Goal: Task Accomplishment & Management: Manage account settings

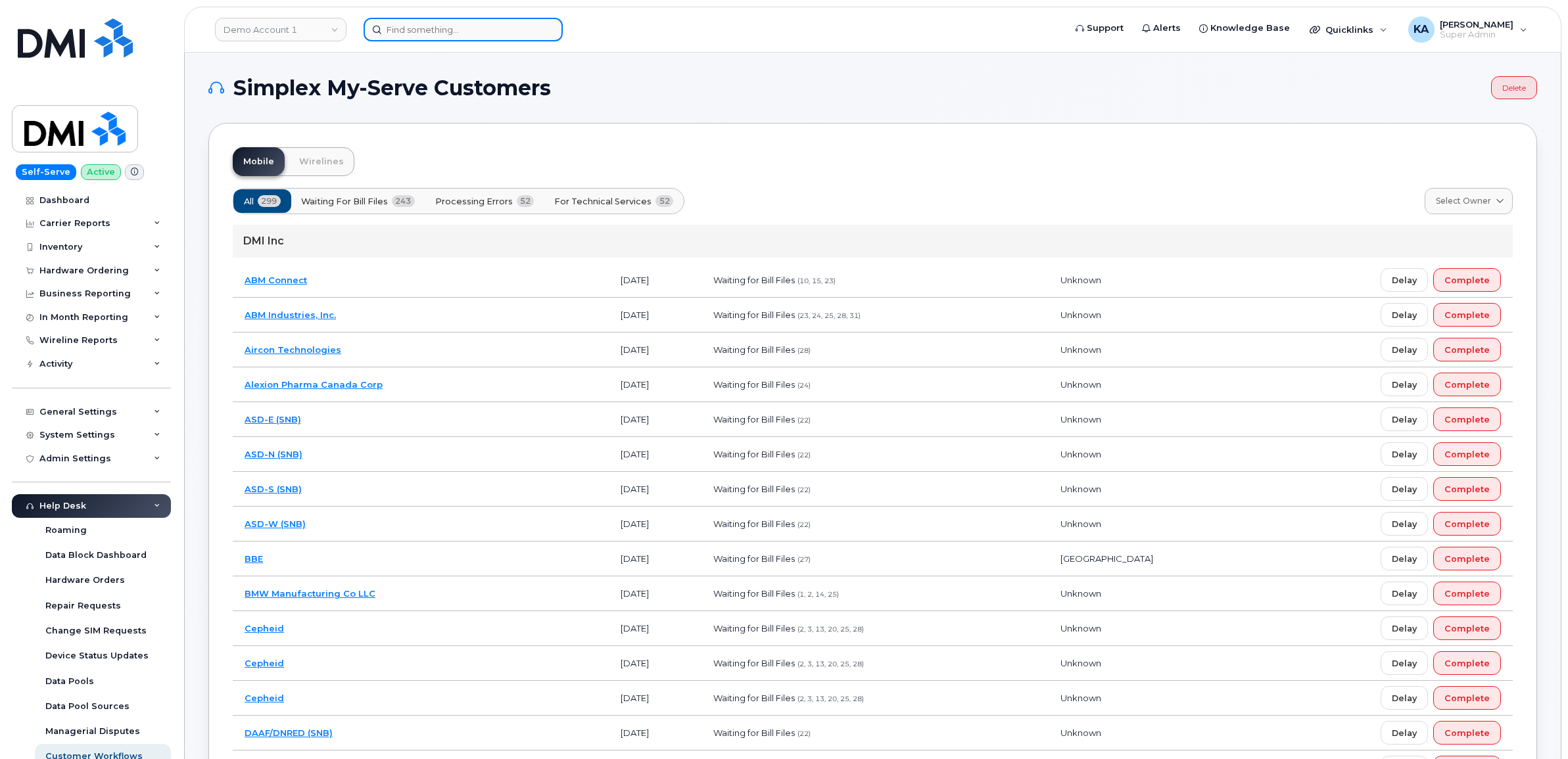
click at [399, 34] on input at bounding box center [463, 29] width 199 height 23
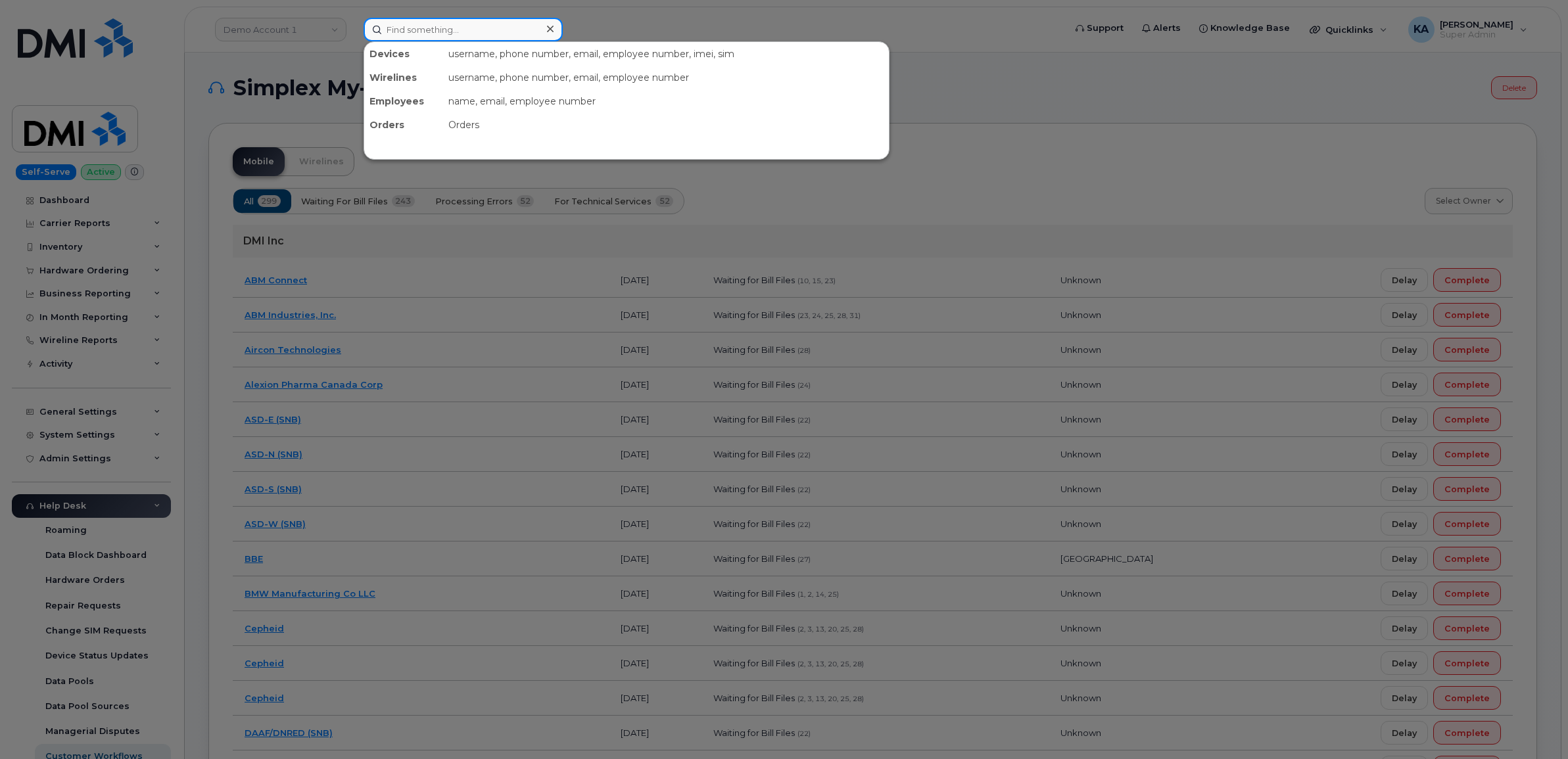
paste input "5872022190"
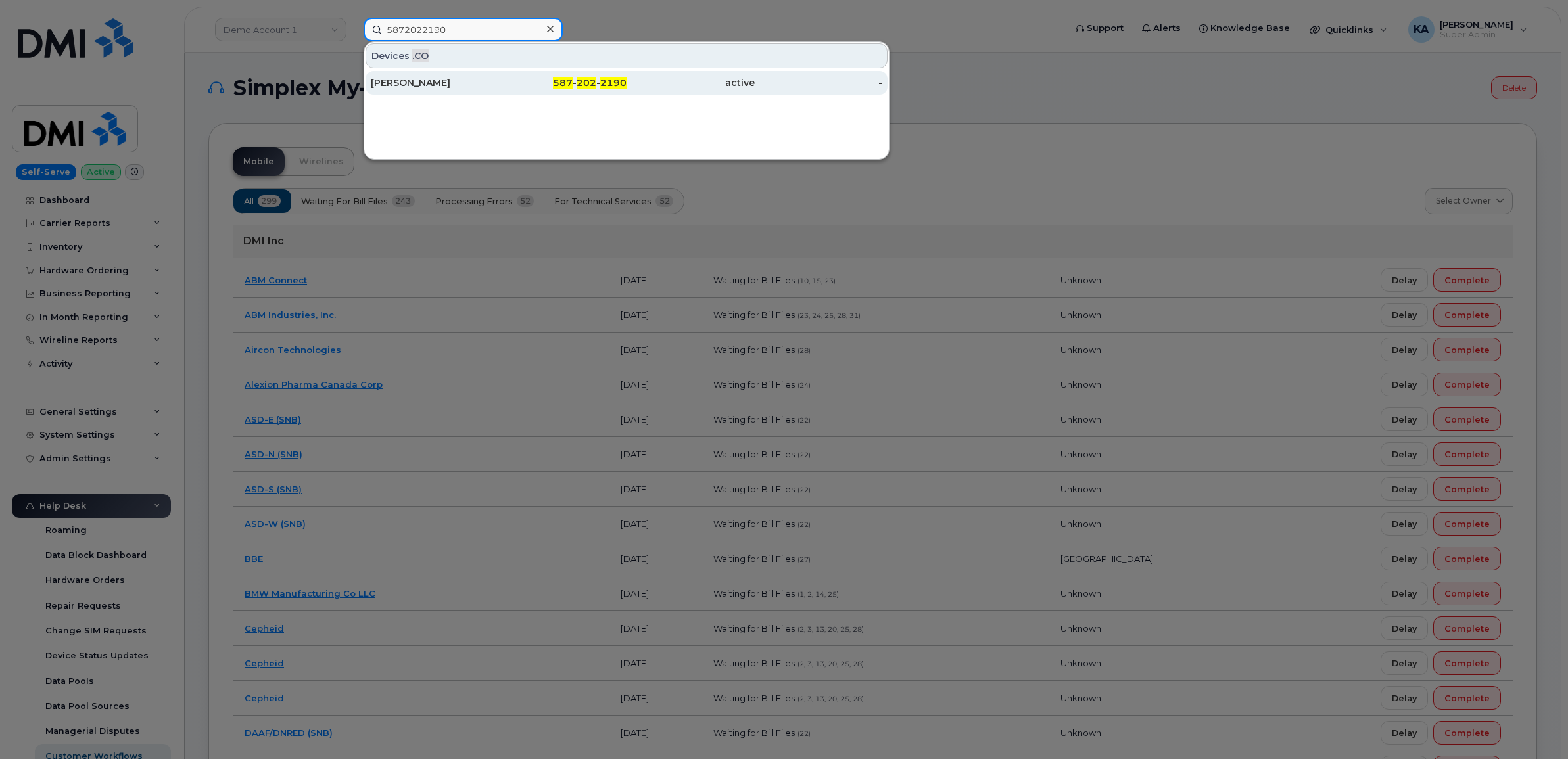
type input "5872022190"
click at [407, 79] on div "Jerad Sarmaga" at bounding box center [434, 83] width 128 height 13
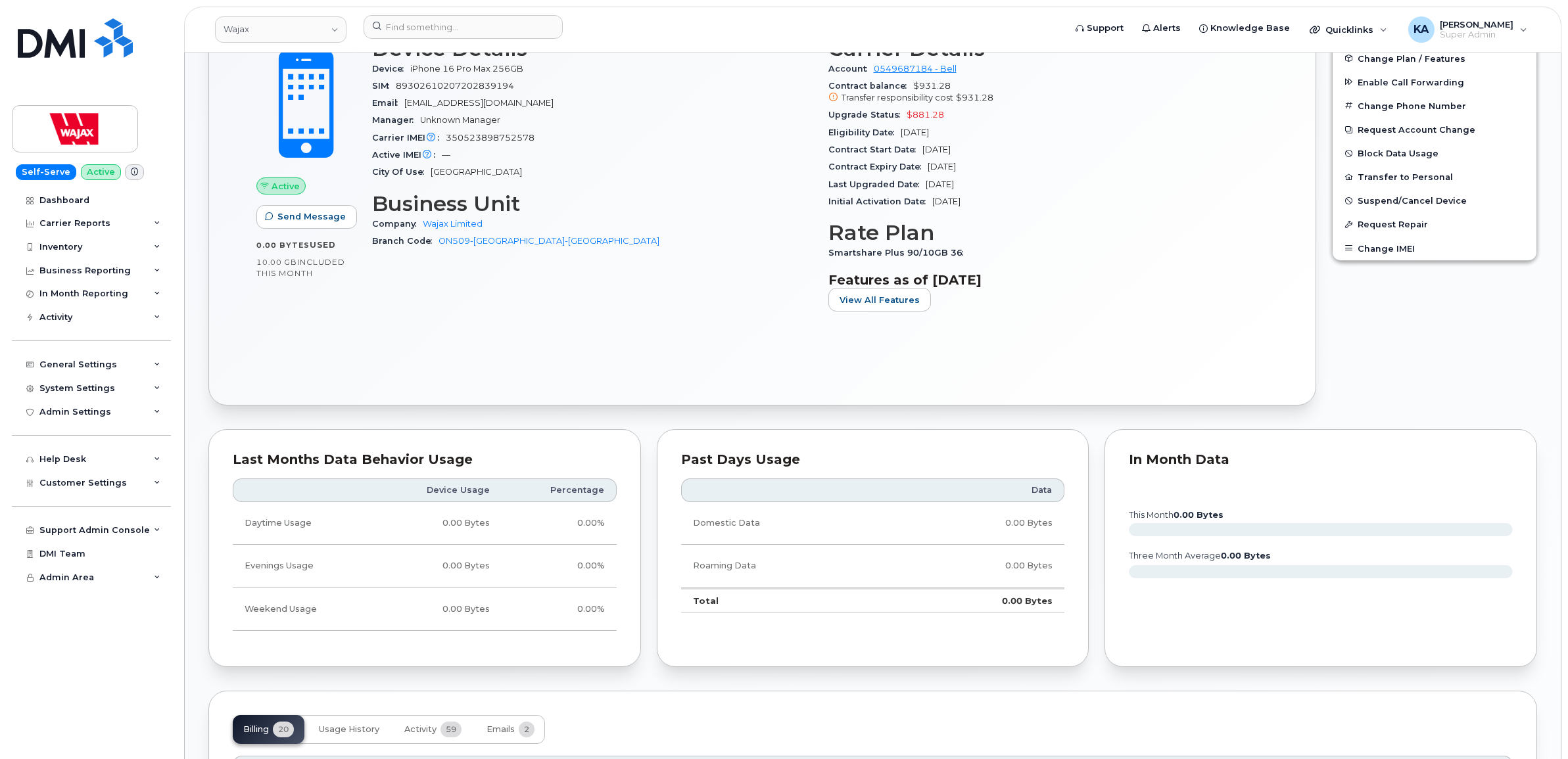
scroll to position [493, 0]
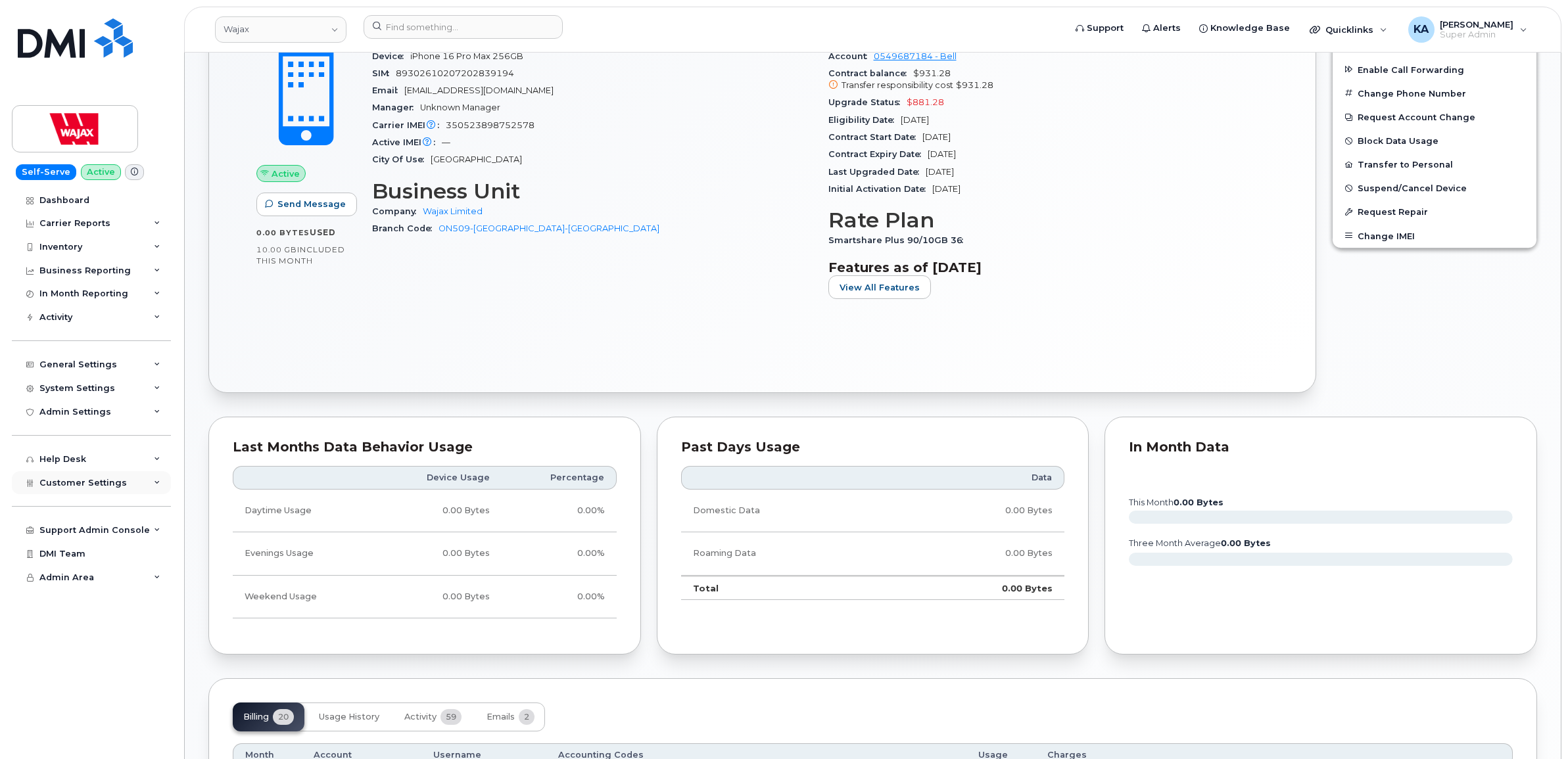
click at [42, 487] on span "Customer Settings" at bounding box center [83, 483] width 87 height 10
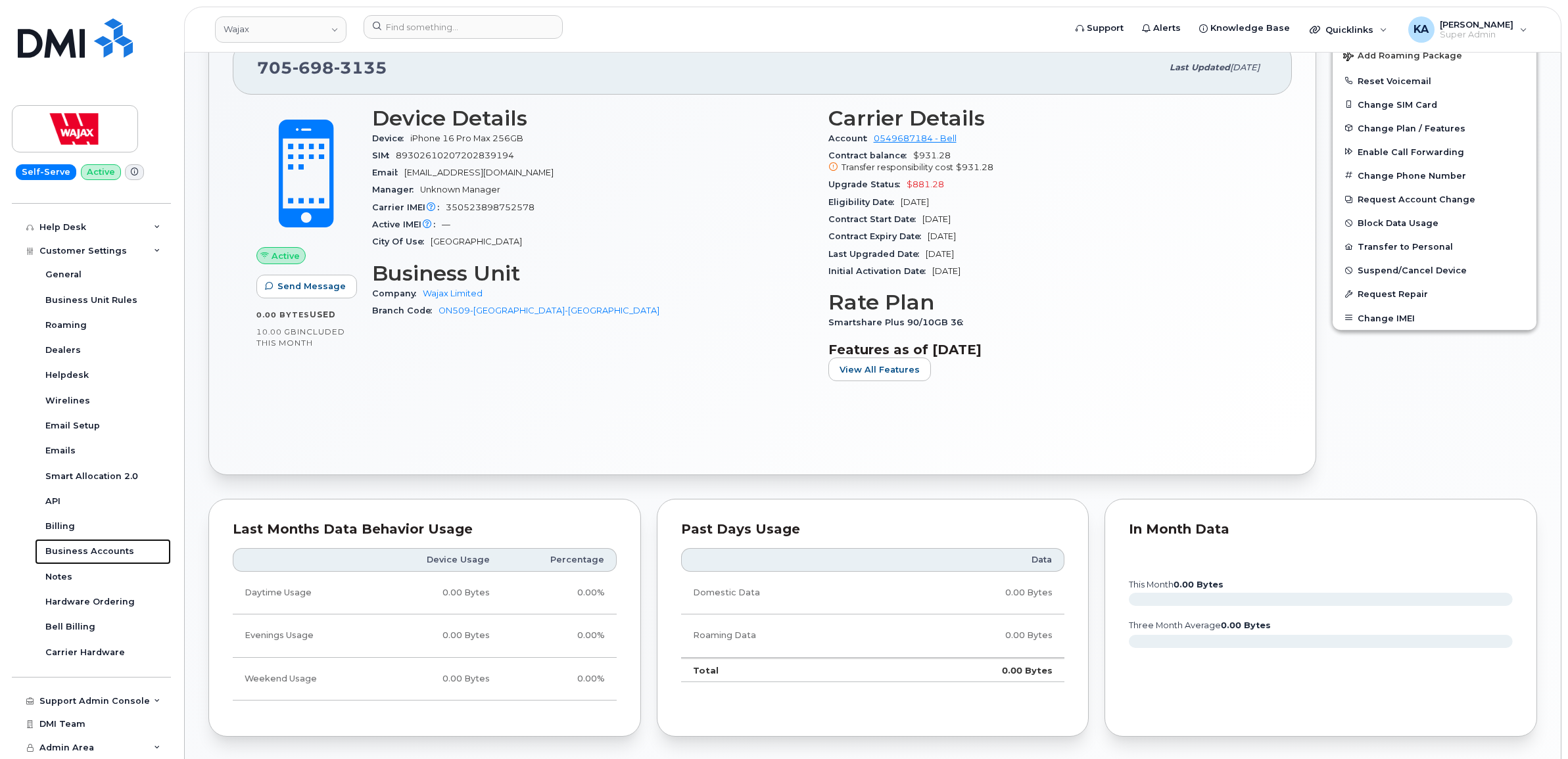
scroll to position [329, 0]
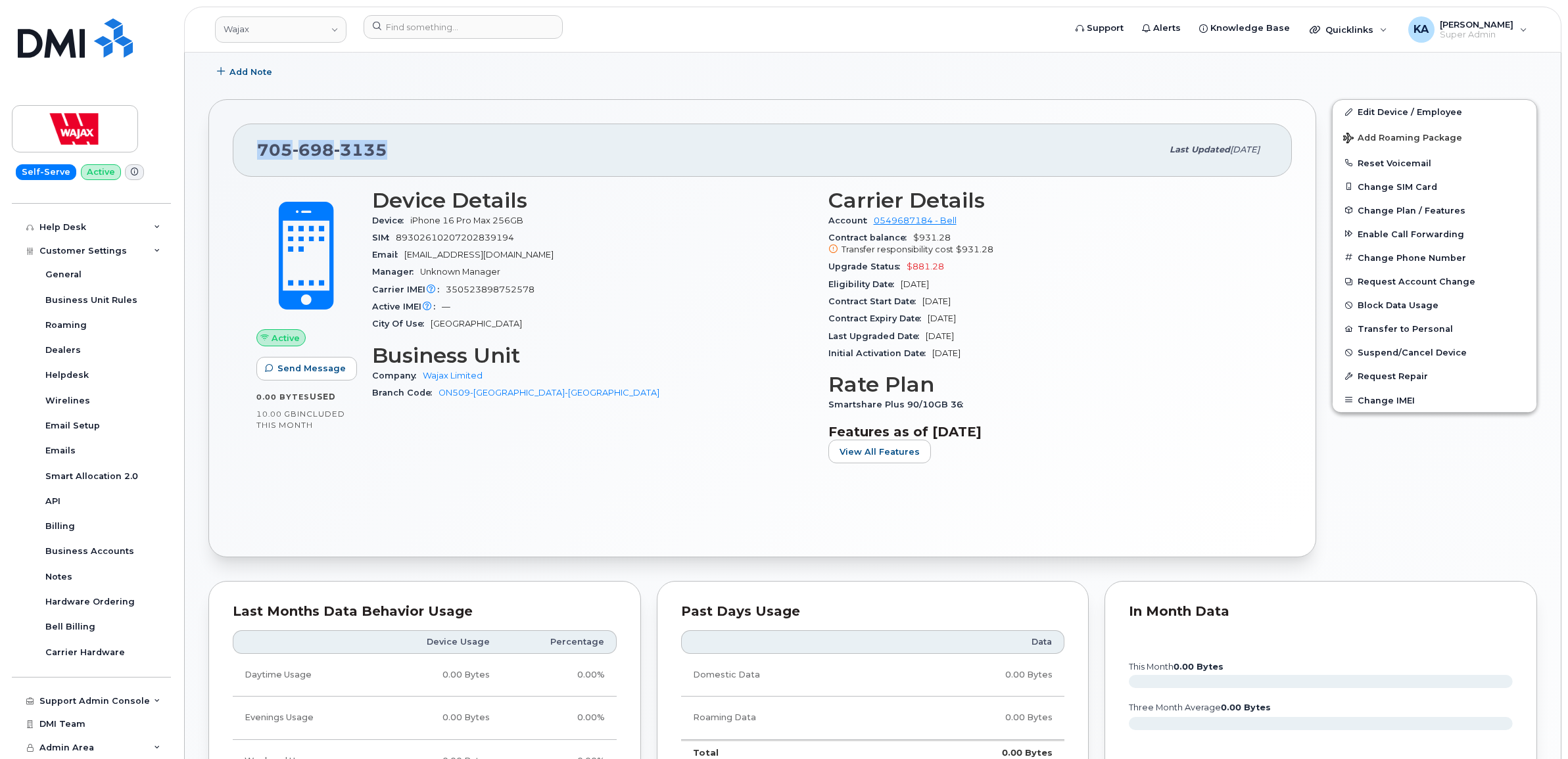
drag, startPoint x: 396, startPoint y: 146, endPoint x: 260, endPoint y: 145, distance: 136.0
click at [260, 145] on div "705 698 3135" at bounding box center [709, 150] width 905 height 28
drag, startPoint x: 260, startPoint y: 145, endPoint x: 268, endPoint y: 152, distance: 10.6
copy span "705 698 3135"
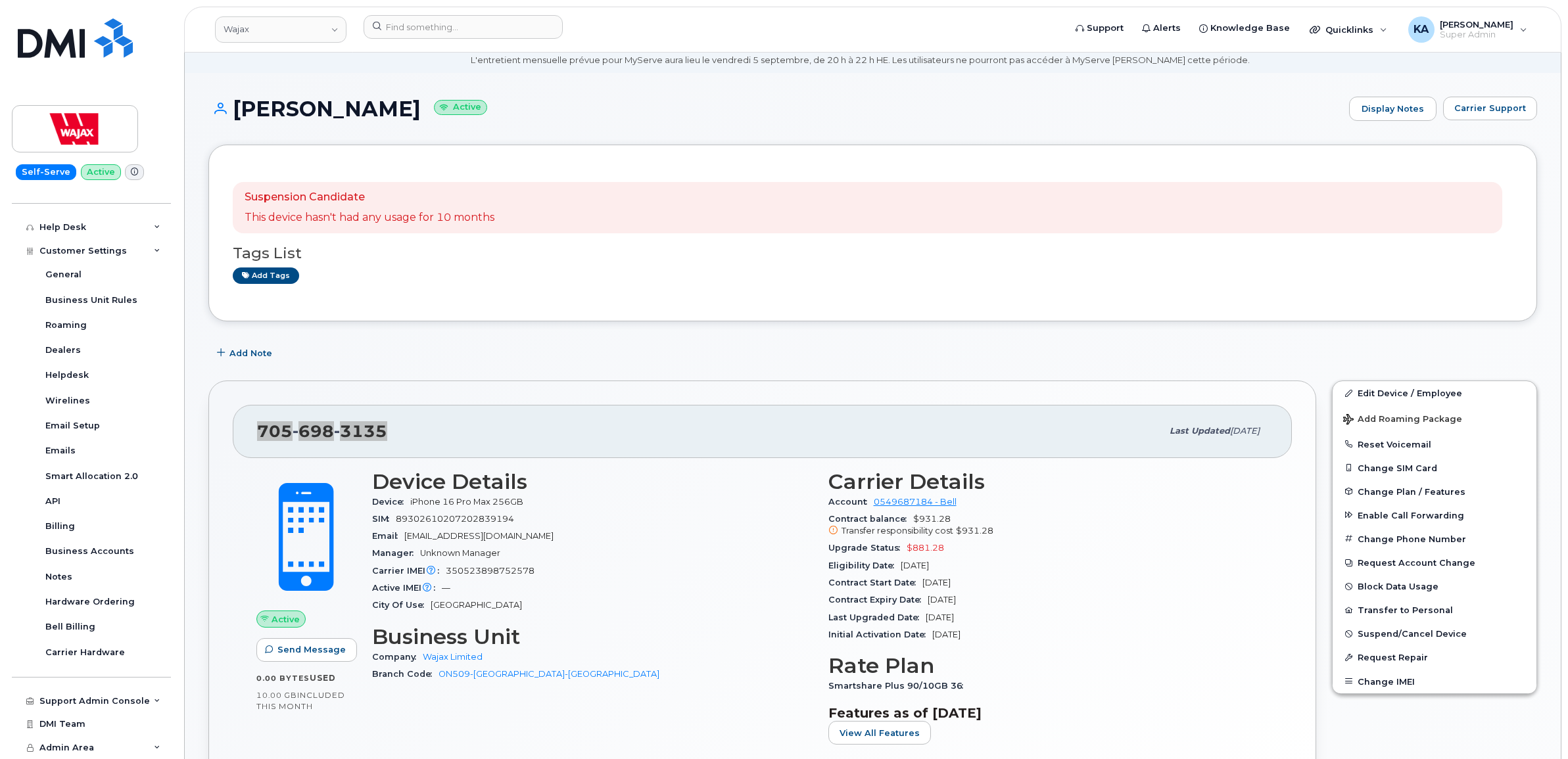
scroll to position [0, 0]
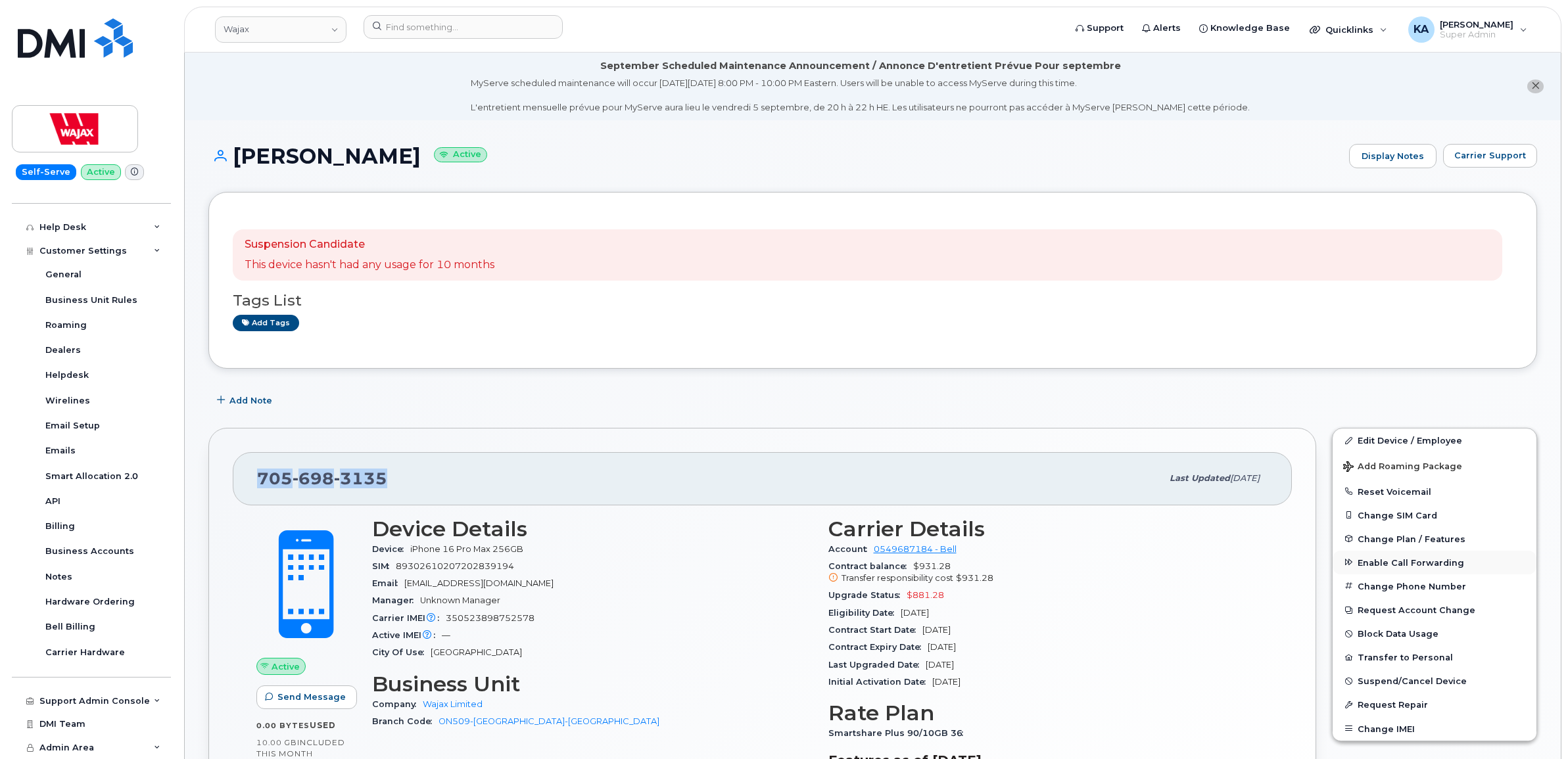
click at [1386, 558] on span "Enable Call Forwarding" at bounding box center [1411, 562] width 107 height 10
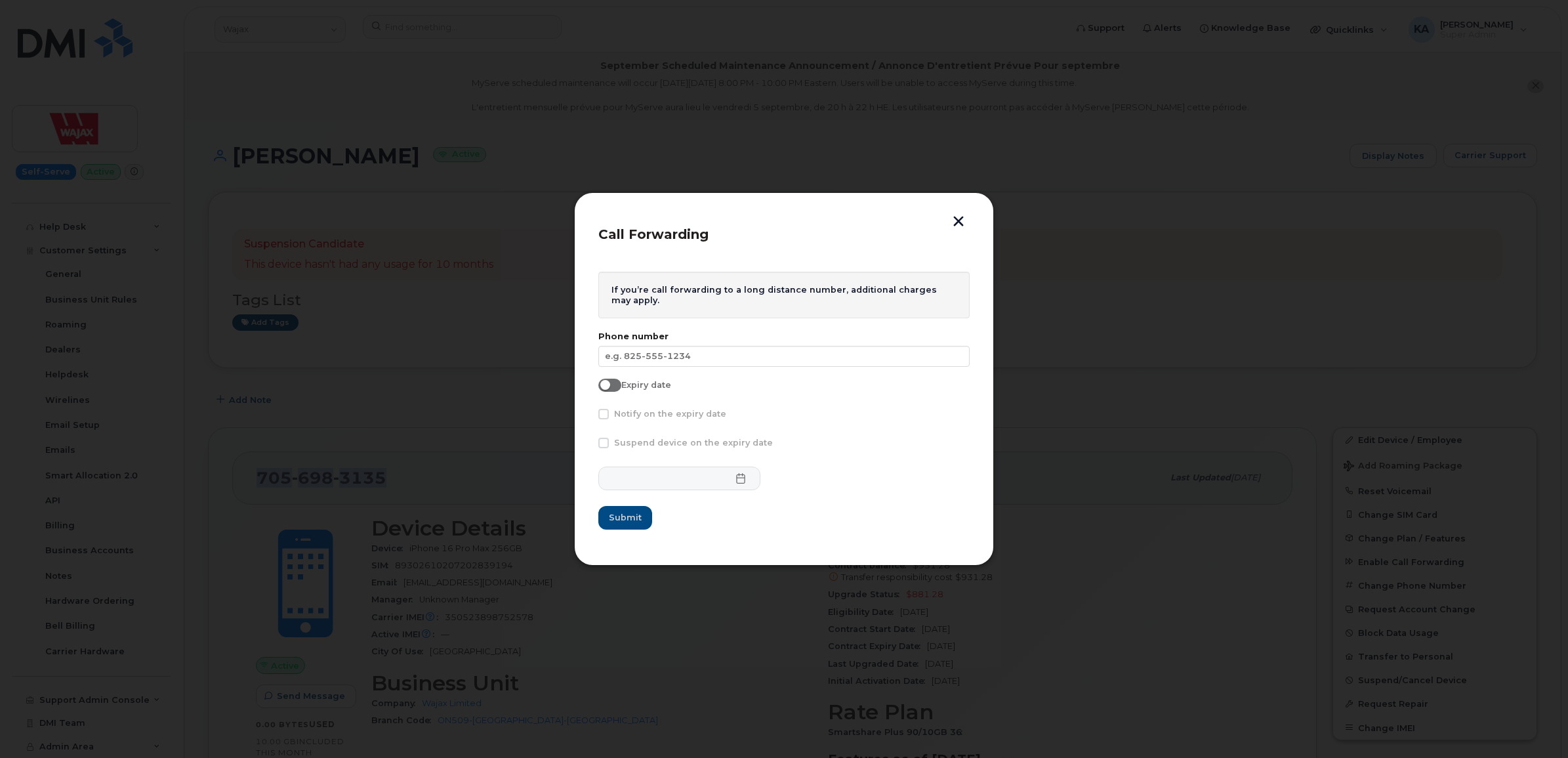
click at [956, 218] on button "button" at bounding box center [958, 223] width 19 height 14
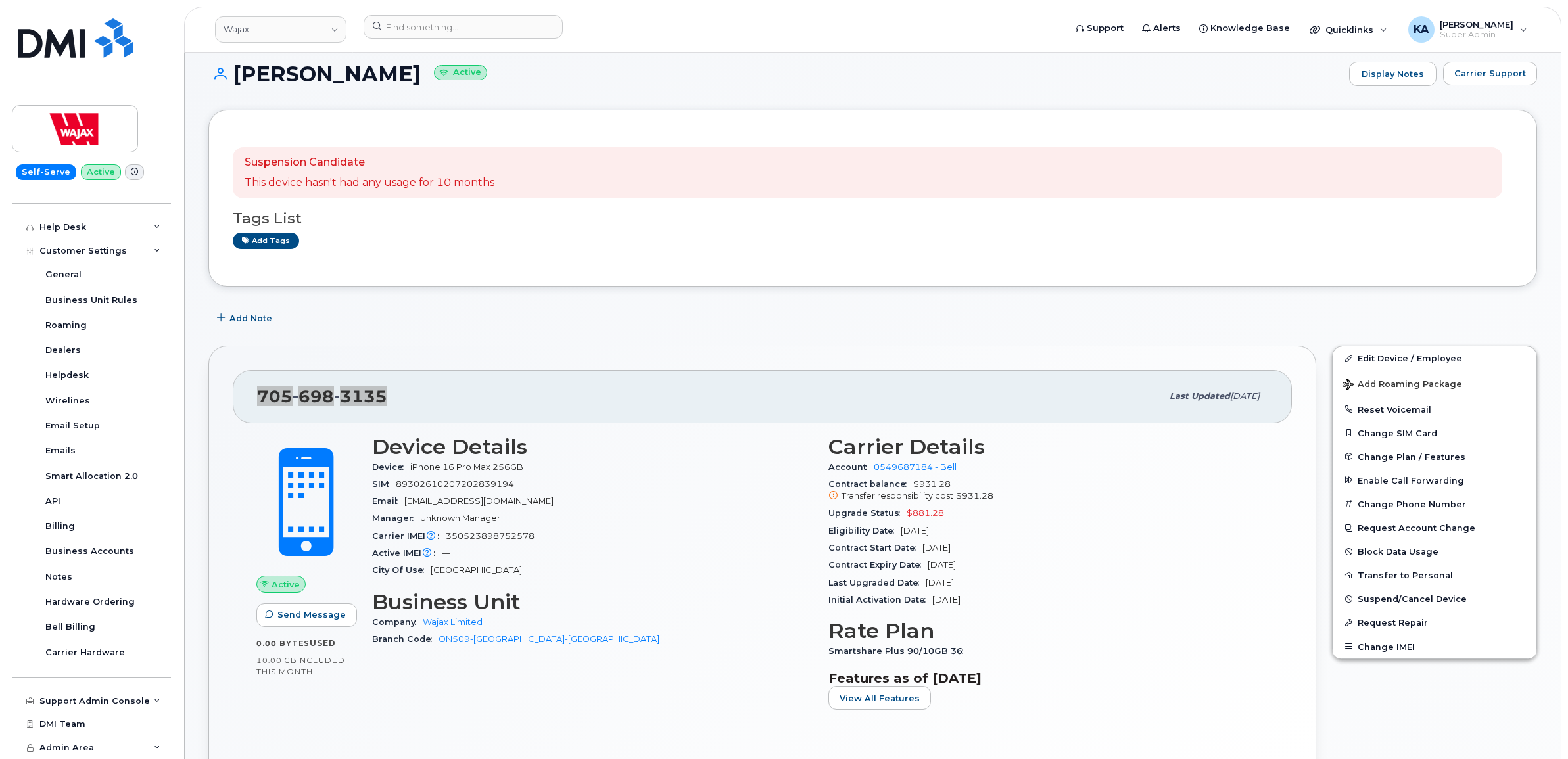
scroll to position [164, 0]
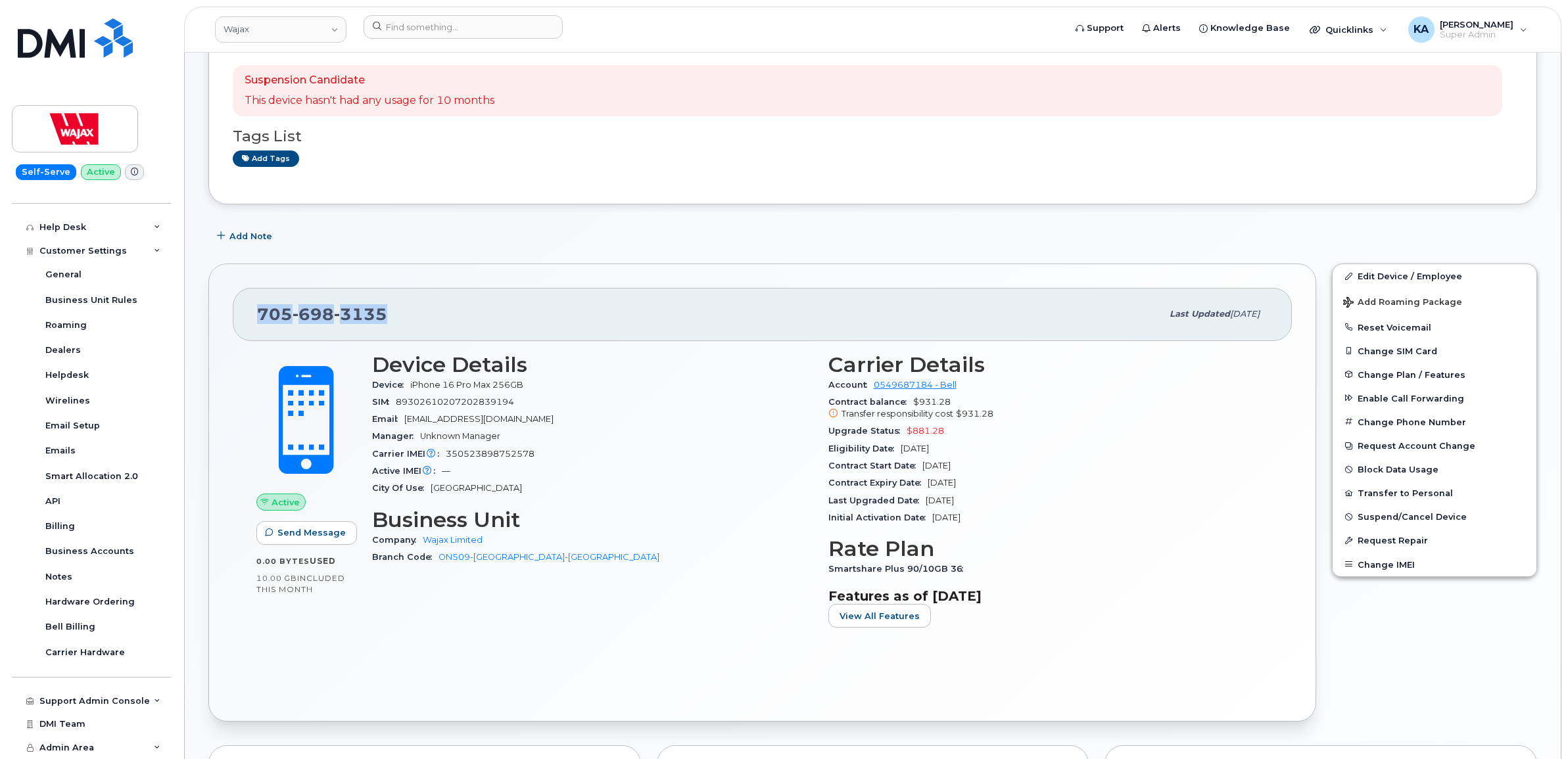
click at [402, 314] on div "705 698 3135" at bounding box center [709, 314] width 905 height 28
drag, startPoint x: 385, startPoint y: 314, endPoint x: 260, endPoint y: 315, distance: 125.0
click at [258, 315] on span "705 698 3135" at bounding box center [322, 314] width 130 height 19
drag, startPoint x: 260, startPoint y: 315, endPoint x: 268, endPoint y: 317, distance: 8.2
copy span "705 698 3135"
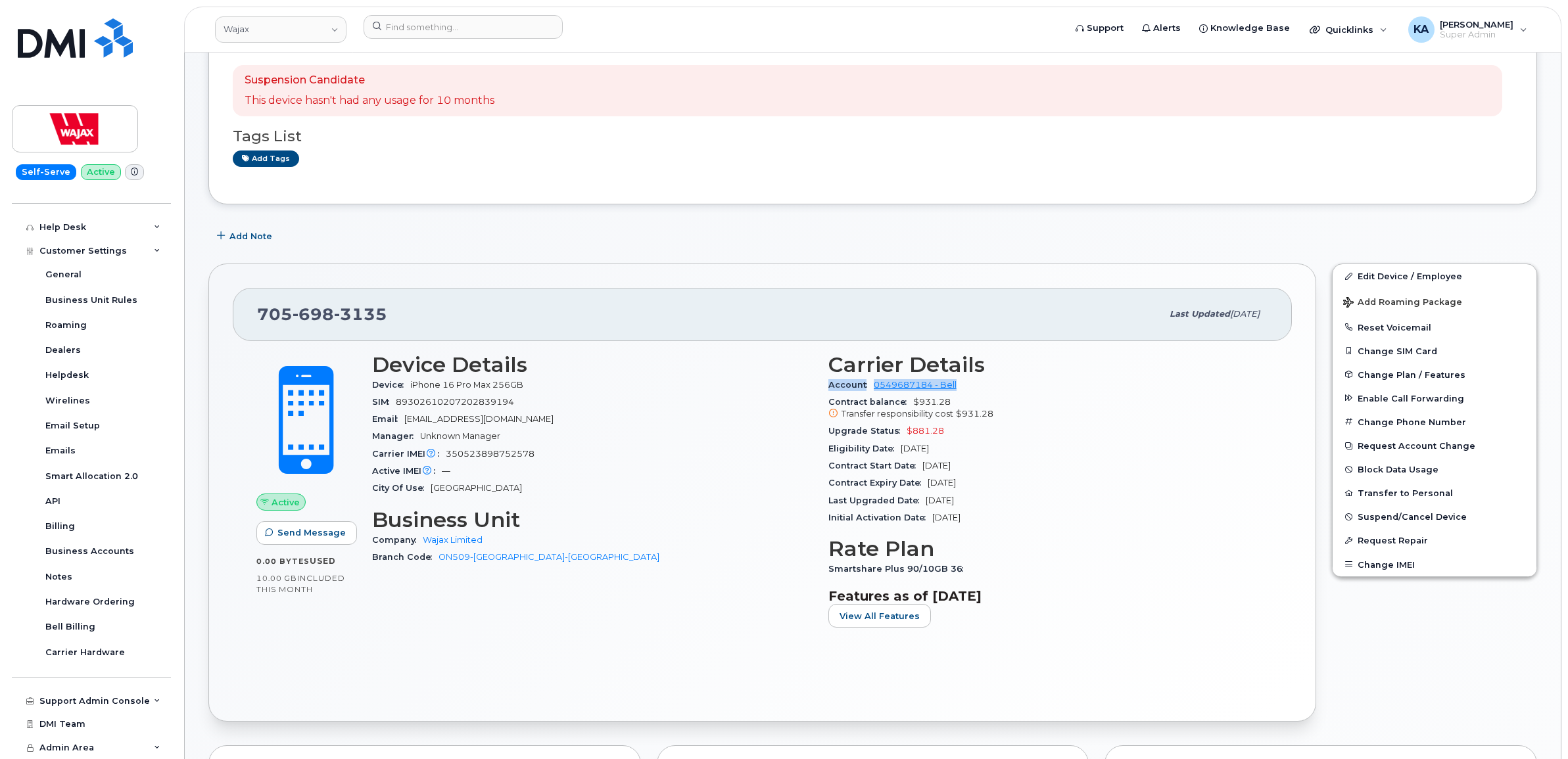
drag, startPoint x: 826, startPoint y: 388, endPoint x: 965, endPoint y: 391, distance: 139.0
click at [965, 391] on div "Carrier Details Account 0549687184 - Bell Contract balance $931.28 Transfer res…" at bounding box center [1049, 496] width 456 height 302
drag, startPoint x: 965, startPoint y: 391, endPoint x: 931, endPoint y: 386, distance: 34.4
copy div "Account 0549687184 - Bell"
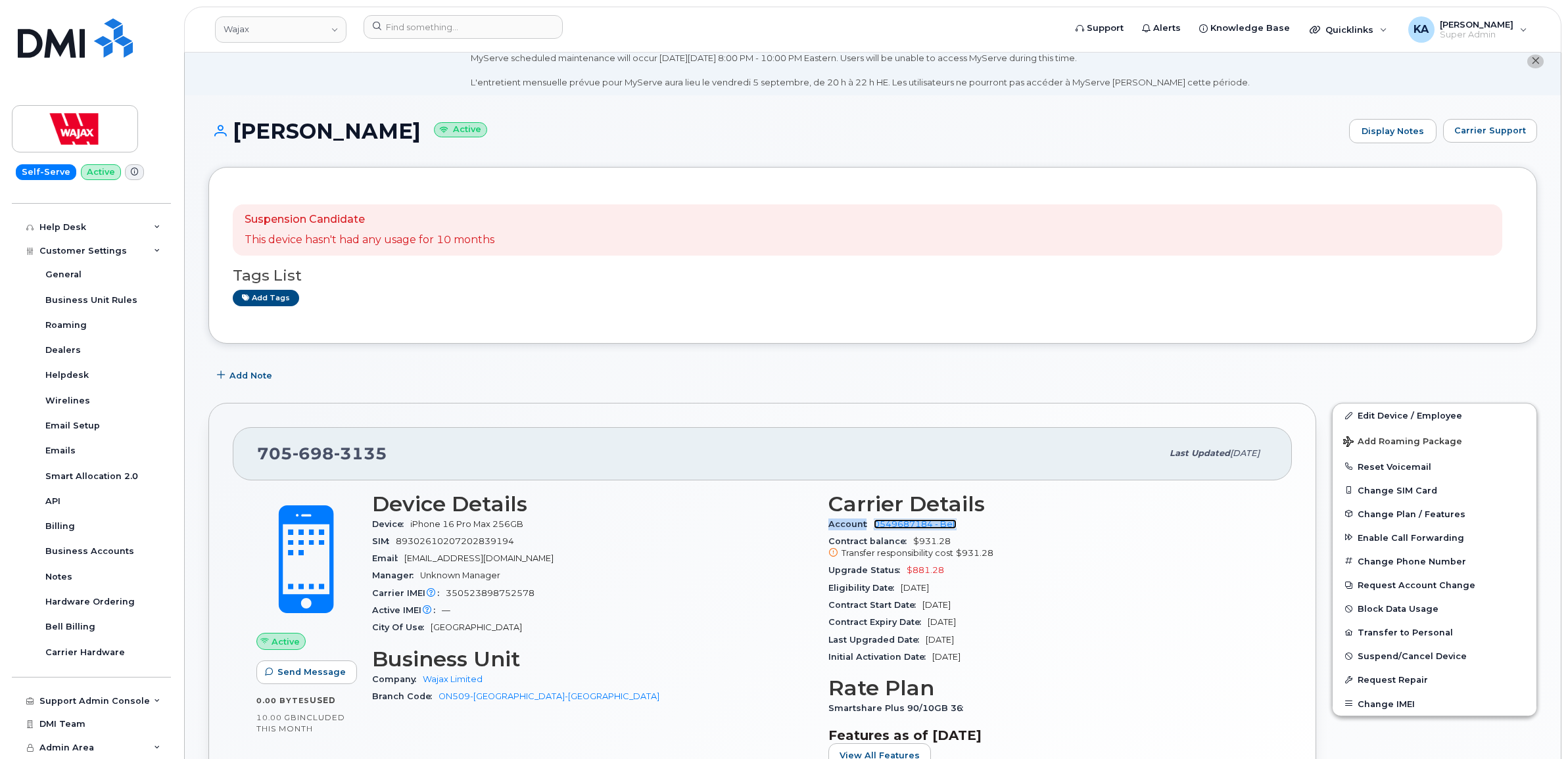
scroll to position [0, 0]
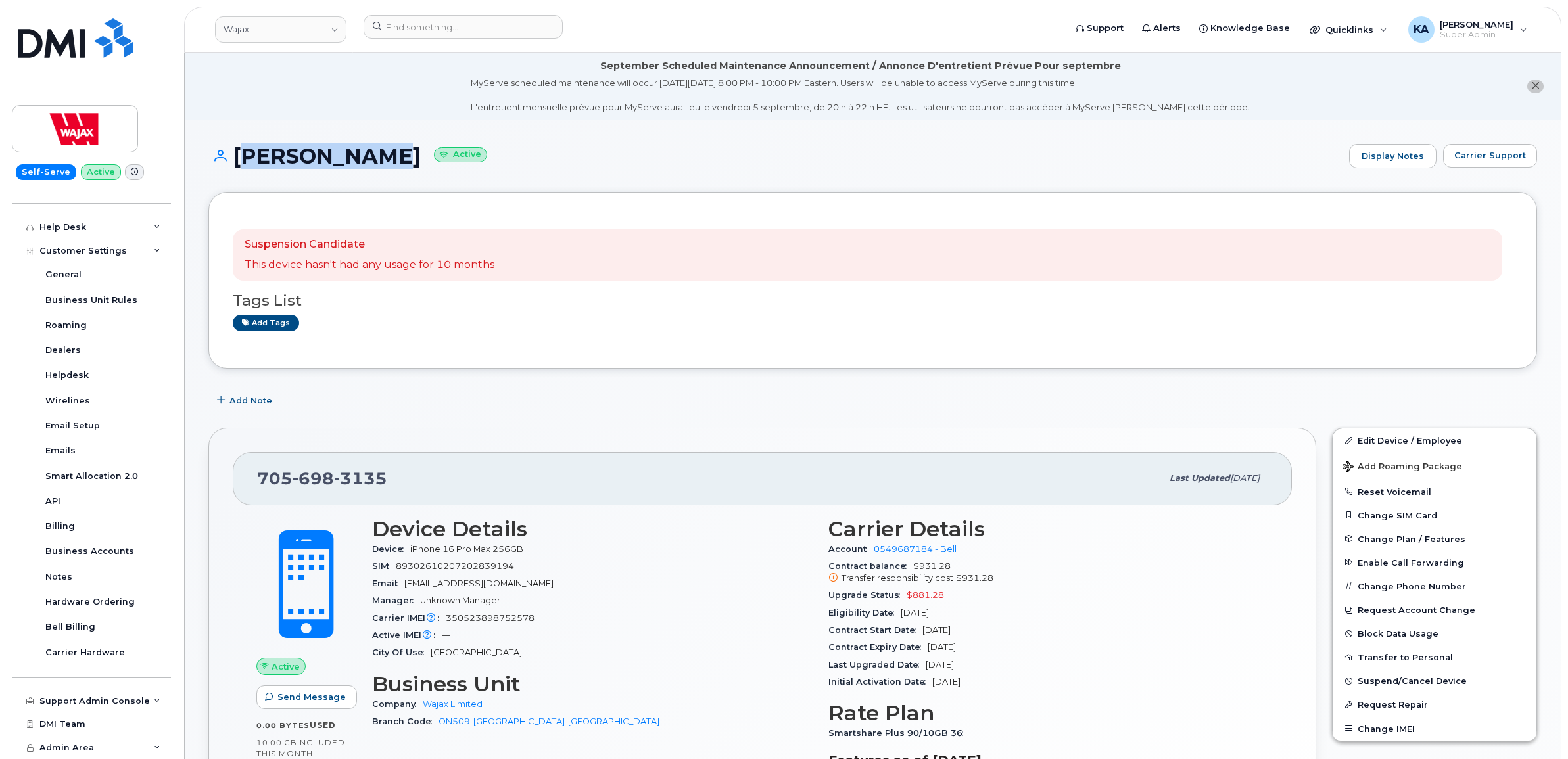
drag, startPoint x: 232, startPoint y: 152, endPoint x: 358, endPoint y: 170, distance: 127.3
click at [358, 170] on div "Alan Cronin Active Display Notes Carrier Support" at bounding box center [873, 168] width 1329 height 48
drag, startPoint x: 358, startPoint y: 170, endPoint x: 346, endPoint y: 159, distance: 16.3
copy h1 "Alan Cronin"
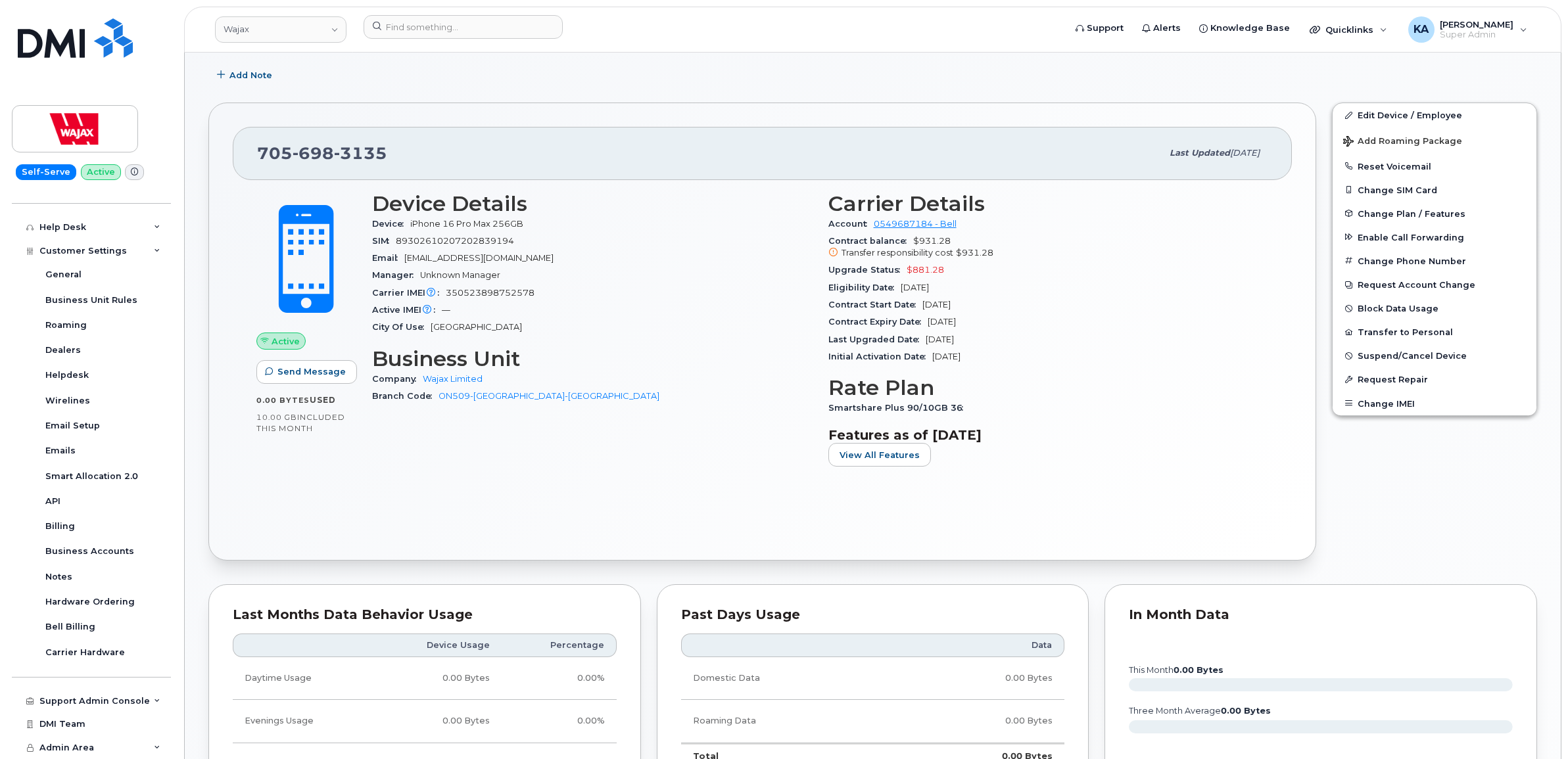
scroll to position [329, 0]
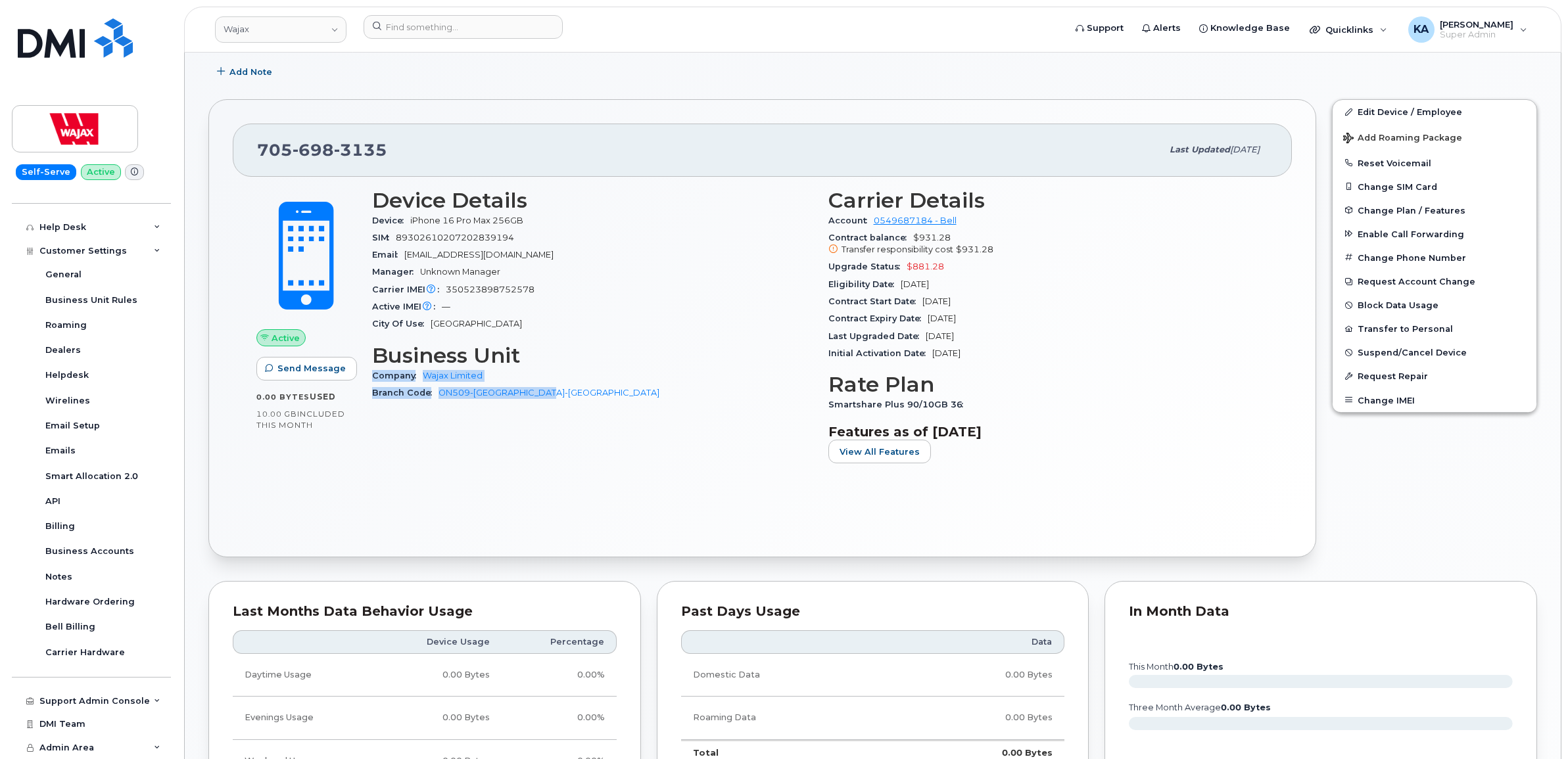
drag, startPoint x: 370, startPoint y: 379, endPoint x: 554, endPoint y: 405, distance: 185.8
click at [554, 405] on div "Device Details Device iPhone 16 Pro Max 256GB SIM 89302610207202839194 Email AC…" at bounding box center [593, 332] width 456 height 302
drag, startPoint x: 554, startPoint y: 405, endPoint x: 536, endPoint y: 393, distance: 21.6
copy div "Company Wajax Limited Branch Code ON509-Sudbury-Mumford"
click at [262, 30] on link "Wajax" at bounding box center [281, 29] width 132 height 26
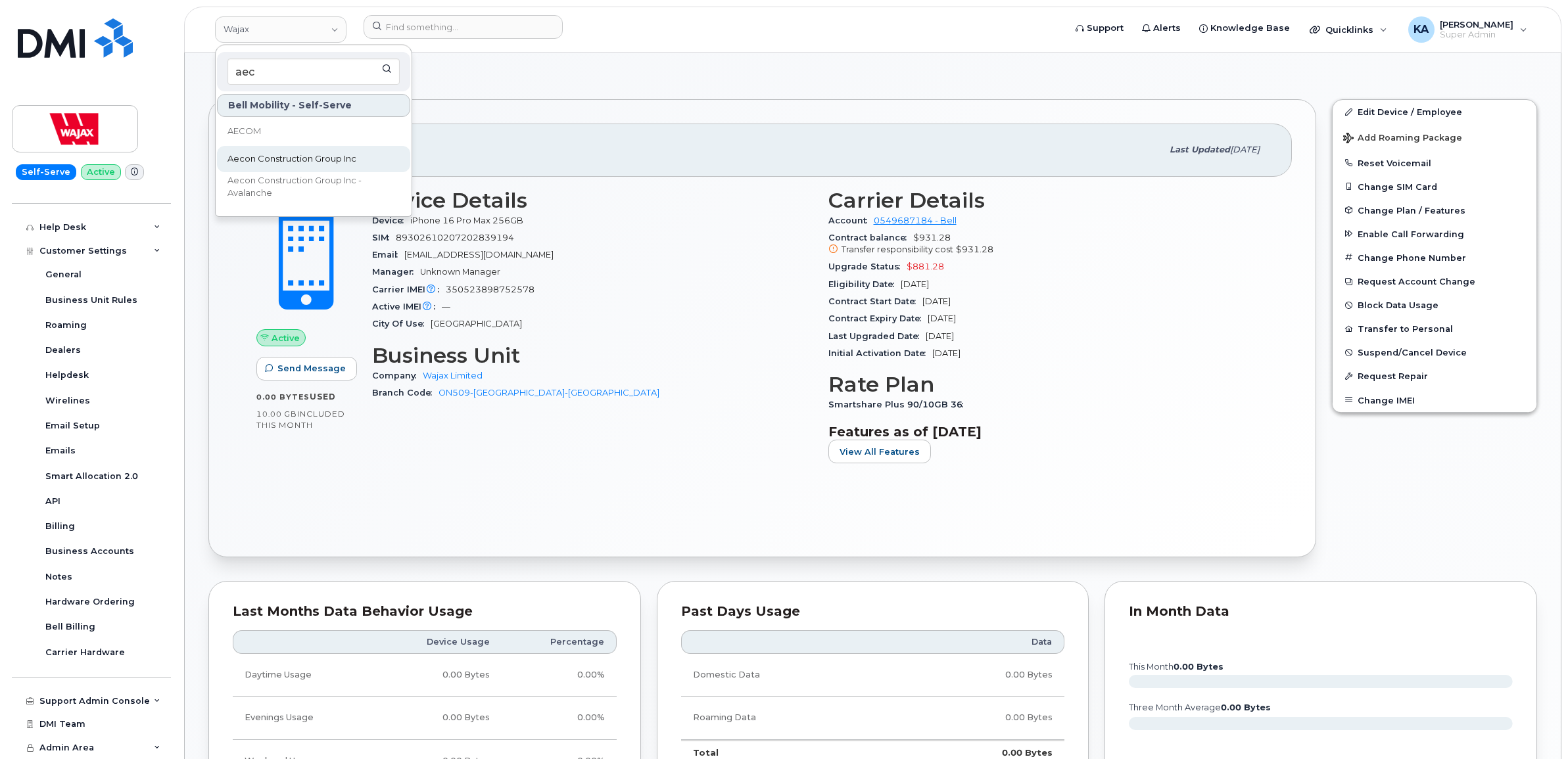
type input "aec"
click at [268, 158] on span "Aecon Construction Group Inc" at bounding box center [292, 159] width 129 height 13
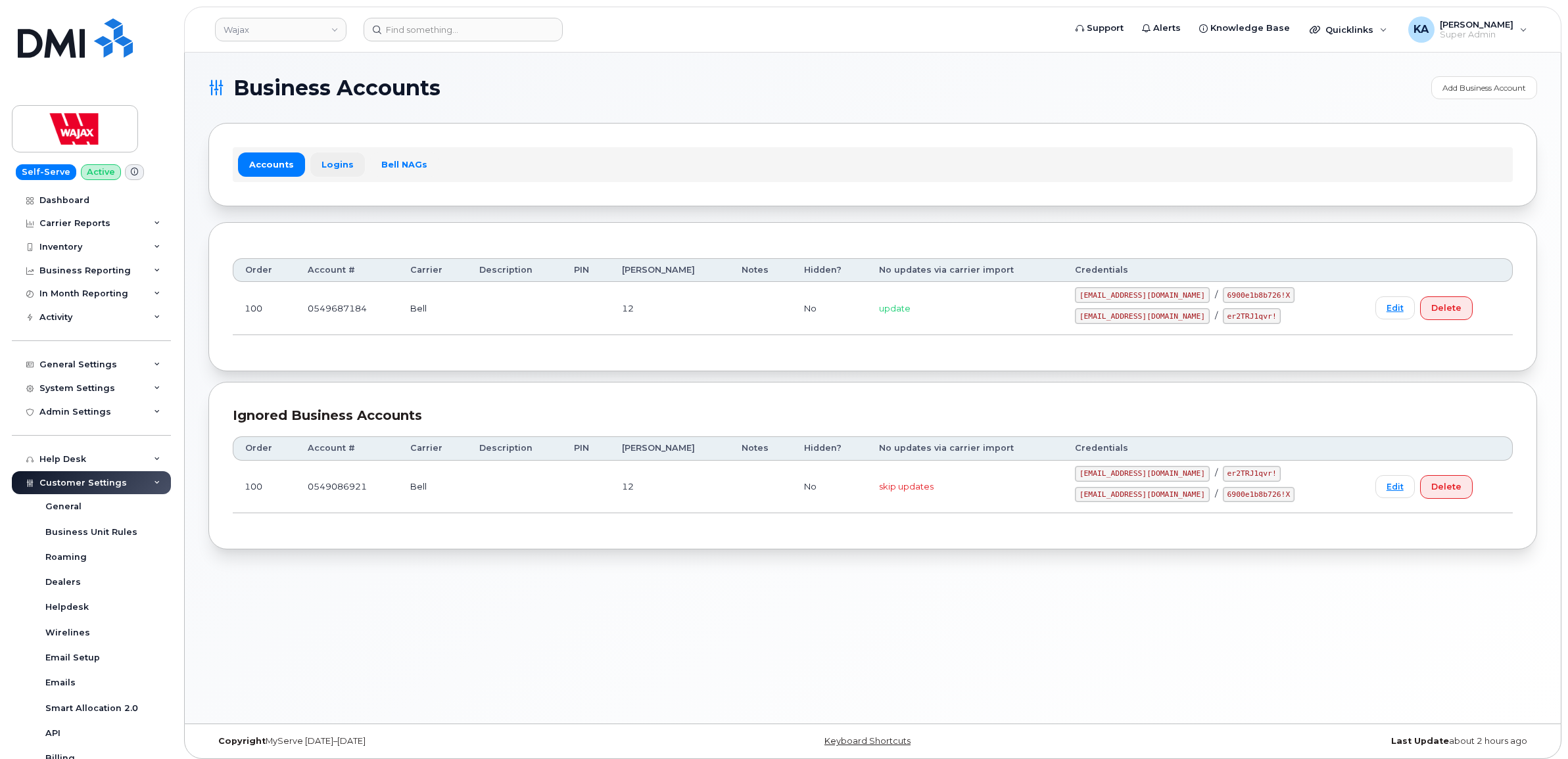
click at [330, 158] on link "Logins" at bounding box center [337, 164] width 54 height 23
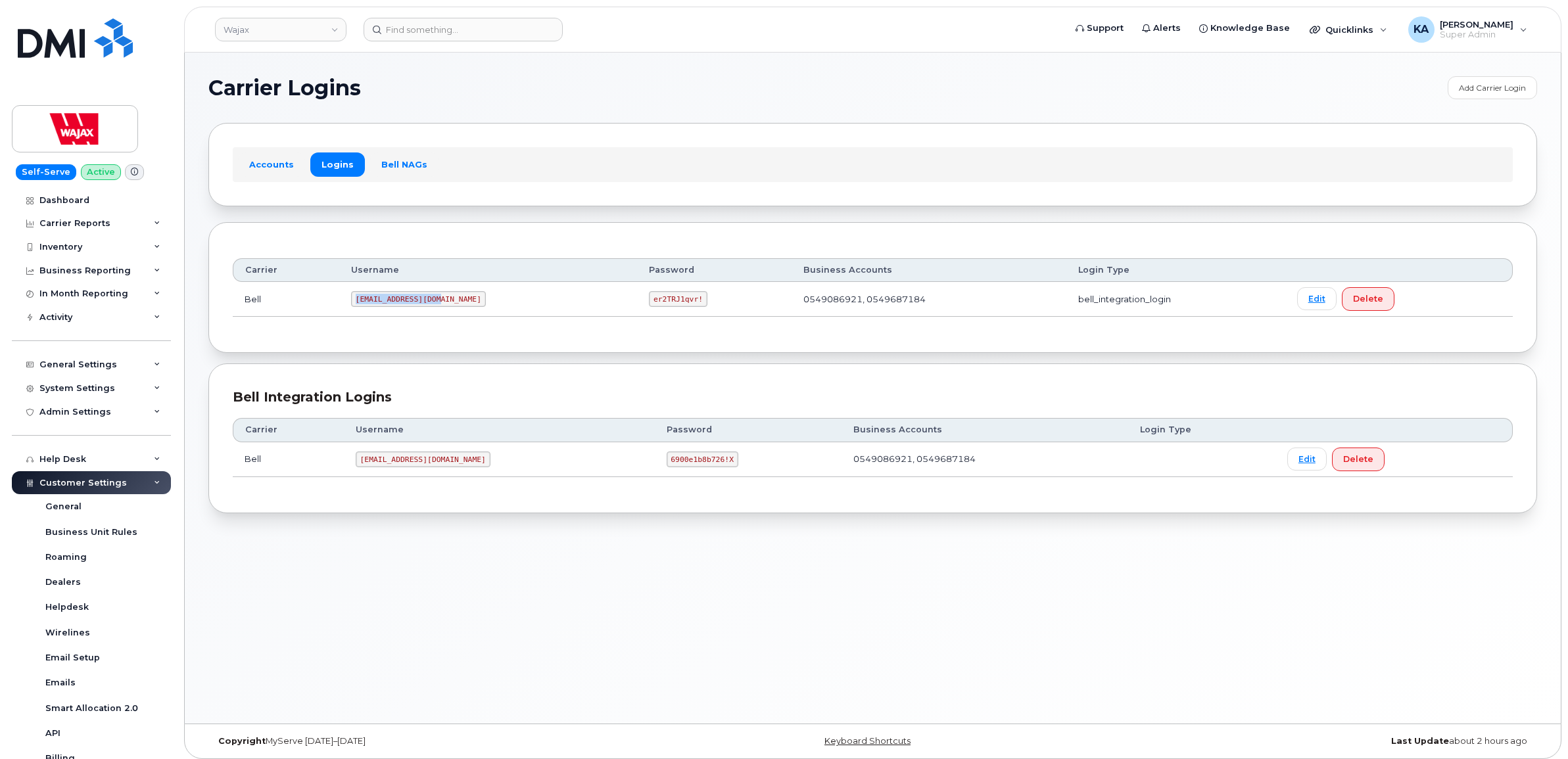
drag, startPoint x: 357, startPoint y: 301, endPoint x: 442, endPoint y: 309, distance: 85.4
click at [442, 309] on td "wajaxdmi@myserve.ca" at bounding box center [488, 299] width 298 height 35
drag, startPoint x: 442, startPoint y: 309, endPoint x: 428, endPoint y: 297, distance: 18.4
copy code "wajaxdmi@myserve.ca"
drag, startPoint x: 584, startPoint y: 301, endPoint x: 638, endPoint y: 306, distance: 54.2
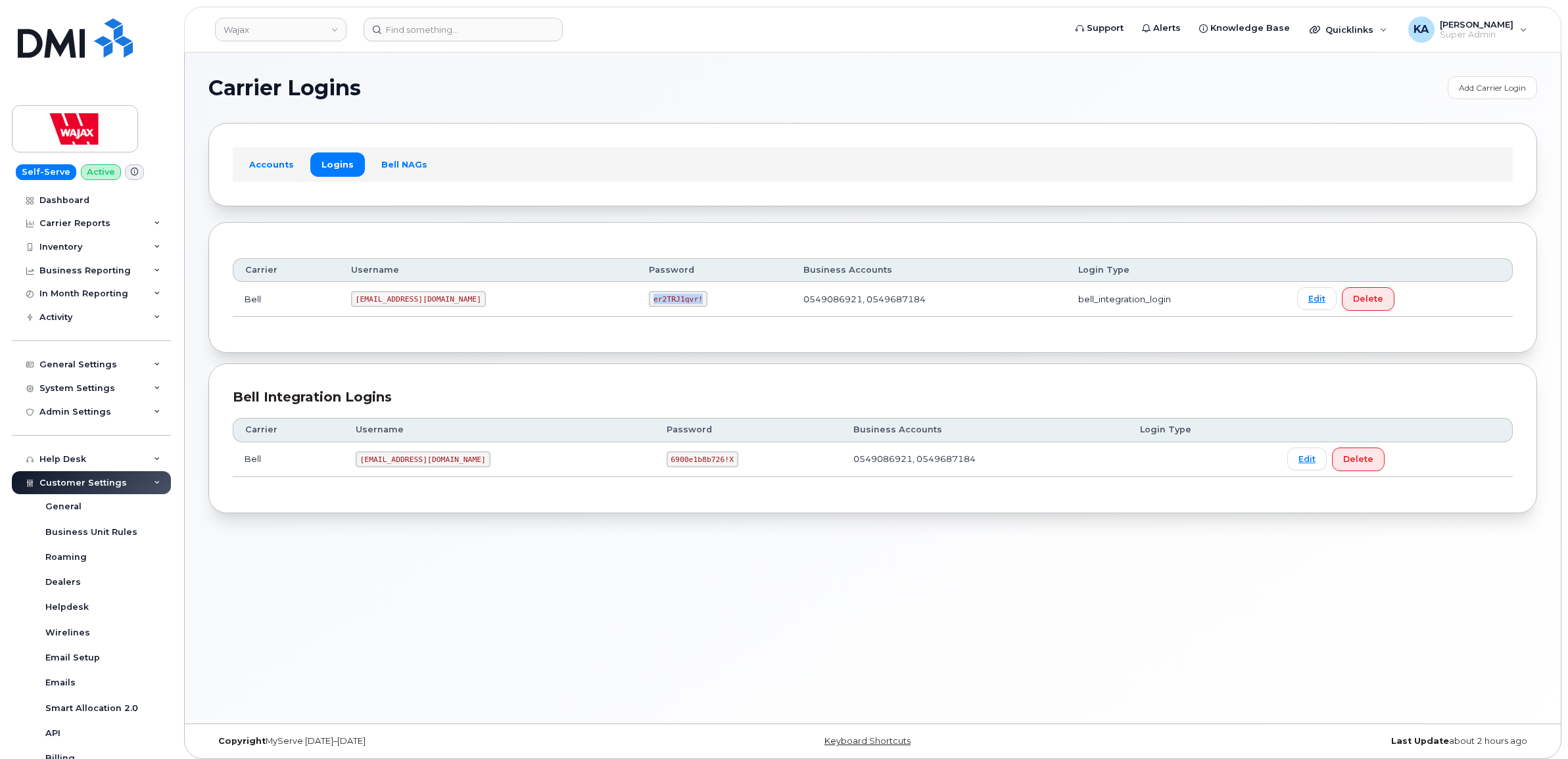
click at [638, 306] on td "er2TRJ1qvr!" at bounding box center [714, 299] width 154 height 35
drag, startPoint x: 638, startPoint y: 306, endPoint x: 611, endPoint y: 301, distance: 27.5
copy code "er2TRJ1qvr!"
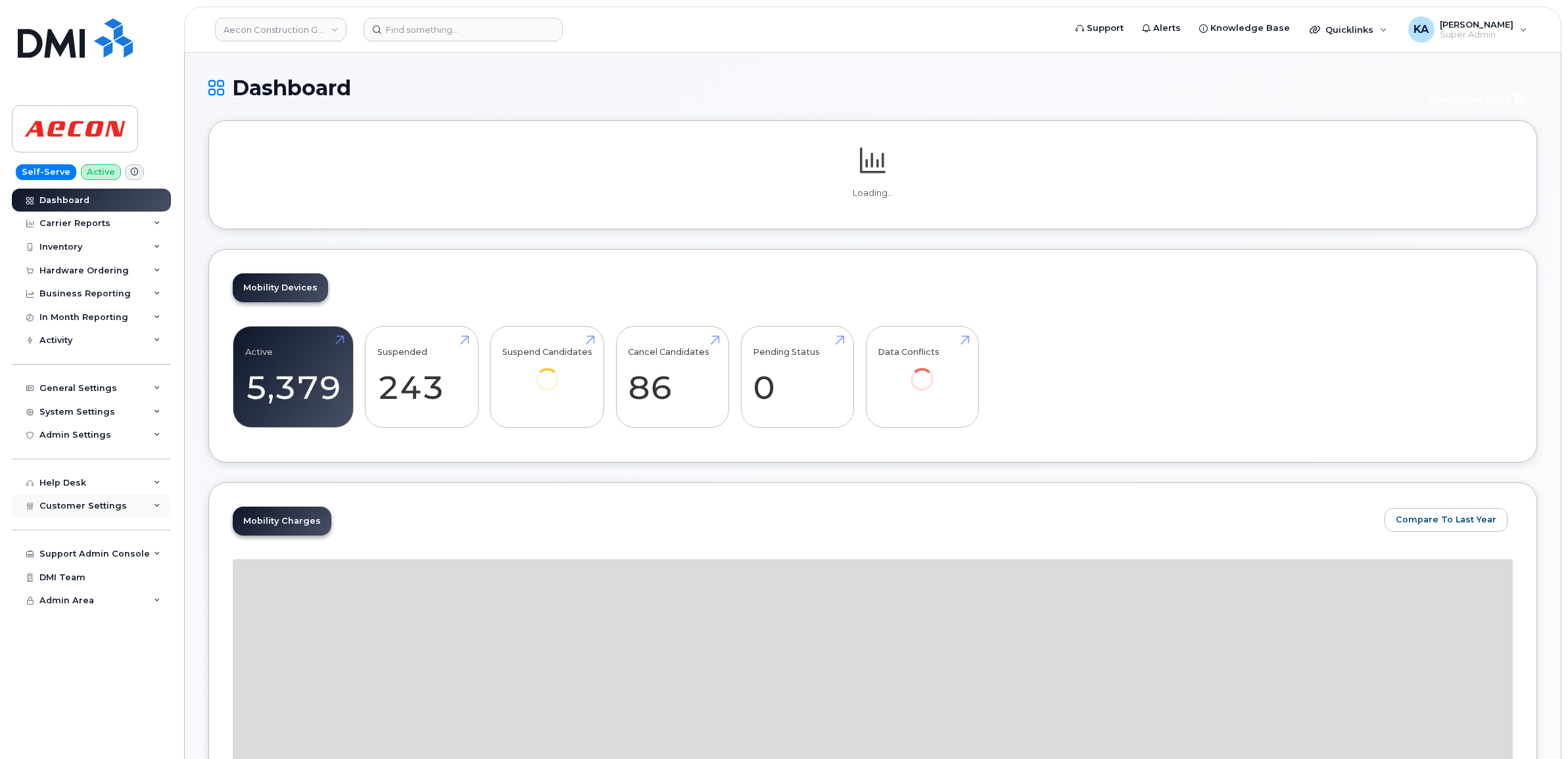
click at [97, 506] on span "Customer Settings" at bounding box center [83, 505] width 87 height 10
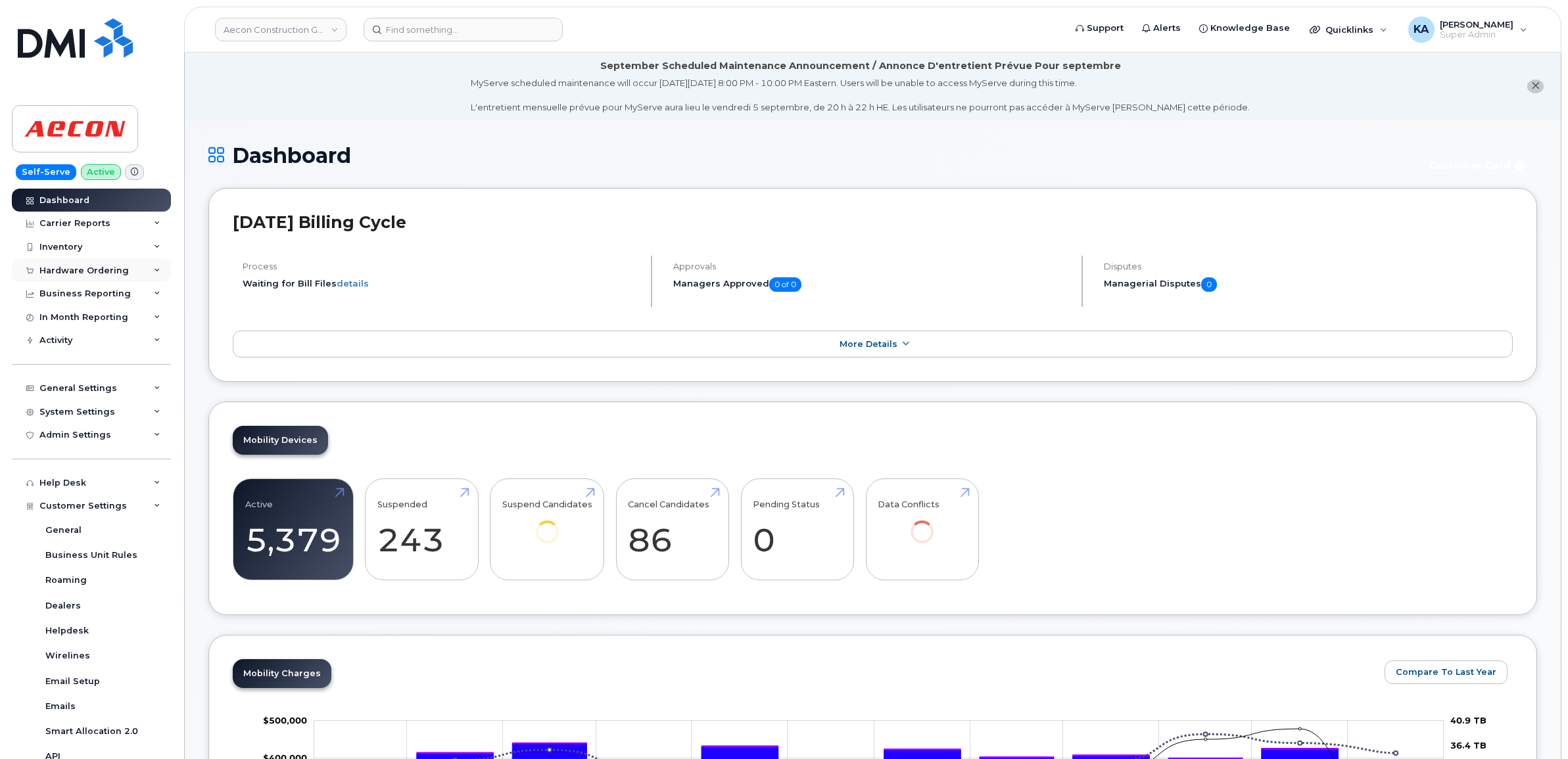
click at [81, 270] on div "Hardware Ordering" at bounding box center [84, 271] width 89 height 11
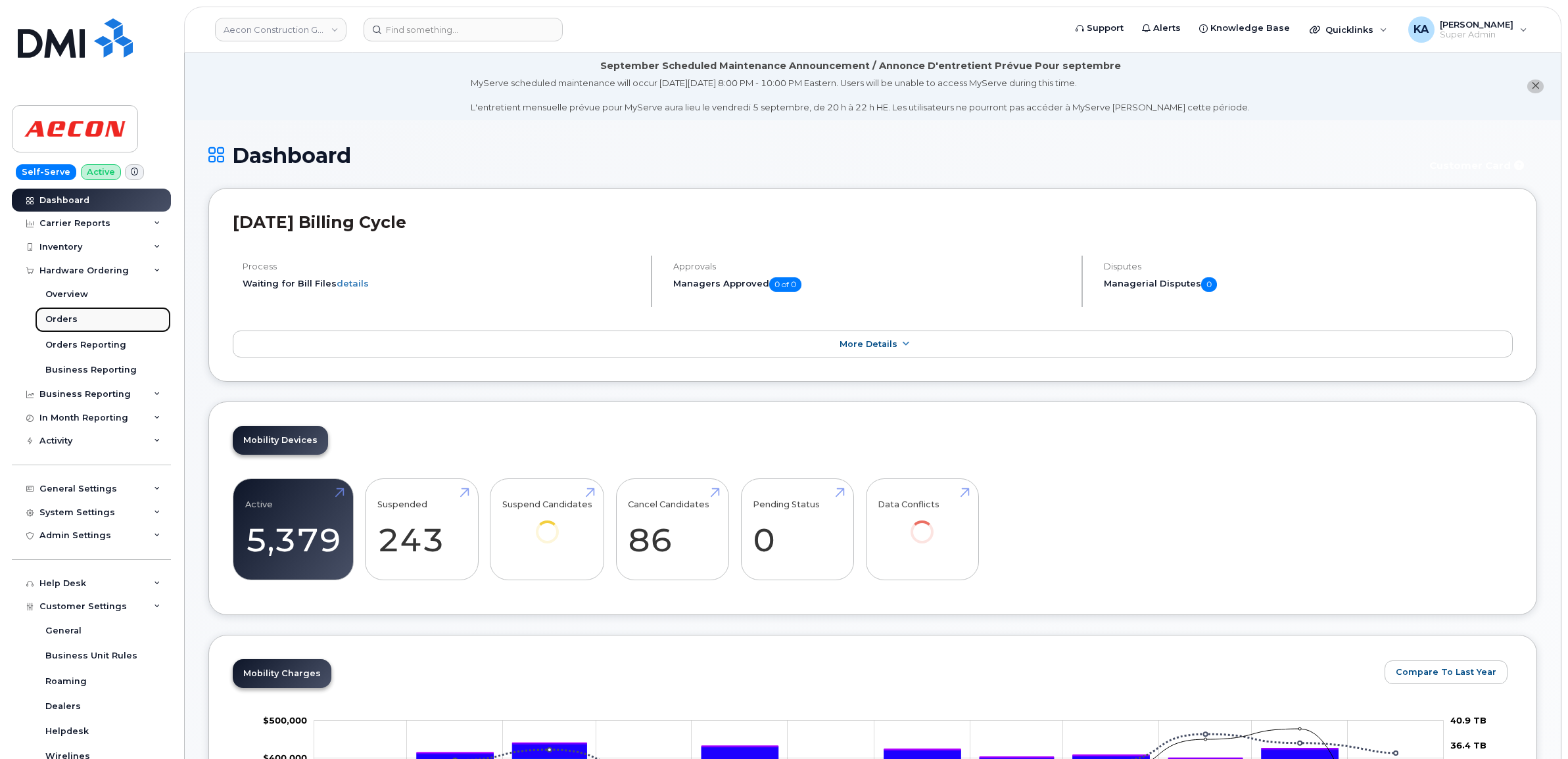
click at [60, 319] on div "Orders" at bounding box center [62, 319] width 32 height 12
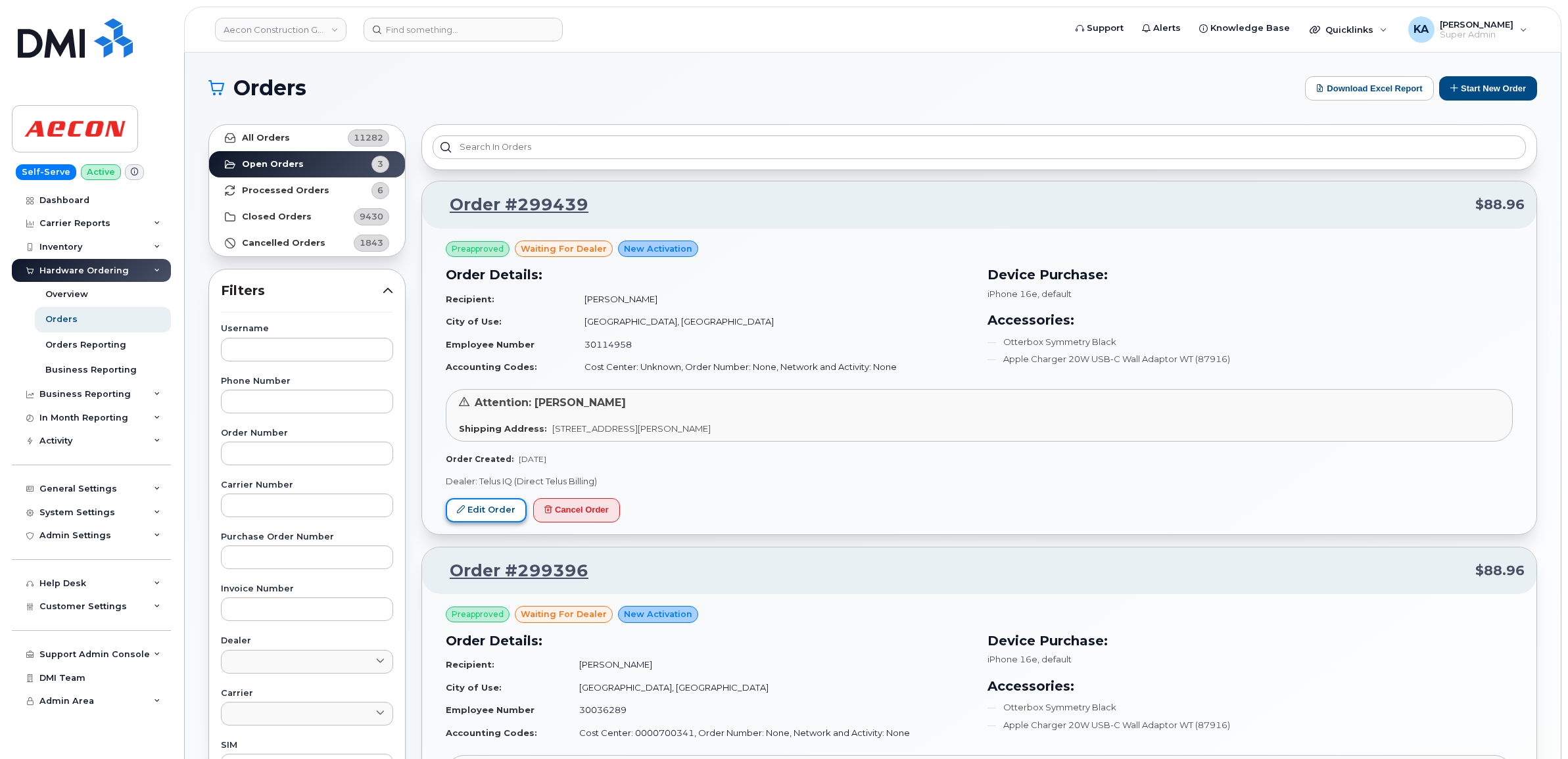
click at [464, 508] on icon at bounding box center [461, 509] width 8 height 8
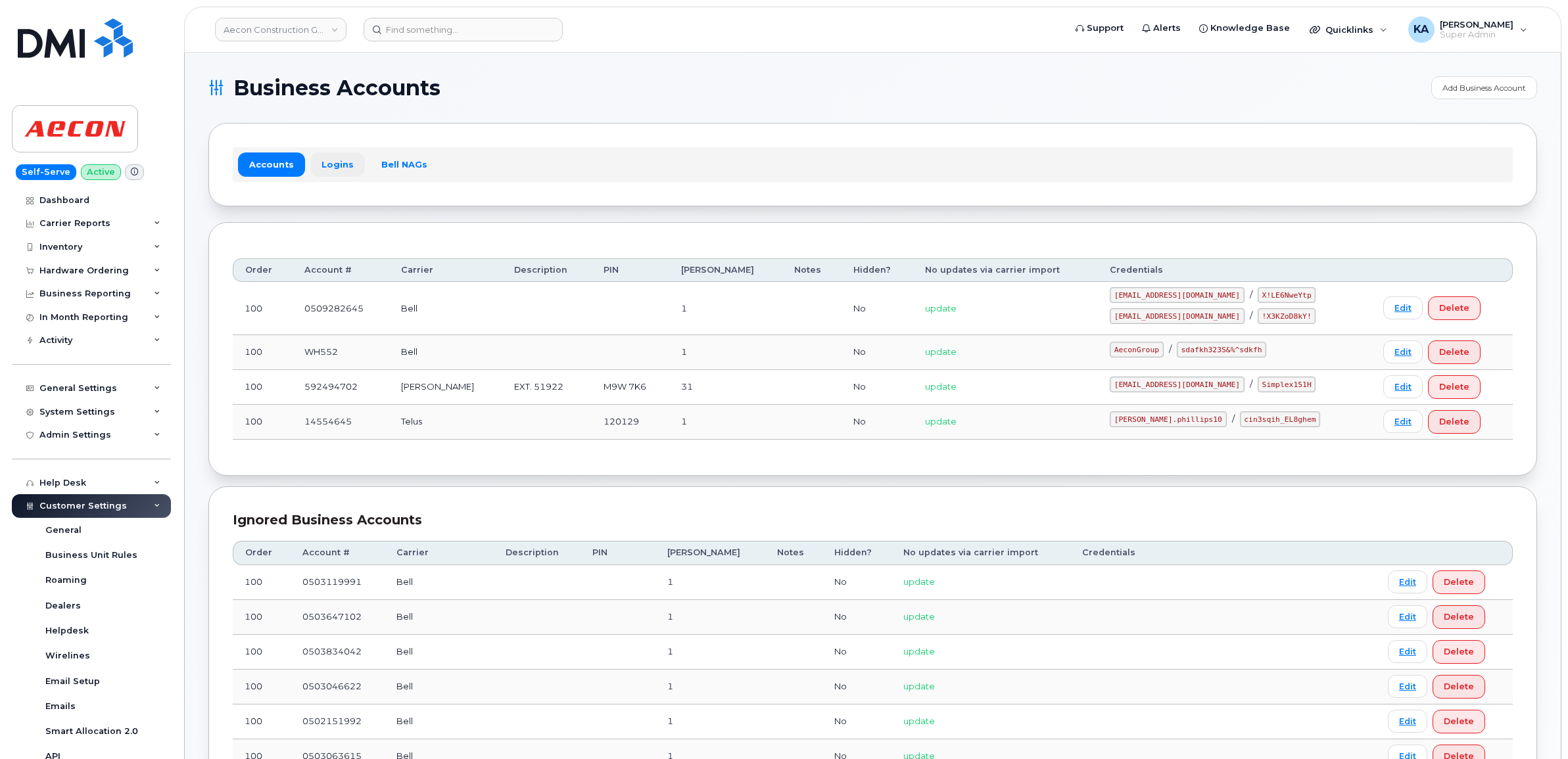
click at [327, 163] on link "Logins" at bounding box center [337, 164] width 54 height 23
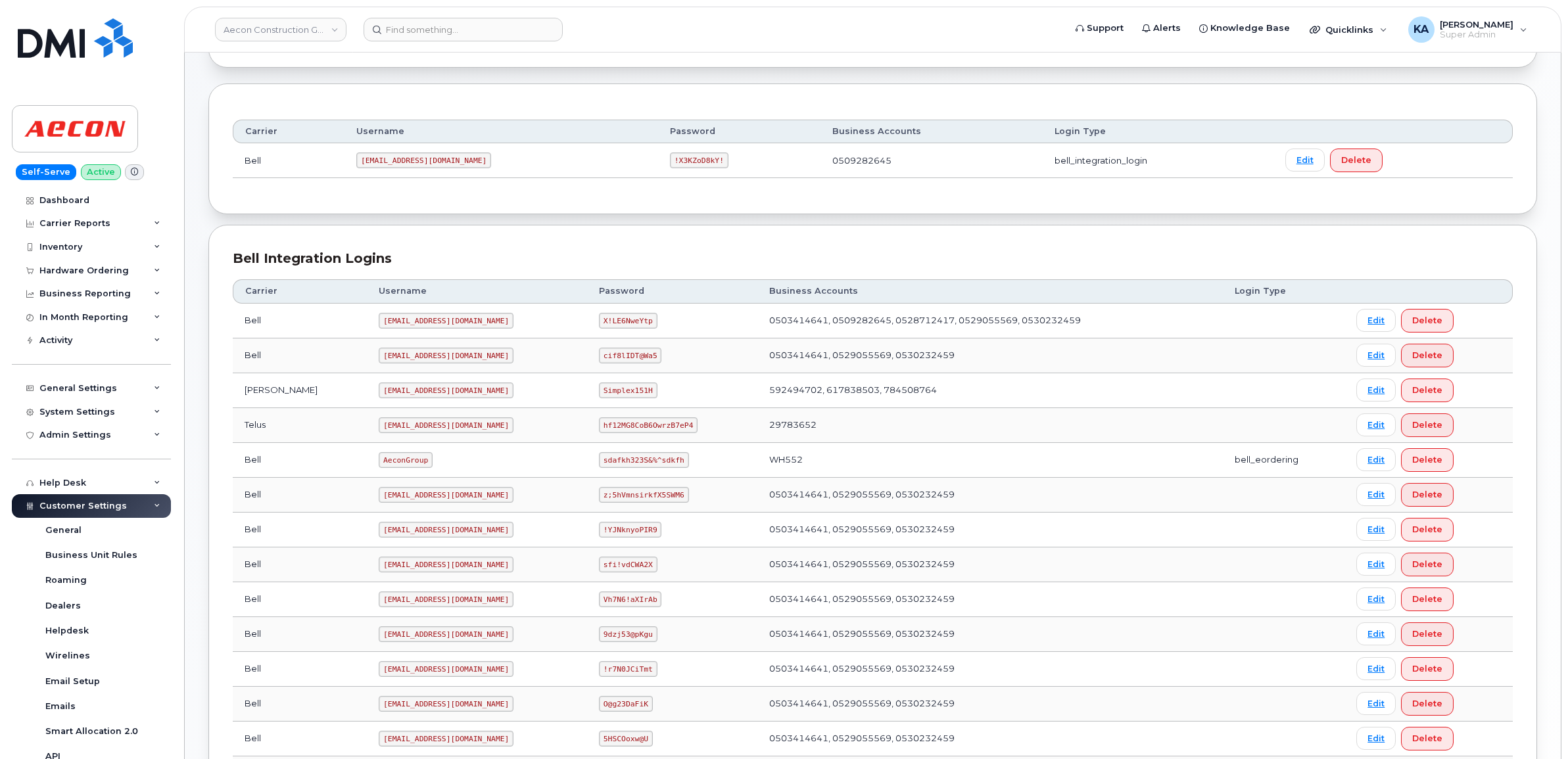
scroll to position [134, 0]
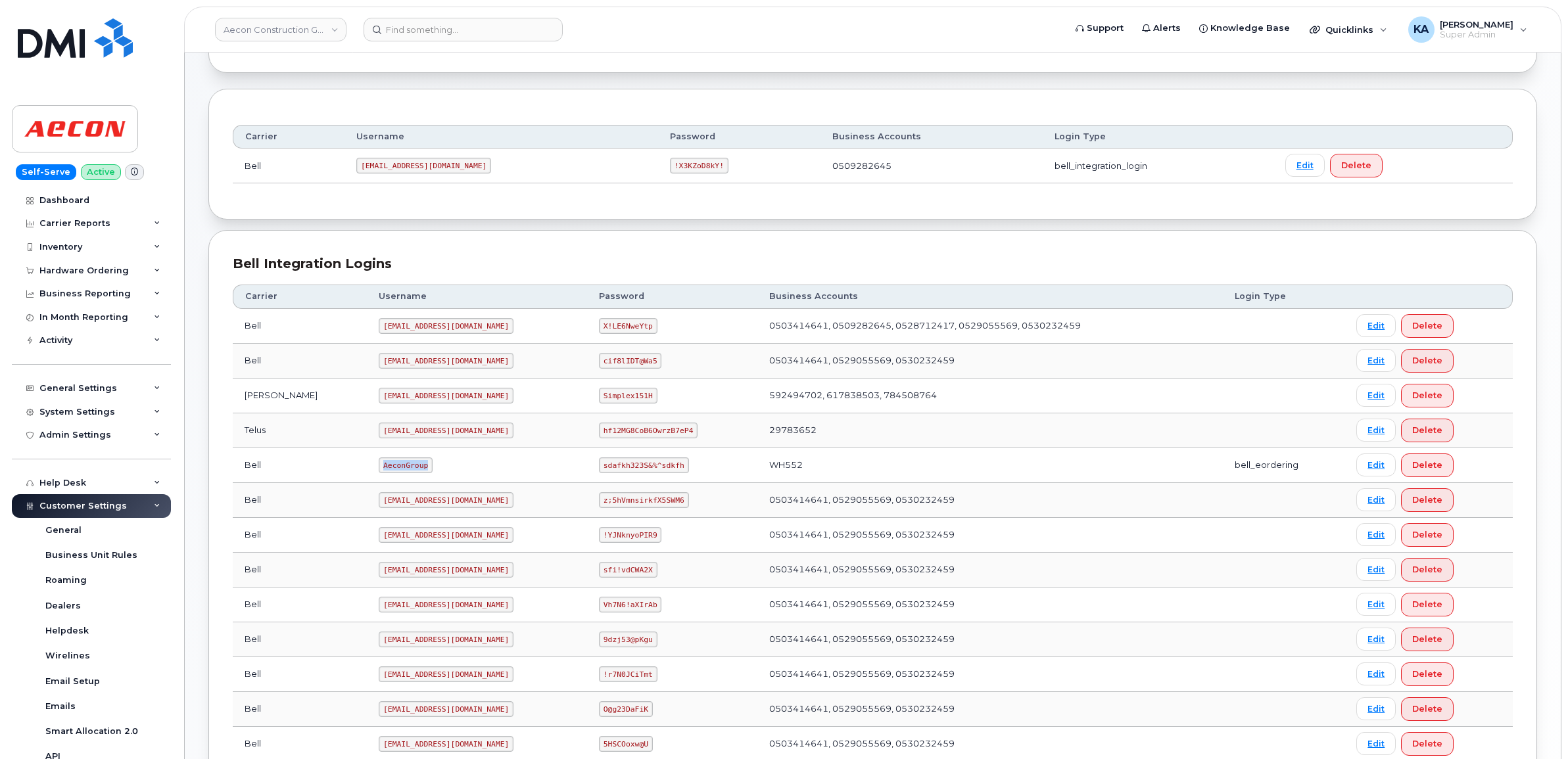
drag, startPoint x: 324, startPoint y: 468, endPoint x: 371, endPoint y: 474, distance: 47.4
click at [379, 473] on code "AeconGroup" at bounding box center [405, 466] width 54 height 16
drag, startPoint x: 371, startPoint y: 474, endPoint x: 356, endPoint y: 470, distance: 15.5
copy code "AeconGroup"
drag, startPoint x: 579, startPoint y: 470, endPoint x: 650, endPoint y: 481, distance: 71.8
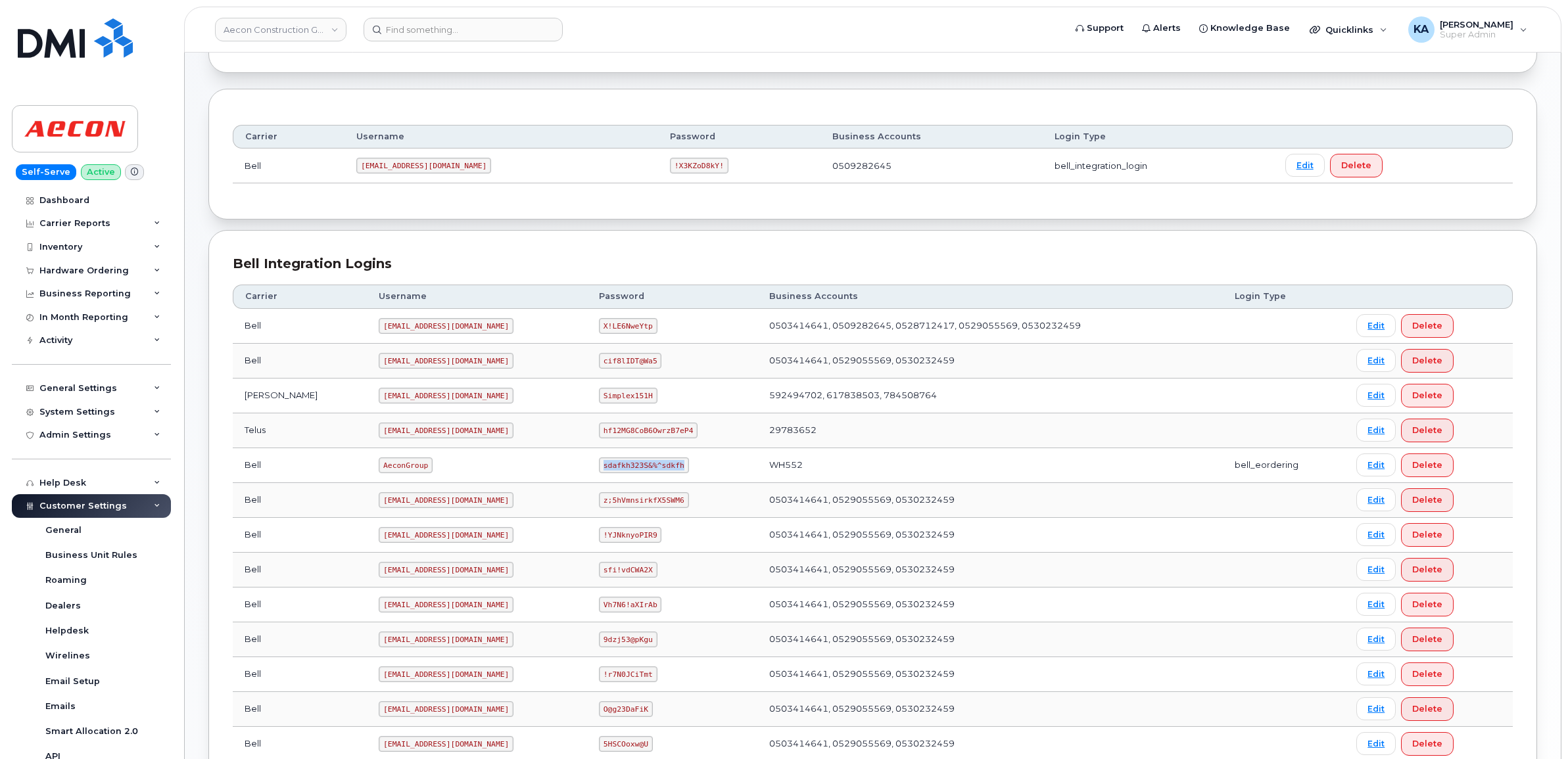
click at [650, 481] on td "sdafkh323S&%^sdkfh" at bounding box center [673, 466] width 170 height 35
drag, startPoint x: 650, startPoint y: 481, endPoint x: 636, endPoint y: 468, distance: 19.1
copy code "sdafkh323S&%^sdkfh"
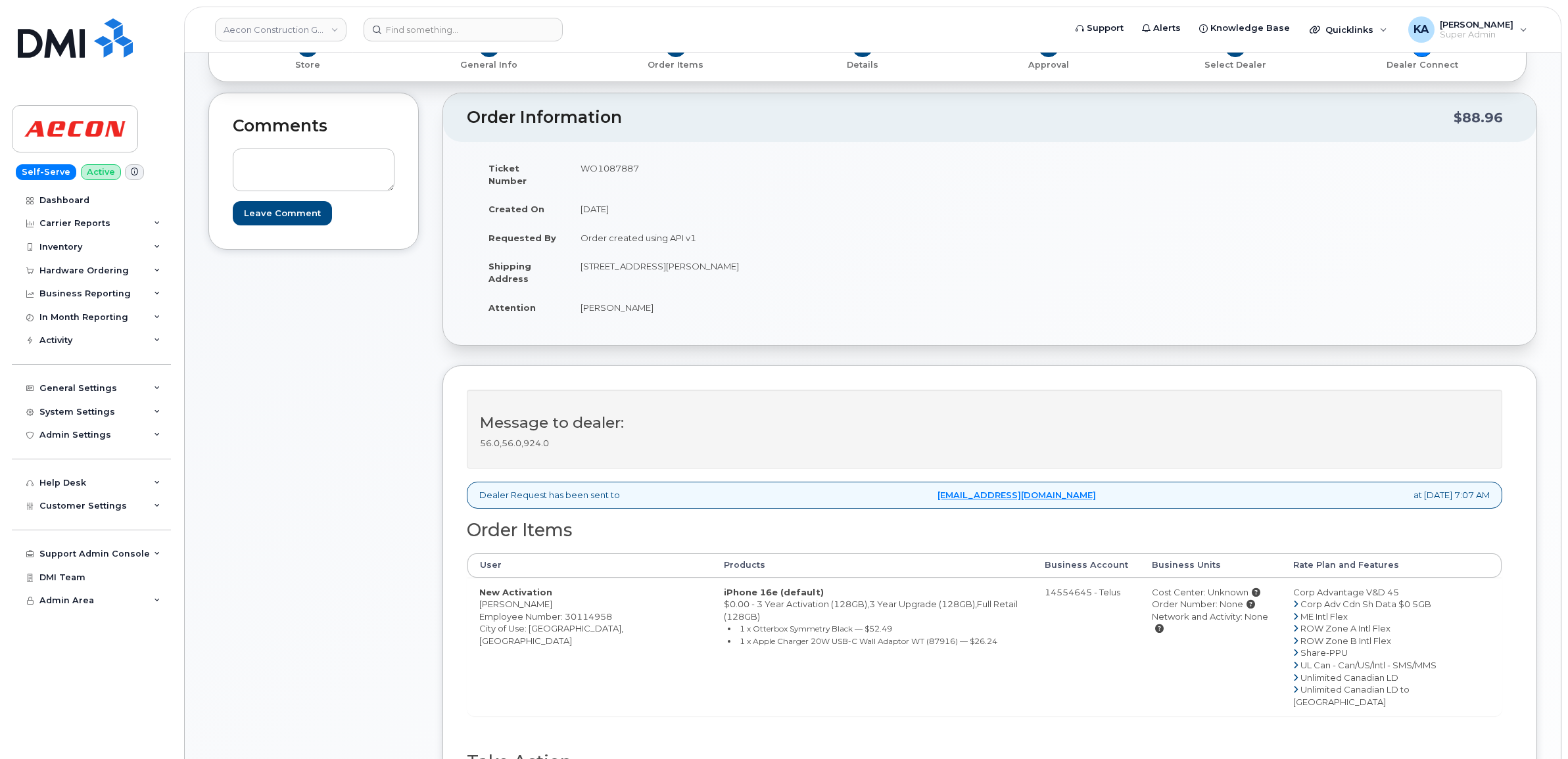
scroll to position [164, 0]
drag, startPoint x: 482, startPoint y: 594, endPoint x: 579, endPoint y: 595, distance: 97.0
click at [579, 595] on td "New Activation [PERSON_NAME] Employee Number: 30114958 City of Use: [GEOGRAPHIC…" at bounding box center [589, 646] width 244 height 139
drag, startPoint x: 575, startPoint y: 595, endPoint x: 543, endPoint y: 592, distance: 32.1
copy td "[PERSON_NAME]"
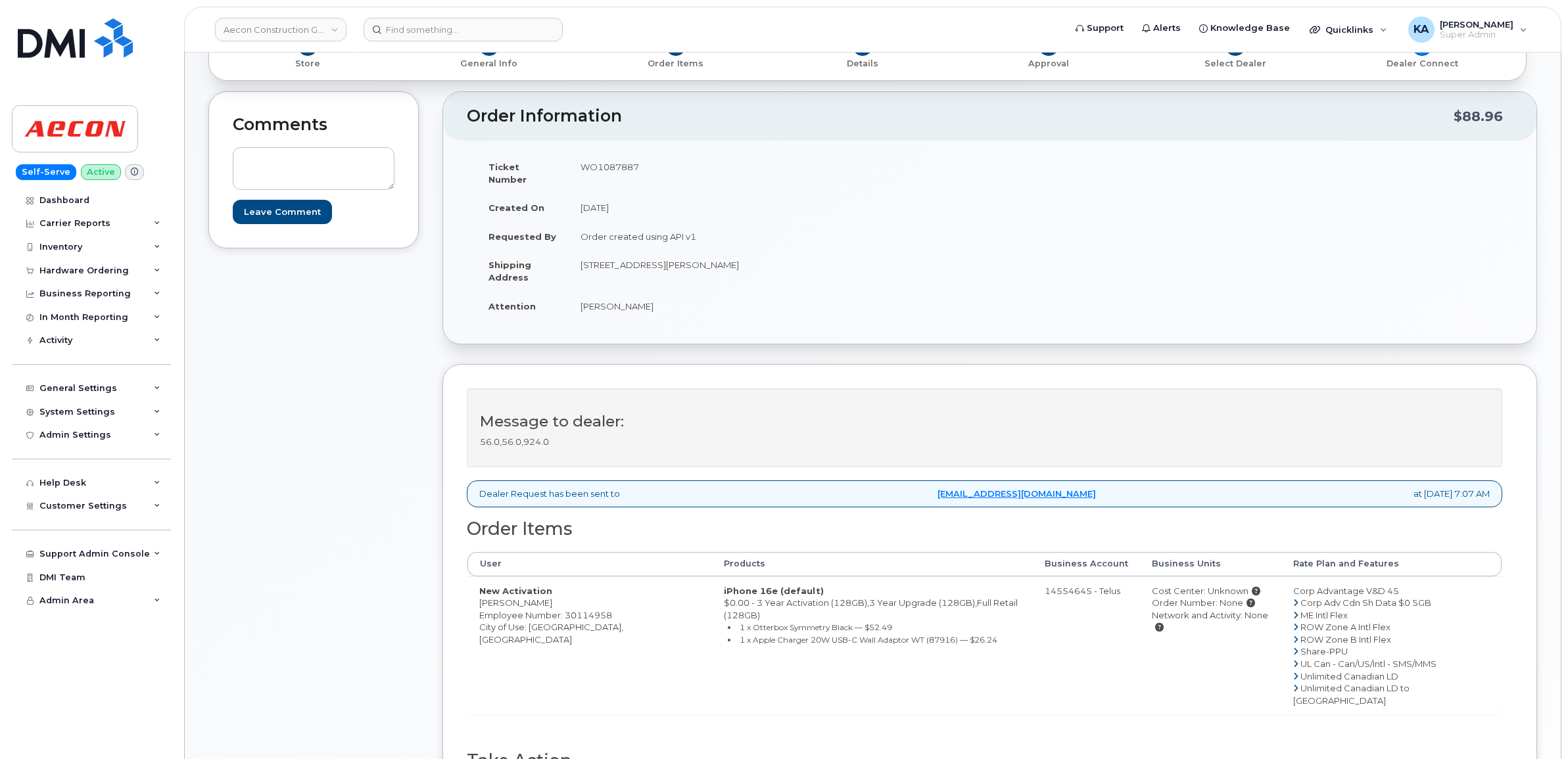
drag, startPoint x: 567, startPoint y: 162, endPoint x: 642, endPoint y: 165, distance: 75.1
click at [642, 165] on tr "Ticket Number WO1087887" at bounding box center [728, 172] width 503 height 41
drag, startPoint x: 642, startPoint y: 165, endPoint x: 625, endPoint y: 166, distance: 17.0
copy tr "WO1087887"
drag, startPoint x: 582, startPoint y: 297, endPoint x: 669, endPoint y: 304, distance: 87.3
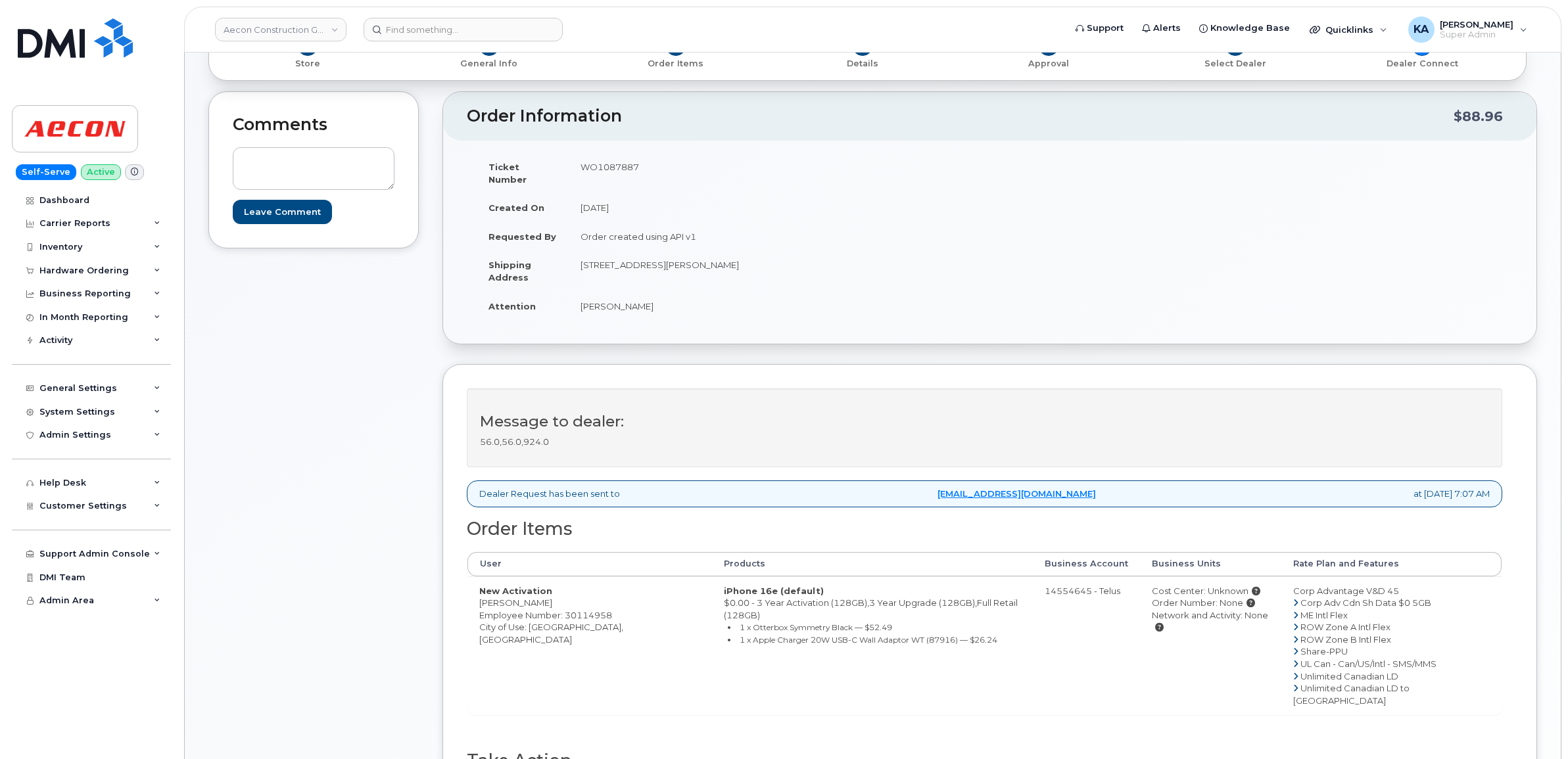
click at [669, 304] on td "[PERSON_NAME]" at bounding box center [774, 306] width 411 height 29
drag, startPoint x: 665, startPoint y: 301, endPoint x: 658, endPoint y: 296, distance: 8.6
copy td "[PERSON_NAME]"
drag, startPoint x: 572, startPoint y: 254, endPoint x: 654, endPoint y: 264, distance: 82.6
click at [654, 264] on td "[STREET_ADDRESS][PERSON_NAME]" at bounding box center [774, 270] width 411 height 41
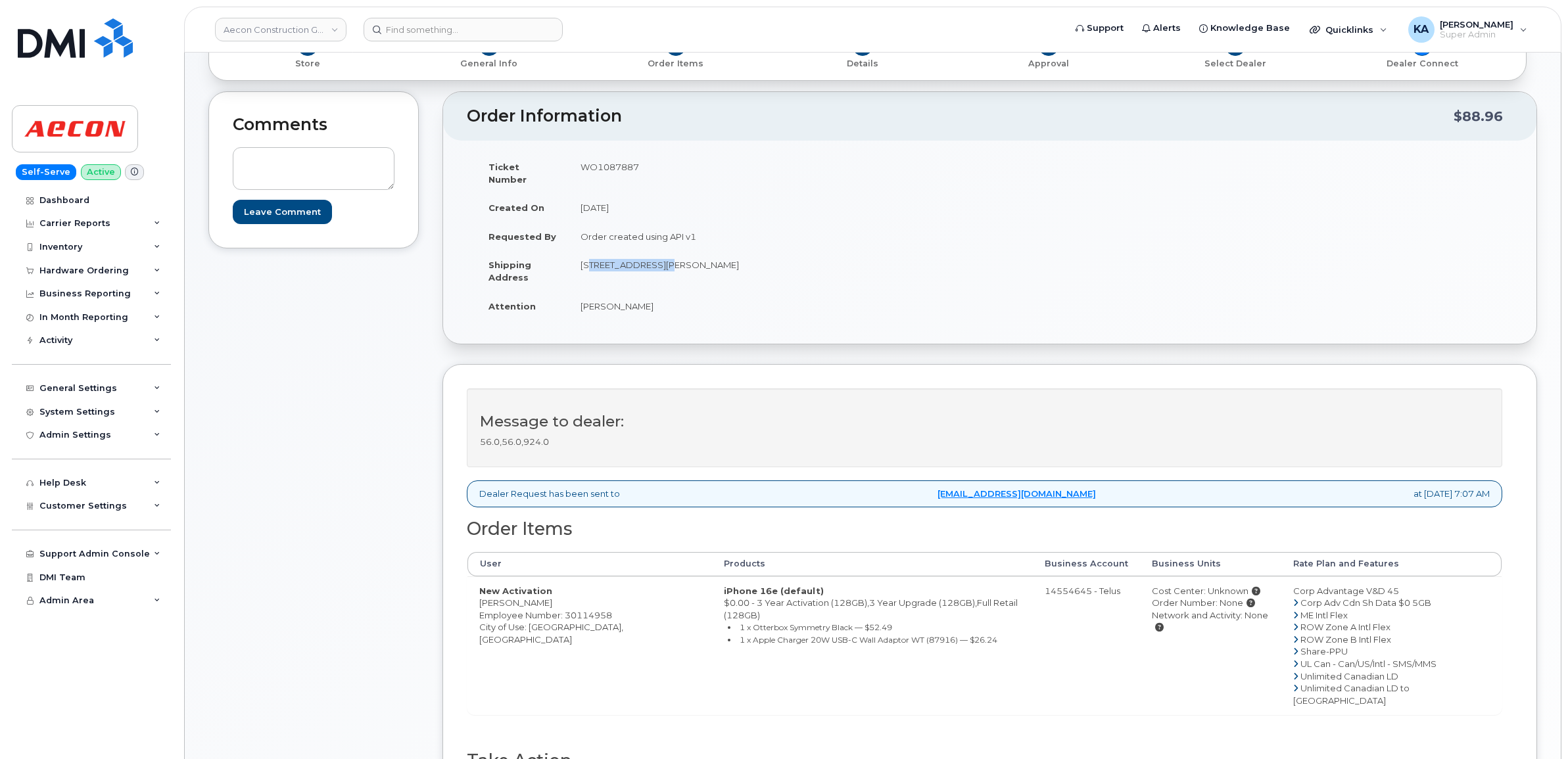
drag, startPoint x: 654, startPoint y: 264, endPoint x: 645, endPoint y: 254, distance: 13.5
copy td "20 Carlson Court"
drag, startPoint x: 656, startPoint y: 254, endPoint x: 700, endPoint y: 260, distance: 44.4
click at [700, 260] on td "20 Carlson Court Etobicoke ON M9W 7K6" at bounding box center [774, 270] width 411 height 41
drag, startPoint x: 700, startPoint y: 260, endPoint x: 693, endPoint y: 254, distance: 9.2
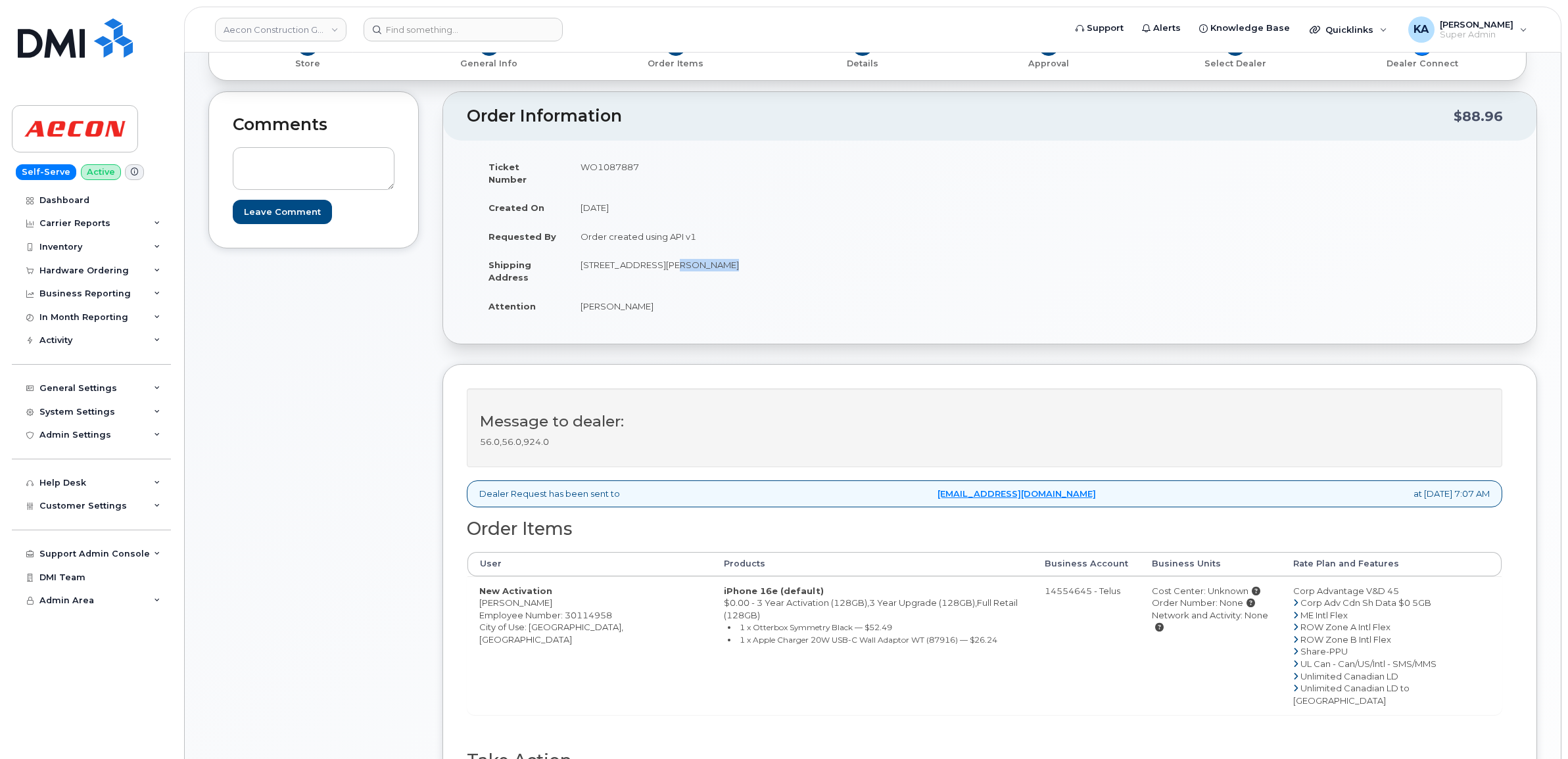
copy td "Etobicoke"
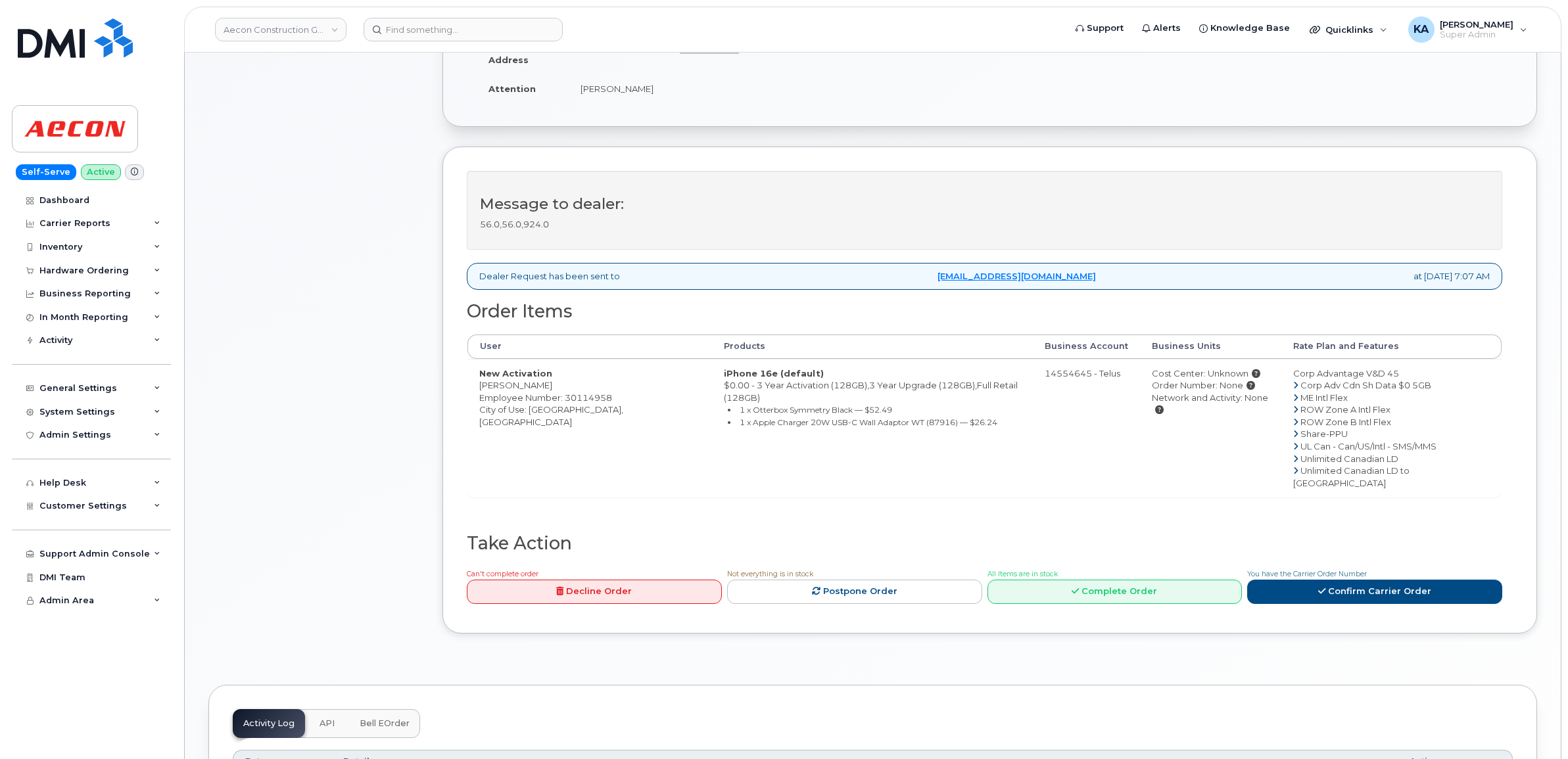
scroll to position [411, 0]
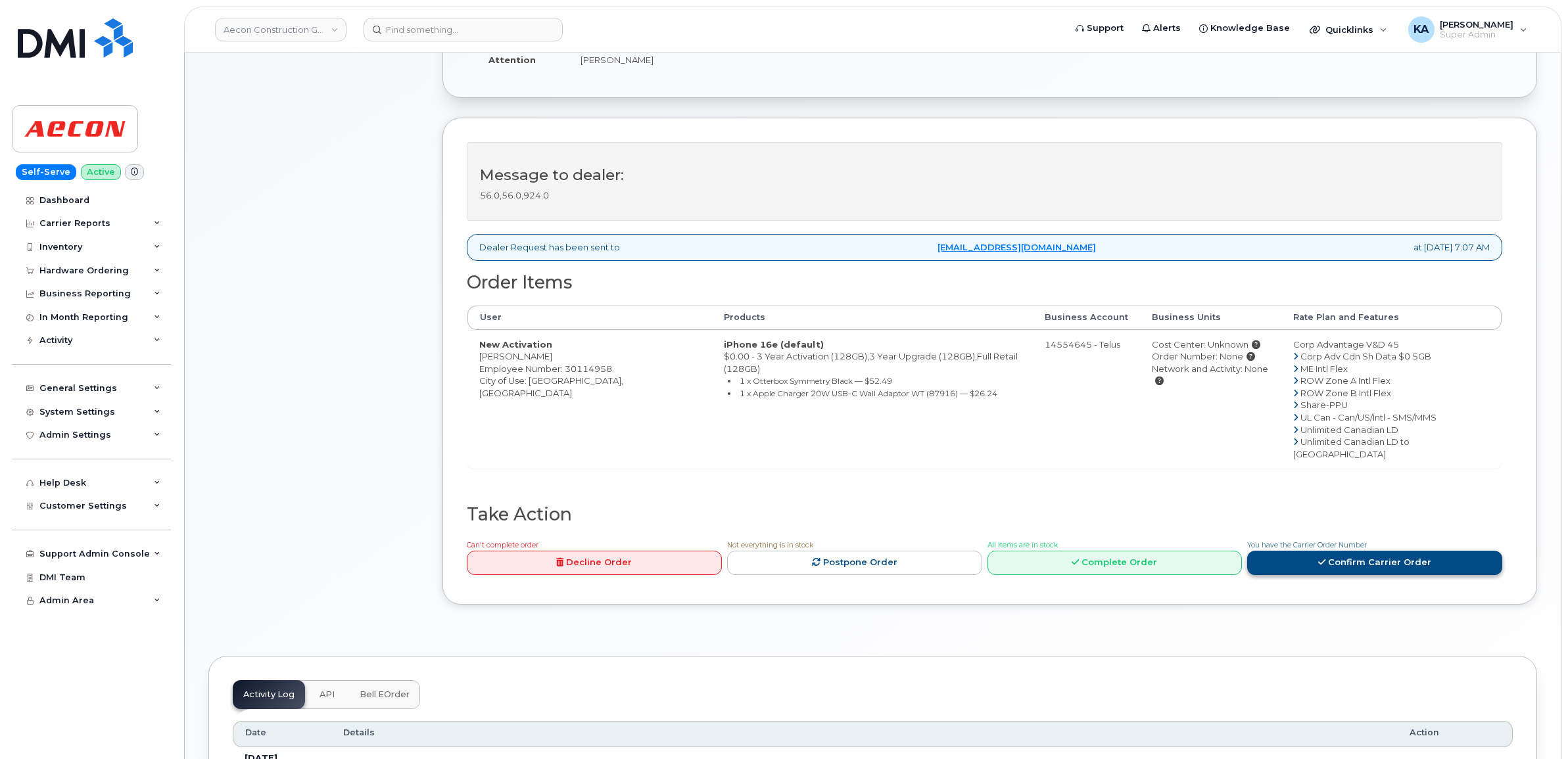
click at [1304, 551] on link "Confirm Carrier Order" at bounding box center [1375, 563] width 255 height 24
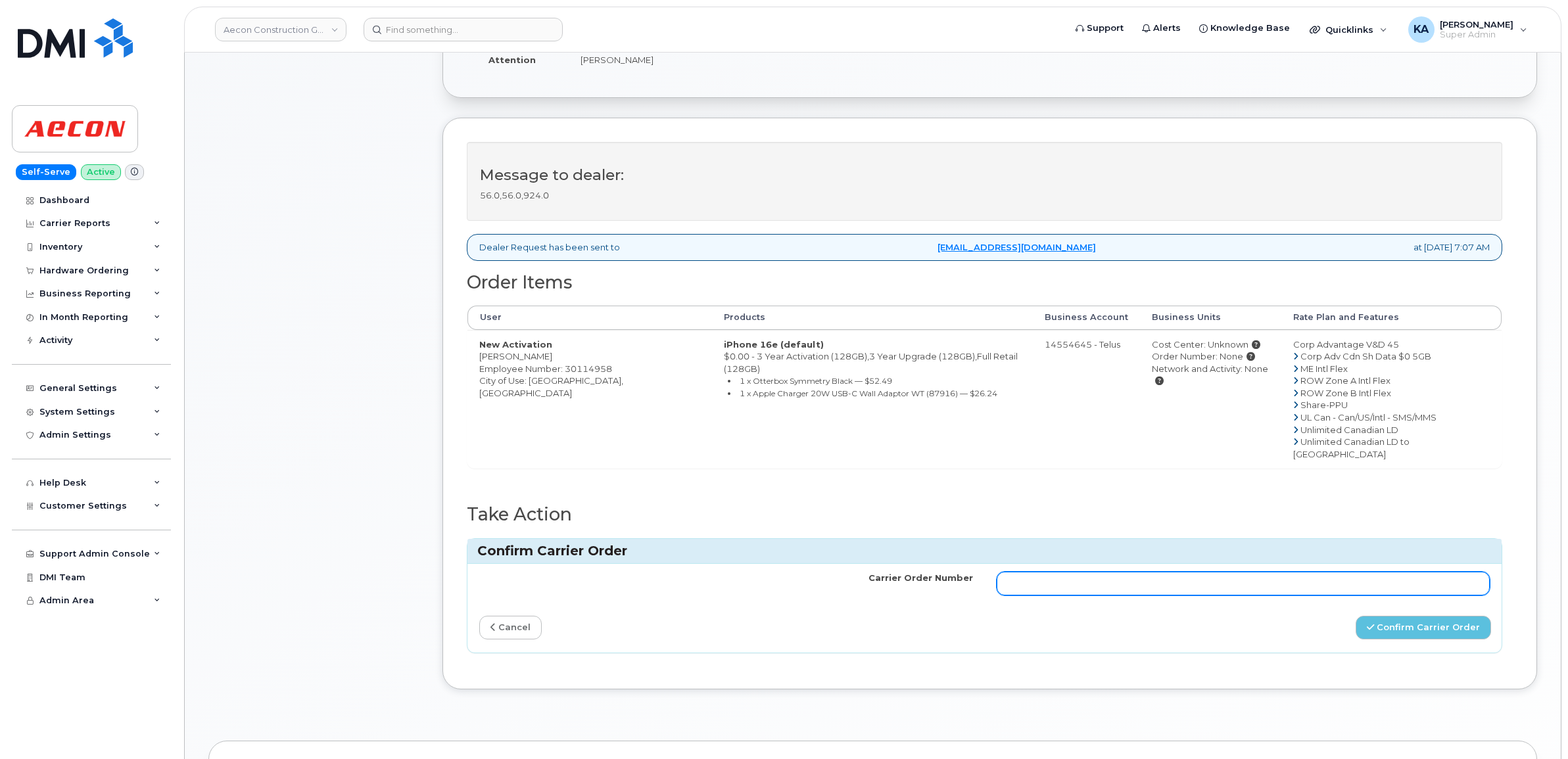
click at [1098, 572] on input "Carrier Order Number" at bounding box center [1244, 583] width 494 height 23
paste input "TL60023170"
type input "TL60023170"
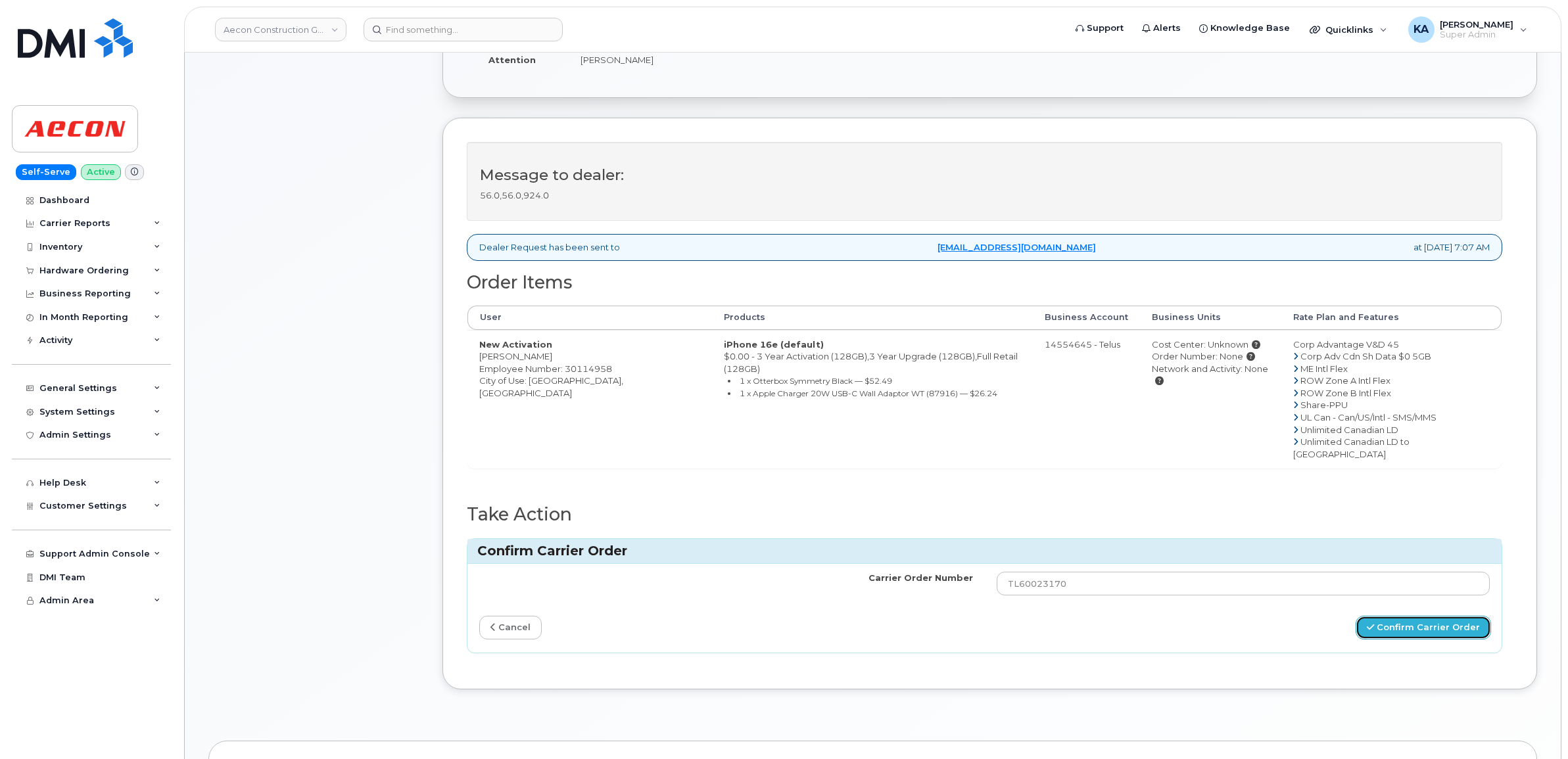
click at [1418, 616] on button "Confirm Carrier Order" at bounding box center [1424, 628] width 136 height 24
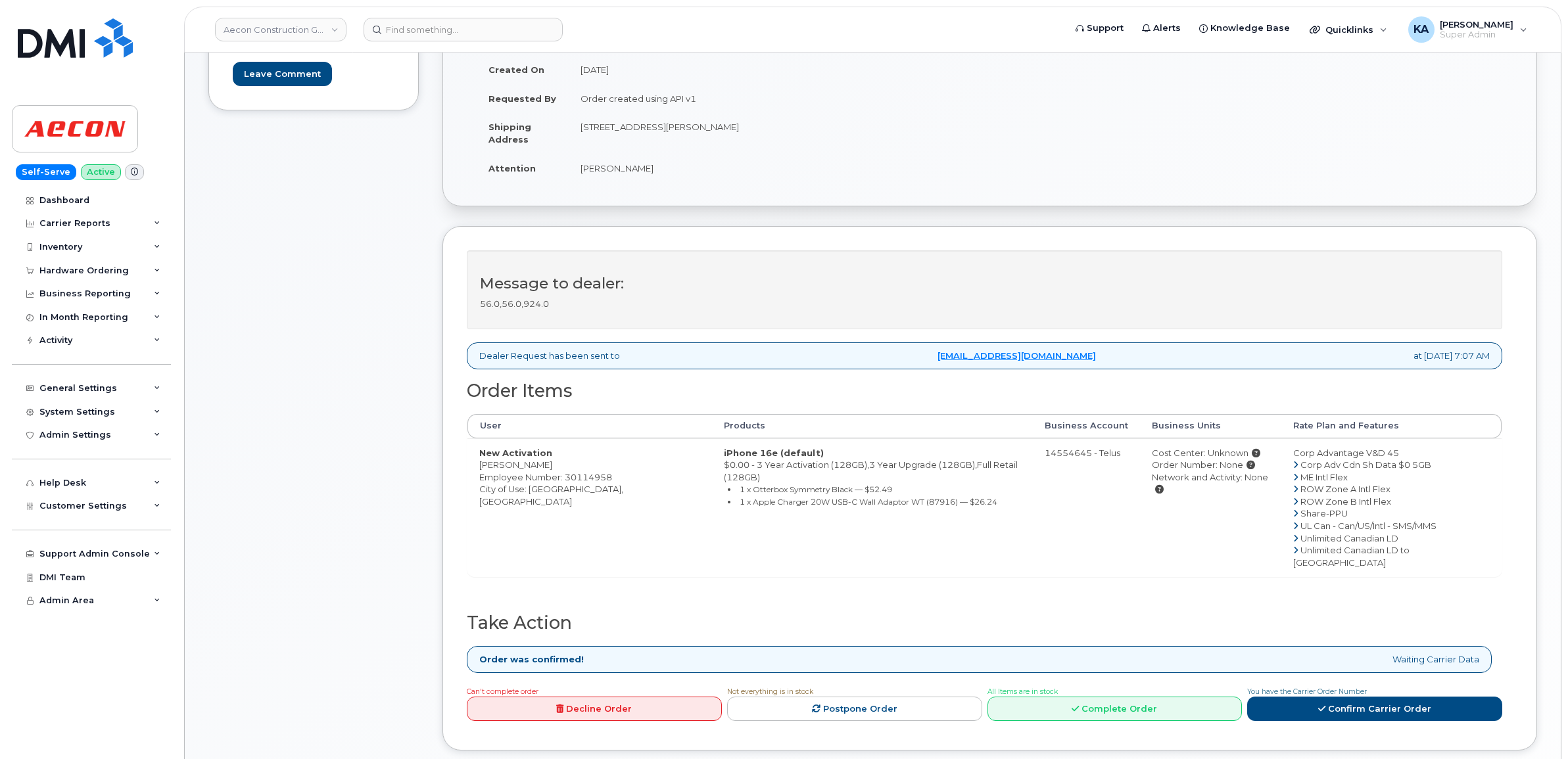
scroll to position [329, 0]
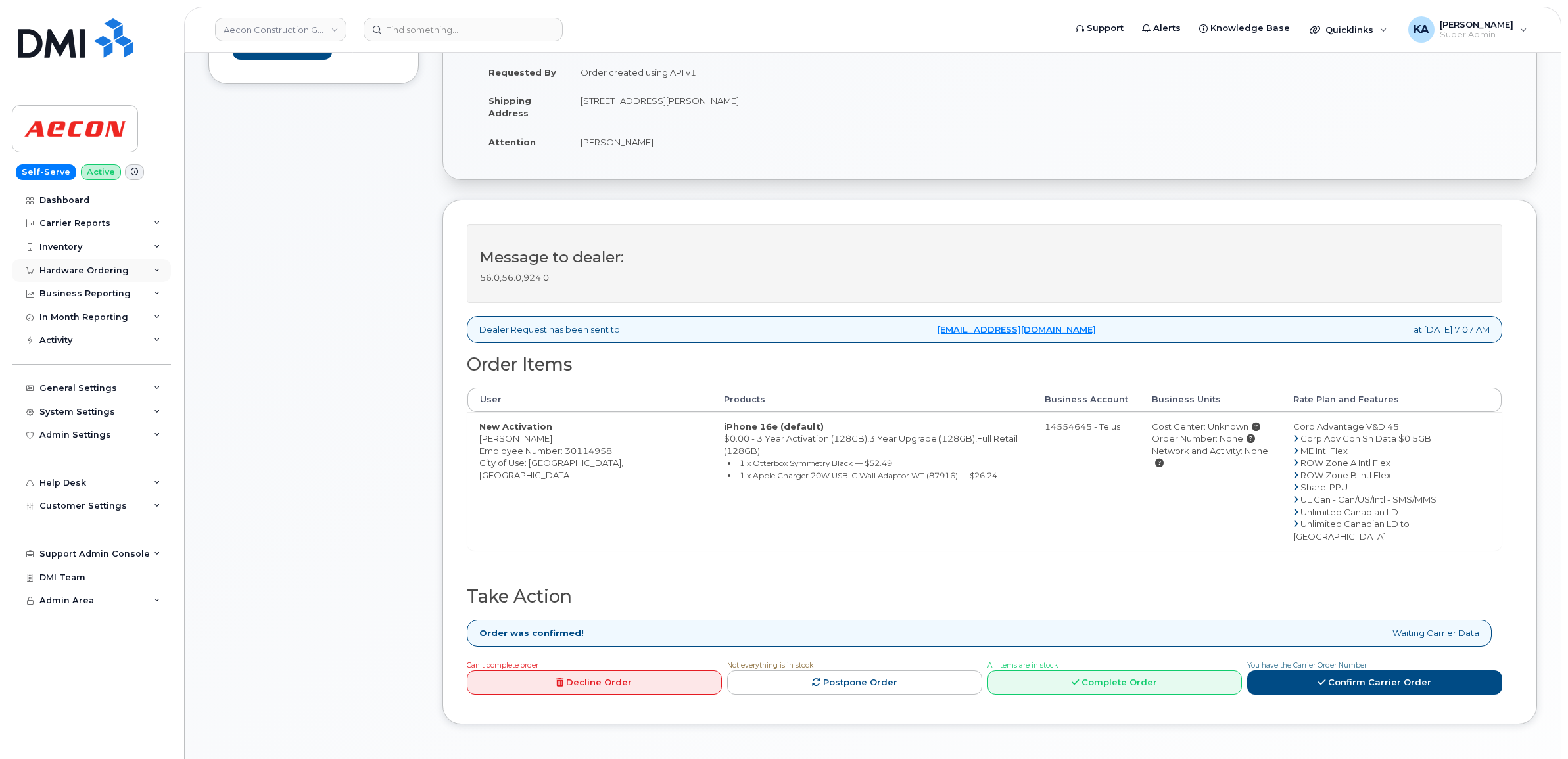
click at [78, 268] on div "Hardware Ordering" at bounding box center [84, 271] width 89 height 11
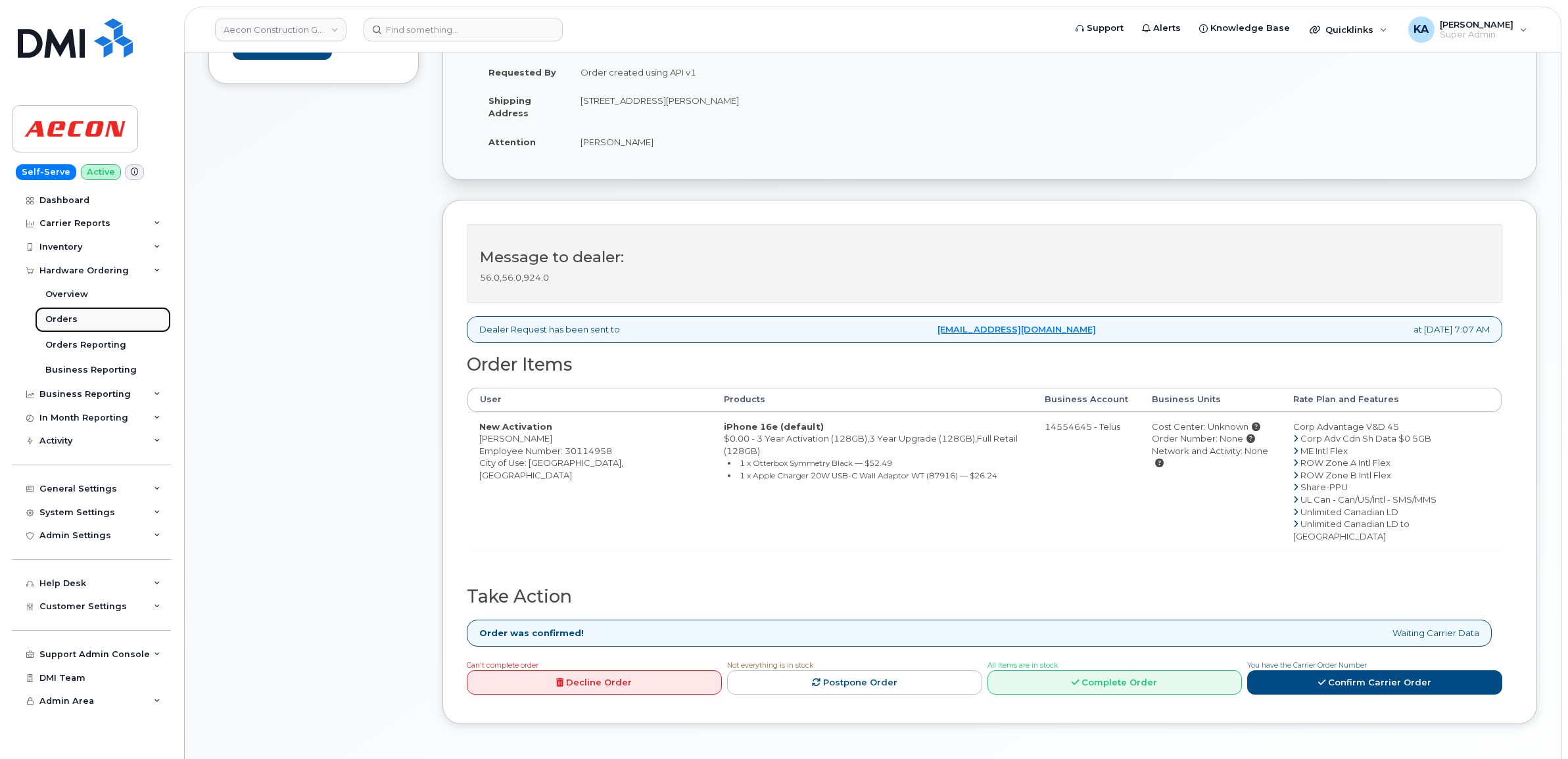
click at [64, 317] on div "Orders" at bounding box center [62, 319] width 32 height 12
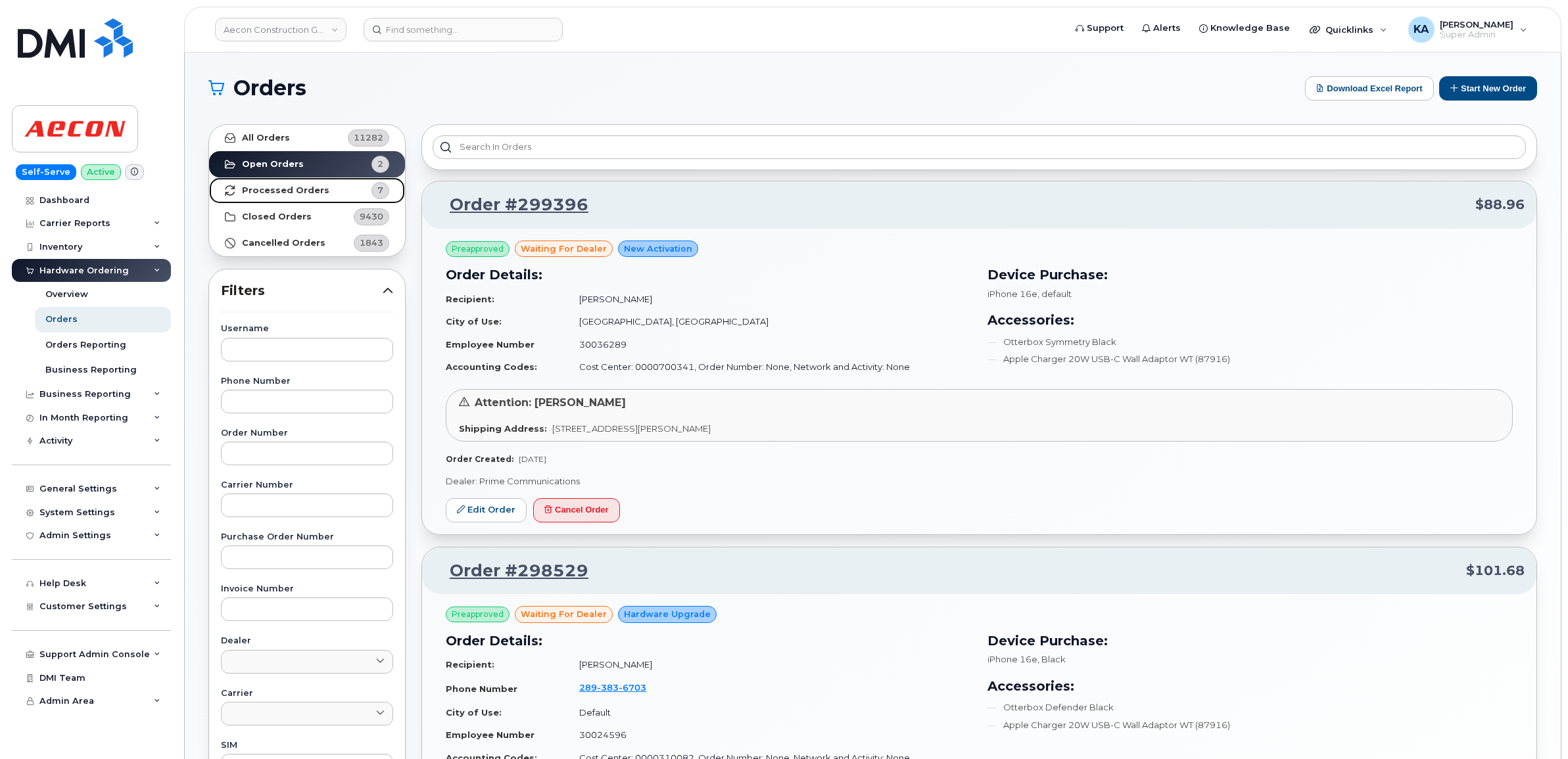
click at [313, 189] on strong "Processed Orders" at bounding box center [285, 191] width 87 height 11
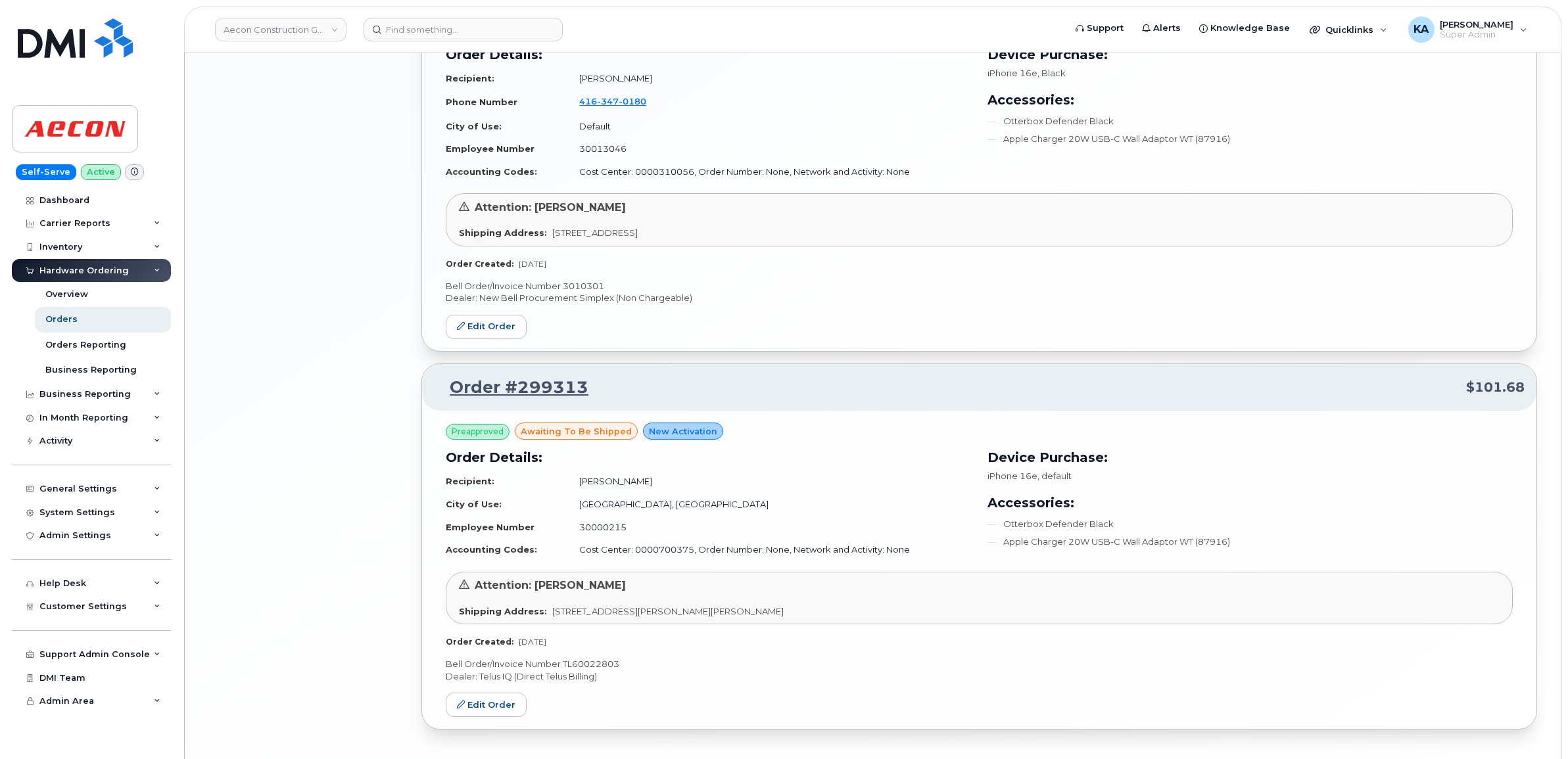
scroll to position [2189, 0]
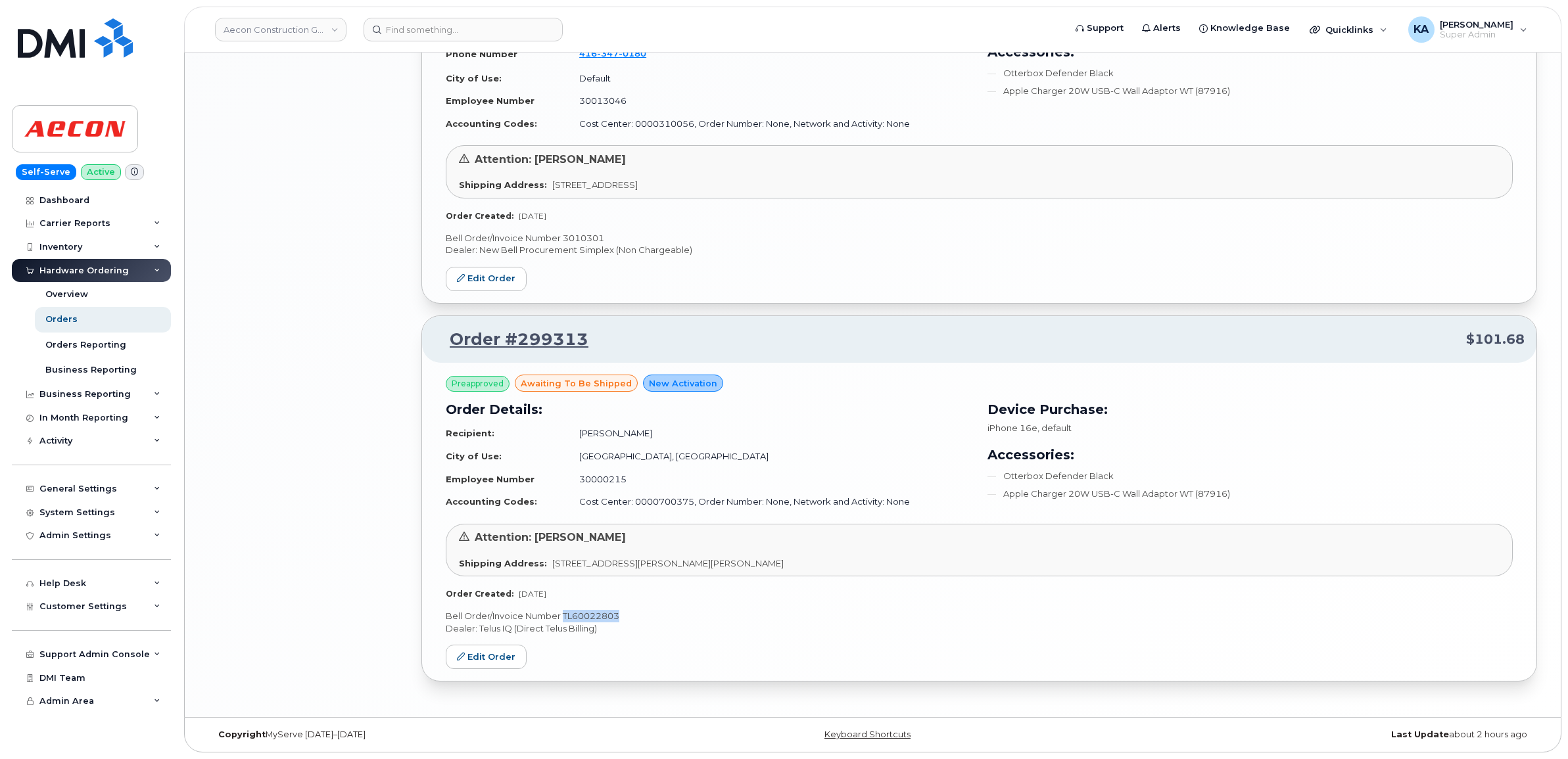
drag, startPoint x: 623, startPoint y: 616, endPoint x: 564, endPoint y: 618, distance: 59.0
click at [564, 618] on p "Bell Order/Invoice Number TL60022803" at bounding box center [979, 616] width 1067 height 13
copy p "TL60022803"
click at [482, 656] on link "Edit Order" at bounding box center [486, 657] width 81 height 24
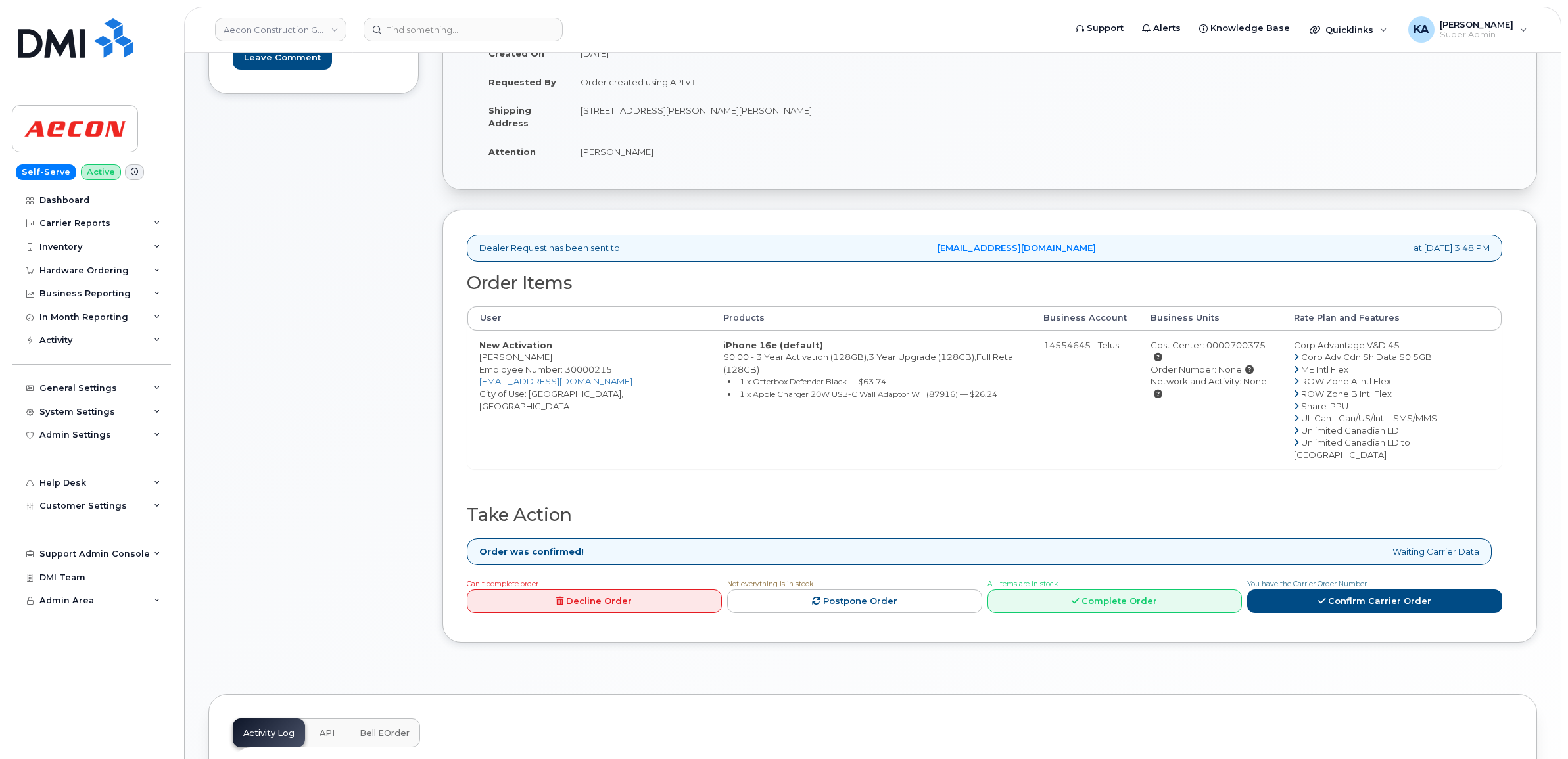
scroll to position [329, 0]
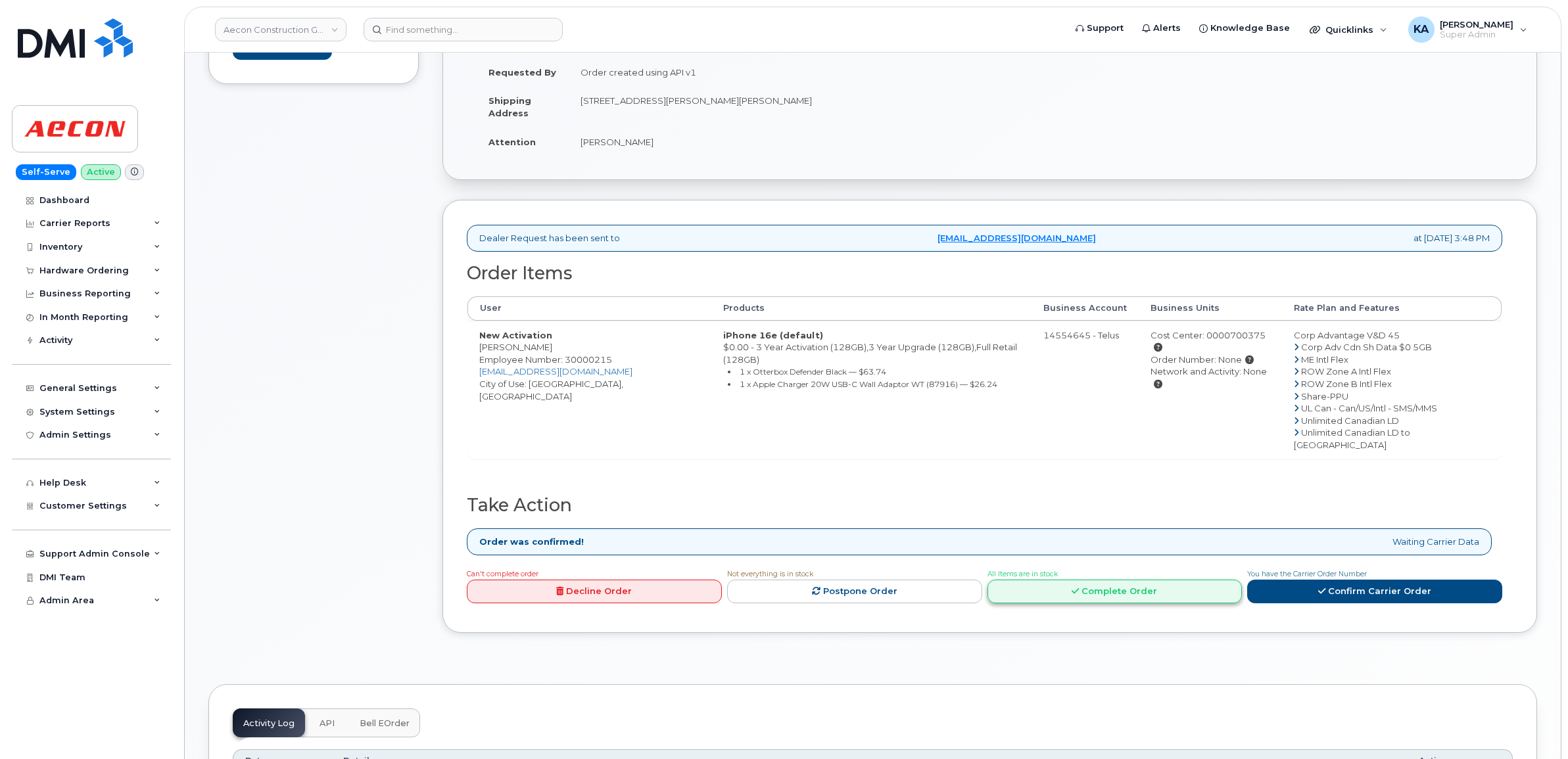
click at [1069, 580] on link "Complete Order" at bounding box center [1115, 592] width 255 height 24
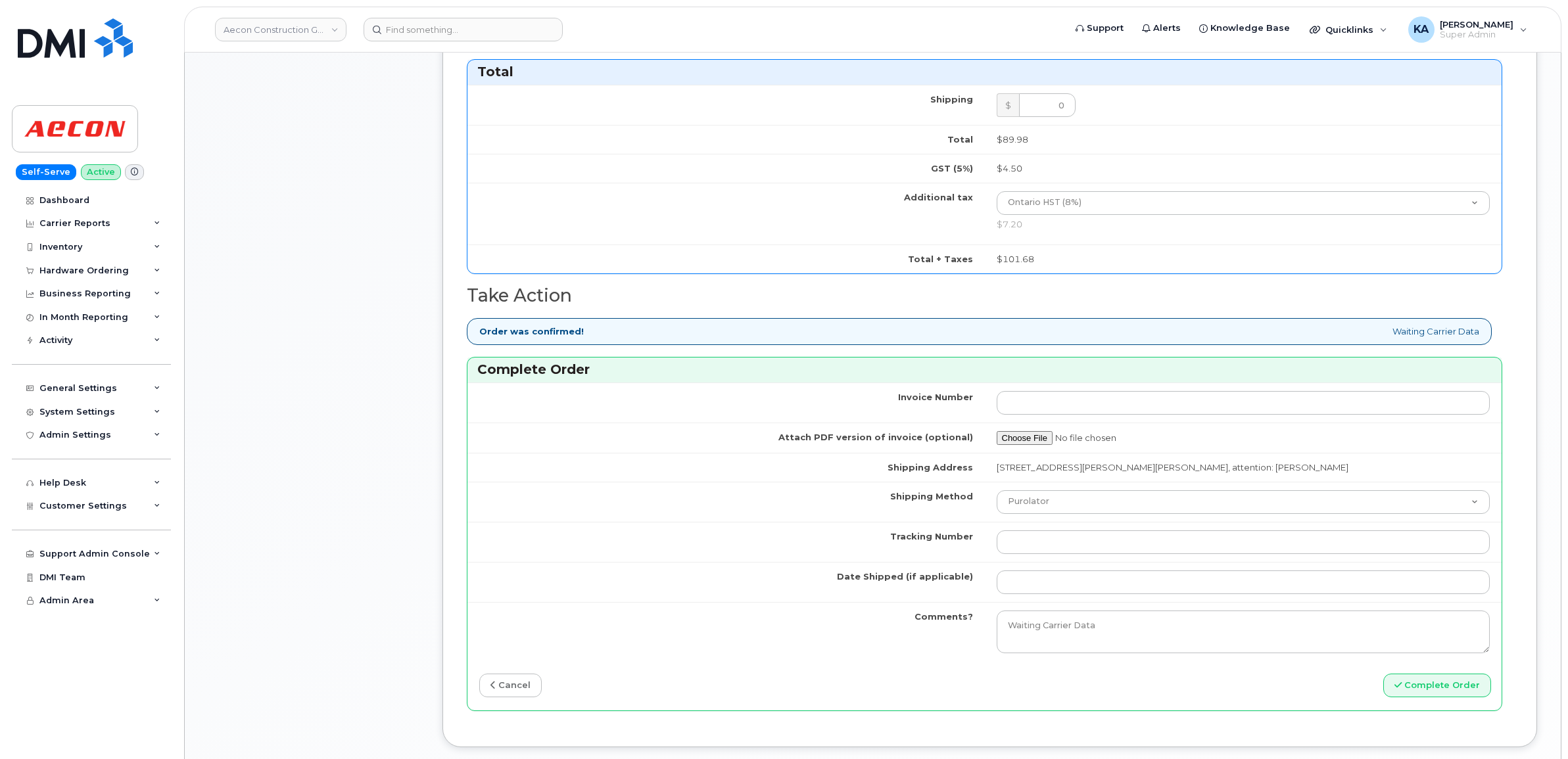
scroll to position [1068, 0]
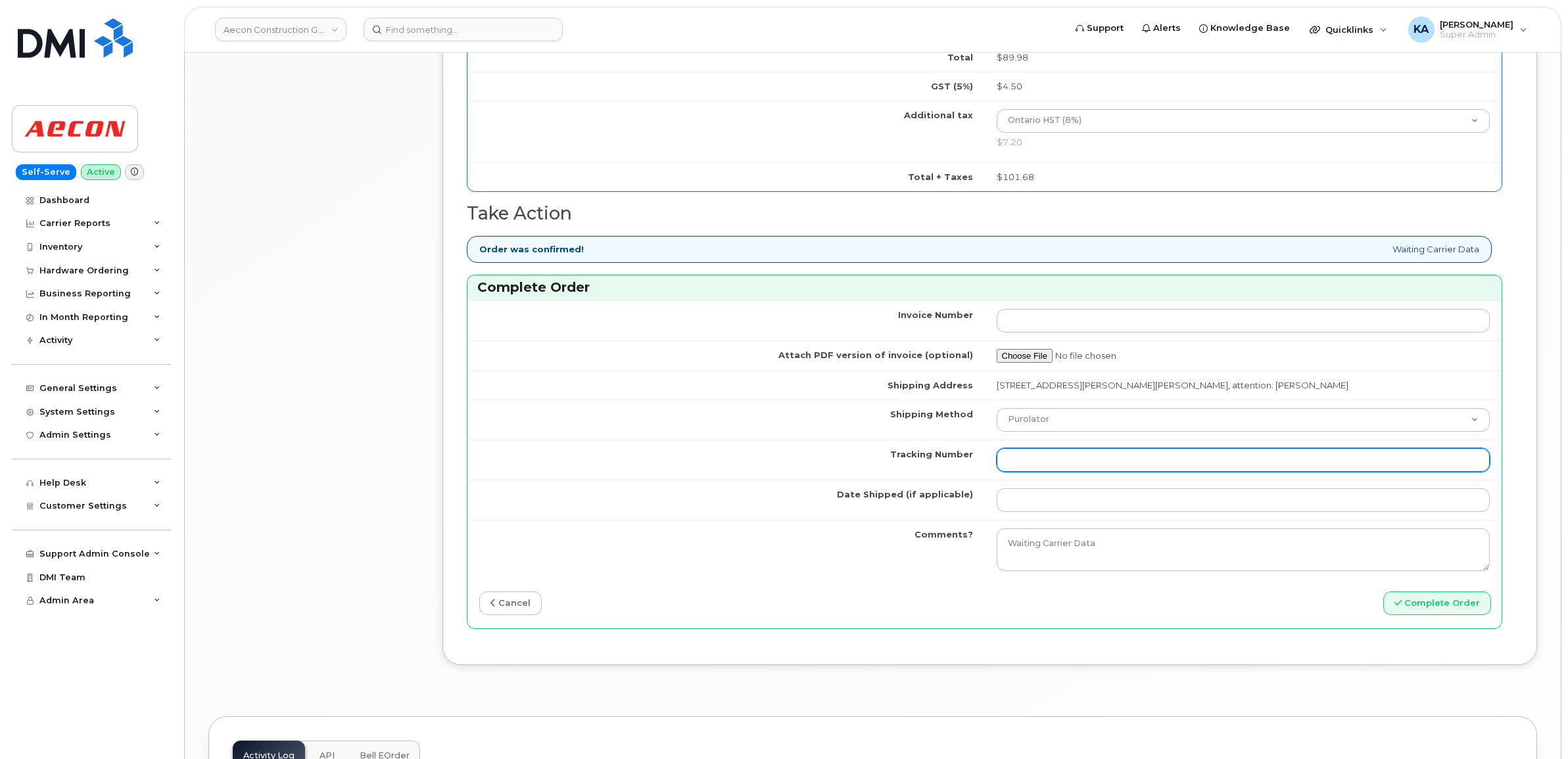
click at [1059, 452] on input "Tracking Number" at bounding box center [1244, 460] width 494 height 23
paste input "520027974143"
type input "520027974143"
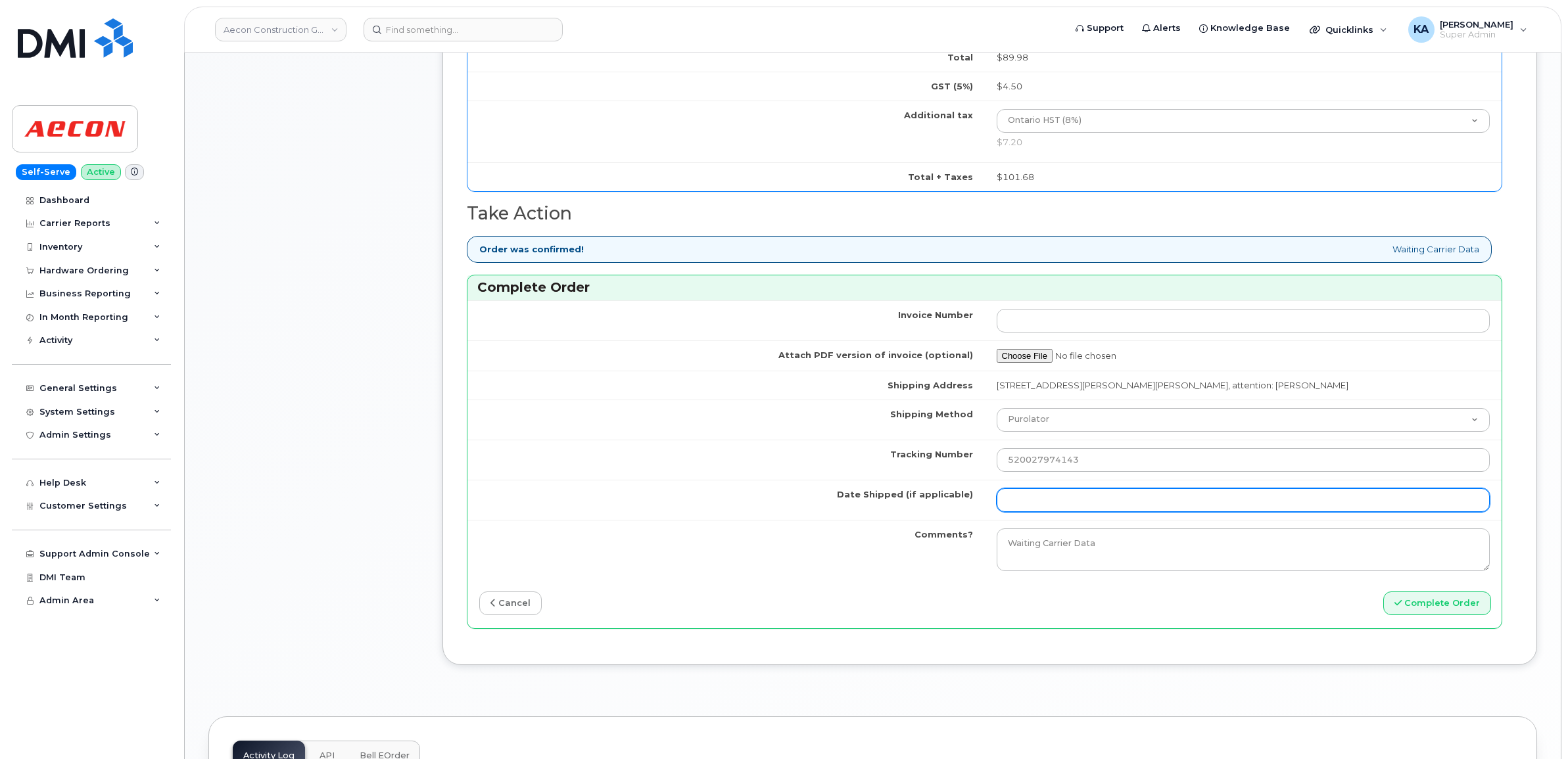
click at [1046, 490] on input "Date Shipped (if applicable)" at bounding box center [1244, 500] width 494 height 23
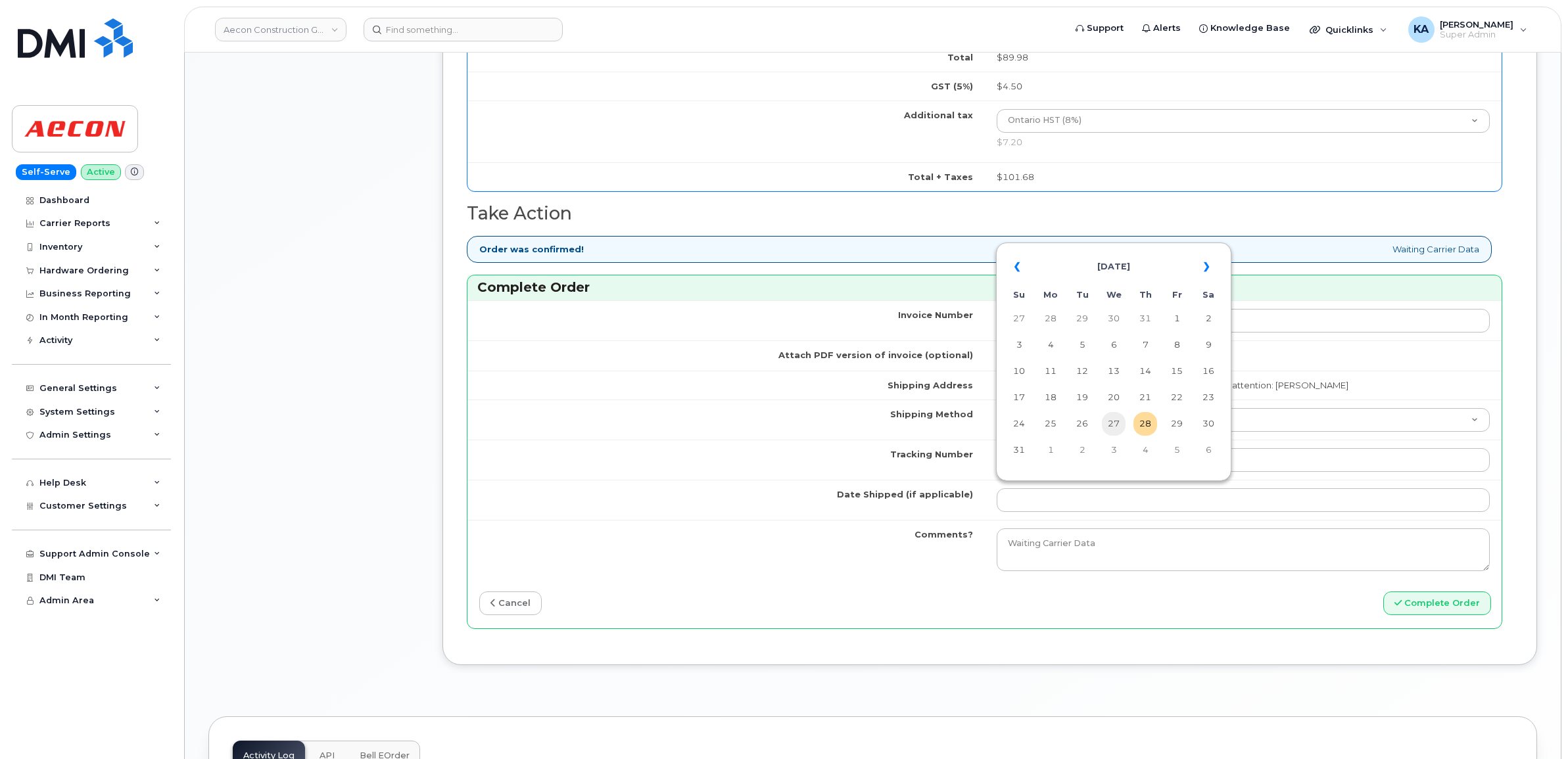
click at [1113, 422] on td "27" at bounding box center [1114, 423] width 23 height 23
type input "[DATE]"
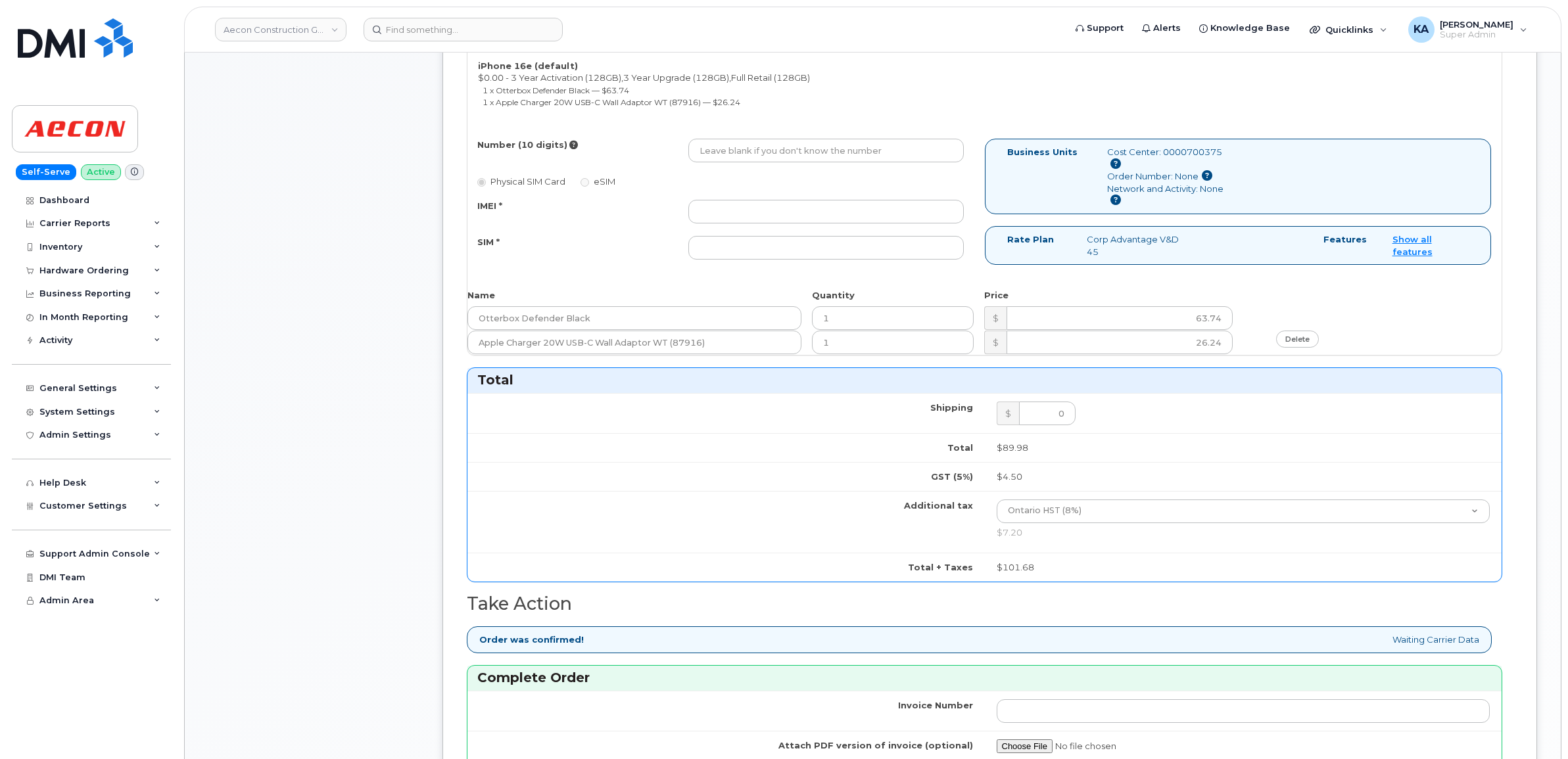
scroll to position [575, 0]
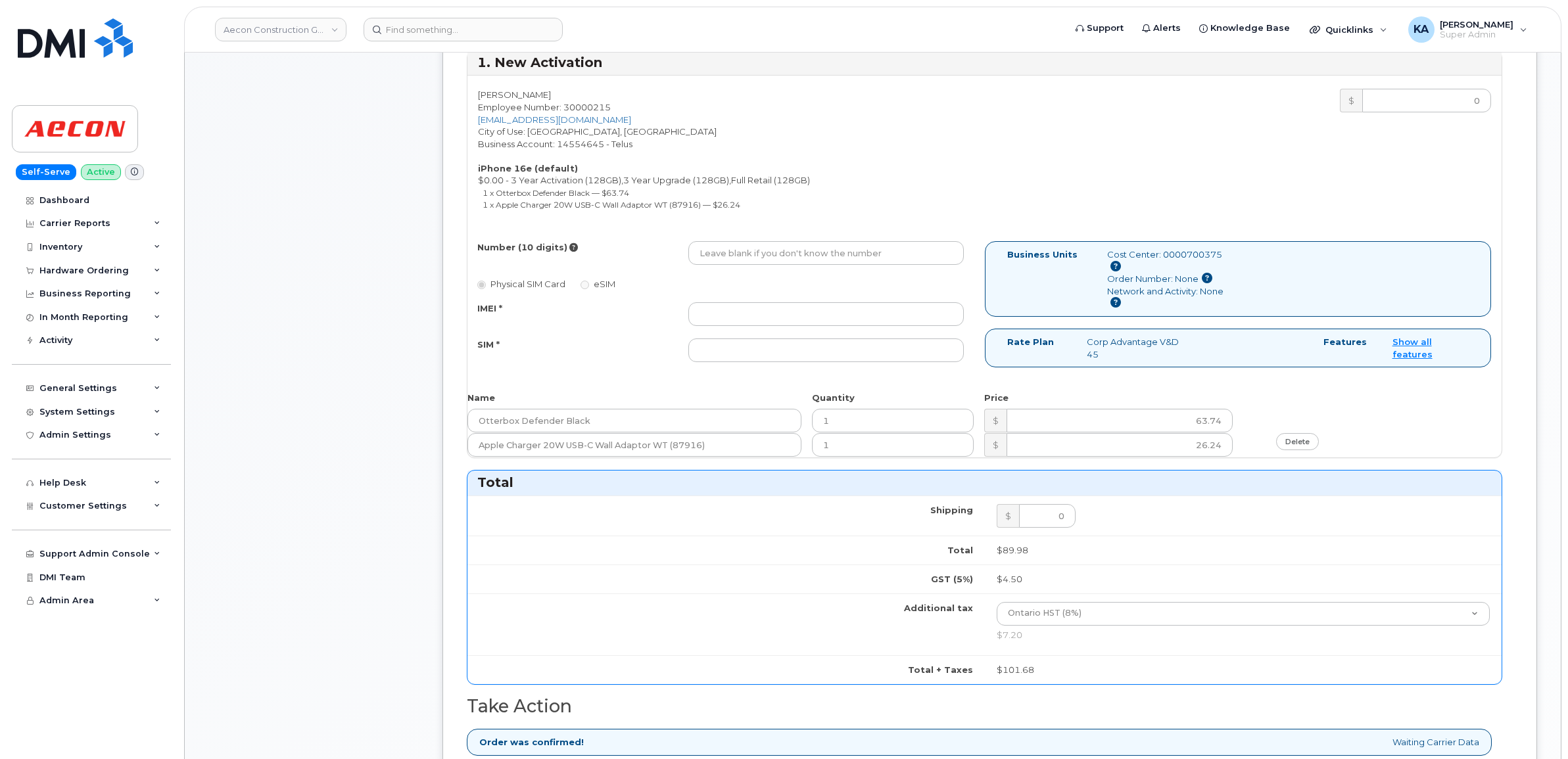
click at [685, 338] on div at bounding box center [826, 350] width 295 height 23
click at [694, 338] on input "SIM *" at bounding box center [826, 350] width 275 height 23
paste input "8904305201000888702501055732513"
type input "89043052010008887025010557325131"
click at [709, 303] on input "IMEI *" at bounding box center [826, 314] width 275 height 23
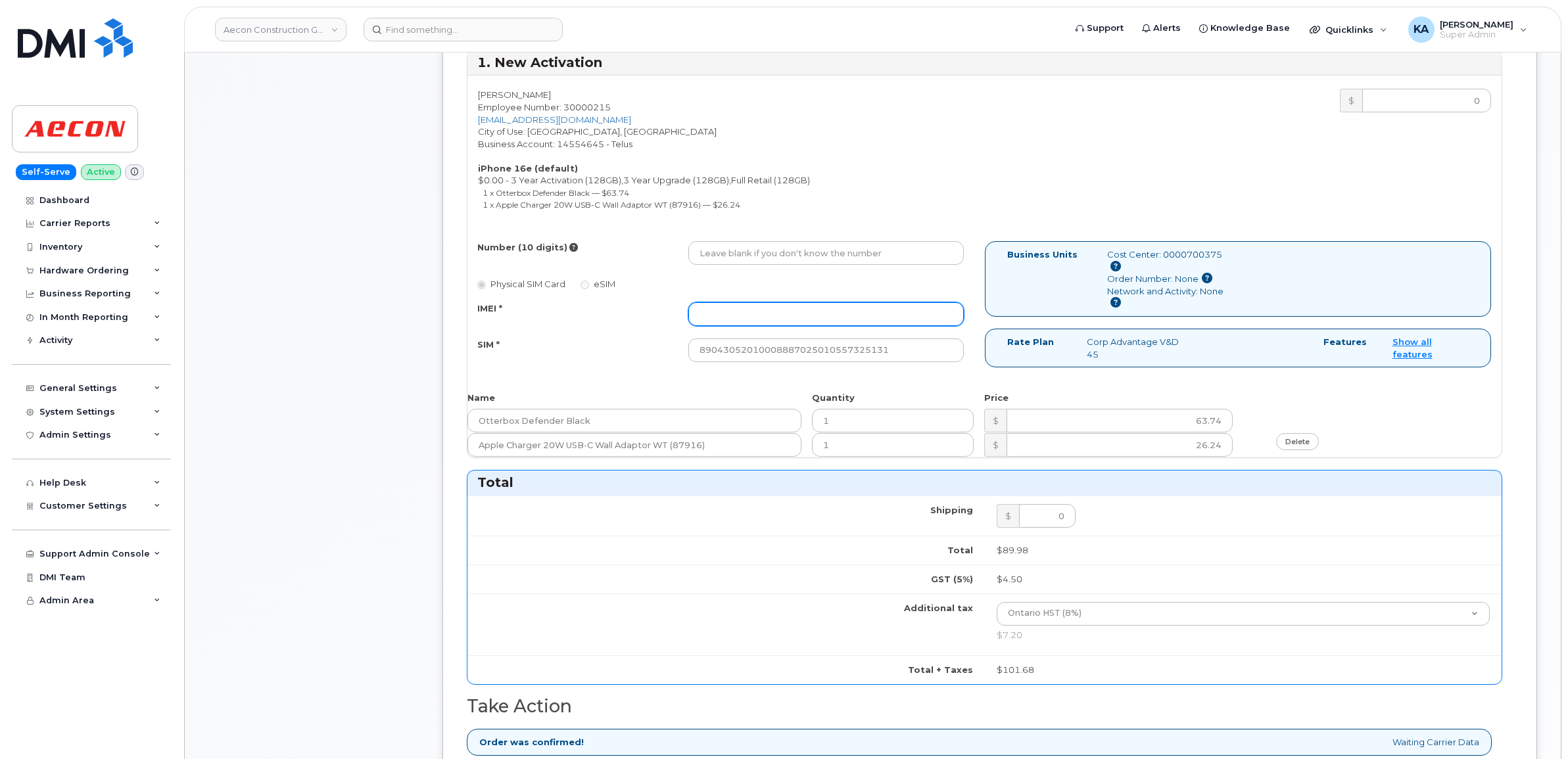
paste input "354216331217186"
type input "354216331217186"
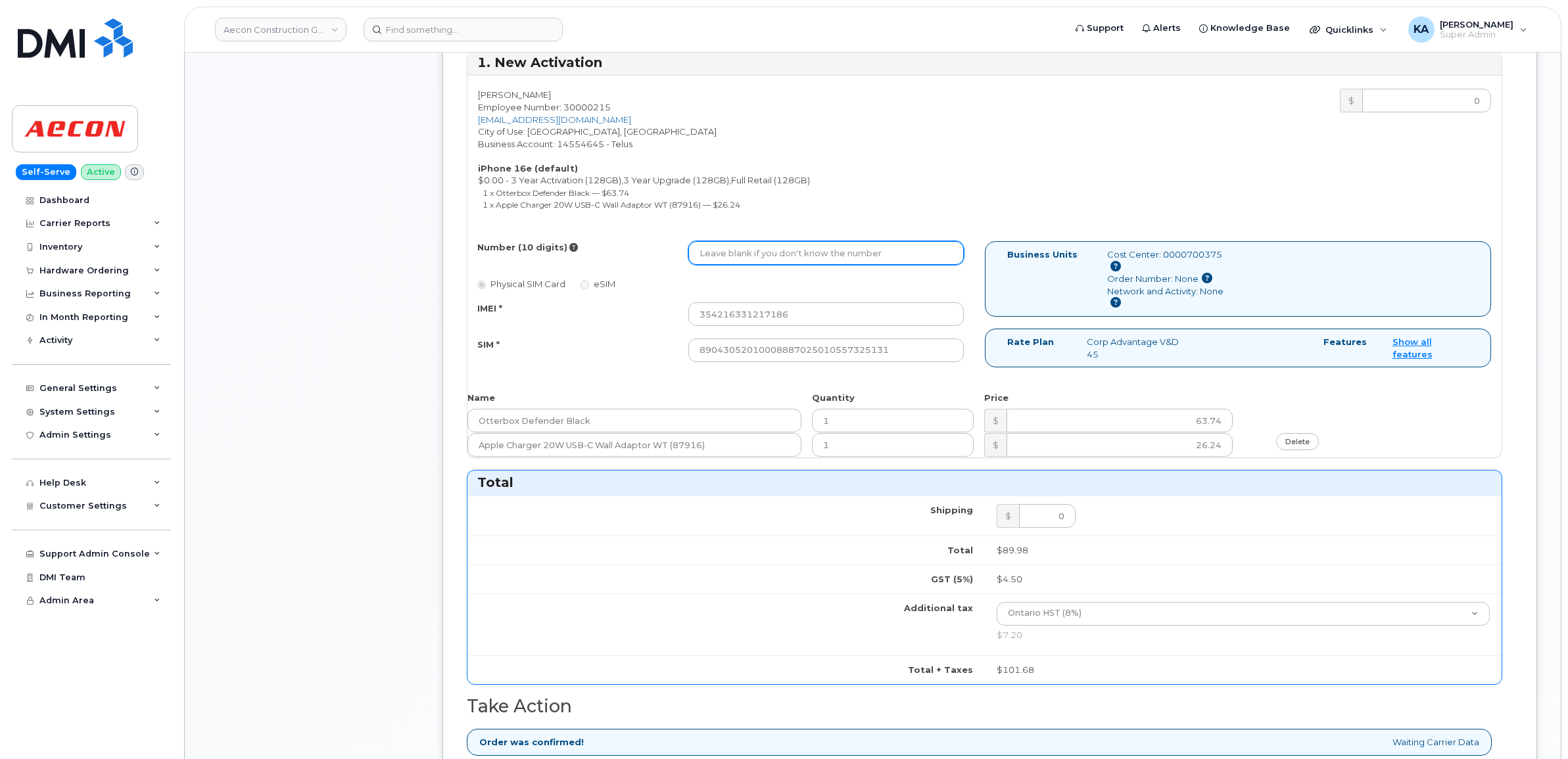
click at [736, 242] on input "Number (10 digits)" at bounding box center [826, 253] width 275 height 23
paste input "289) 456-2756"
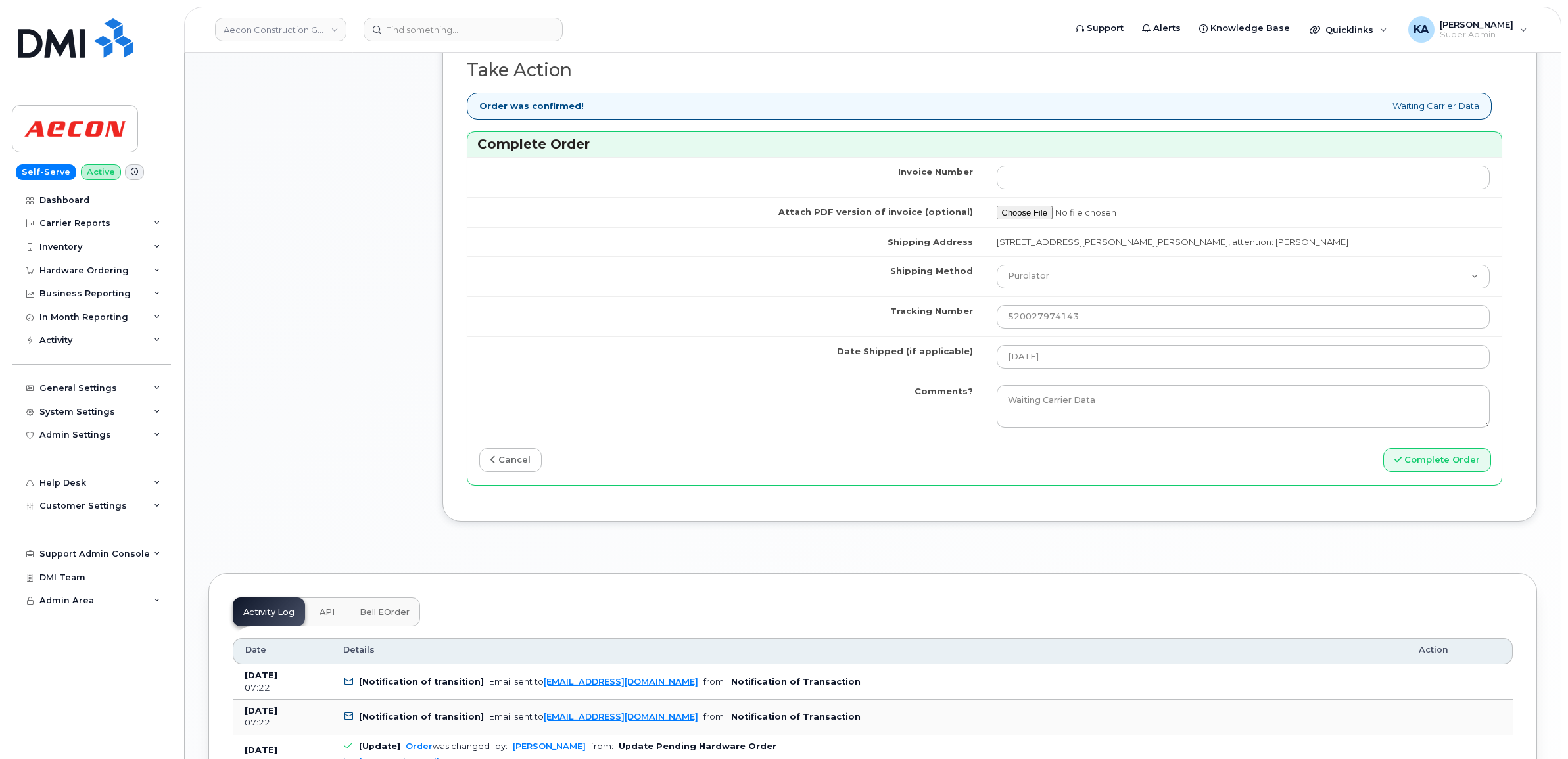
scroll to position [1233, 0]
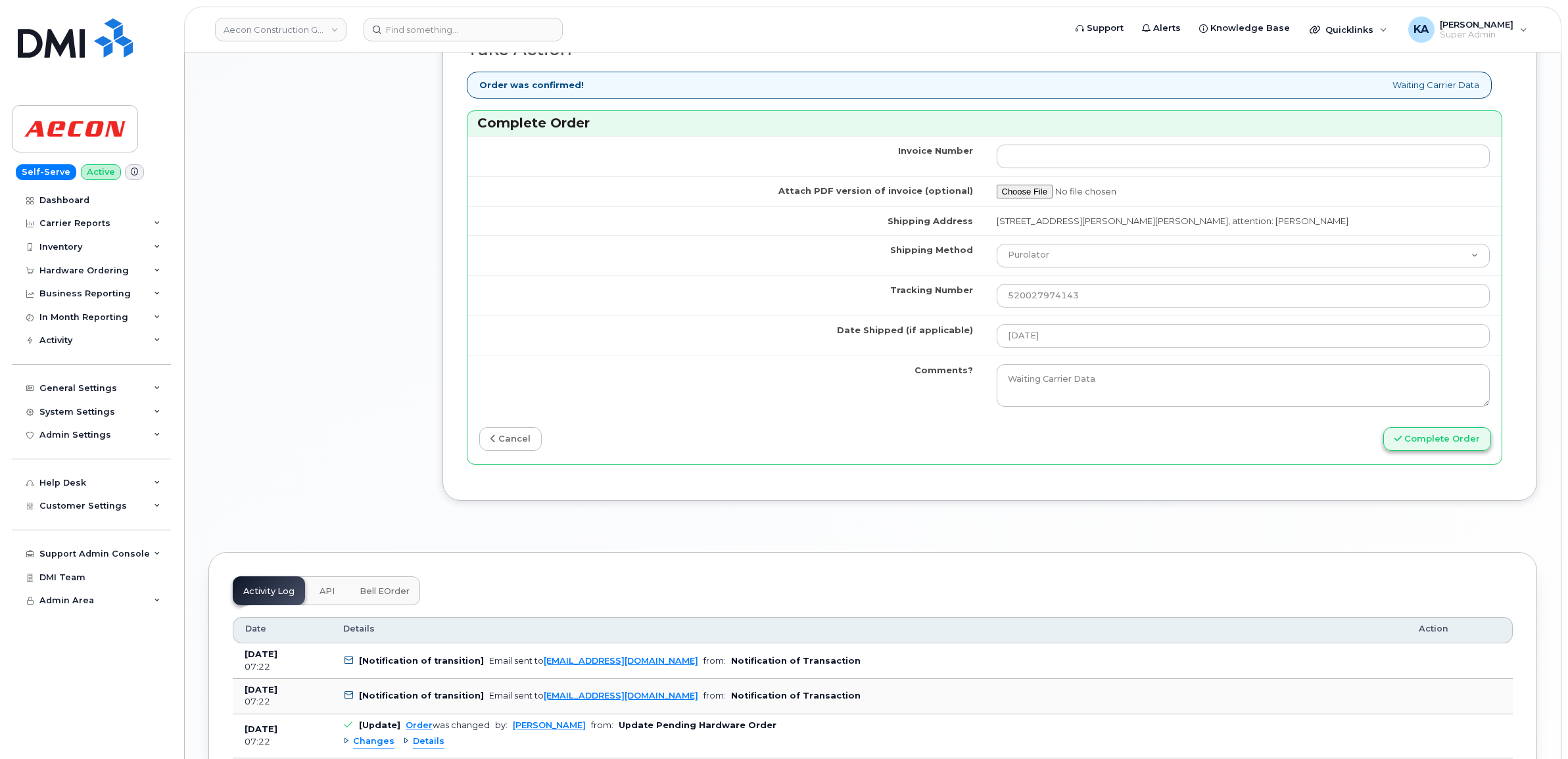
type input "2894562756"
click at [1417, 435] on button "Complete Order" at bounding box center [1437, 440] width 108 height 24
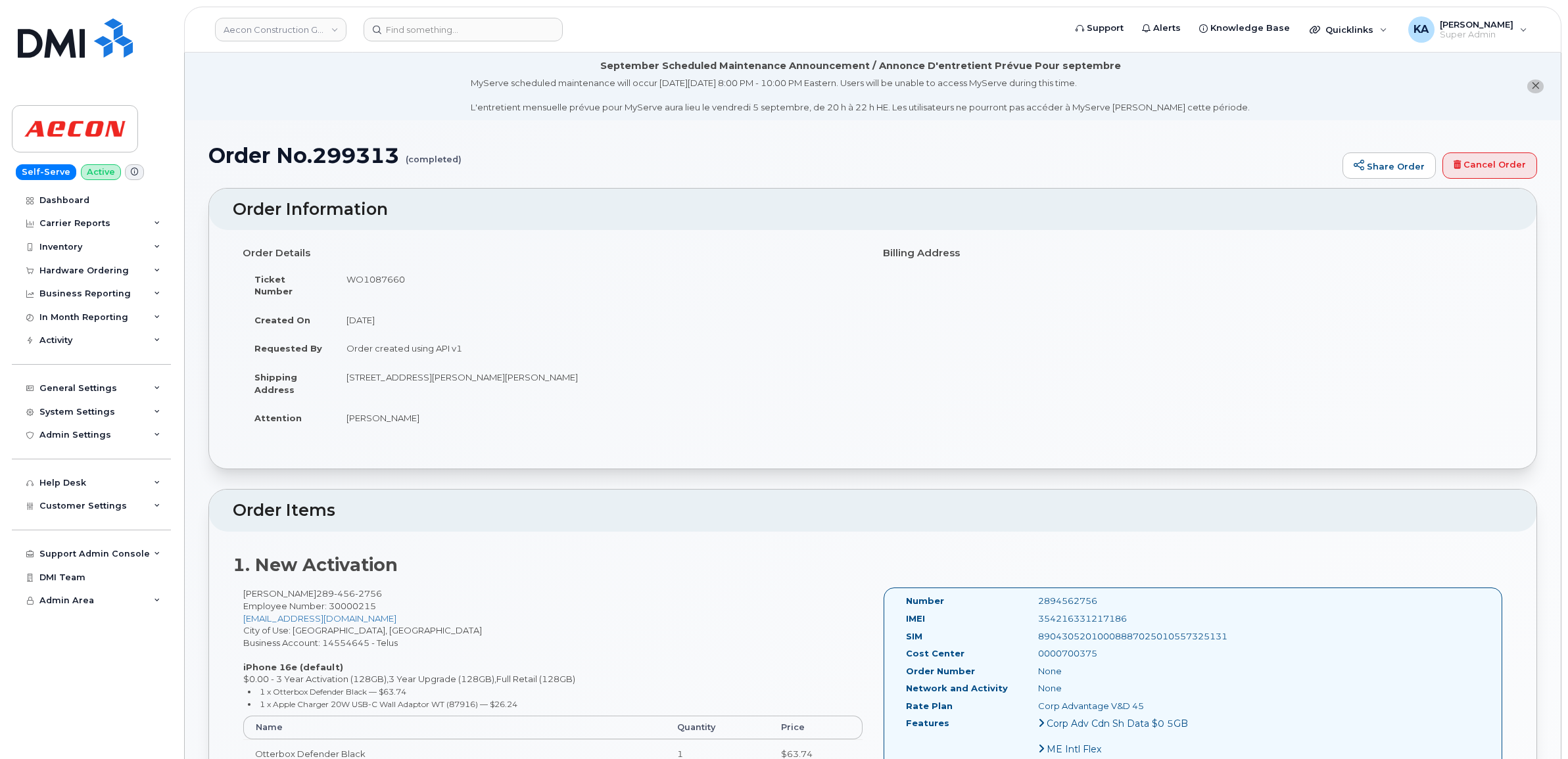
drag, startPoint x: 903, startPoint y: 592, endPoint x: 1195, endPoint y: 646, distance: 297.0
click at [1195, 646] on div "Number 2894562756 IMEI [TECHNICAL_ID] SIM 89043052010008887025010557325131 Cost…" at bounding box center [1193, 764] width 620 height 352
drag, startPoint x: 1195, startPoint y: 646, endPoint x: 1138, endPoint y: 625, distance: 60.7
copy div "Number 2894562756 IMEI [TECHNICAL_ID] SIM 89043052010008887025010557325131 Cost…"
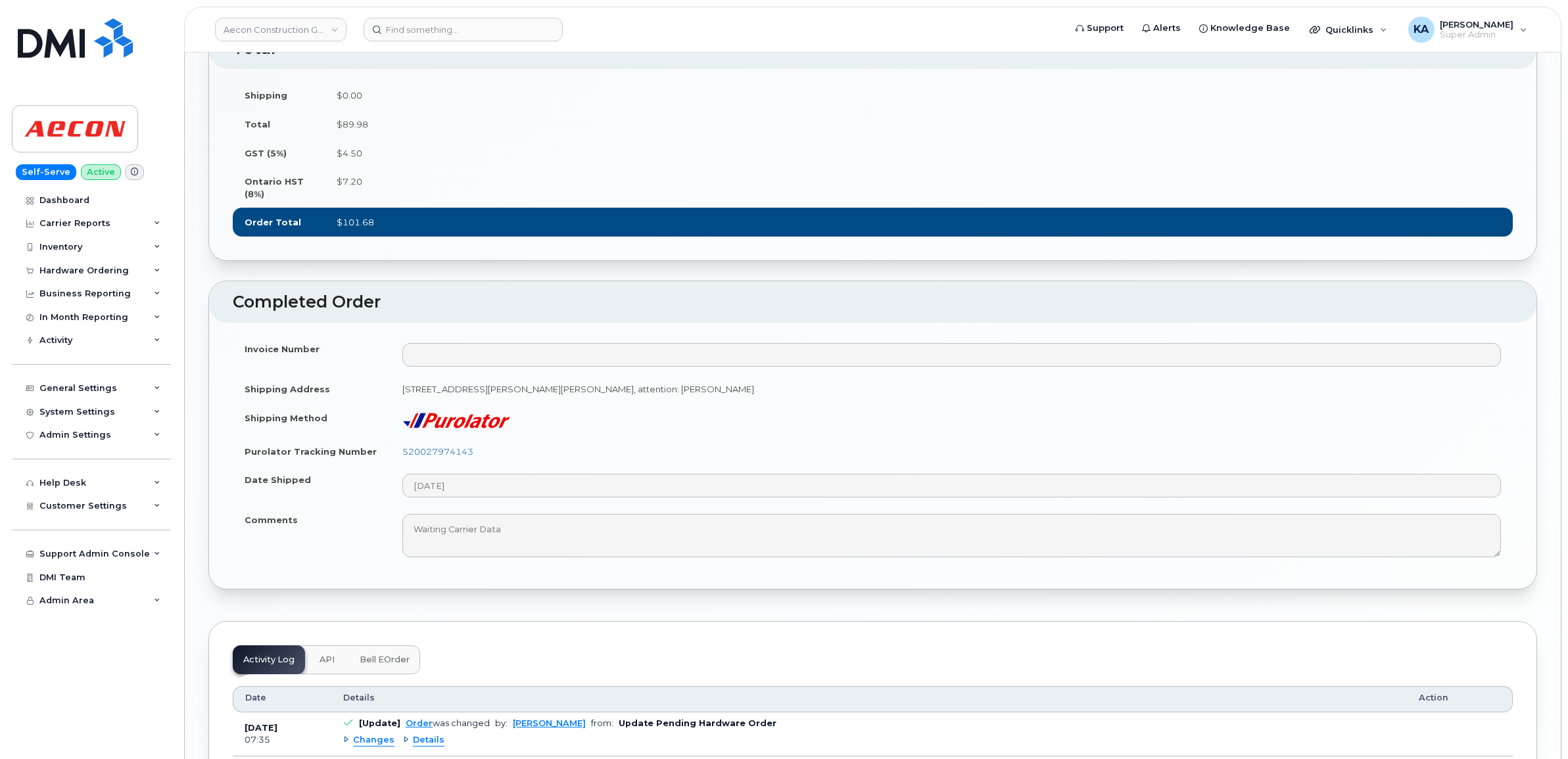
scroll to position [986, 0]
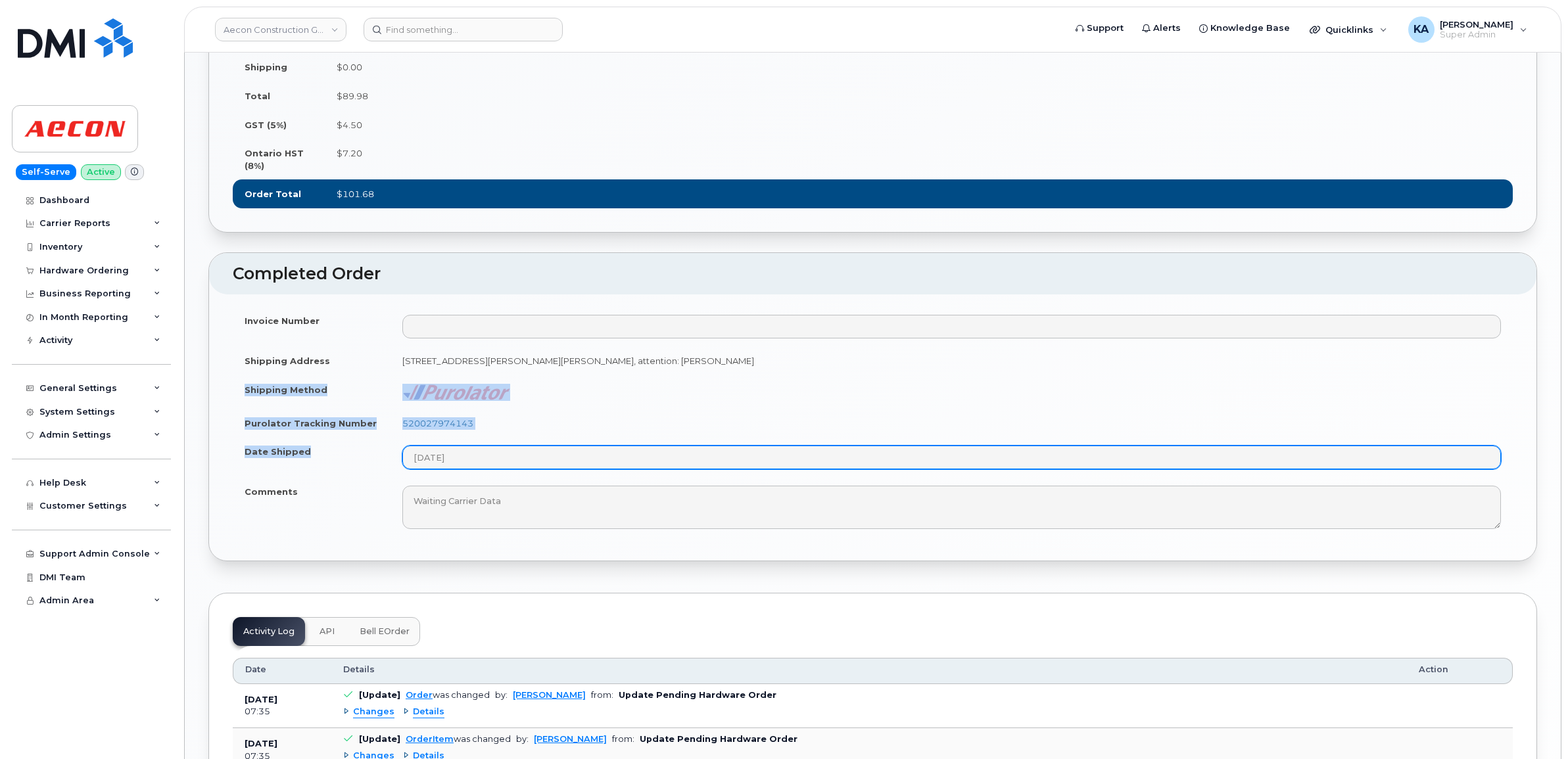
click at [509, 497] on tbody "Invoice Number Shipping Address [STREET_ADDRESS][PERSON_NAME][PERSON_NAME]: [PE…" at bounding box center [873, 421] width 1280 height 231
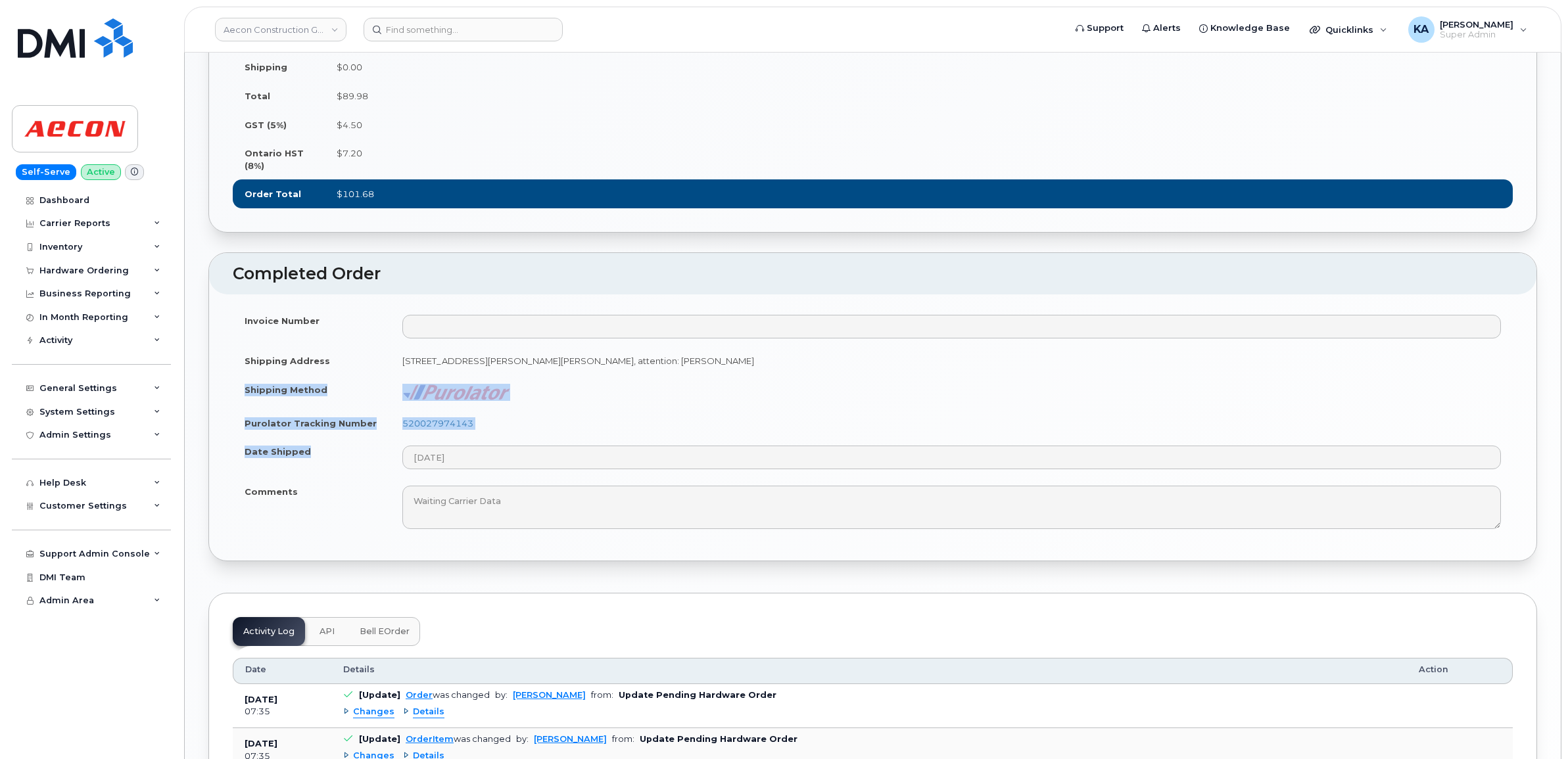
drag, startPoint x: 509, startPoint y: 497, endPoint x: 471, endPoint y: 437, distance: 71.0
copy tbody "Shipping Method Purolator Tracking Number 520027974143 Date Shipped"
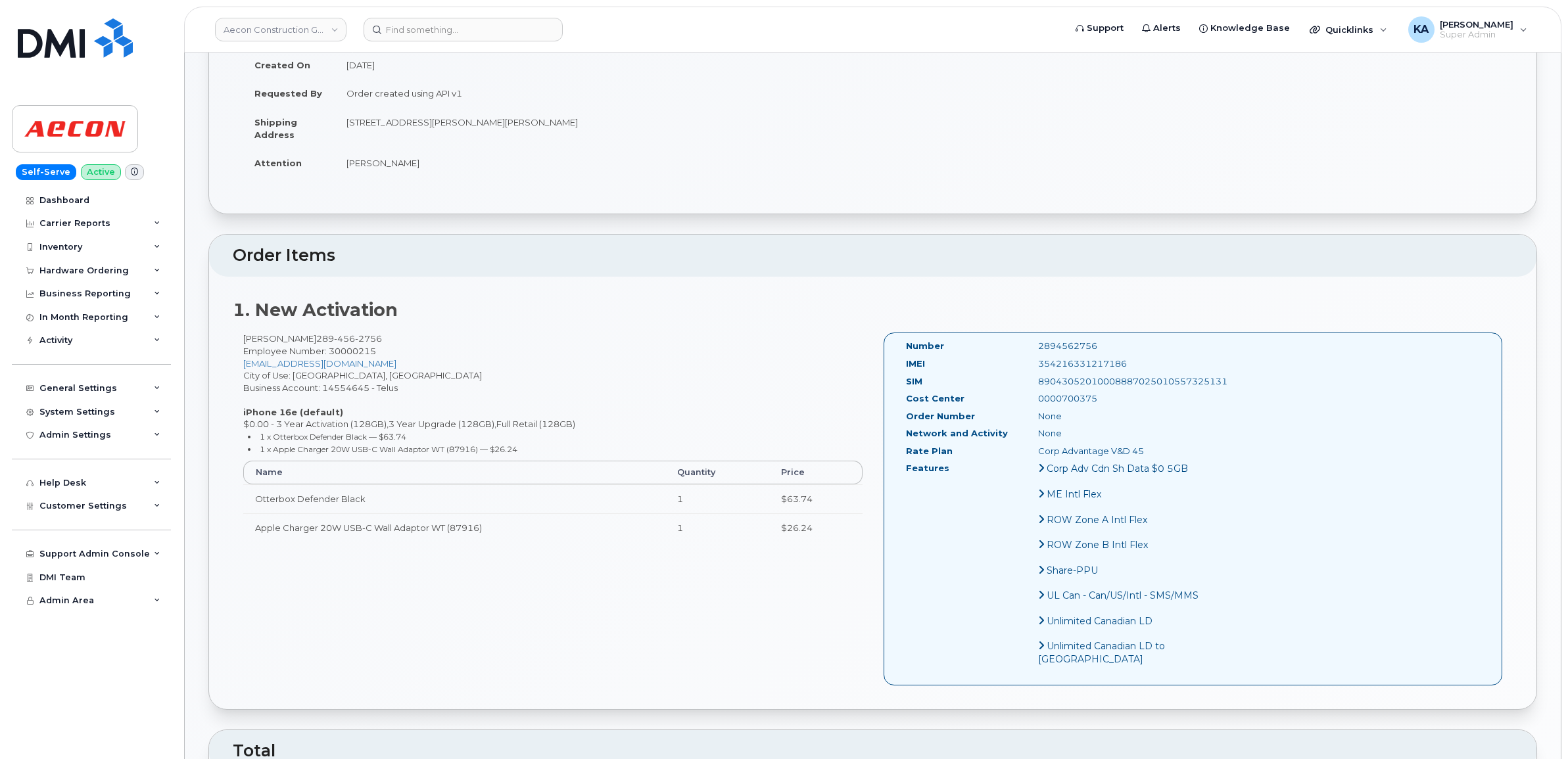
scroll to position [246, 0]
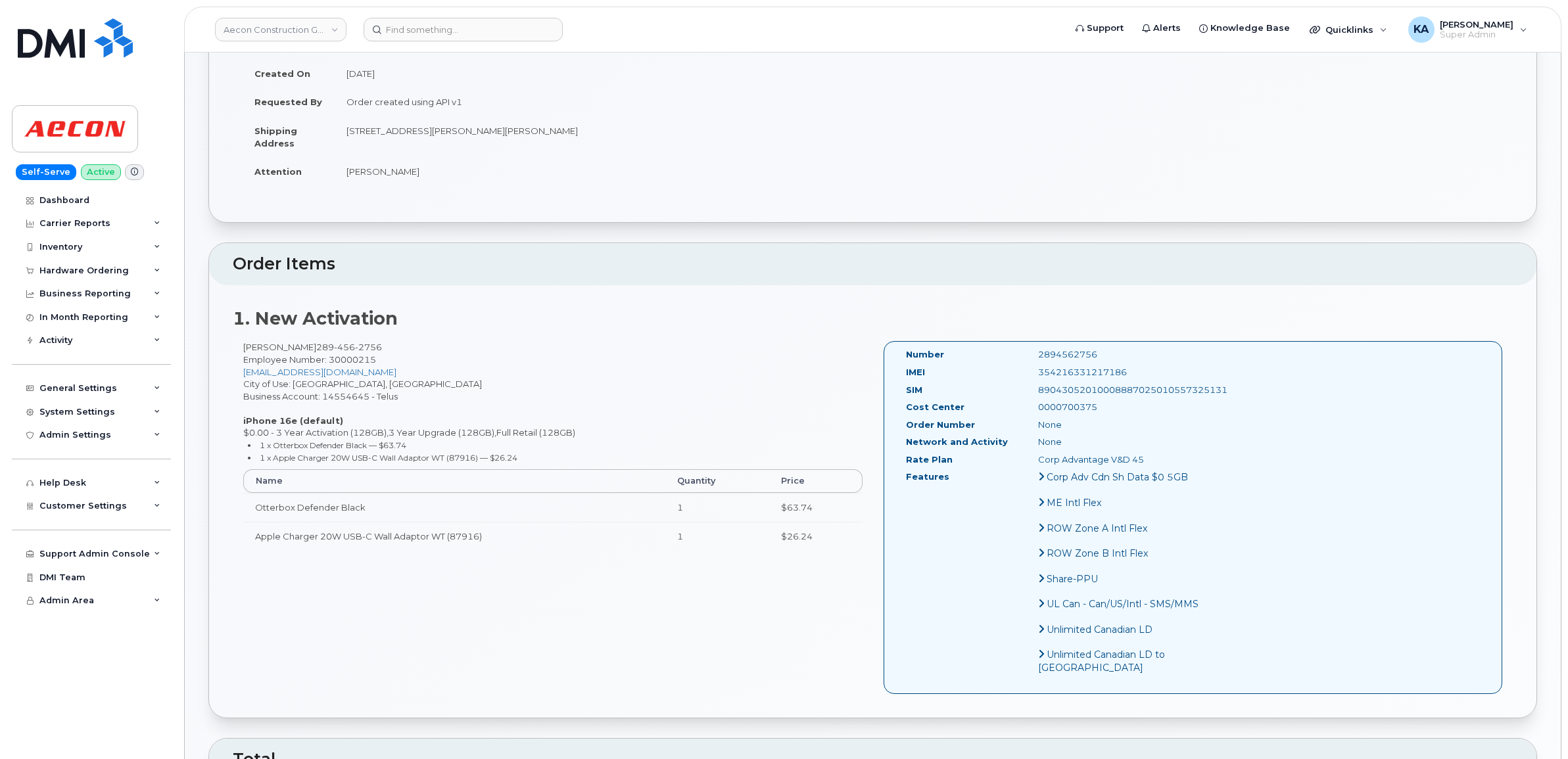
drag, startPoint x: 1073, startPoint y: 340, endPoint x: 1010, endPoint y: 342, distance: 63.0
click at [1028, 348] on div "2894562756" at bounding box center [1121, 354] width 185 height 13
drag, startPoint x: 1010, startPoint y: 342, endPoint x: 1028, endPoint y: 344, distance: 18.1
copy div "2894562756"
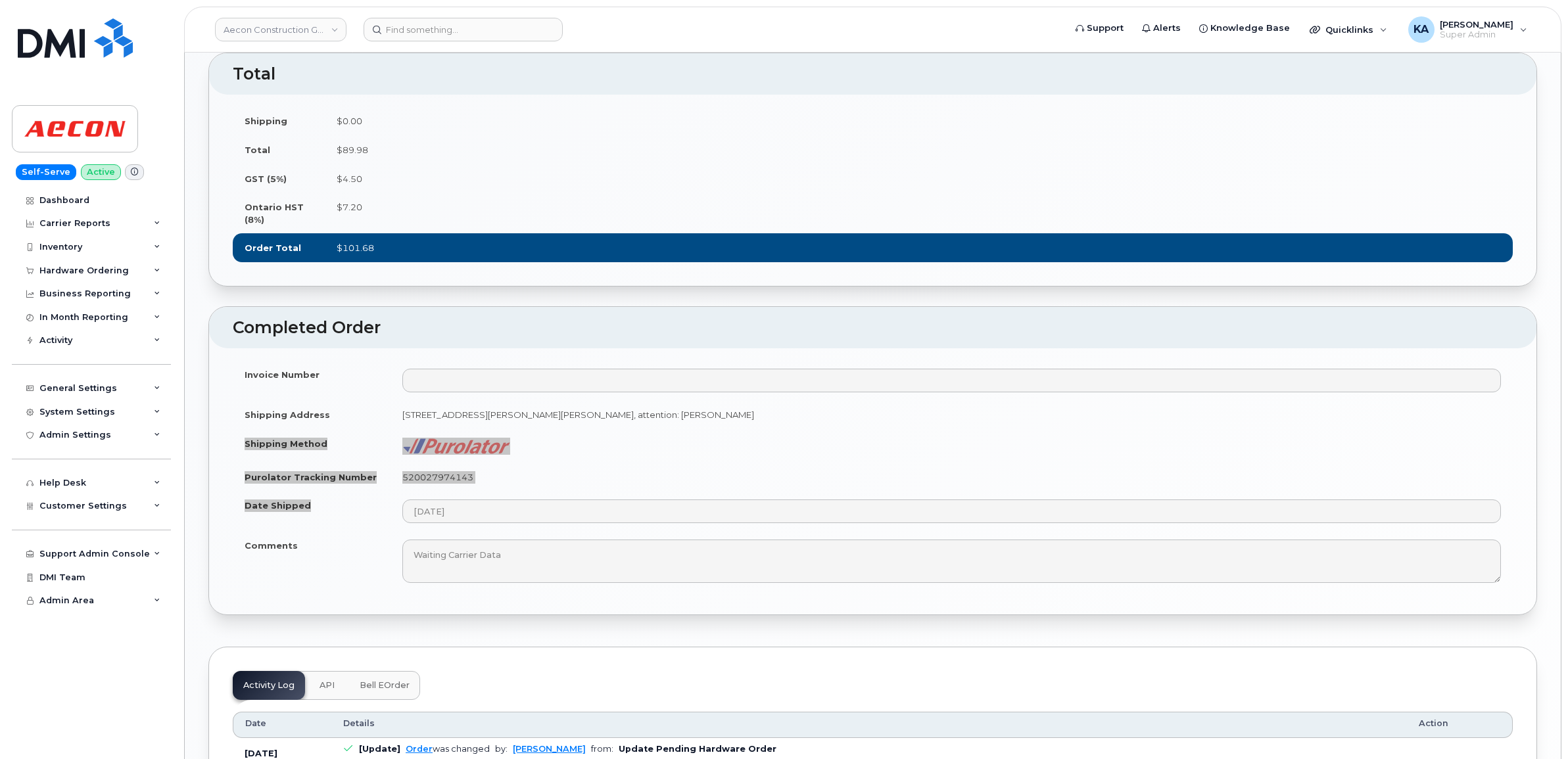
scroll to position [986, 0]
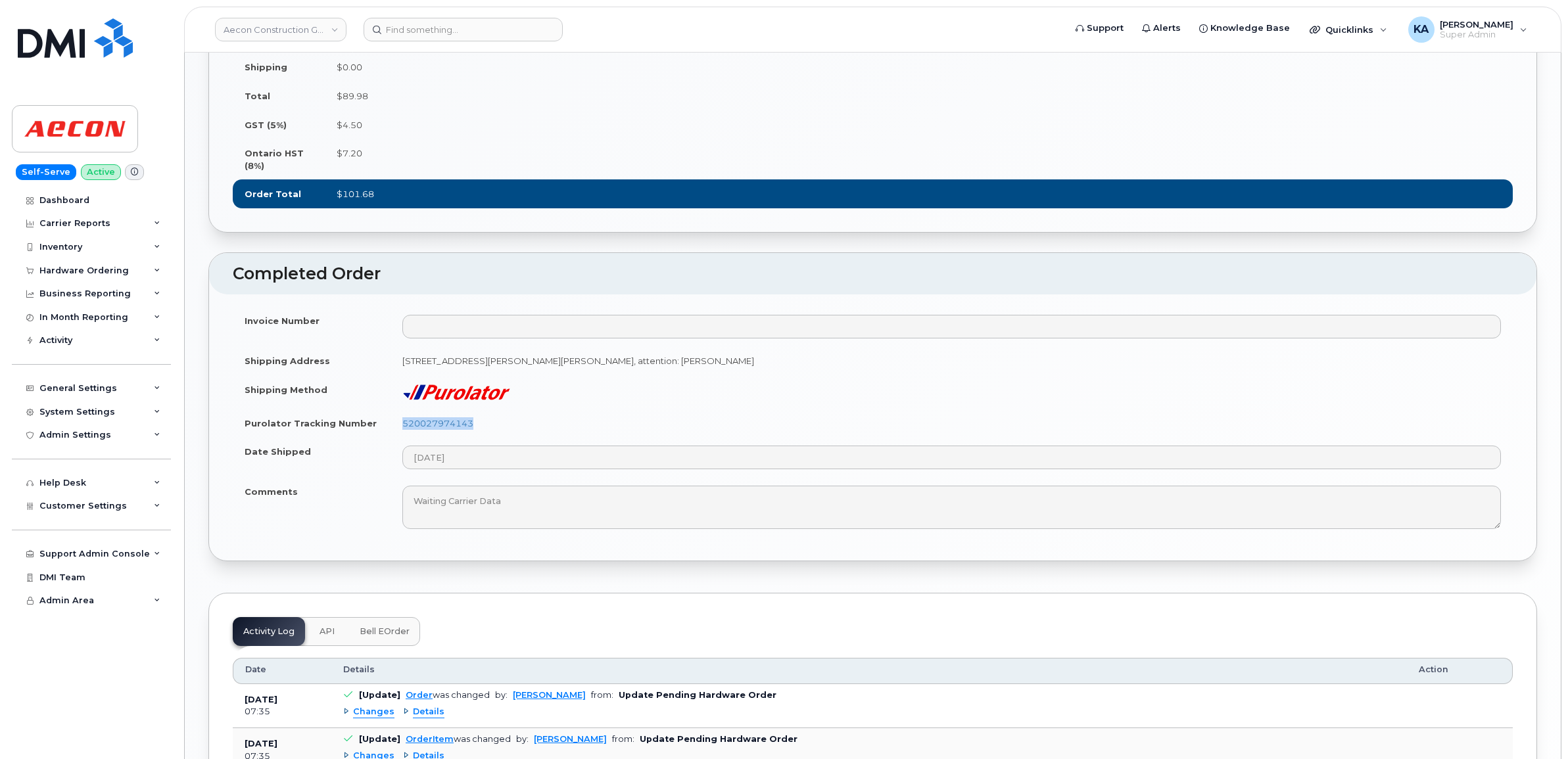
drag, startPoint x: 479, startPoint y: 462, endPoint x: 399, endPoint y: 462, distance: 80.0
click at [399, 438] on td "520027974143" at bounding box center [952, 423] width 1122 height 29
click at [400, 438] on td "520027974143" at bounding box center [952, 423] width 1122 height 29
drag, startPoint x: 487, startPoint y: 462, endPoint x: 401, endPoint y: 462, distance: 86.0
click at [401, 438] on td "520027974143" at bounding box center [952, 423] width 1122 height 29
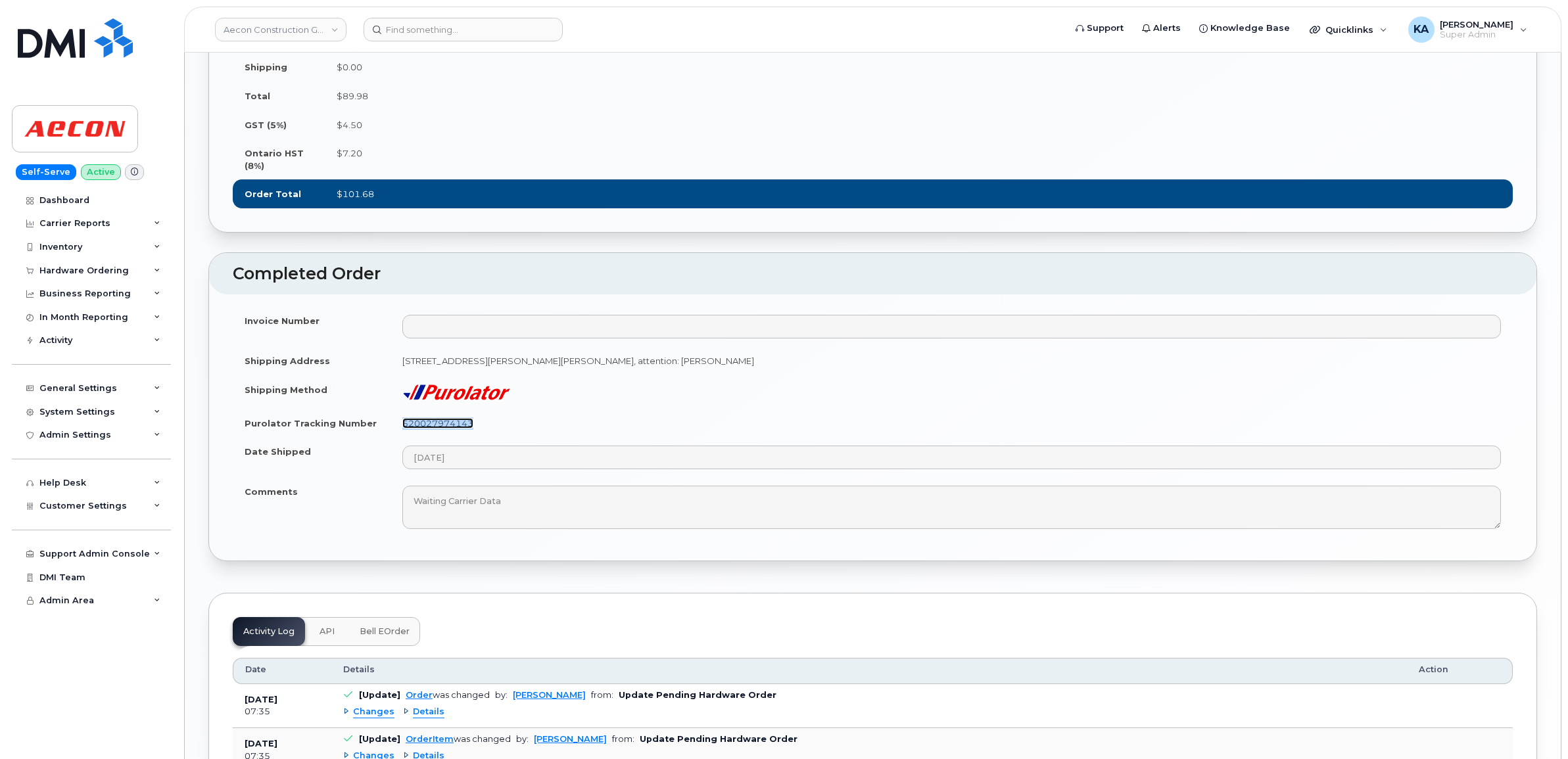
drag, startPoint x: 401, startPoint y: 462, endPoint x: 422, endPoint y: 461, distance: 21.0
copy link "520027974143"
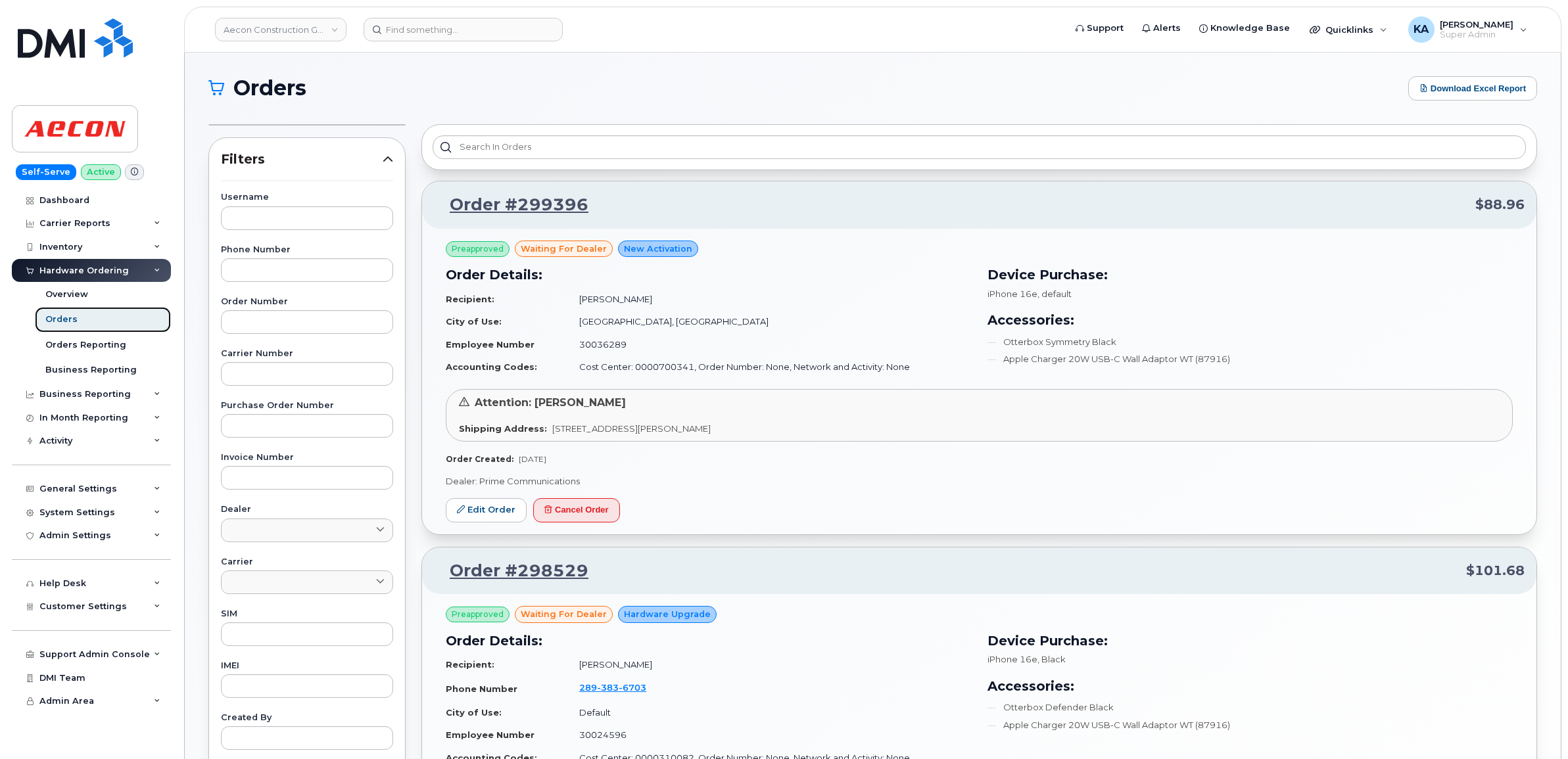
click at [62, 316] on div "Orders" at bounding box center [62, 319] width 32 height 12
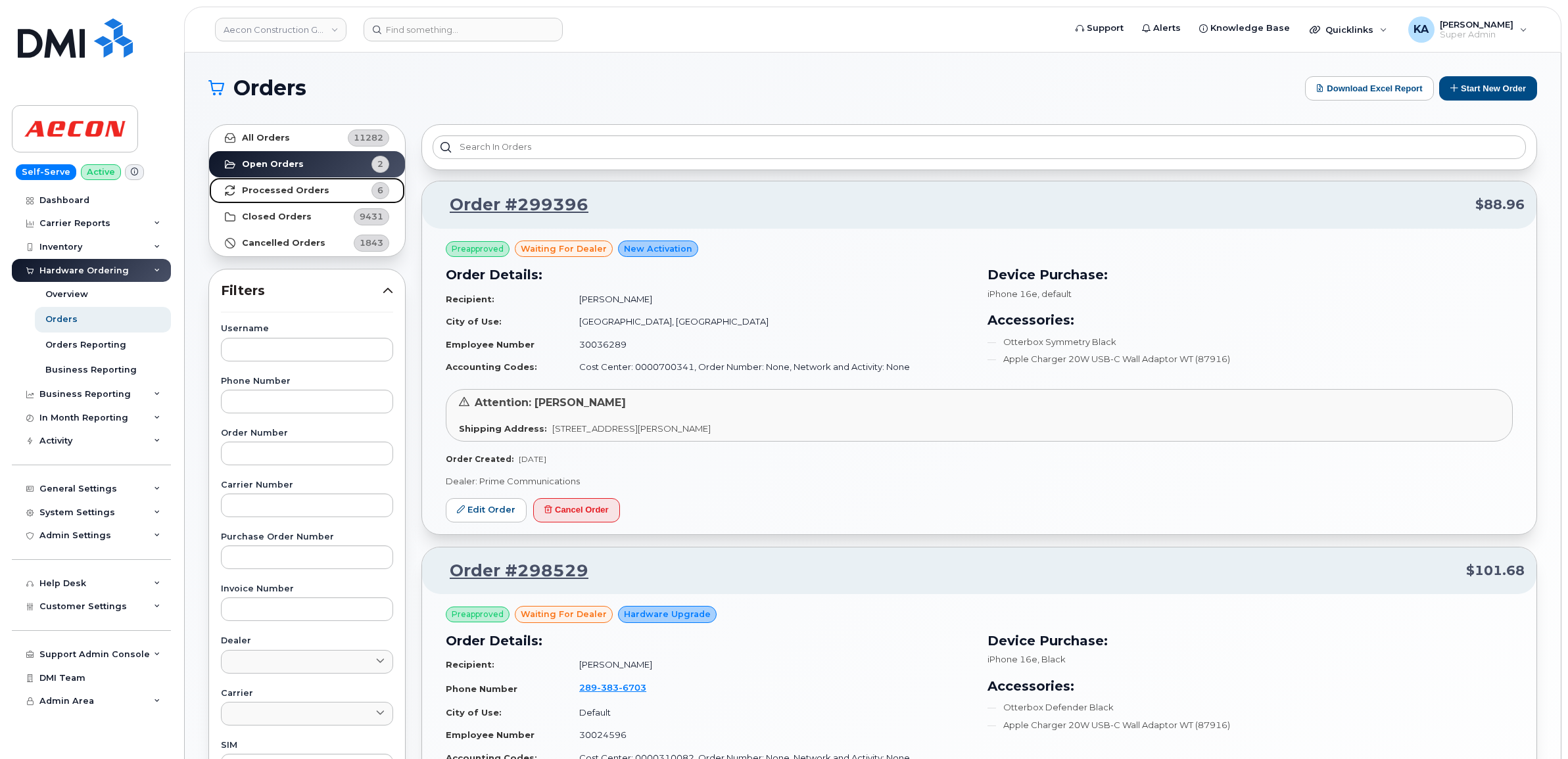
click at [291, 187] on strong "Processed Orders" at bounding box center [285, 191] width 87 height 11
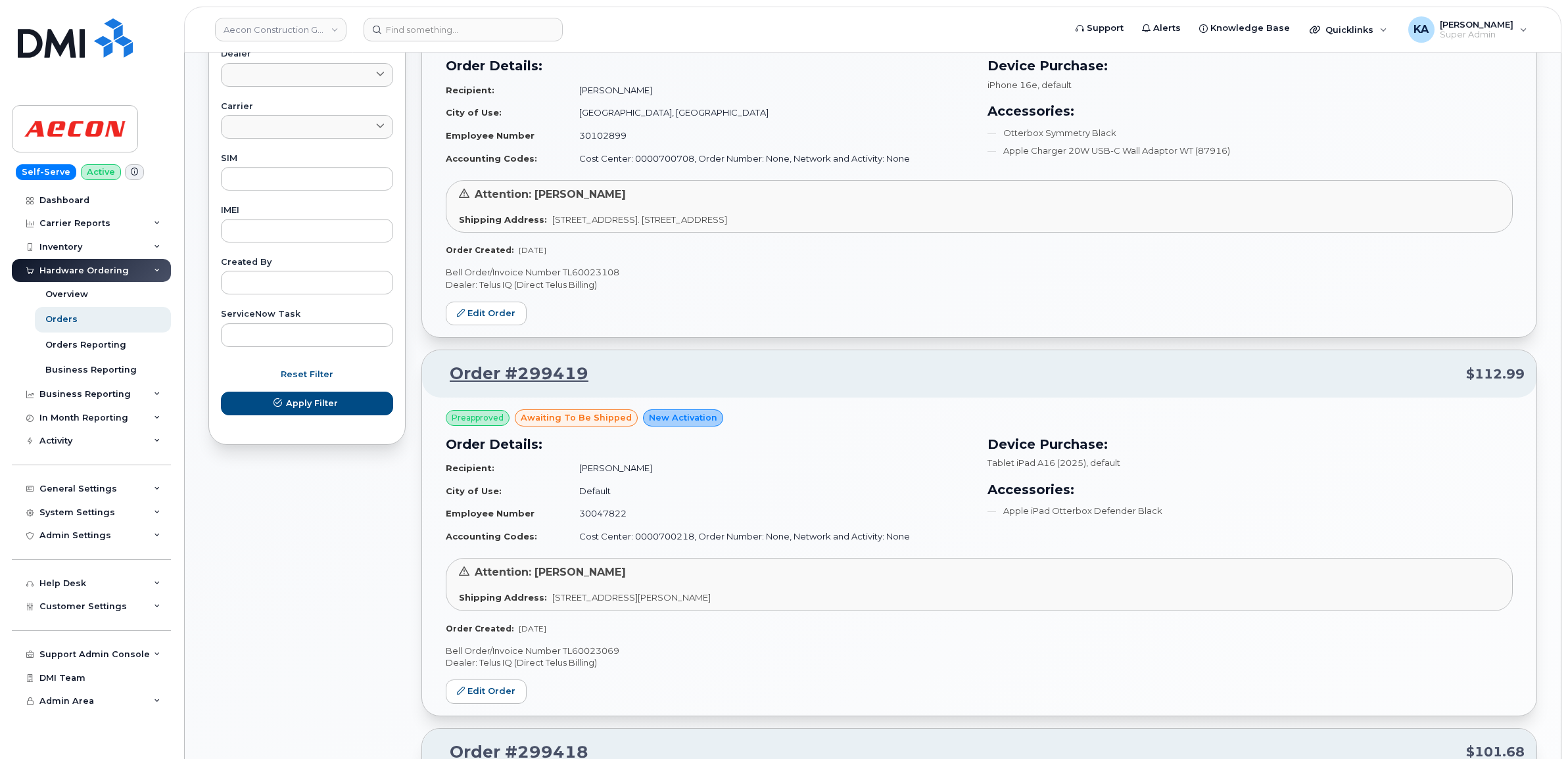
scroll to position [577, 0]
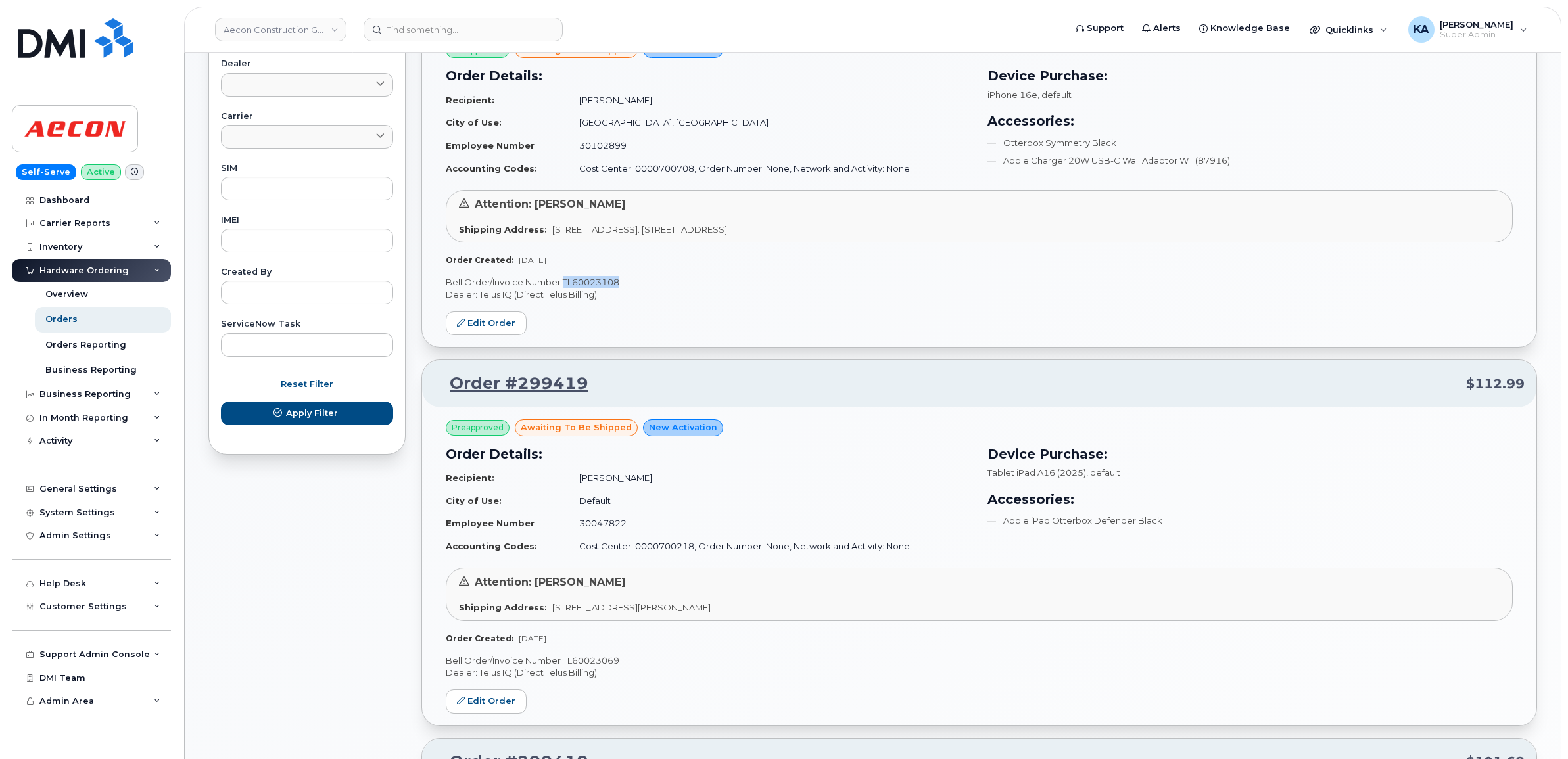
drag, startPoint x: 628, startPoint y: 280, endPoint x: 564, endPoint y: 279, distance: 64.0
click at [564, 279] on p "Bell Order/Invoice Number TL60023108" at bounding box center [979, 282] width 1067 height 13
drag, startPoint x: 564, startPoint y: 279, endPoint x: 574, endPoint y: 280, distance: 10.0
copy p "TL60023108"
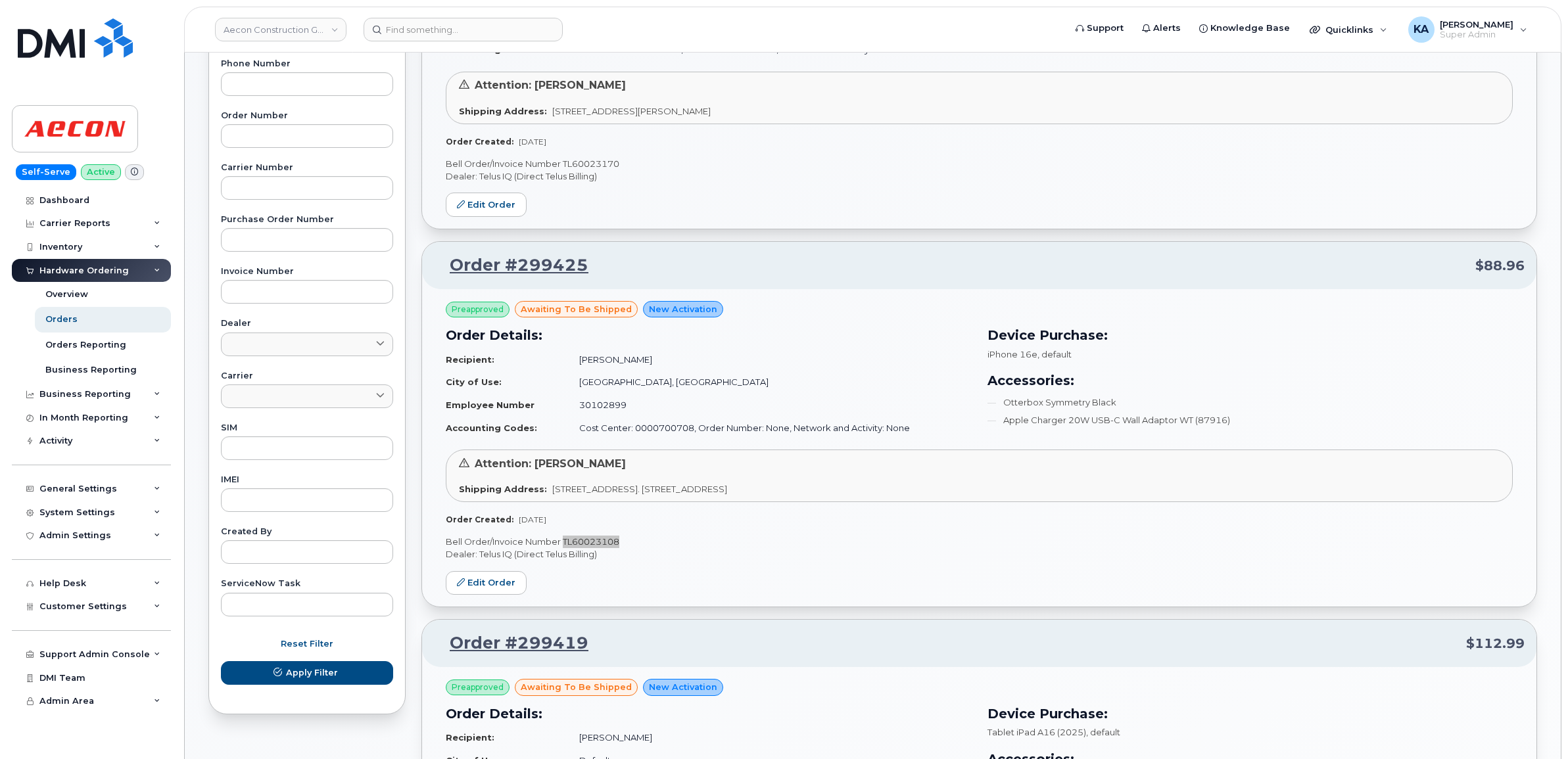
scroll to position [248, 0]
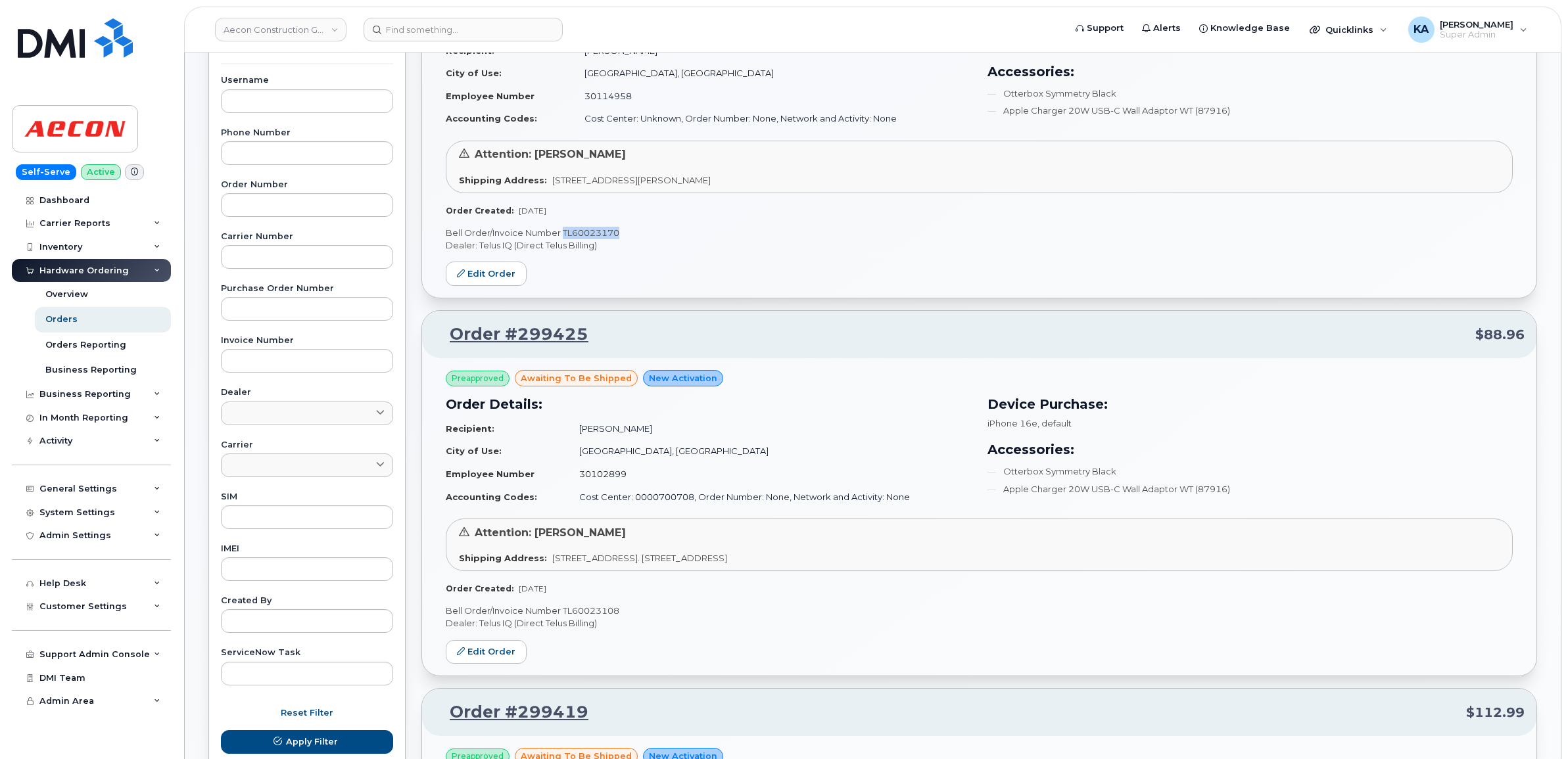
drag, startPoint x: 620, startPoint y: 231, endPoint x: 564, endPoint y: 227, distance: 56.1
click at [564, 227] on p "Bell Order/Invoice Number TL60023170" at bounding box center [979, 233] width 1067 height 13
drag, startPoint x: 564, startPoint y: 227, endPoint x: 577, endPoint y: 232, distance: 13.9
copy p "TL60023170"
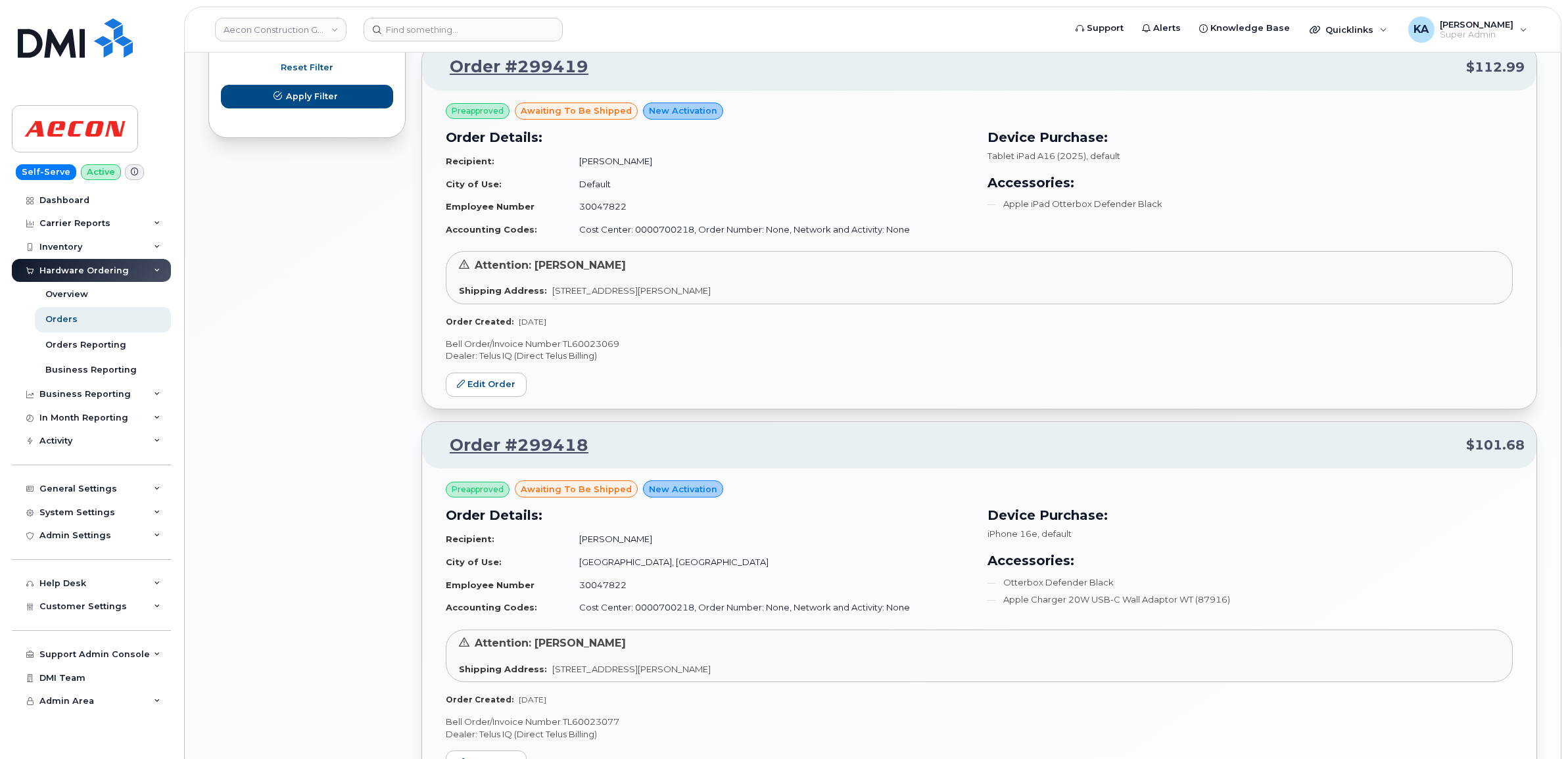
scroll to position [904, 0]
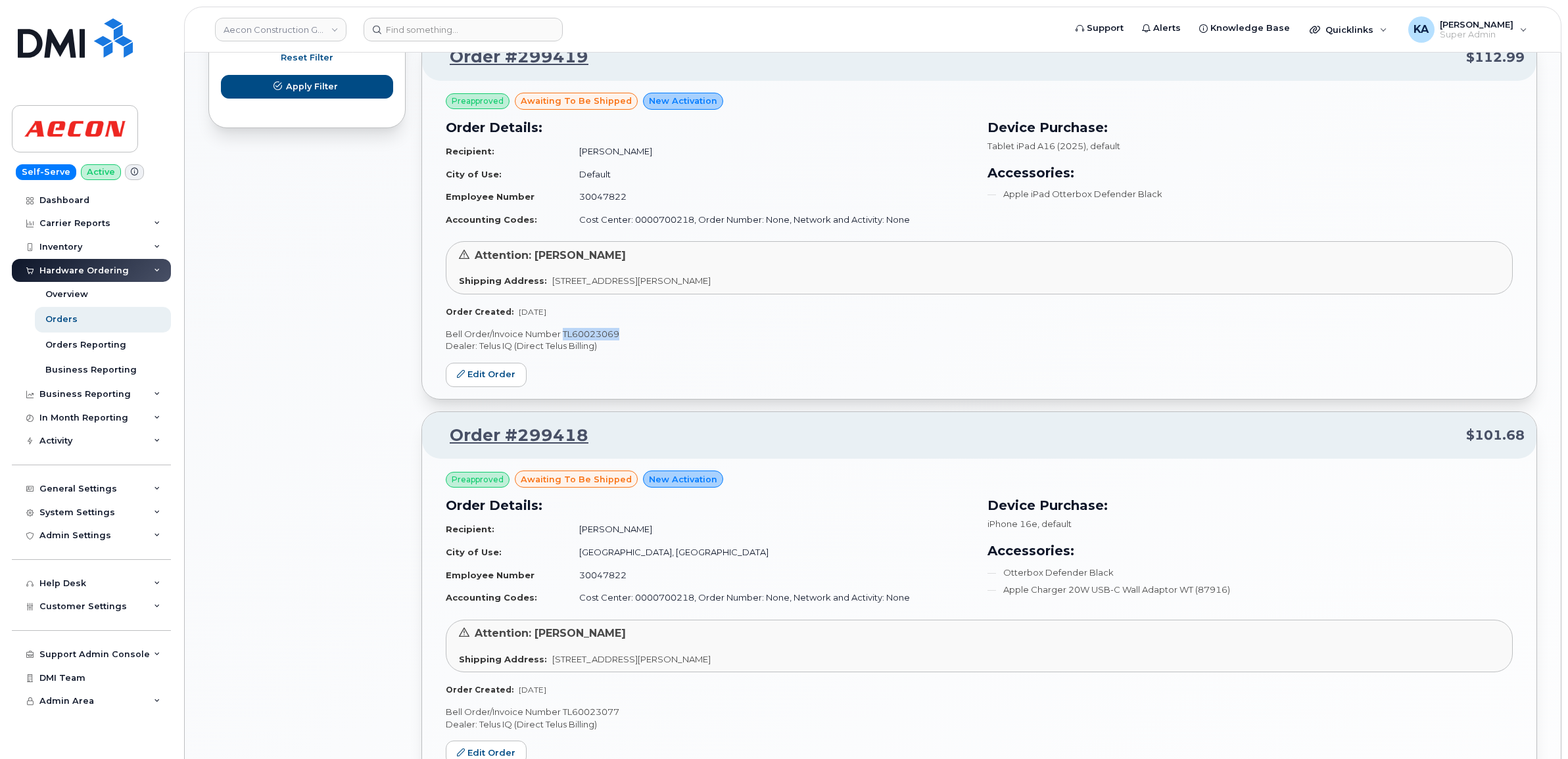
drag, startPoint x: 624, startPoint y: 337, endPoint x: 564, endPoint y: 336, distance: 60.0
click at [564, 336] on p "Bell Order/Invoice Number TL60023069" at bounding box center [979, 334] width 1067 height 13
drag, startPoint x: 564, startPoint y: 336, endPoint x: 576, endPoint y: 336, distance: 12.0
copy p "TL60023069"
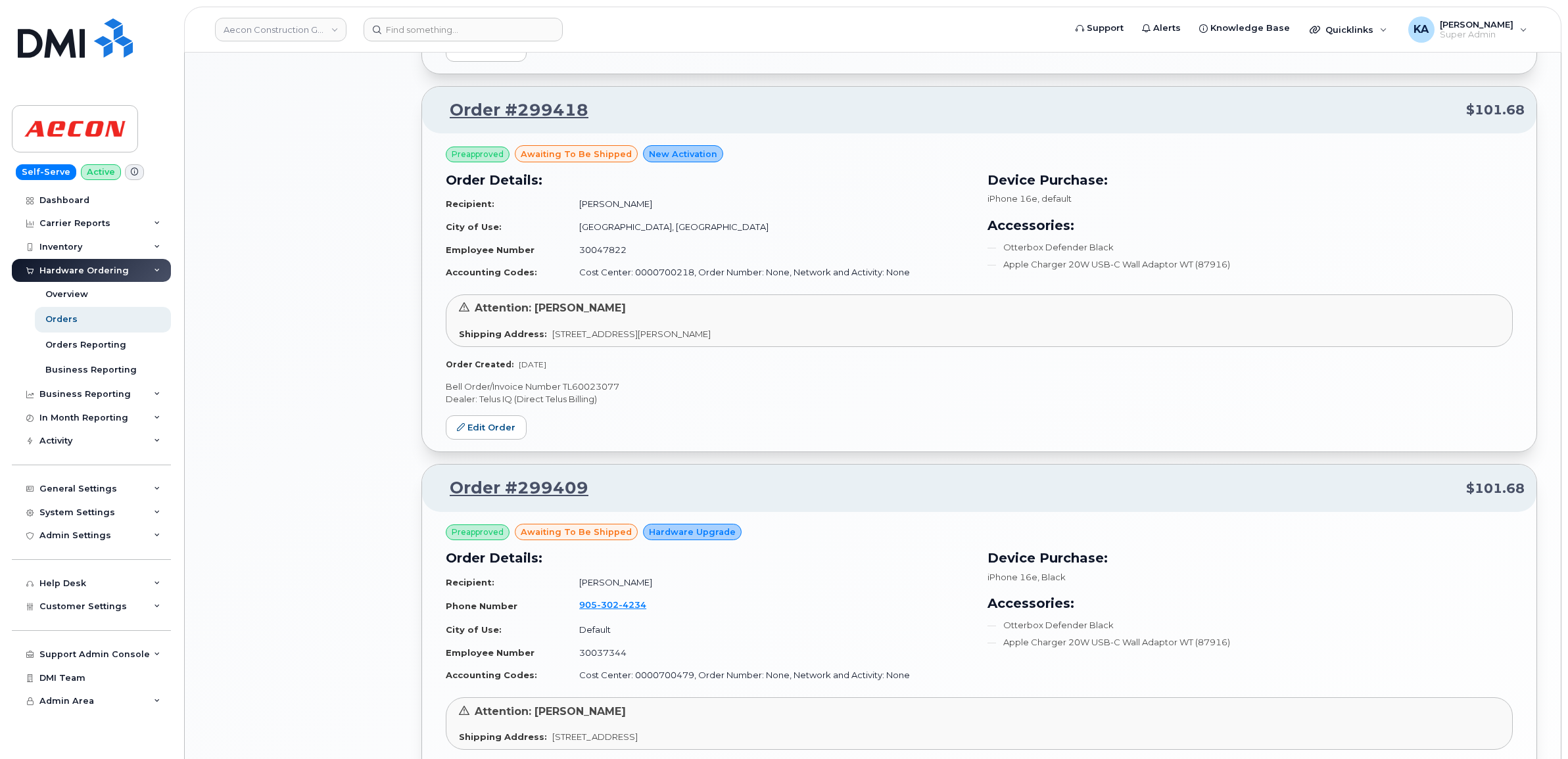
scroll to position [1233, 0]
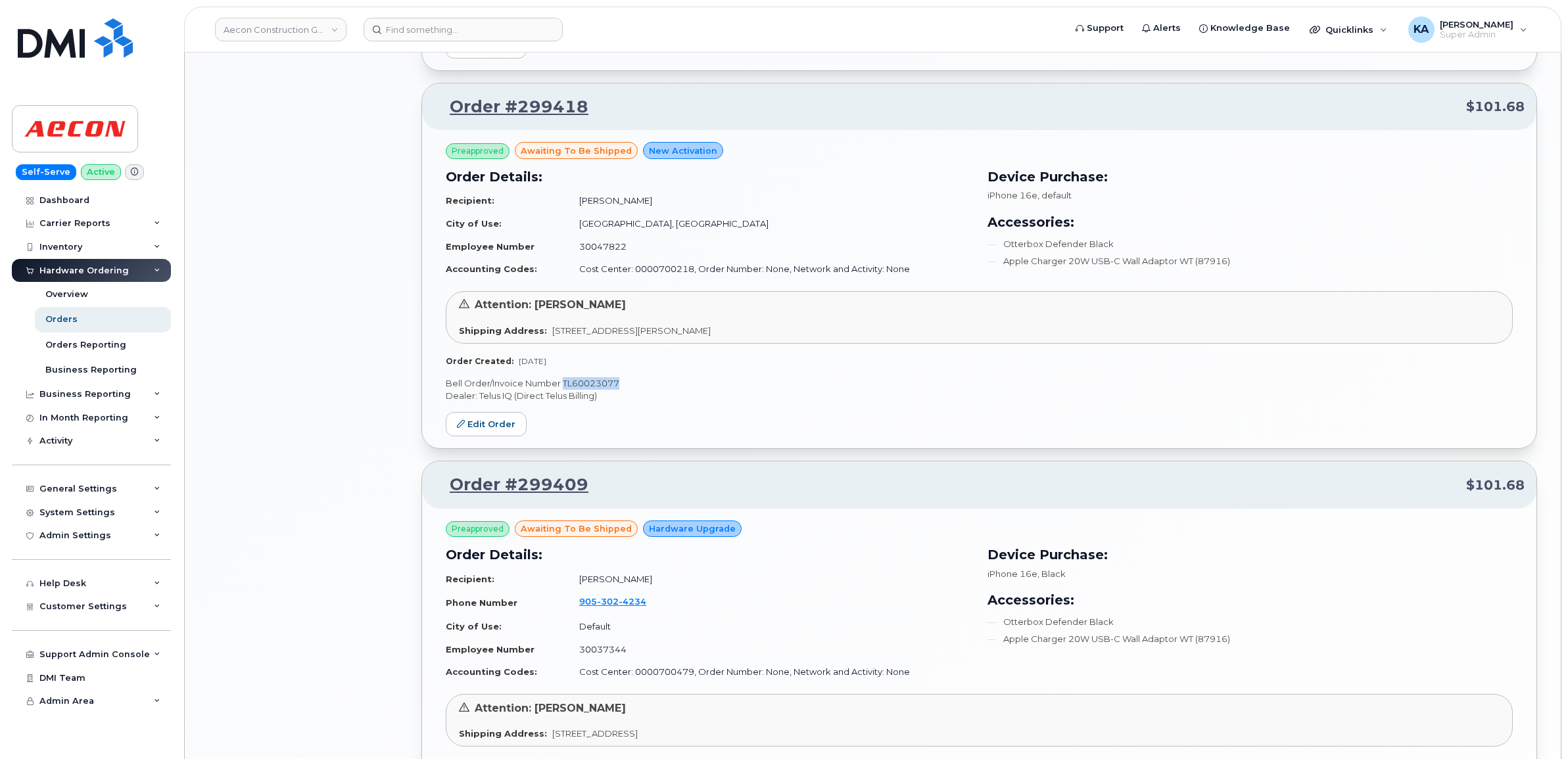
drag, startPoint x: 628, startPoint y: 388, endPoint x: 564, endPoint y: 386, distance: 64.0
click at [564, 386] on p "Bell Order/Invoice Number TL60023077" at bounding box center [979, 383] width 1067 height 13
copy p "TL60023077"
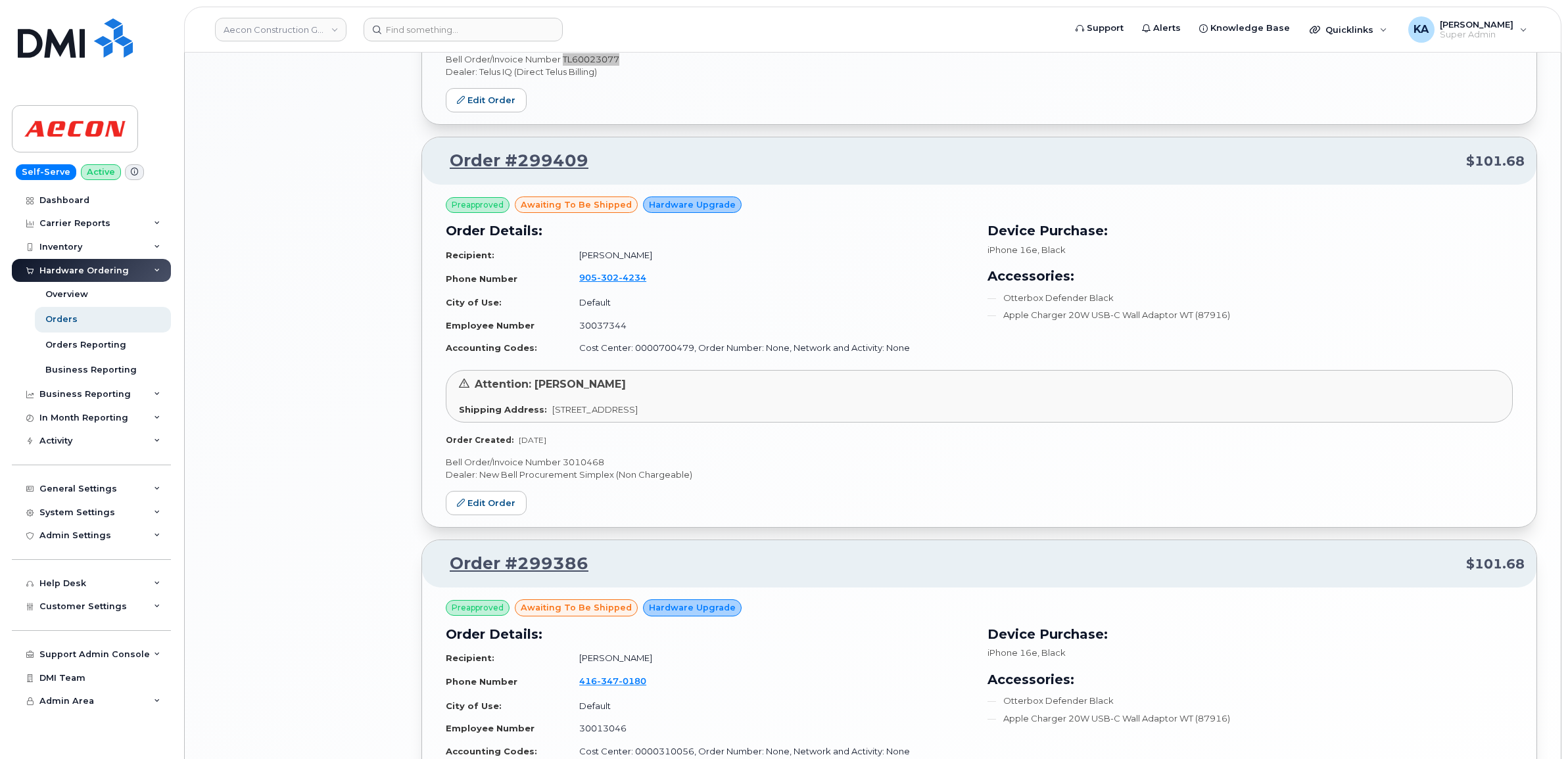
scroll to position [1562, 0]
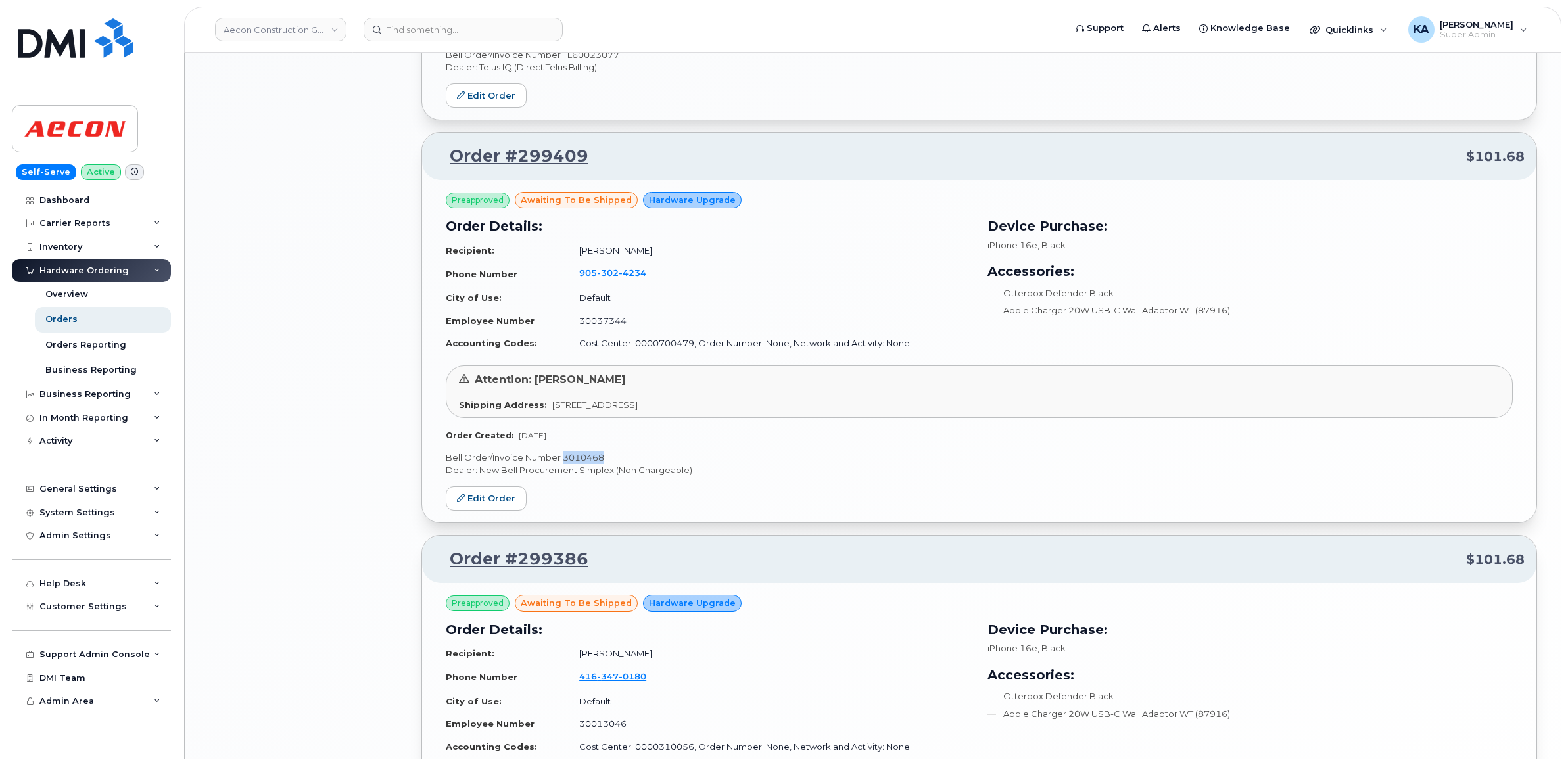
drag, startPoint x: 605, startPoint y: 461, endPoint x: 564, endPoint y: 461, distance: 41.0
click at [564, 461] on p "Bell Order/Invoice Number 3010468" at bounding box center [979, 458] width 1067 height 13
copy p "3010468"
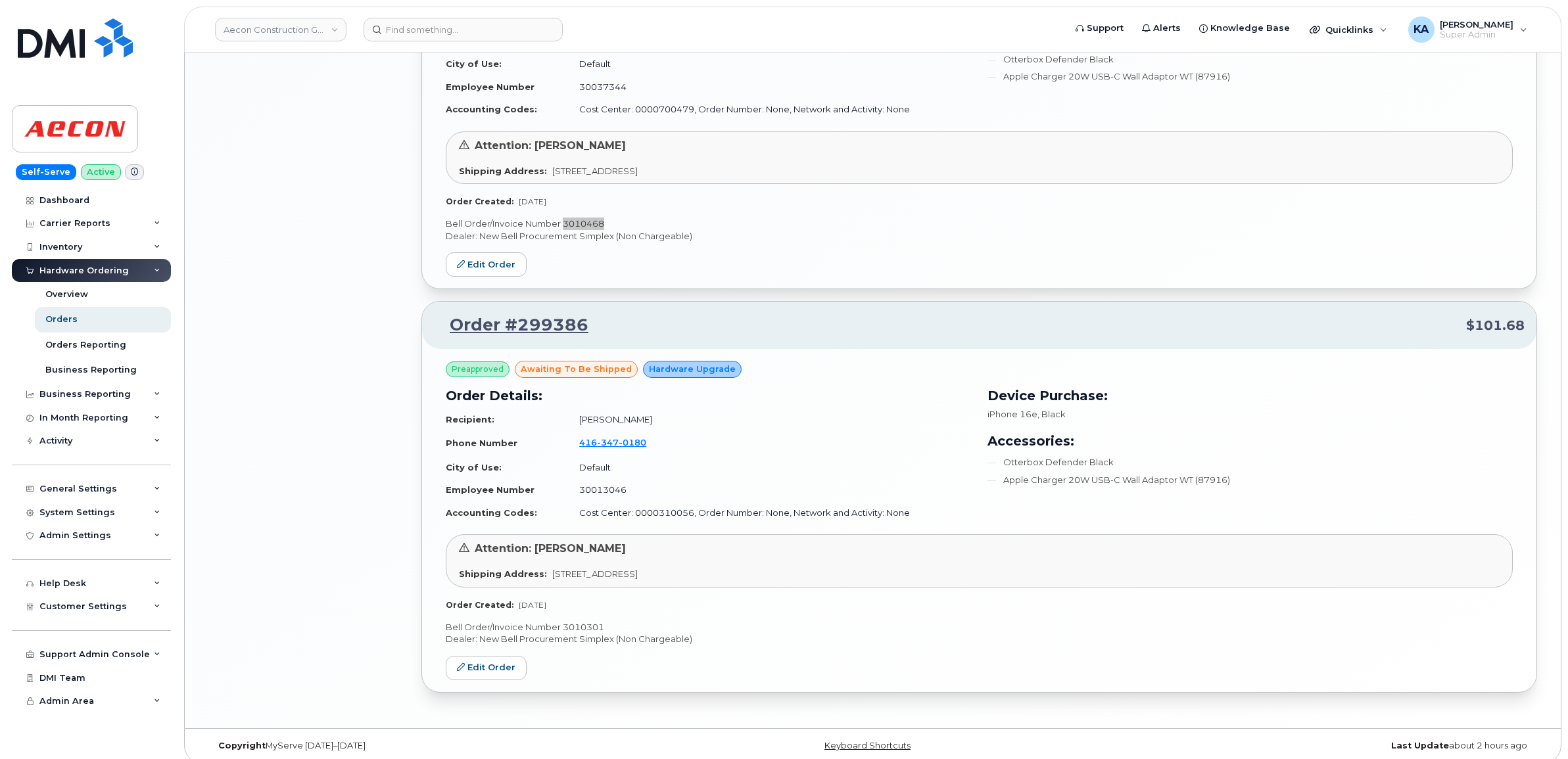
scroll to position [1810, 0]
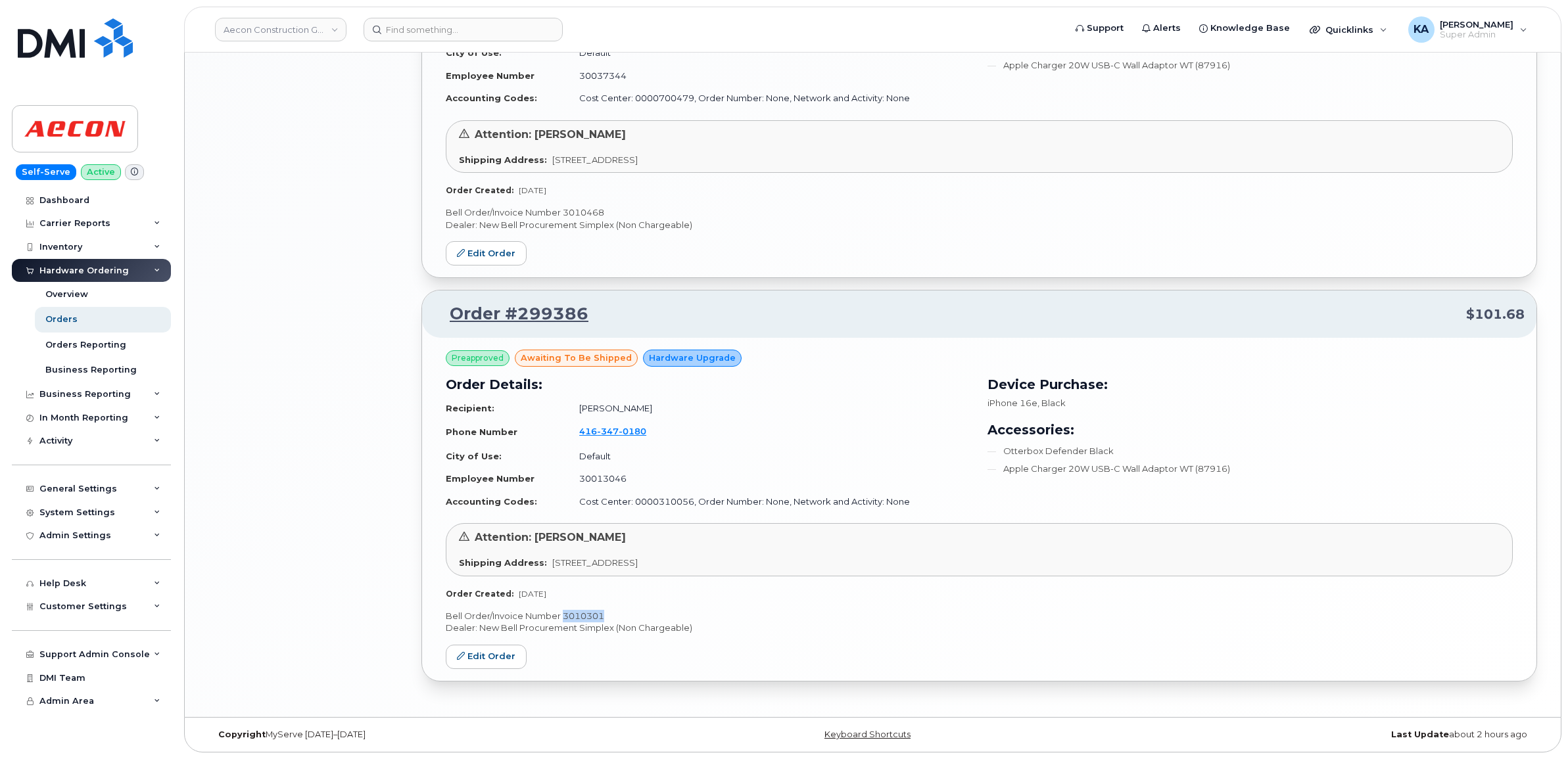
drag, startPoint x: 609, startPoint y: 616, endPoint x: 564, endPoint y: 617, distance: 45.0
click at [564, 617] on p "Bell Order/Invoice Number 3010301" at bounding box center [979, 616] width 1067 height 13
copy p "3010301"
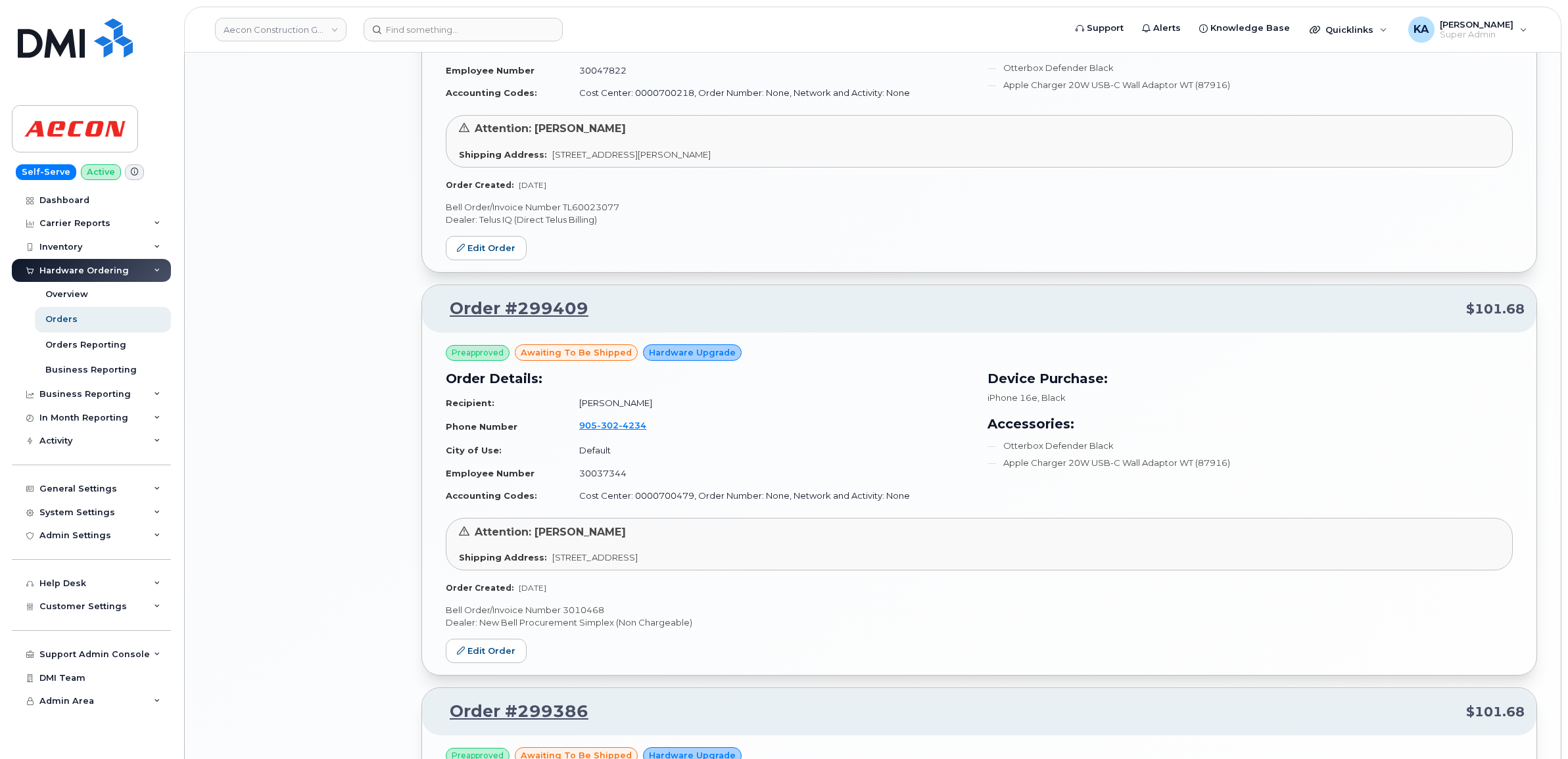
scroll to position [1399, 0]
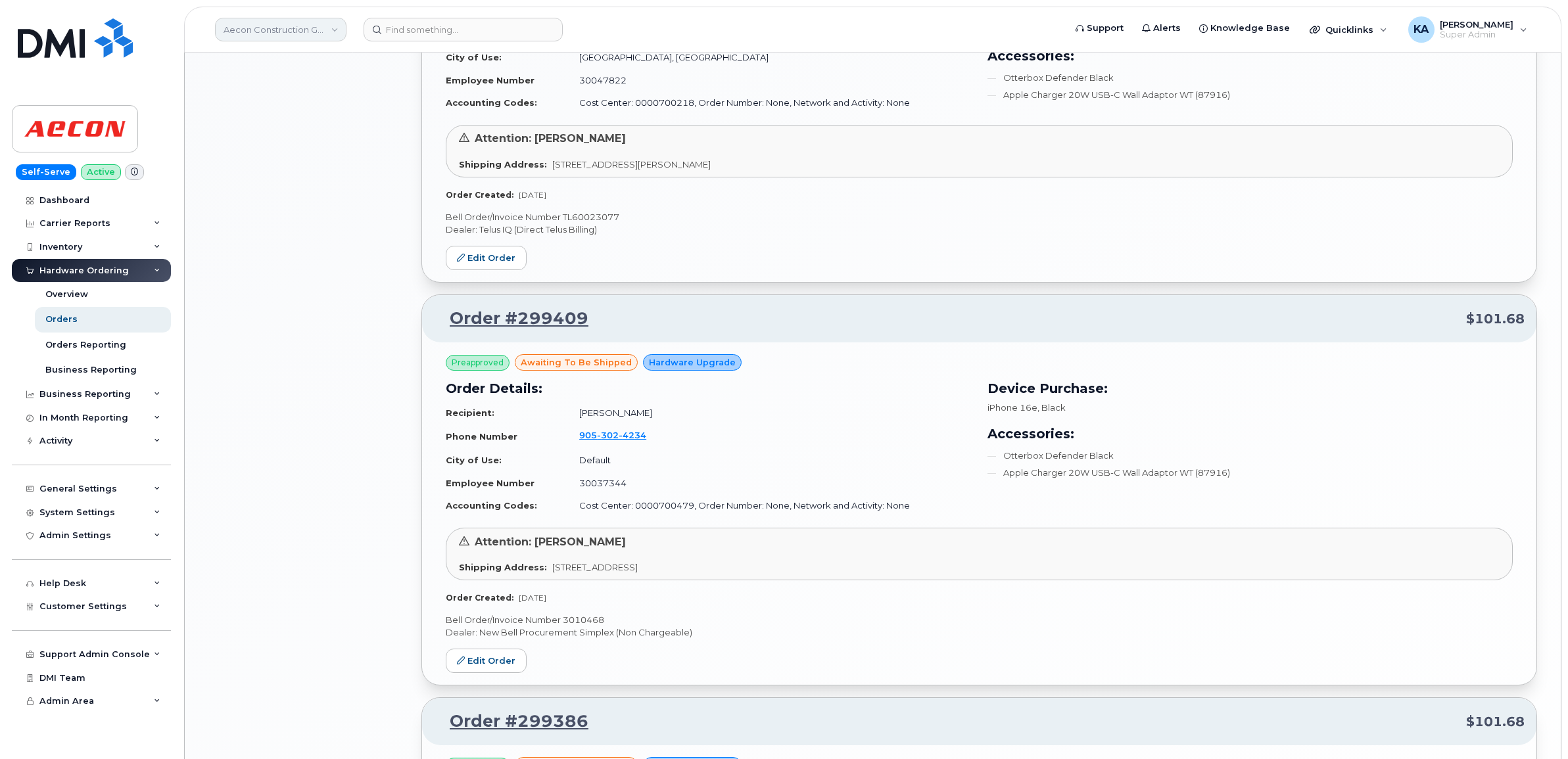
click at [301, 31] on link "Aecon Construction Group Inc" at bounding box center [281, 29] width 132 height 23
type input "kiew"
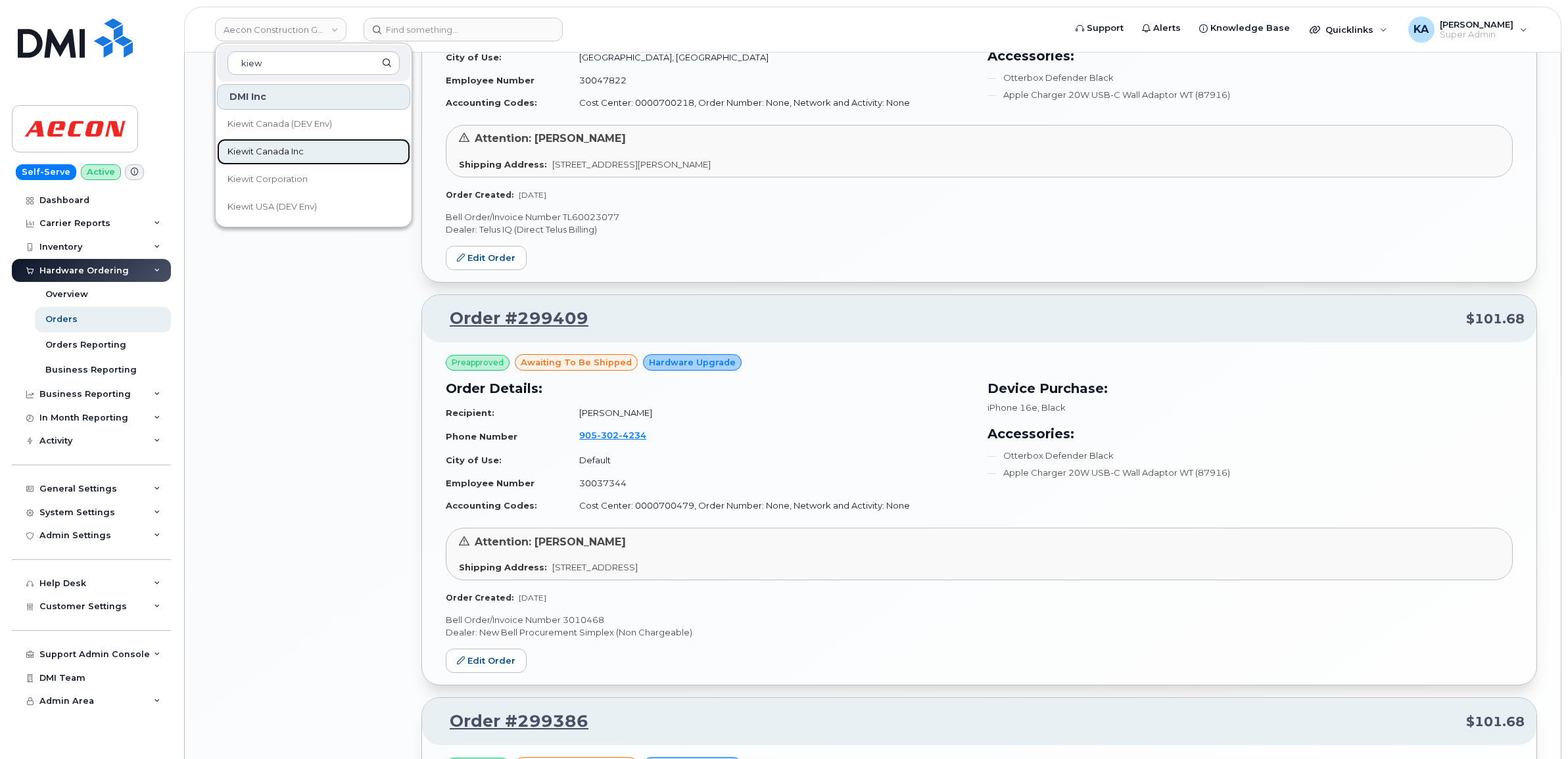
click at [253, 153] on span "Kiewit Canada Inc" at bounding box center [266, 152] width 77 height 13
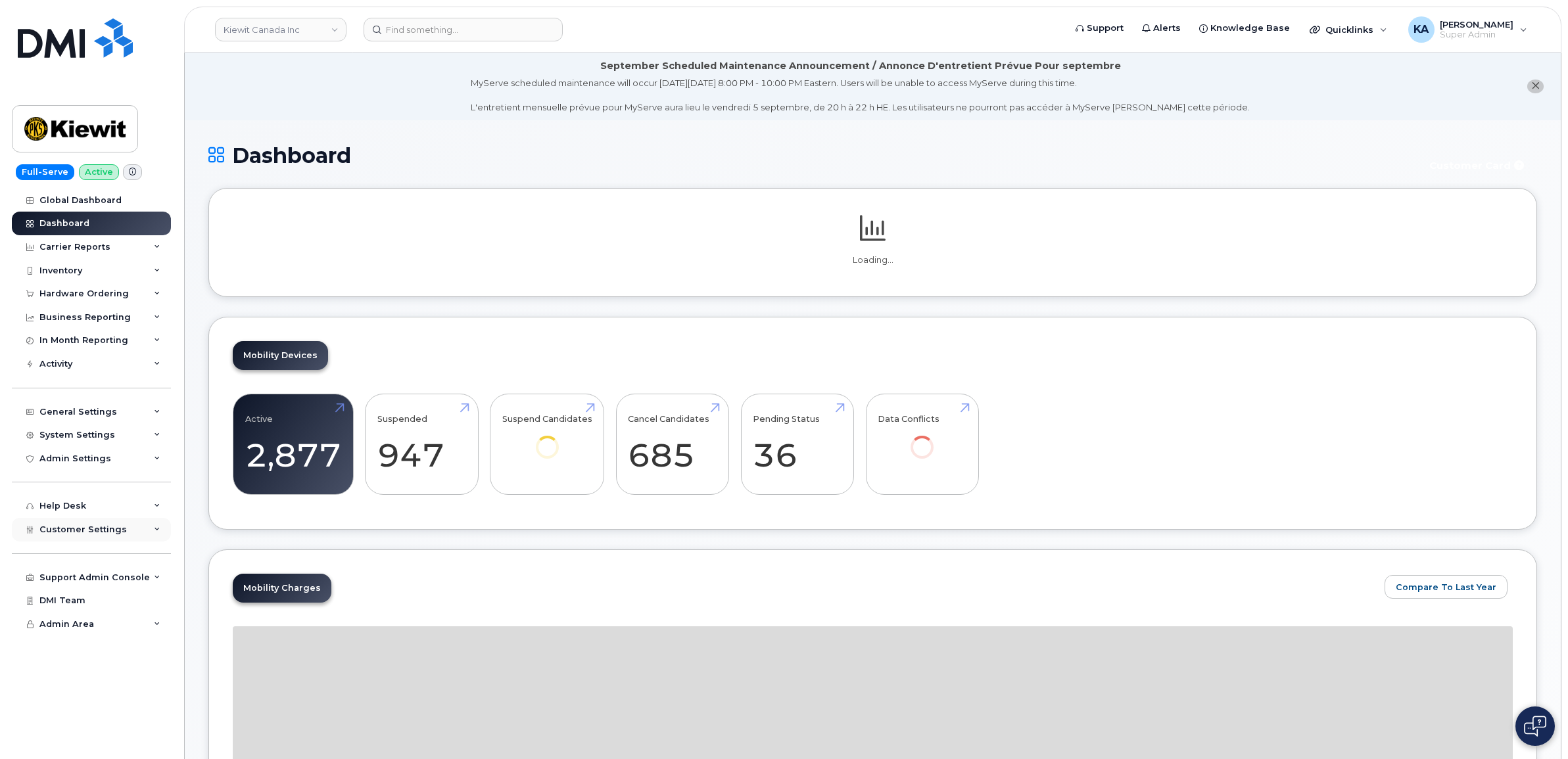
click at [73, 534] on span "Customer Settings" at bounding box center [83, 529] width 87 height 10
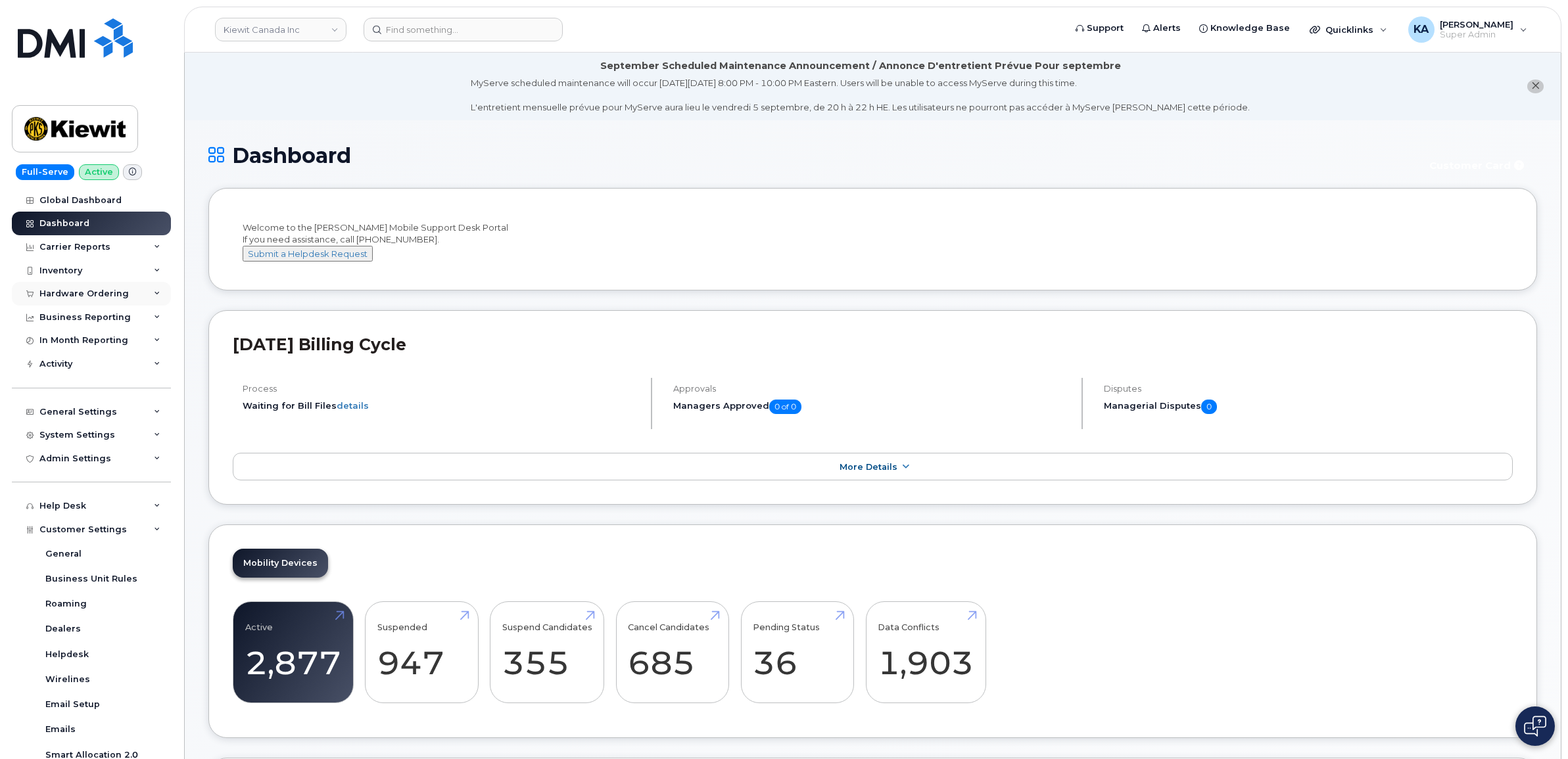
click at [79, 291] on div "Hardware Ordering" at bounding box center [84, 294] width 89 height 11
click at [66, 340] on div "Orders" at bounding box center [62, 344] width 32 height 12
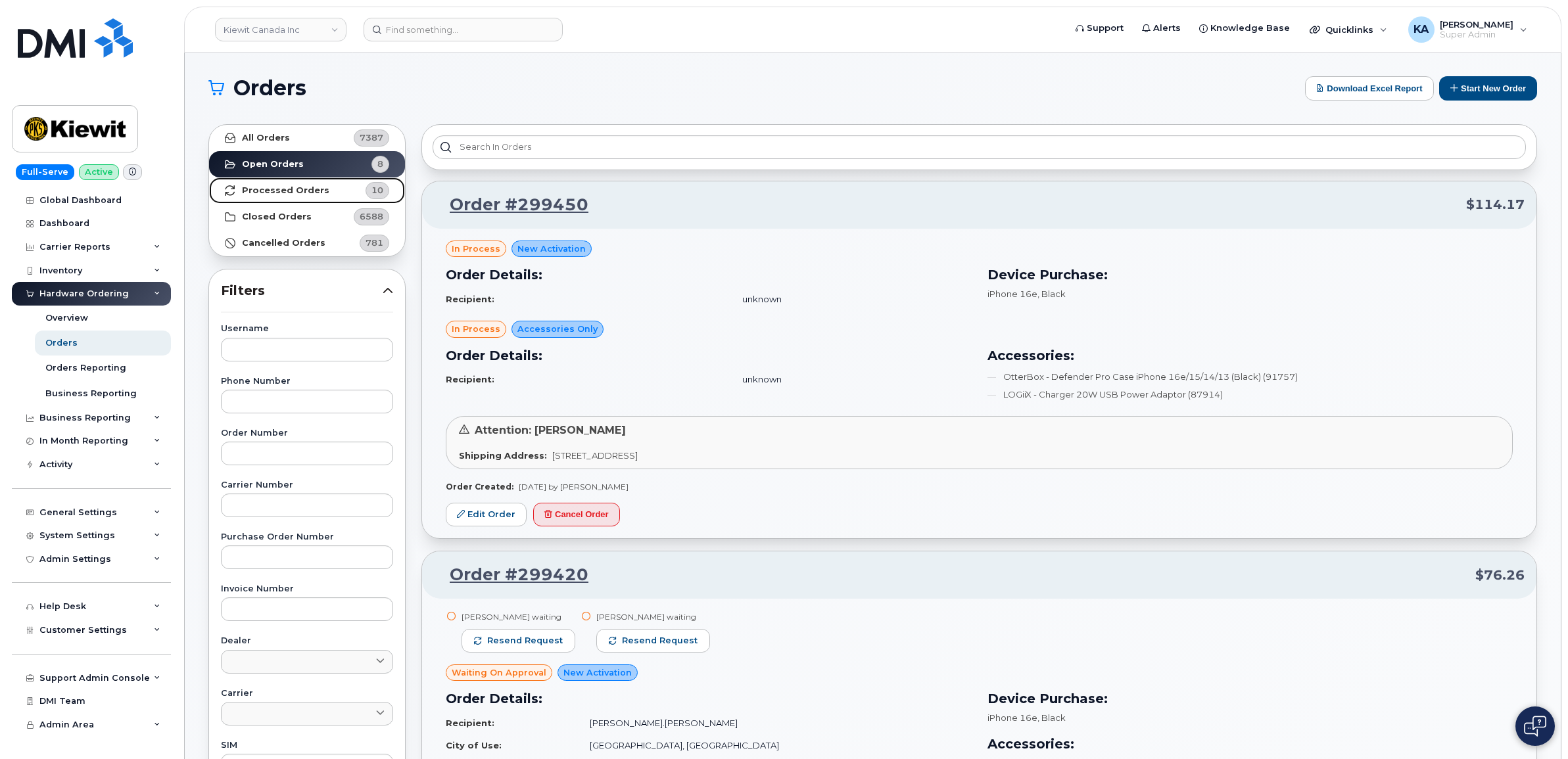
click at [289, 193] on strong "Processed Orders" at bounding box center [285, 191] width 87 height 11
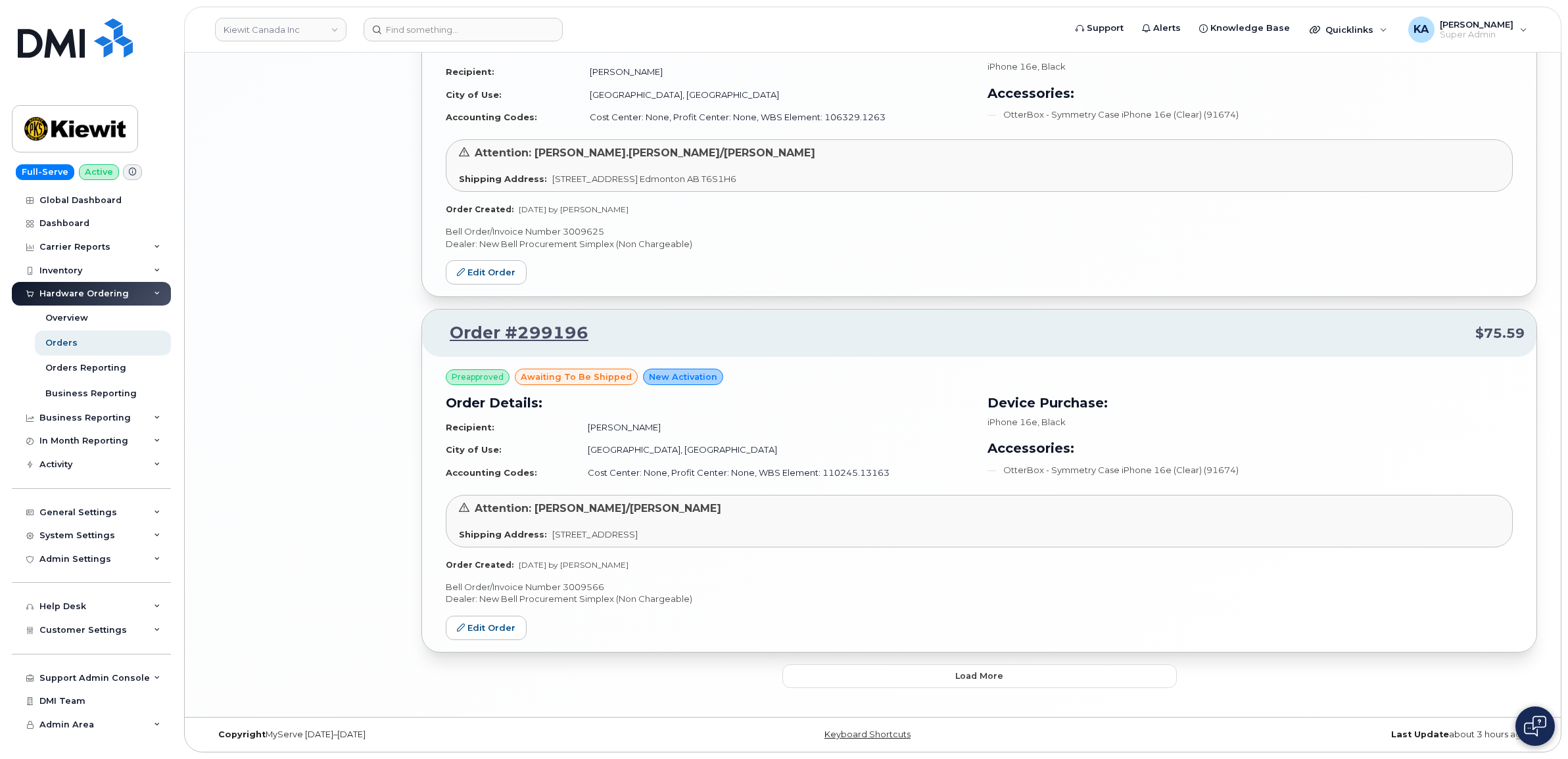
scroll to position [2596, 0]
click at [807, 670] on button "Load more" at bounding box center [980, 676] width 395 height 23
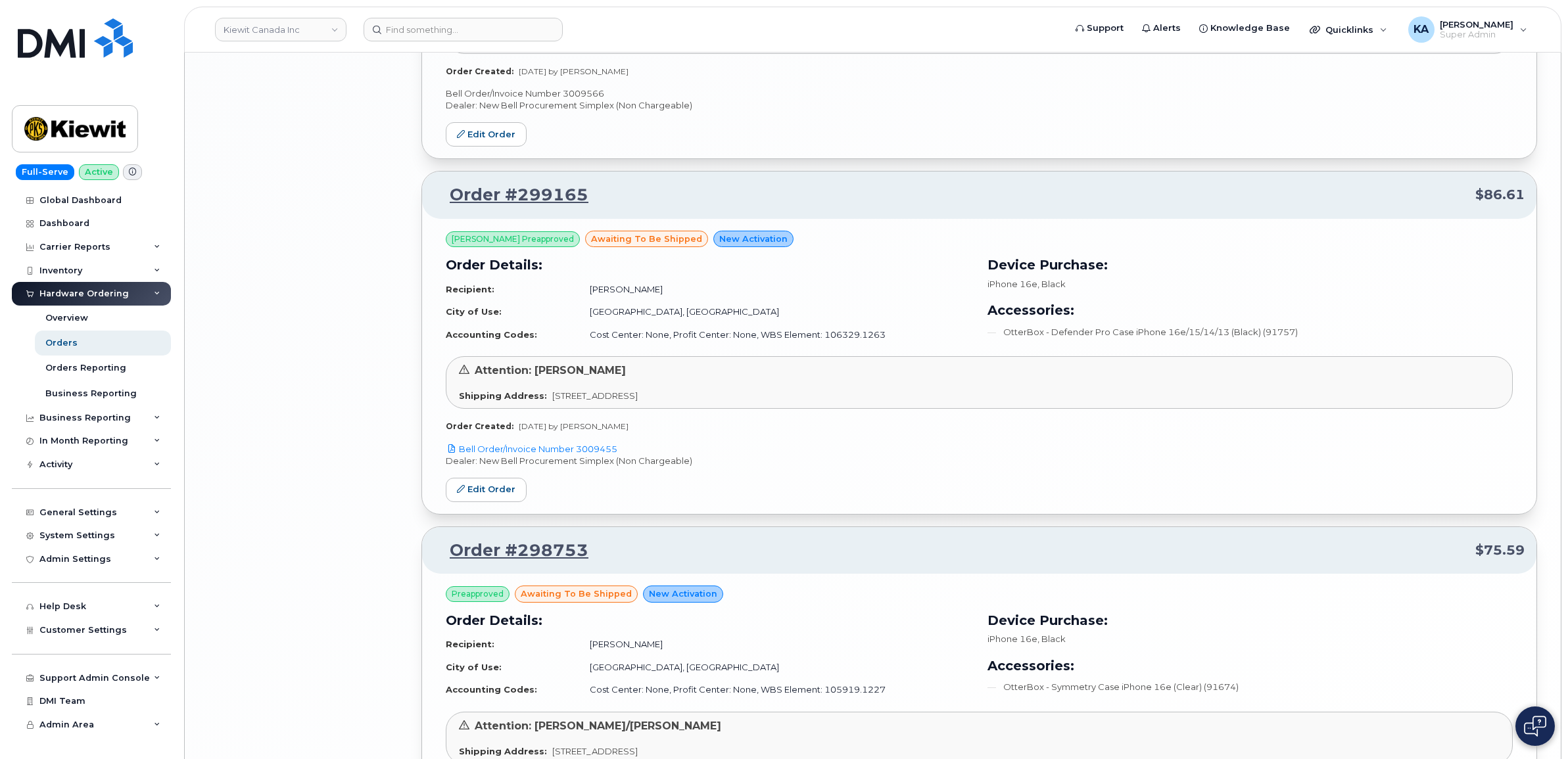
scroll to position [3280, 0]
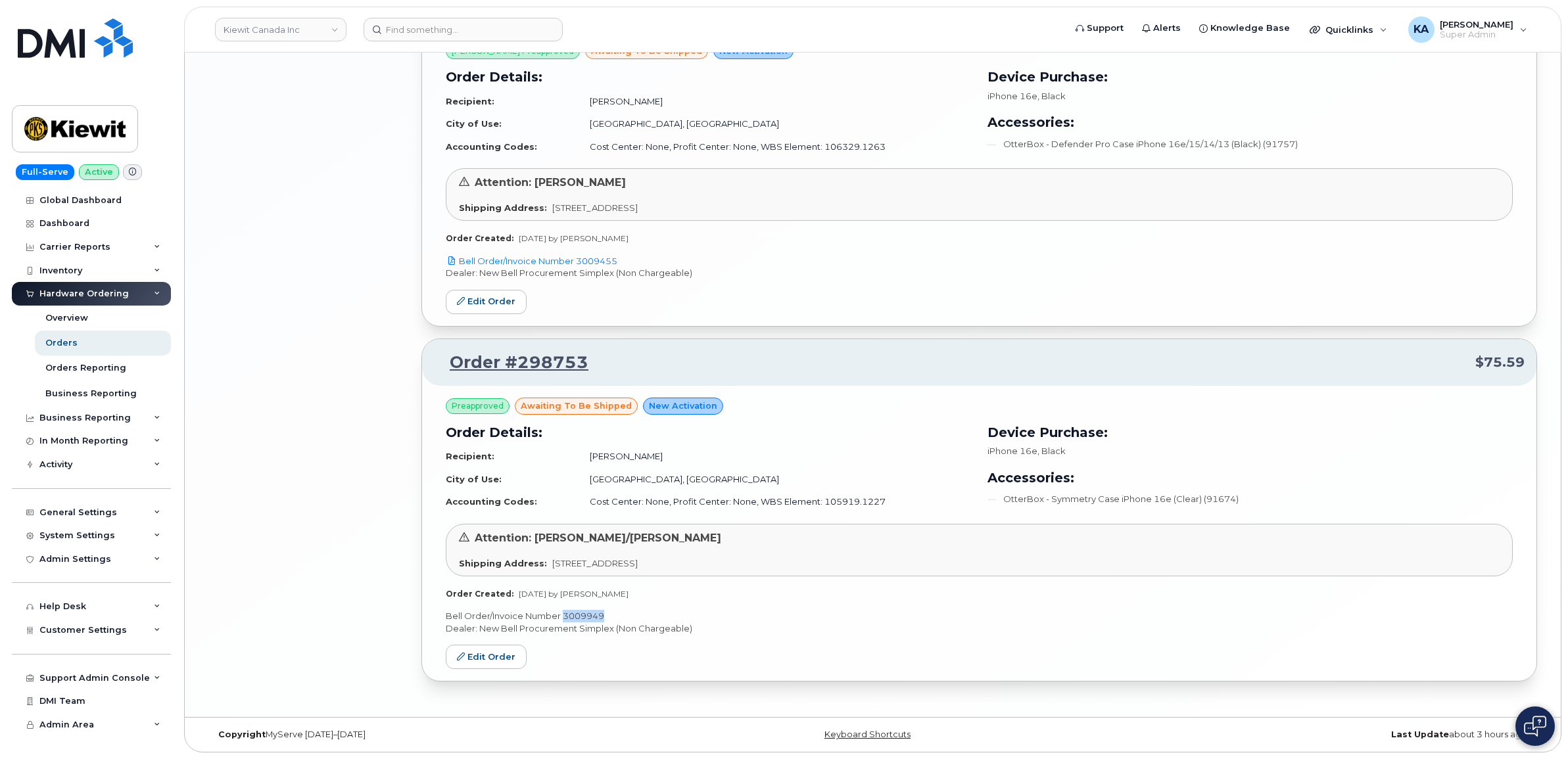
drag, startPoint x: 612, startPoint y: 612, endPoint x: 564, endPoint y: 615, distance: 48.1
click at [564, 615] on p "Bell Order/Invoice Number 3009949" at bounding box center [979, 616] width 1067 height 13
copy p "3009949"
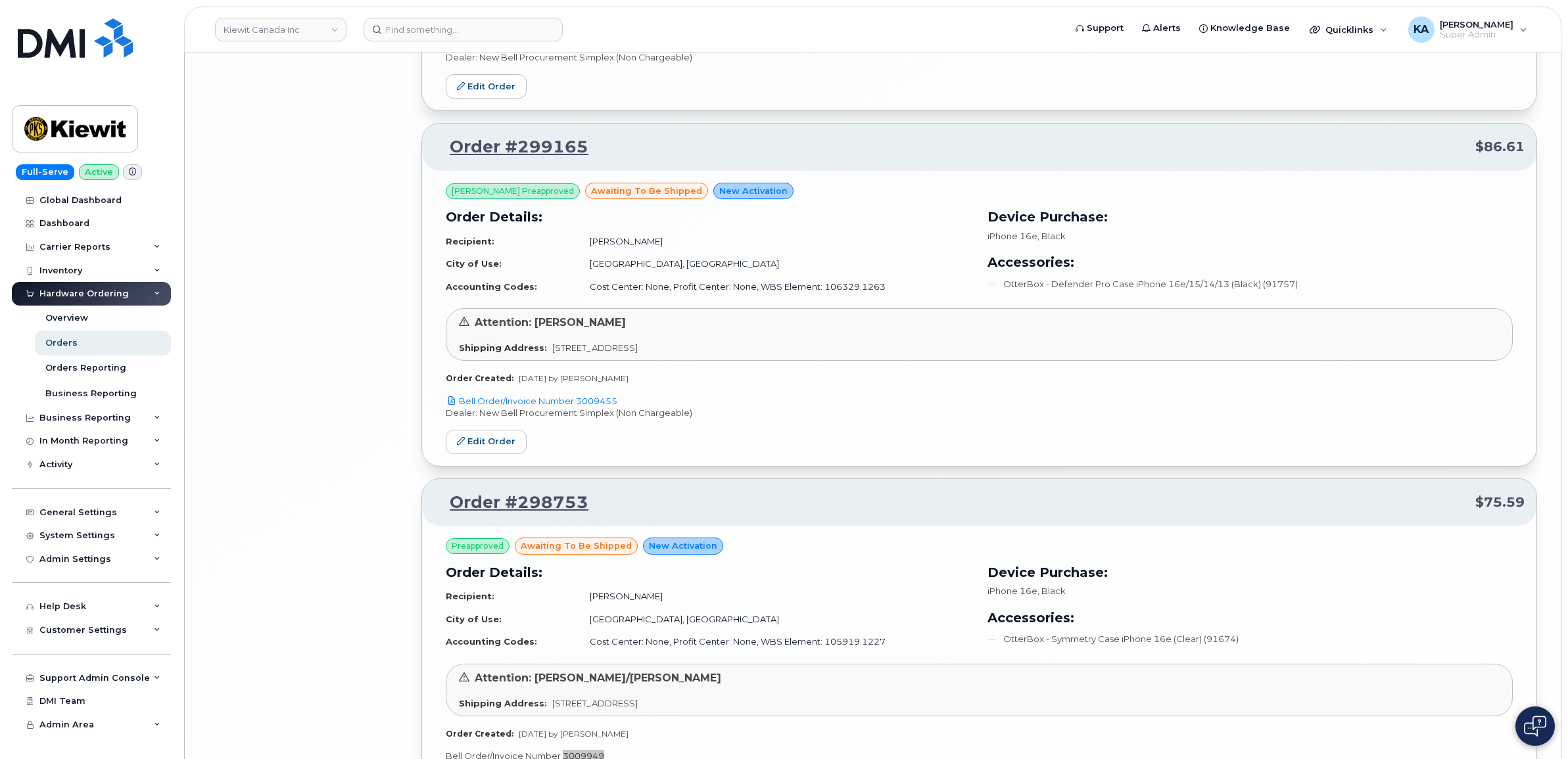
scroll to position [3116, 0]
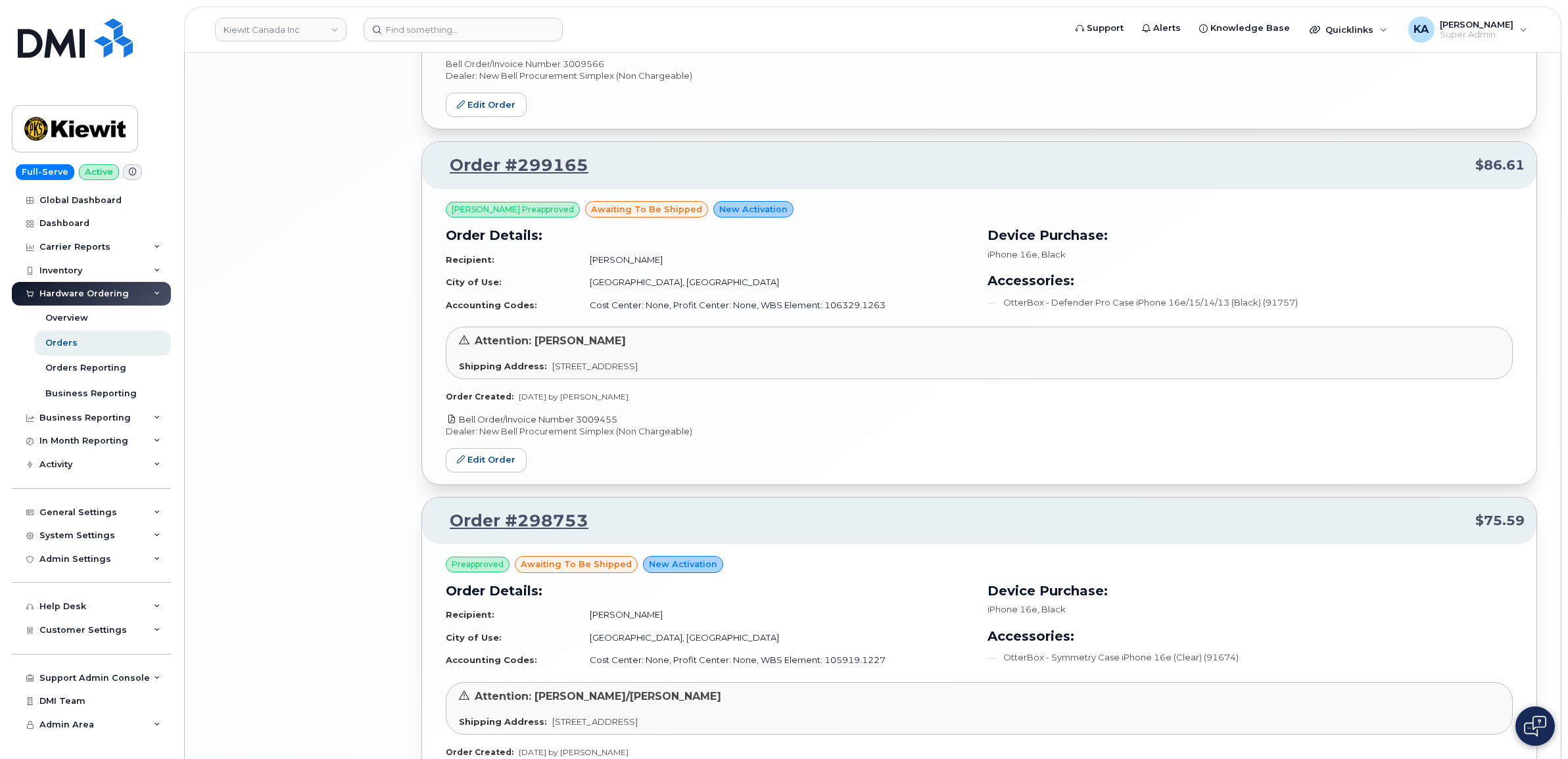
drag, startPoint x: 626, startPoint y: 422, endPoint x: 579, endPoint y: 422, distance: 47.0
click at [579, 422] on p "Bell Order/Invoice Number 3009455" at bounding box center [979, 419] width 1067 height 13
drag, startPoint x: 579, startPoint y: 422, endPoint x: 589, endPoint y: 424, distance: 10.2
copy link "3009455"
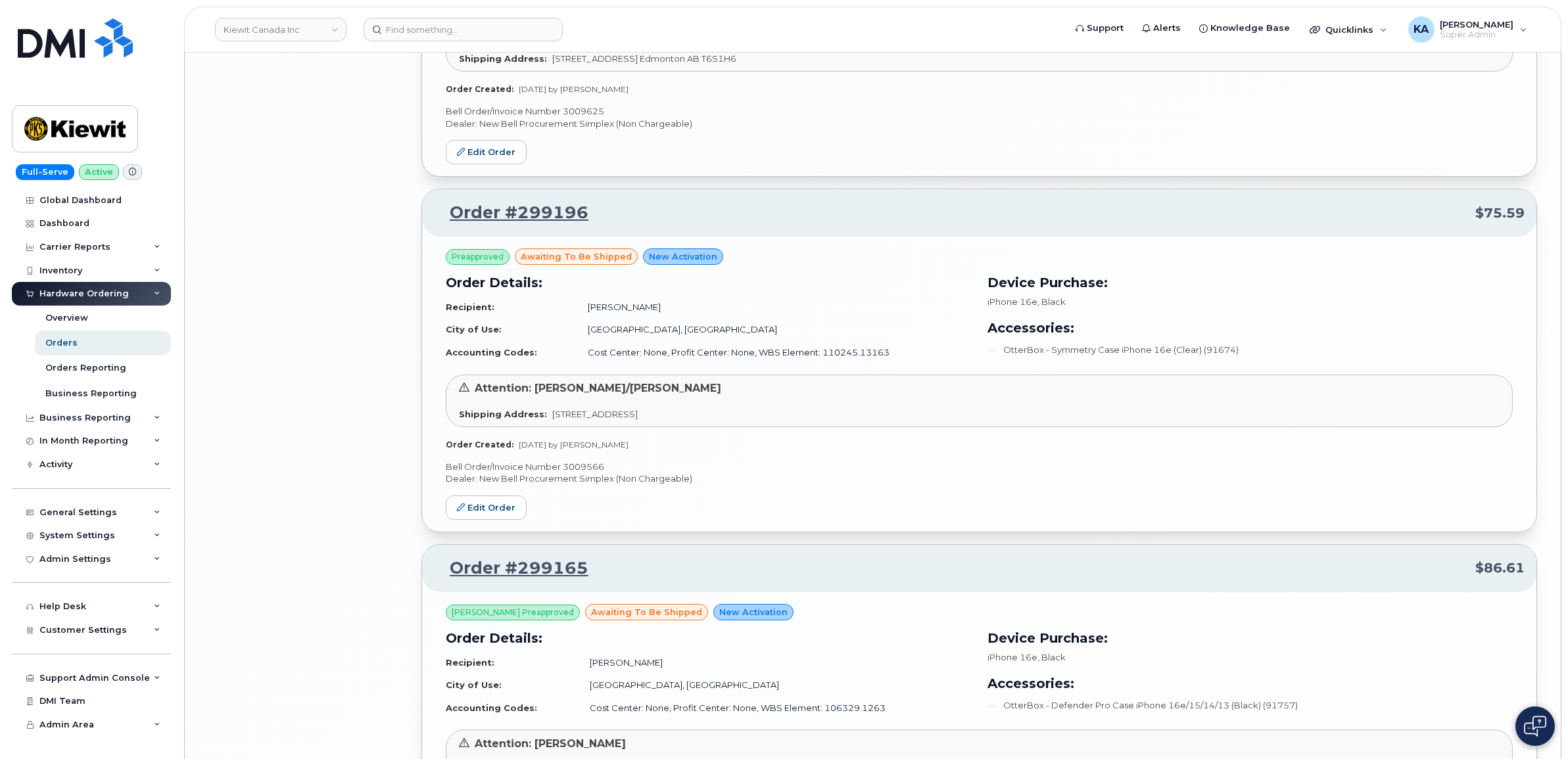
scroll to position [2705, 0]
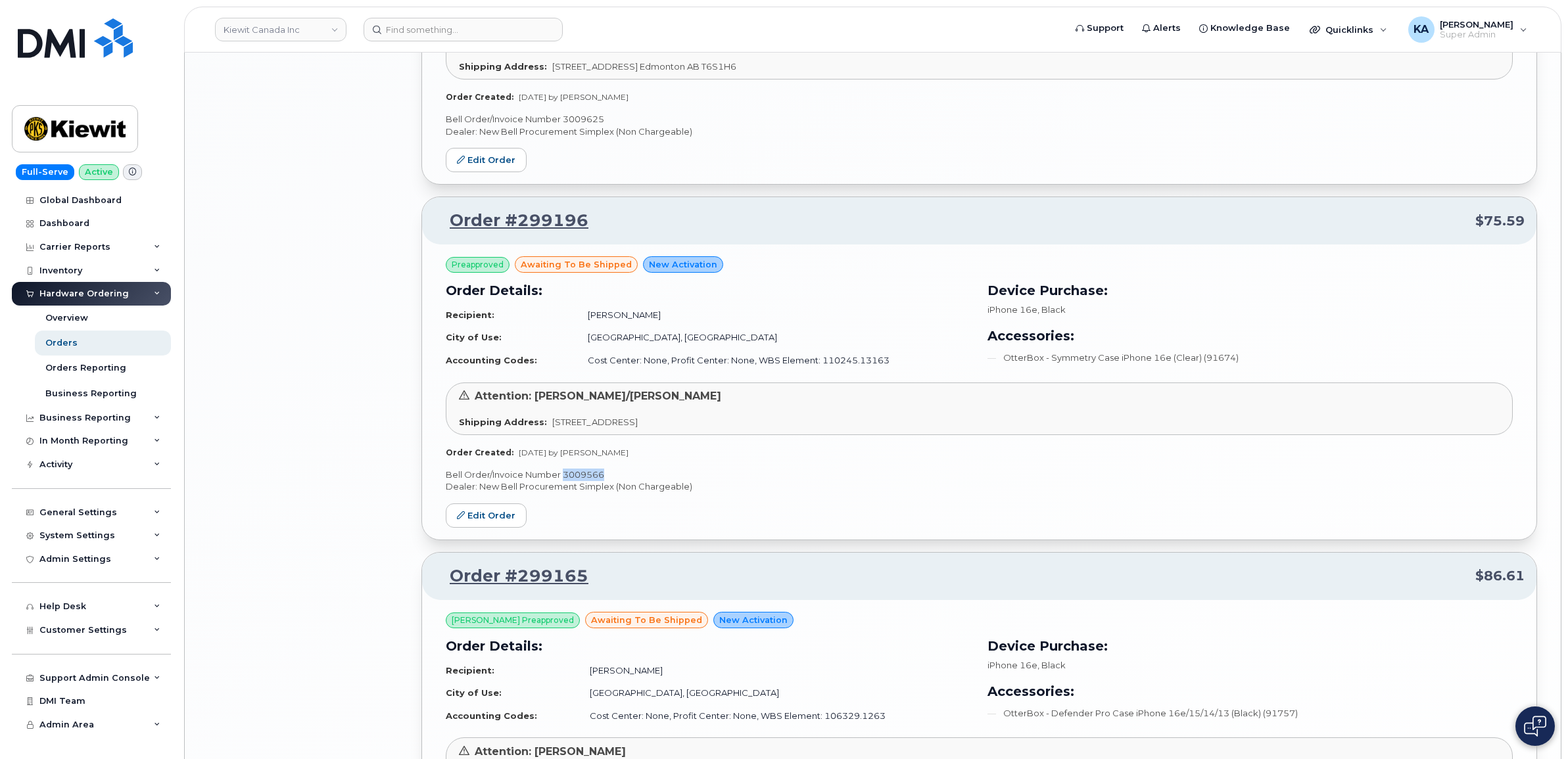
drag, startPoint x: 609, startPoint y: 475, endPoint x: 564, endPoint y: 477, distance: 45.0
click at [564, 477] on p "Bell Order/Invoice Number 3009566" at bounding box center [979, 474] width 1067 height 13
drag, startPoint x: 564, startPoint y: 477, endPoint x: 571, endPoint y: 478, distance: 7.1
copy p "3009566"
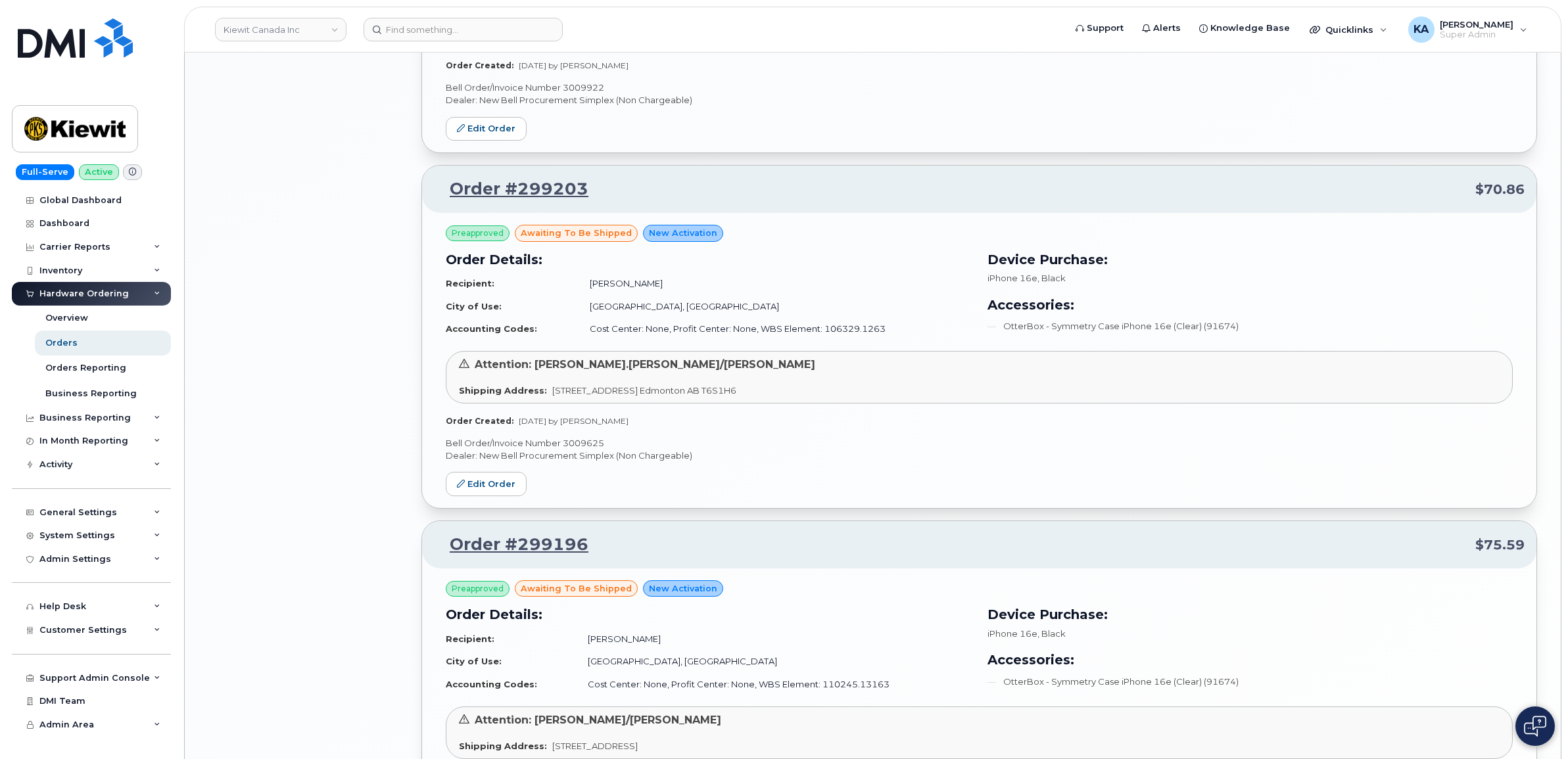
scroll to position [2376, 0]
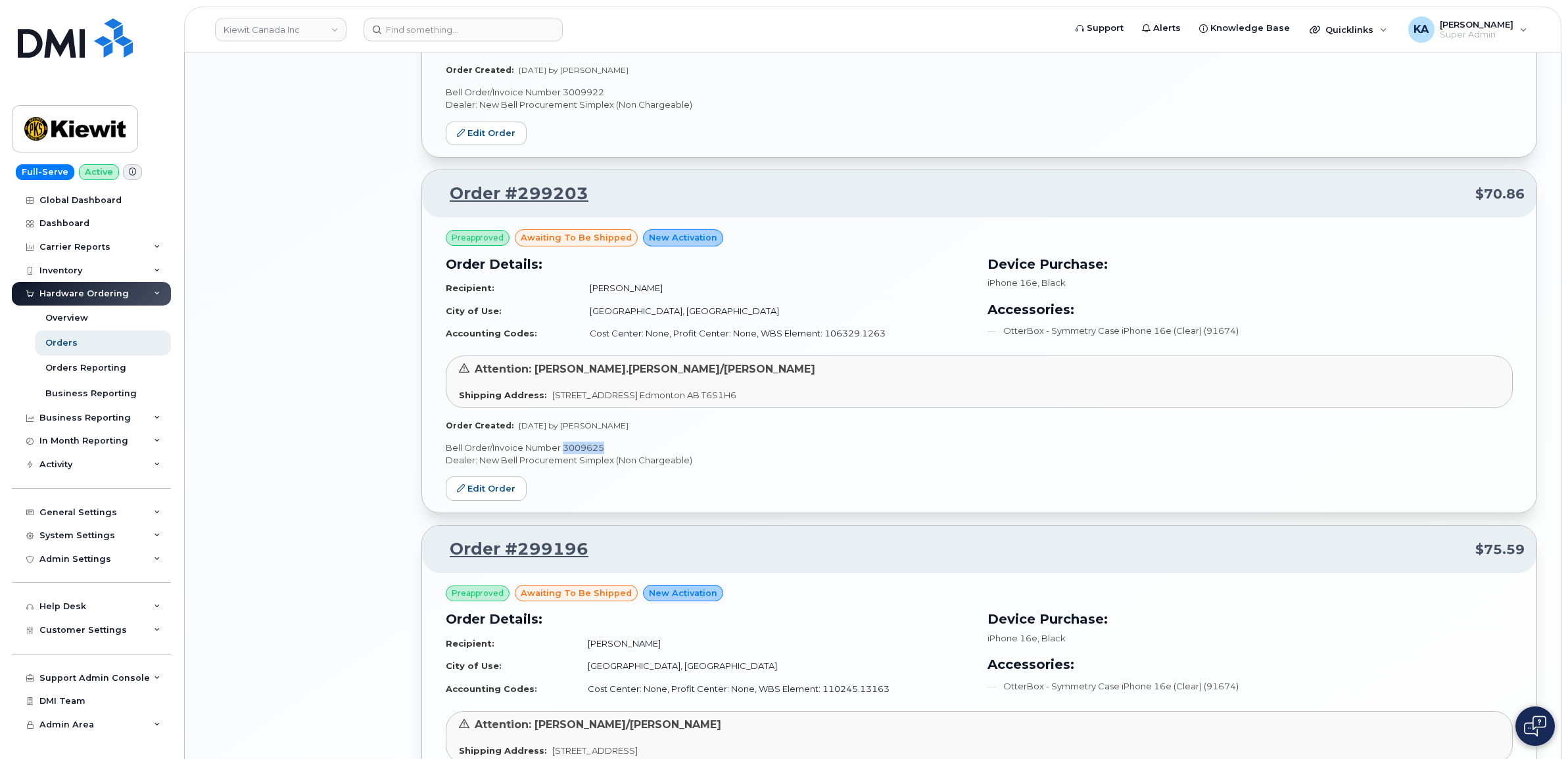
drag, startPoint x: 603, startPoint y: 449, endPoint x: 563, endPoint y: 448, distance: 40.0
click at [563, 448] on p "Bell Order/Invoice Number 3009625" at bounding box center [979, 448] width 1067 height 13
drag, startPoint x: 563, startPoint y: 448, endPoint x: 579, endPoint y: 452, distance: 16.5
copy p "3009625"
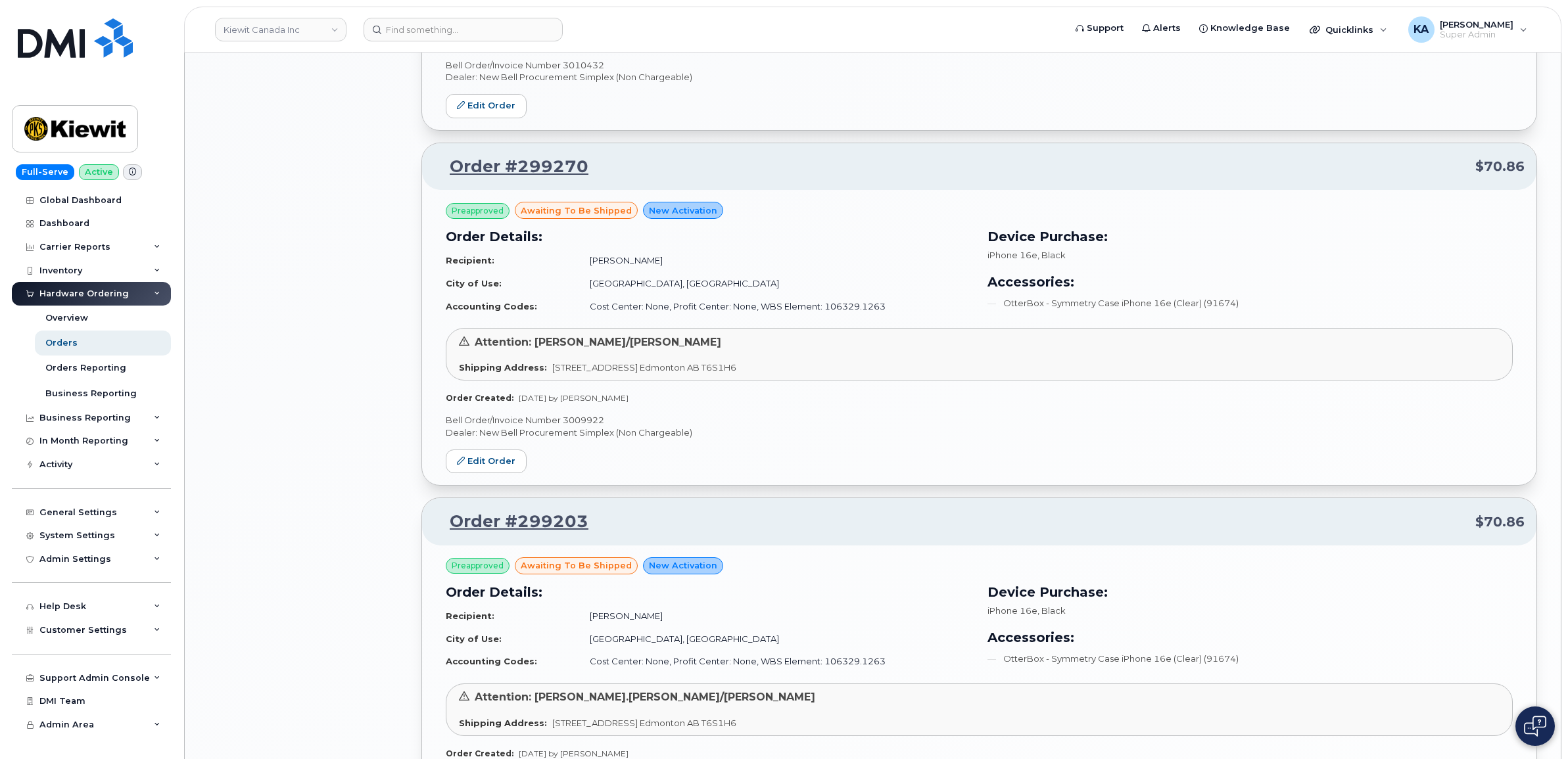
scroll to position [2047, 0]
drag, startPoint x: 611, startPoint y: 423, endPoint x: 563, endPoint y: 423, distance: 48.0
click at [563, 423] on p "Bell Order/Invoice Number 3009922" at bounding box center [979, 421] width 1067 height 13
drag, startPoint x: 563, startPoint y: 423, endPoint x: 573, endPoint y: 425, distance: 10.2
copy p "3009922"
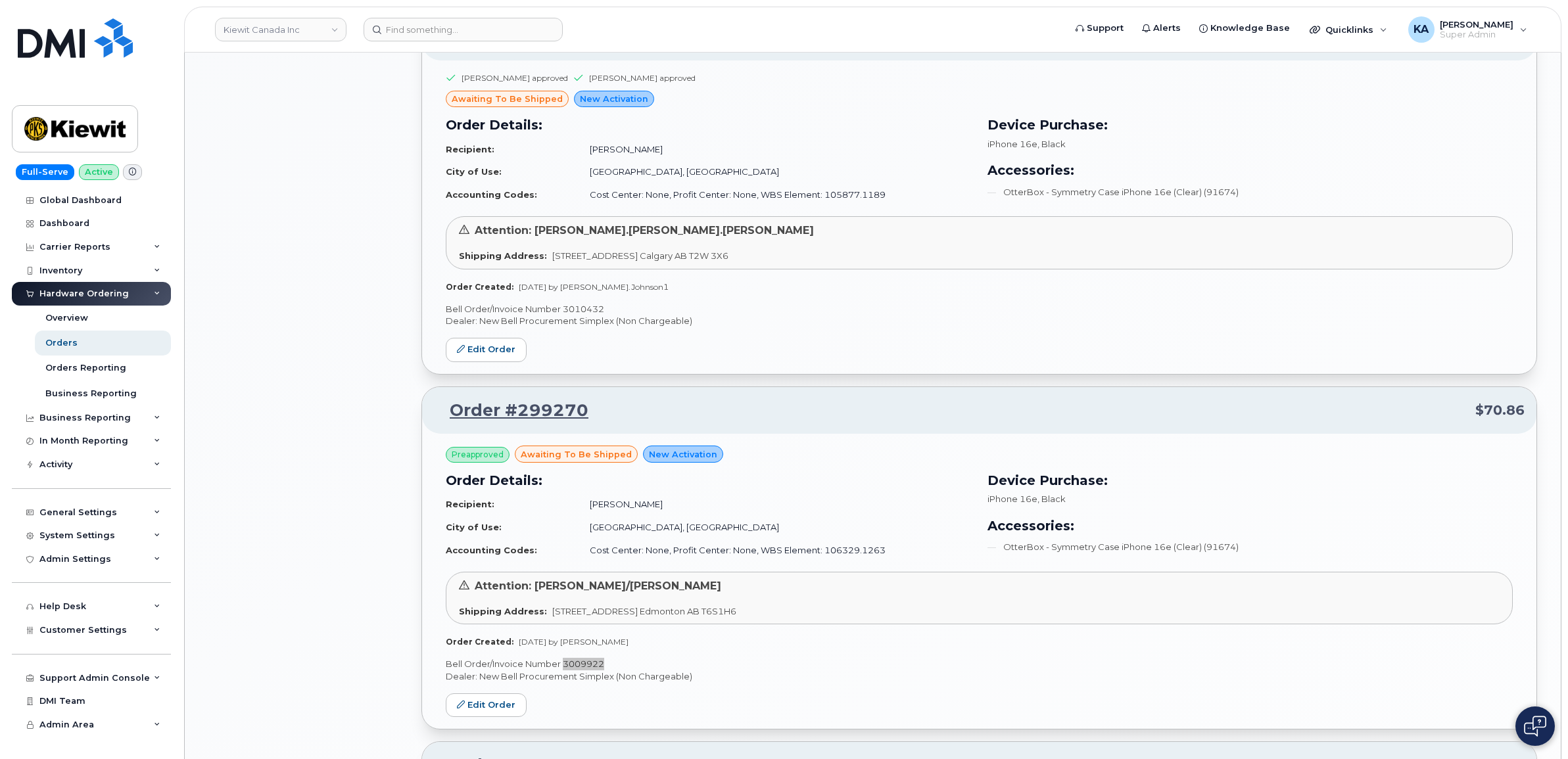
scroll to position [1719, 0]
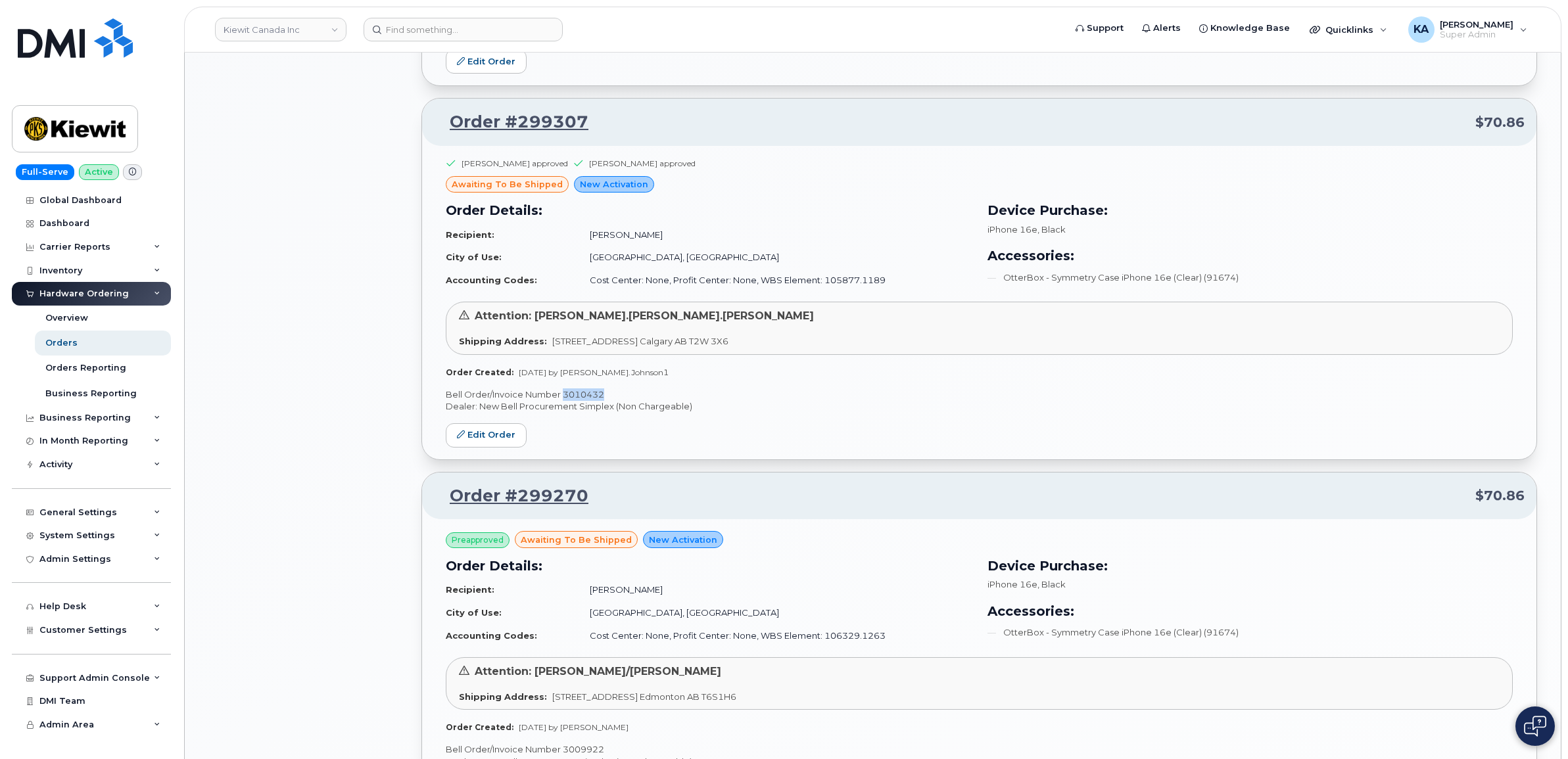
drag, startPoint x: 607, startPoint y: 393, endPoint x: 564, endPoint y: 393, distance: 43.0
click at [564, 393] on p "Bell Order/Invoice Number 3010432" at bounding box center [979, 395] width 1067 height 13
drag, startPoint x: 564, startPoint y: 393, endPoint x: 573, endPoint y: 397, distance: 9.8
copy p "3010432"
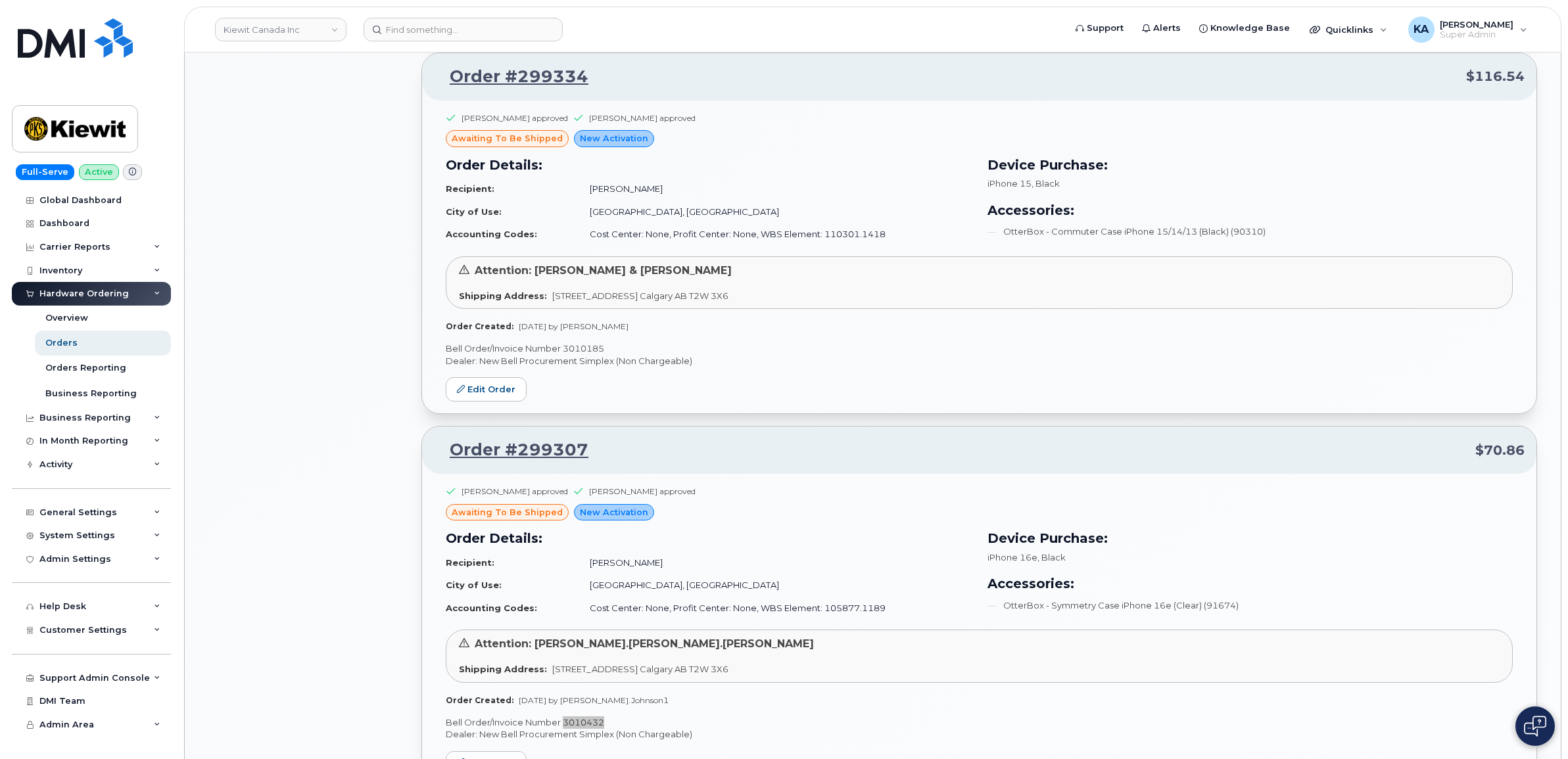
scroll to position [1390, 0]
drag, startPoint x: 609, startPoint y: 348, endPoint x: 564, endPoint y: 349, distance: 45.0
click at [564, 349] on p "Bell Order/Invoice Number 3010185" at bounding box center [979, 349] width 1067 height 13
drag, startPoint x: 564, startPoint y: 349, endPoint x: 579, endPoint y: 352, distance: 15.3
copy p "3010185"
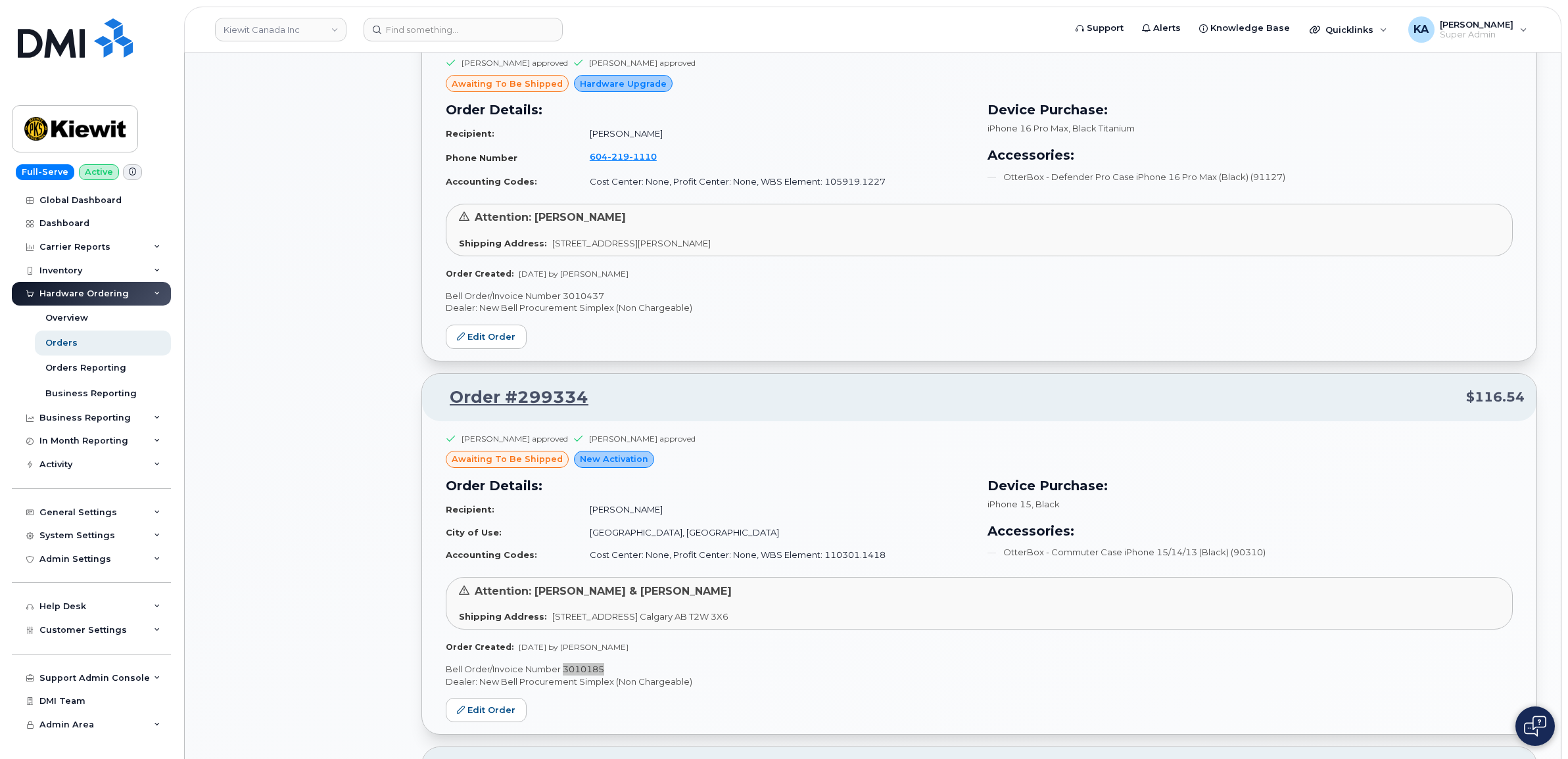
scroll to position [1062, 0]
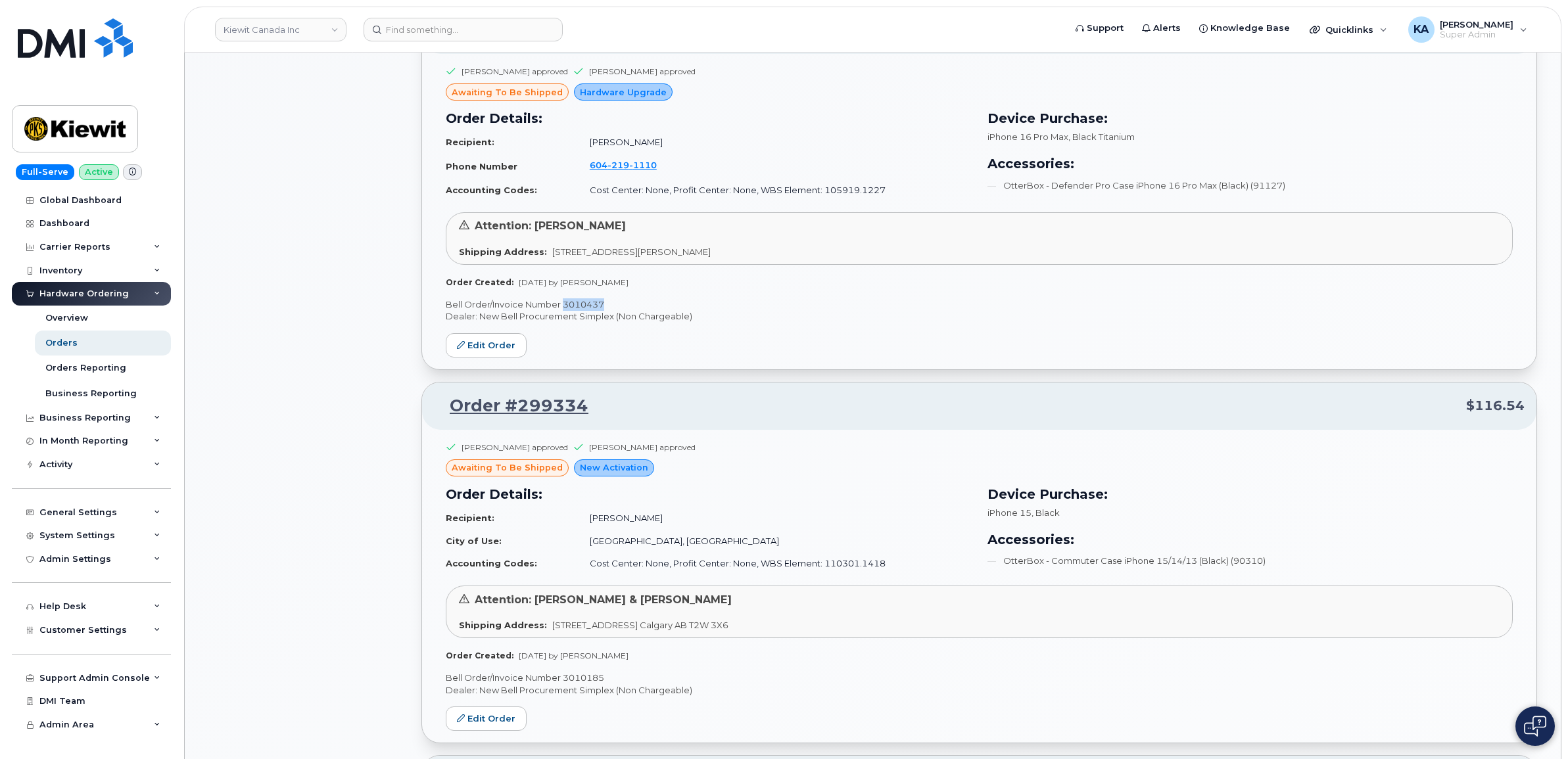
drag, startPoint x: 605, startPoint y: 301, endPoint x: 565, endPoint y: 303, distance: 40.0
click at [565, 303] on p "Bell Order/Invoice Number 3010437" at bounding box center [979, 305] width 1067 height 13
drag, startPoint x: 565, startPoint y: 303, endPoint x: 576, endPoint y: 306, distance: 11.4
copy p "3010437"
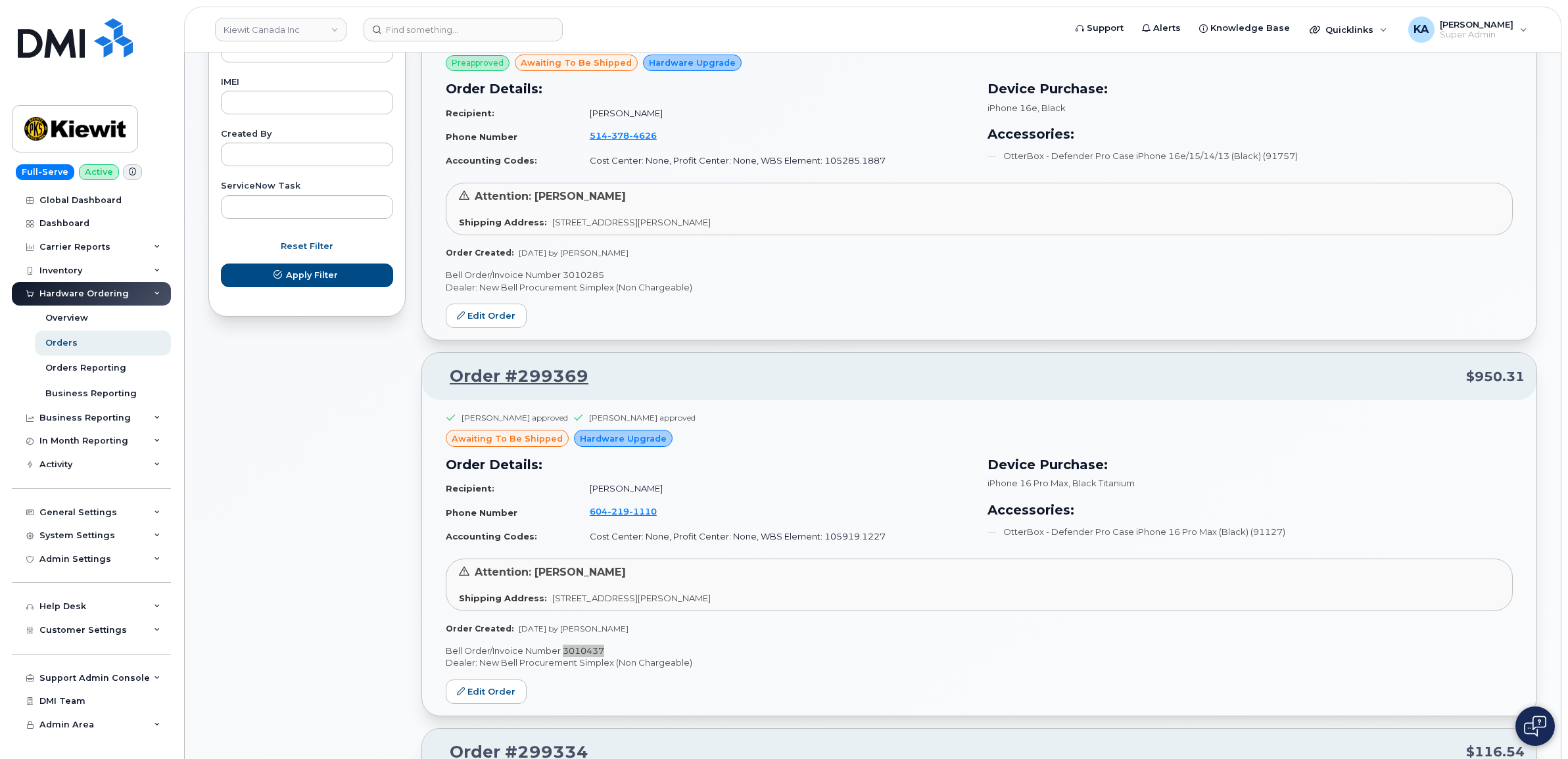
scroll to position [651, 0]
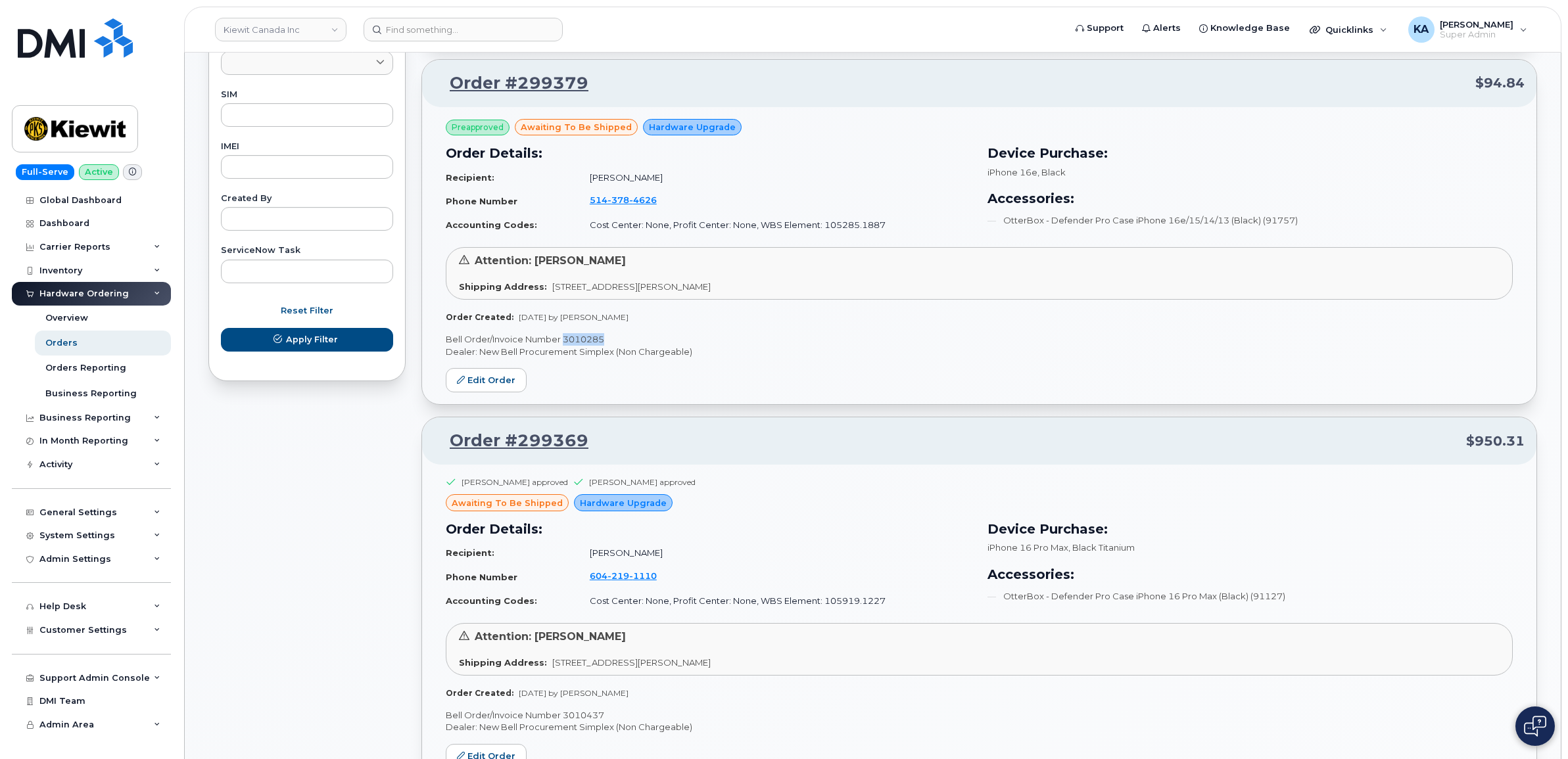
drag, startPoint x: 605, startPoint y: 340, endPoint x: 564, endPoint y: 339, distance: 41.0
click at [564, 339] on p "Bell Order/Invoice Number 3010285" at bounding box center [979, 340] width 1067 height 13
drag, startPoint x: 564, startPoint y: 339, endPoint x: 577, endPoint y: 339, distance: 13.0
copy p "3010285"
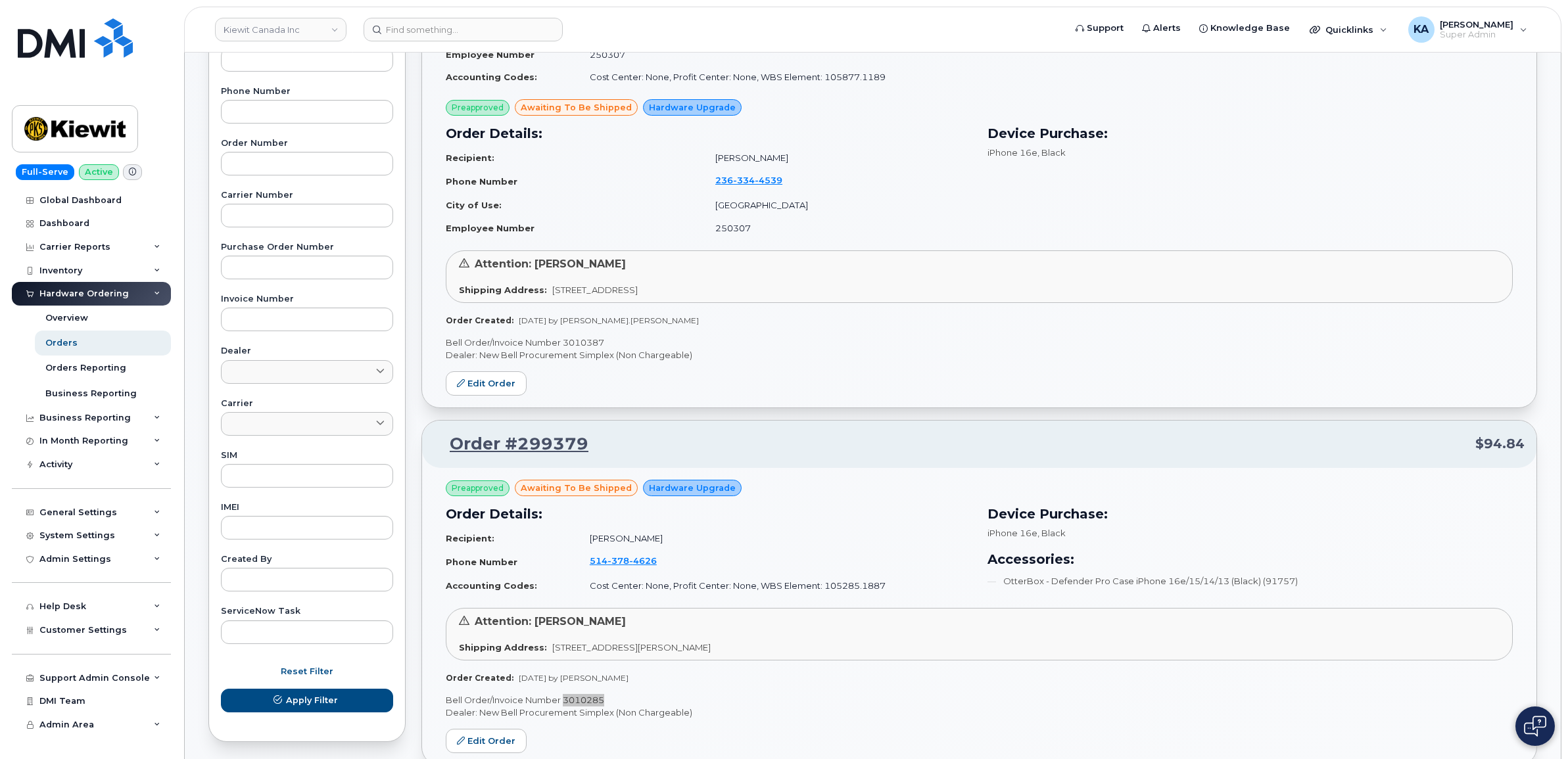
scroll to position [240, 0]
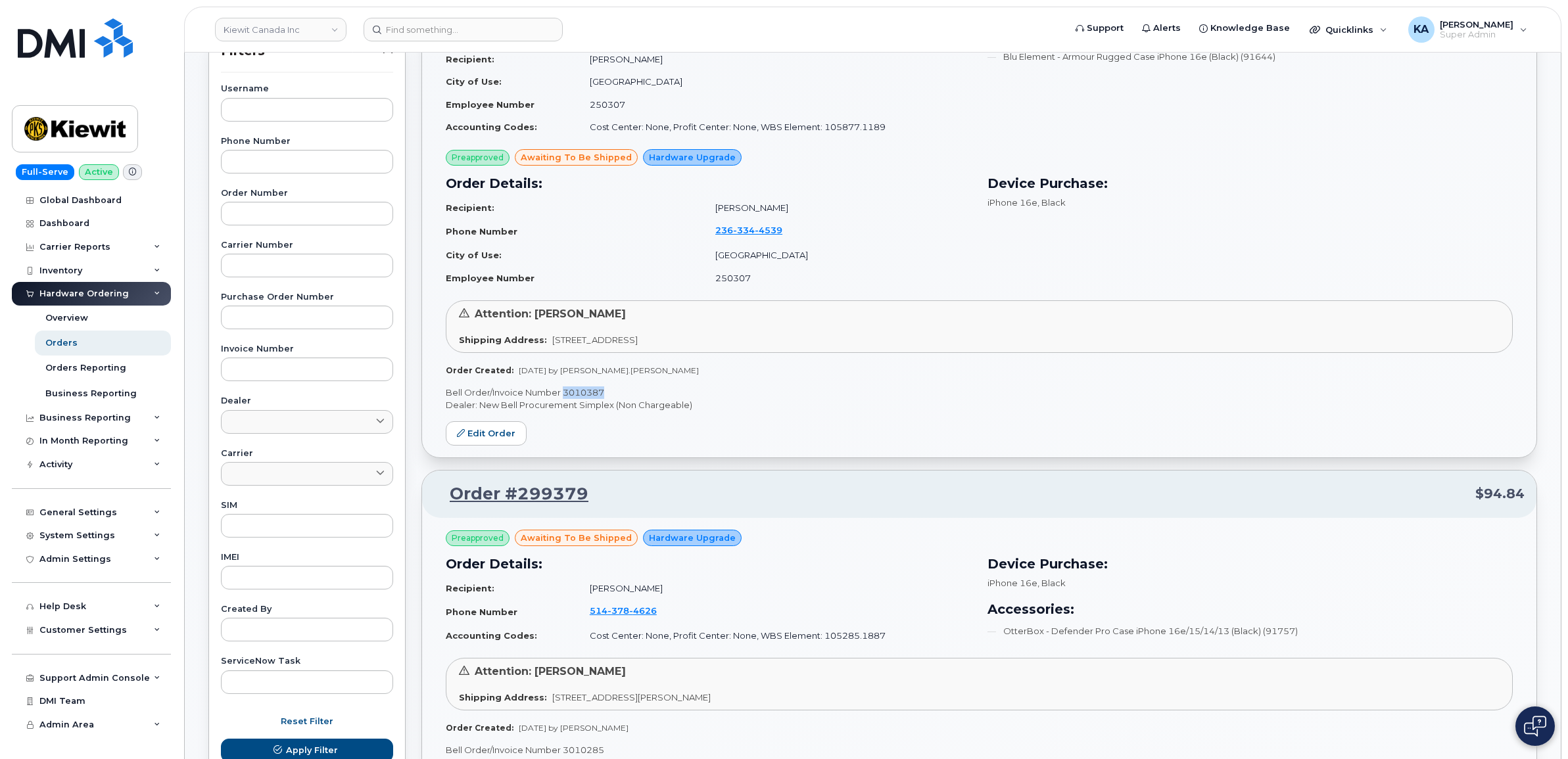
drag, startPoint x: 609, startPoint y: 392, endPoint x: 564, endPoint y: 390, distance: 45.0
click at [564, 390] on p "Bell Order/Invoice Number 3010387" at bounding box center [979, 393] width 1067 height 13
drag, startPoint x: 564, startPoint y: 390, endPoint x: 579, endPoint y: 393, distance: 15.3
copy p "3010387"
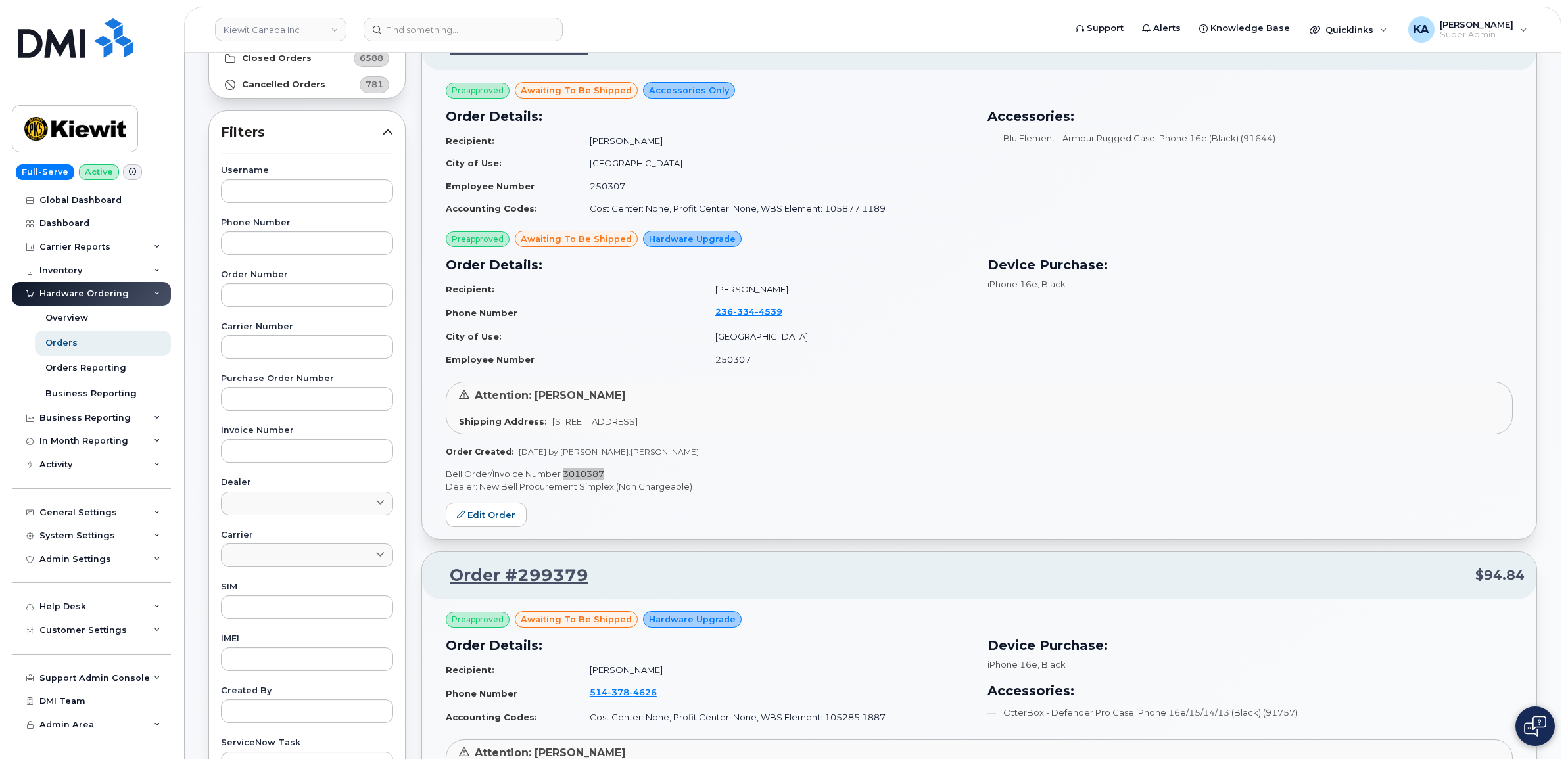
scroll to position [0, 0]
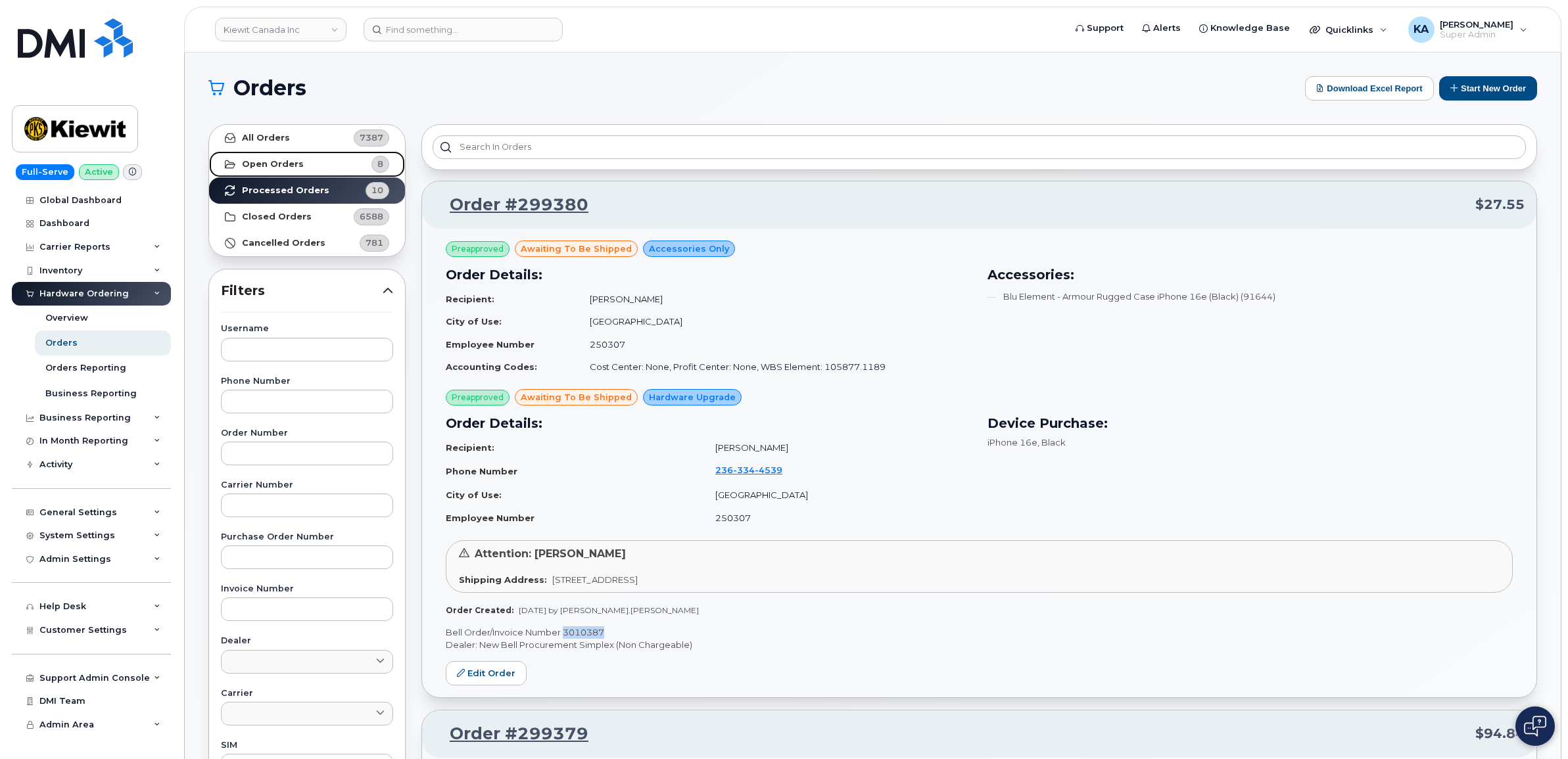
click at [277, 162] on strong "Open Orders" at bounding box center [273, 164] width 62 height 11
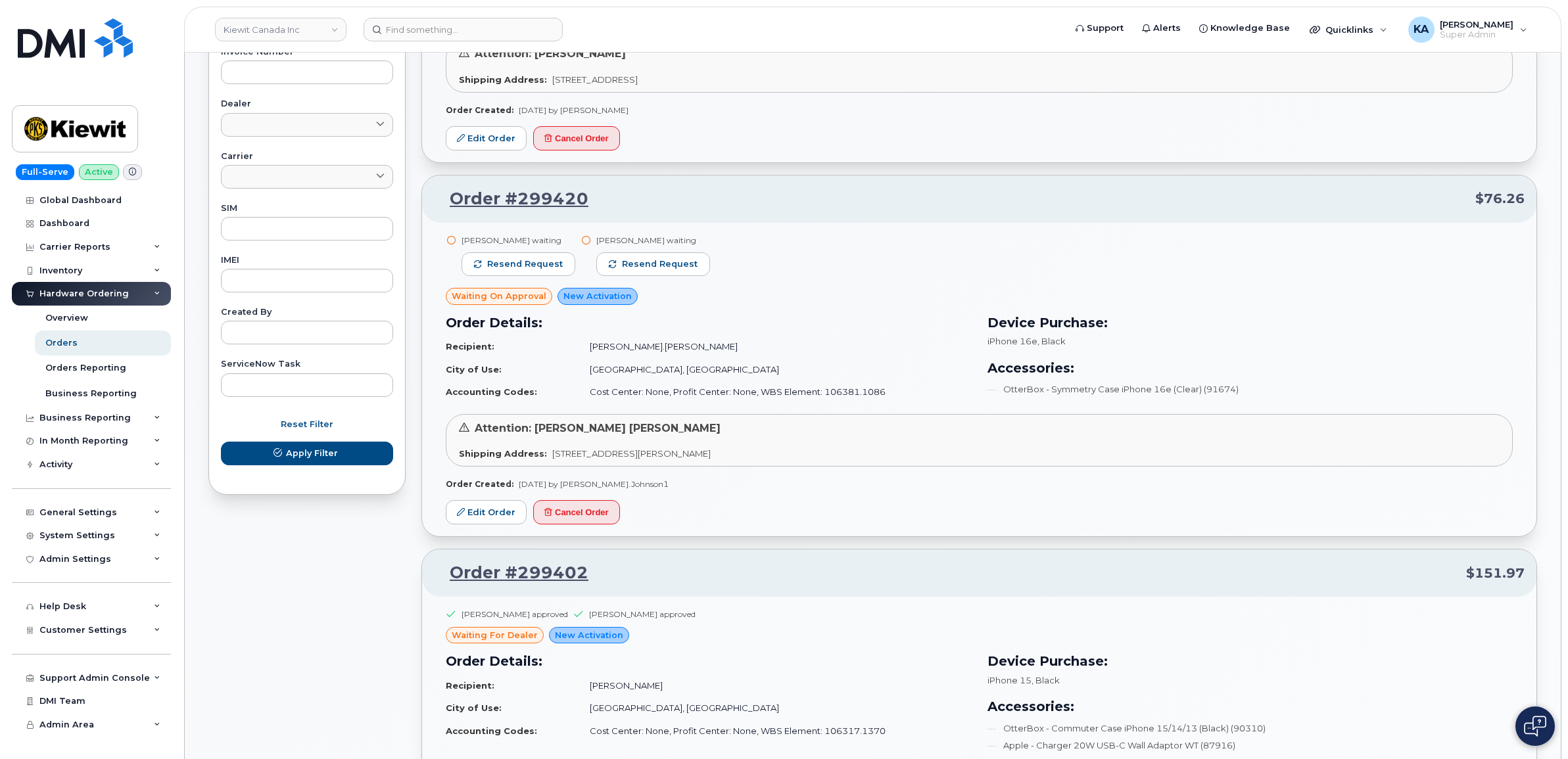
scroll to position [575, 0]
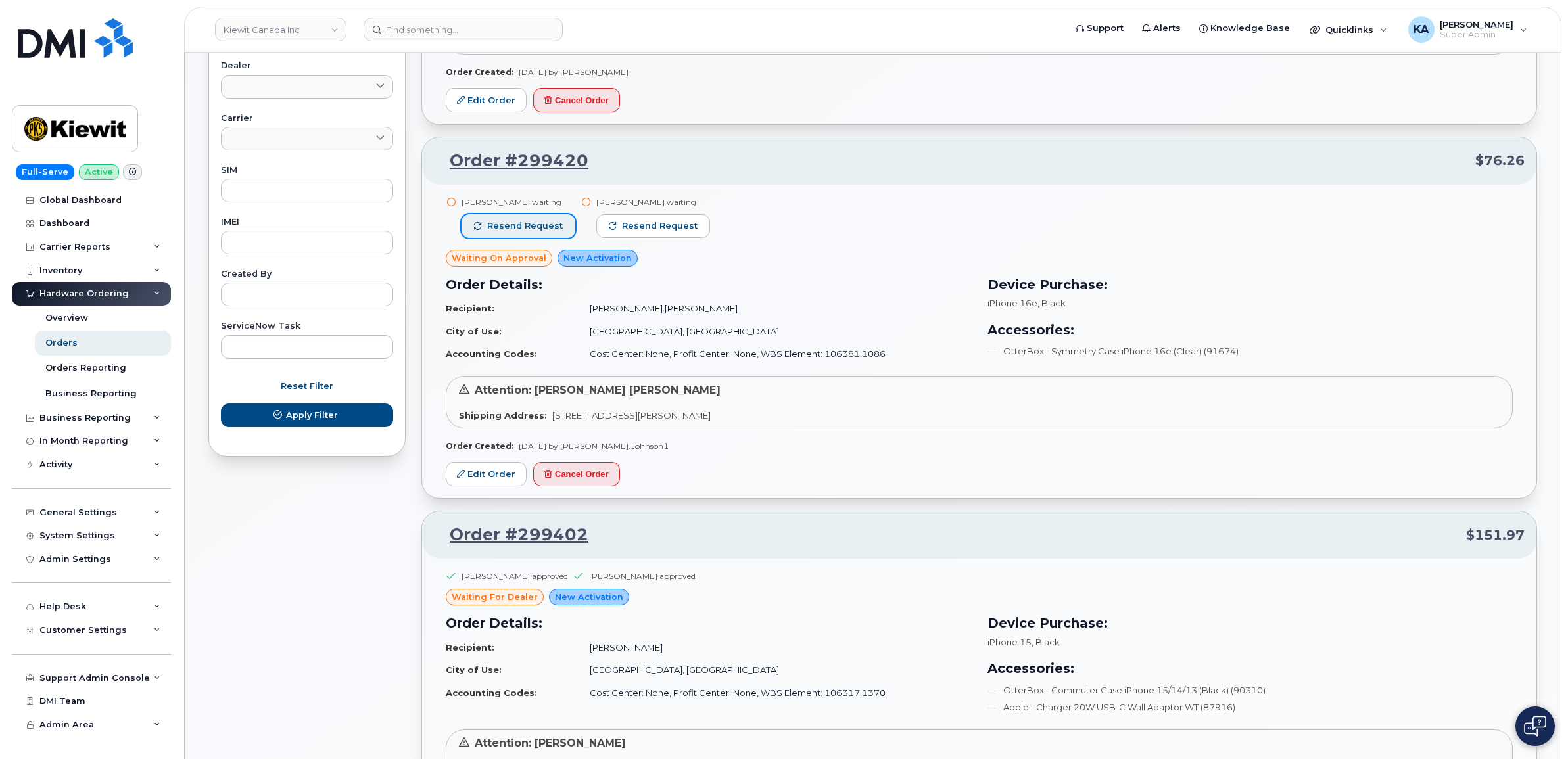
click at [530, 227] on span "Resend request" at bounding box center [525, 226] width 76 height 12
click at [623, 227] on span "Resend request" at bounding box center [660, 226] width 76 height 12
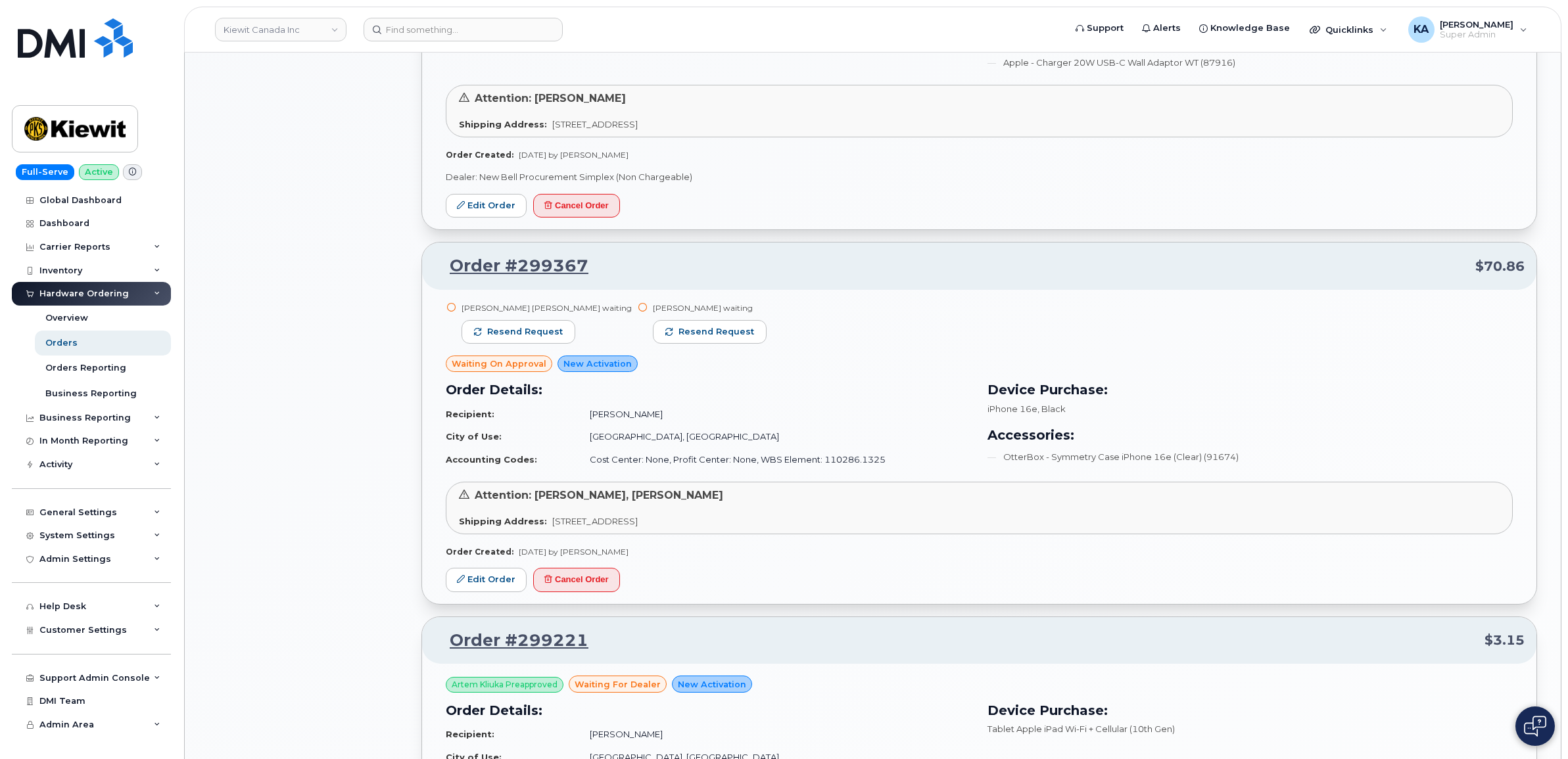
scroll to position [1233, 0]
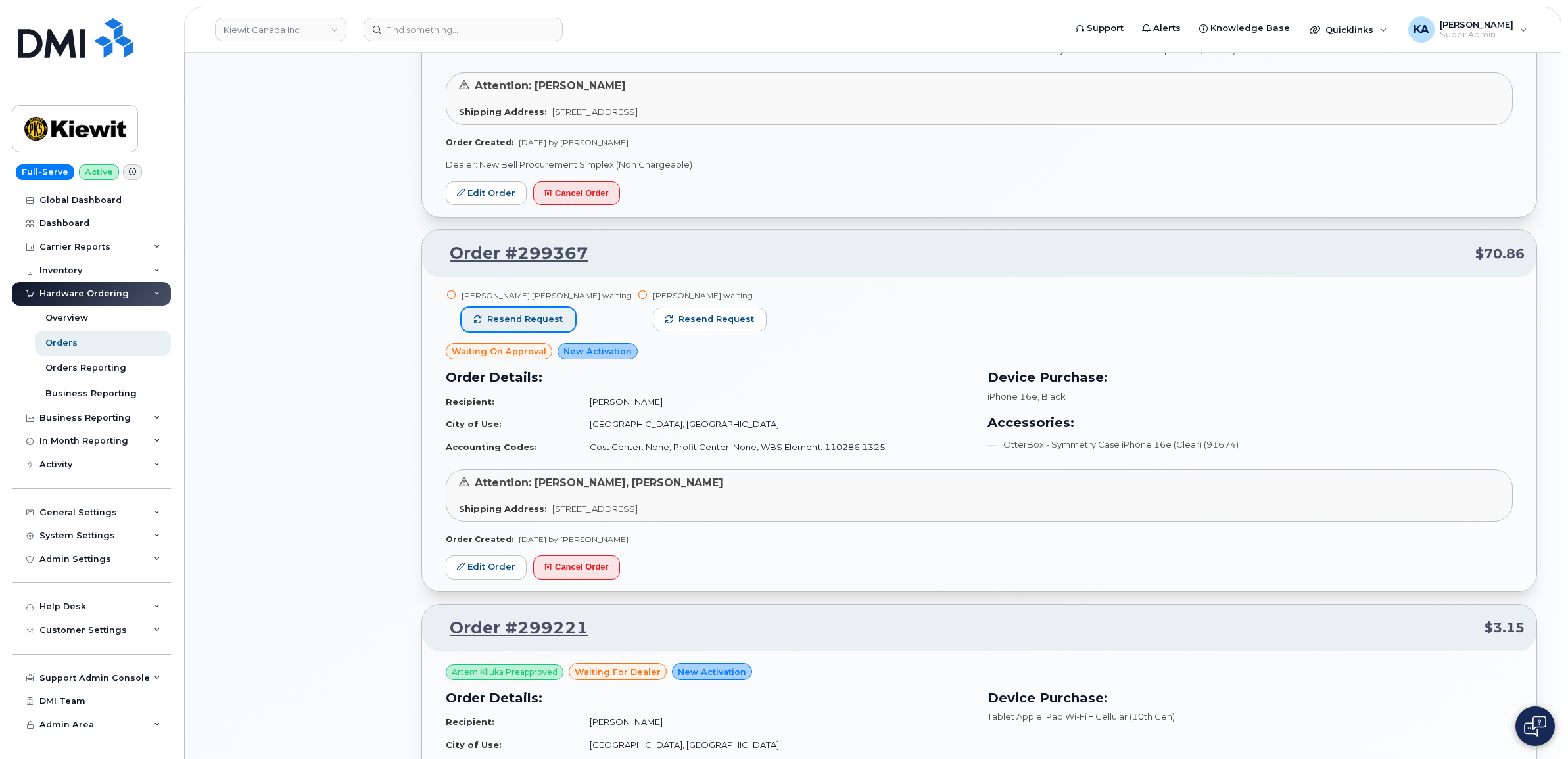
click at [554, 323] on span "Resend request" at bounding box center [525, 319] width 76 height 12
click at [679, 321] on span "Resend request" at bounding box center [716, 319] width 76 height 12
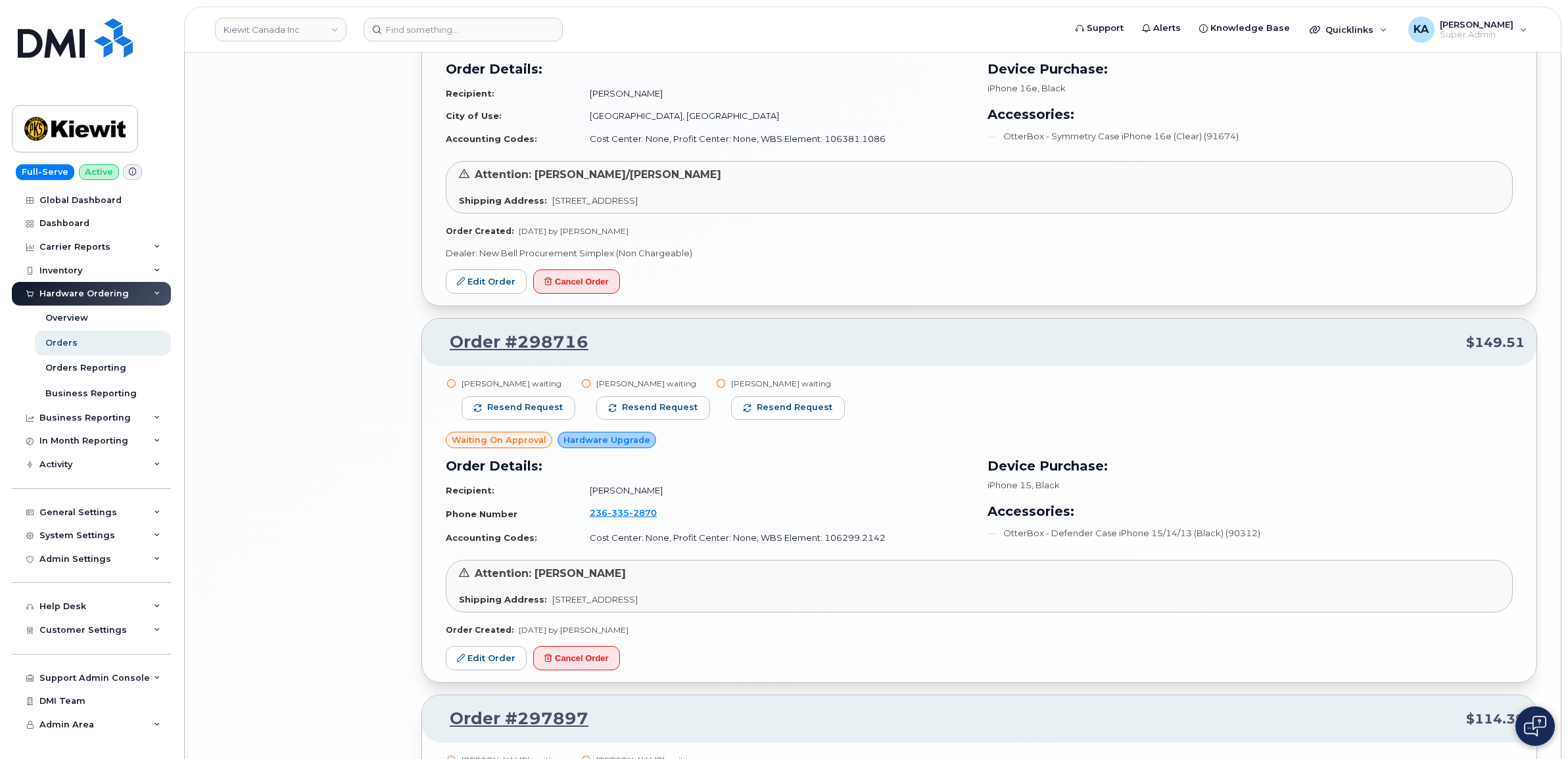
scroll to position [2465, 0]
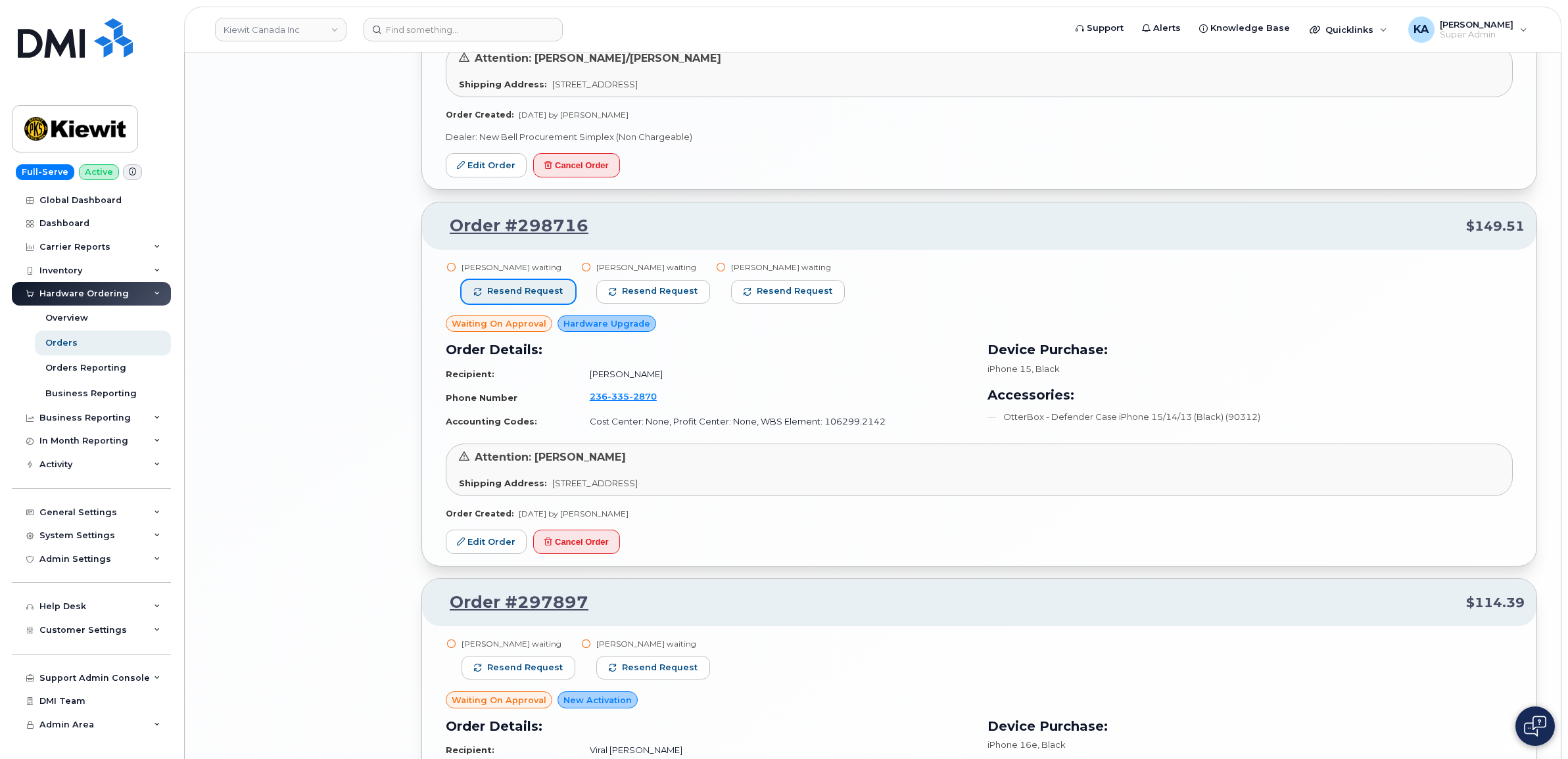
click at [548, 294] on span "Resend request" at bounding box center [525, 291] width 76 height 12
click at [627, 296] on span "Resend request" at bounding box center [660, 291] width 76 height 12
click at [745, 298] on button "Resend request" at bounding box center [789, 291] width 113 height 23
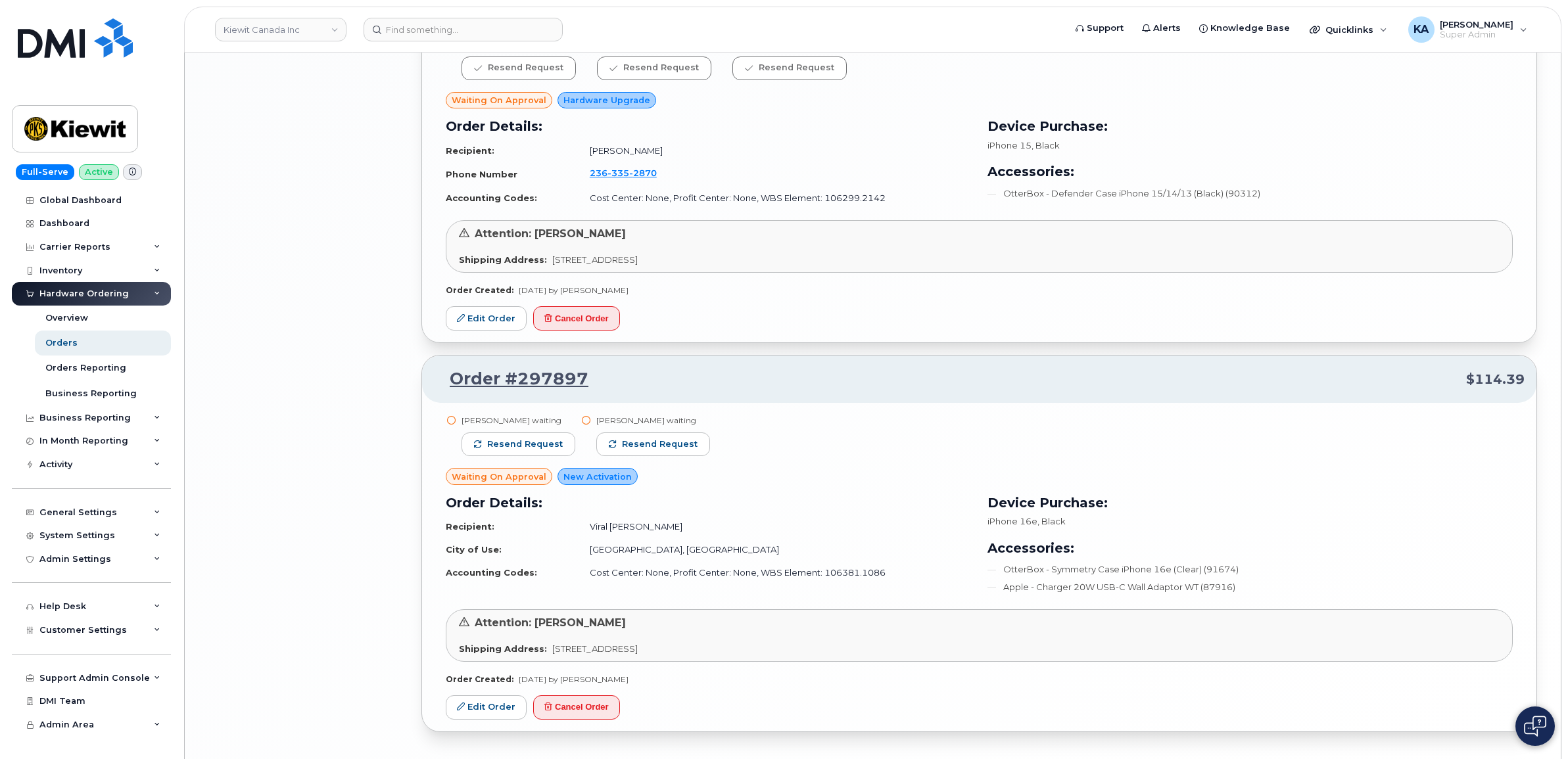
scroll to position [2712, 0]
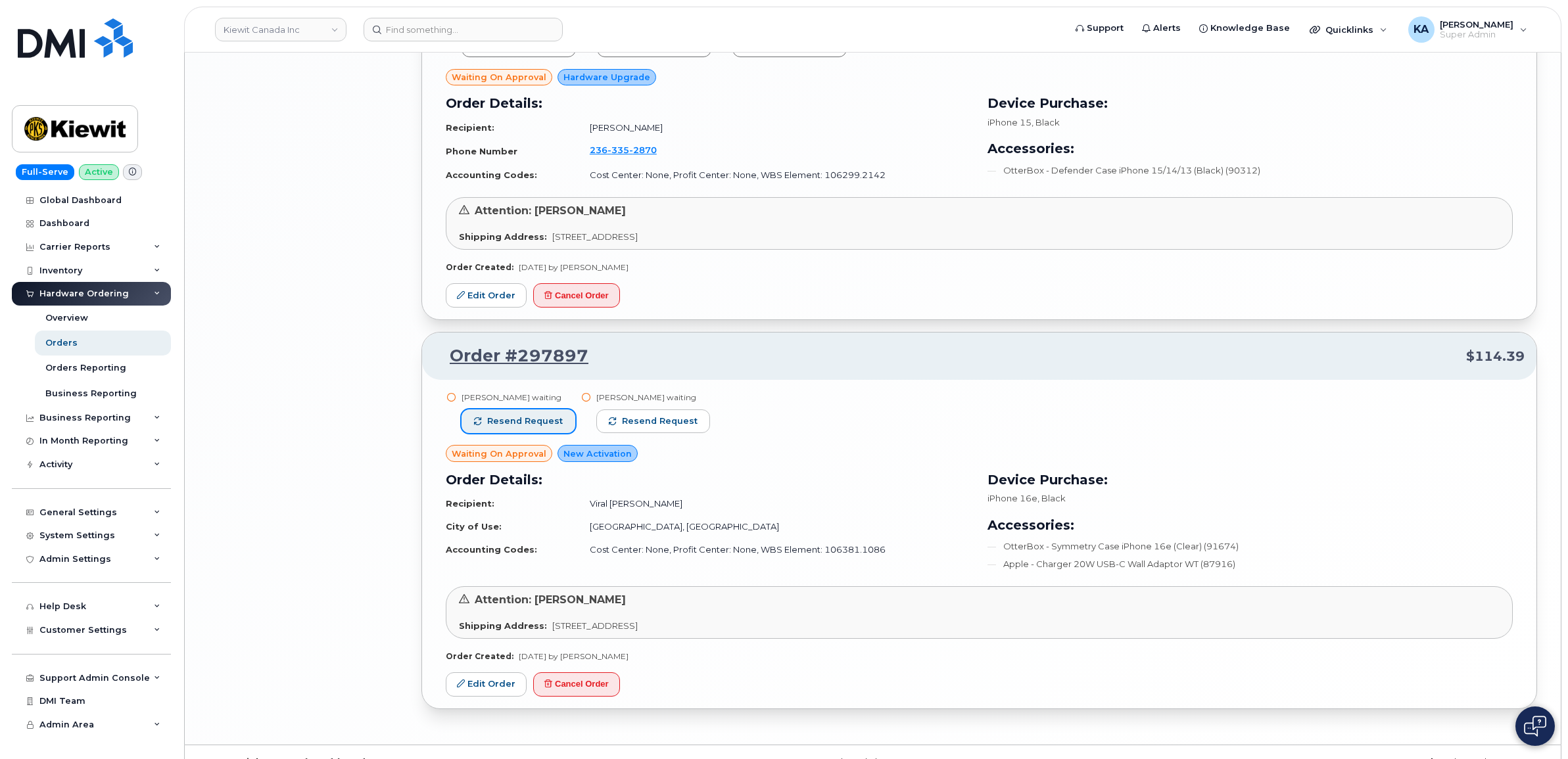
click at [539, 421] on span "Resend request" at bounding box center [525, 421] width 76 height 12
click at [641, 424] on span "Resend request" at bounding box center [660, 421] width 76 height 12
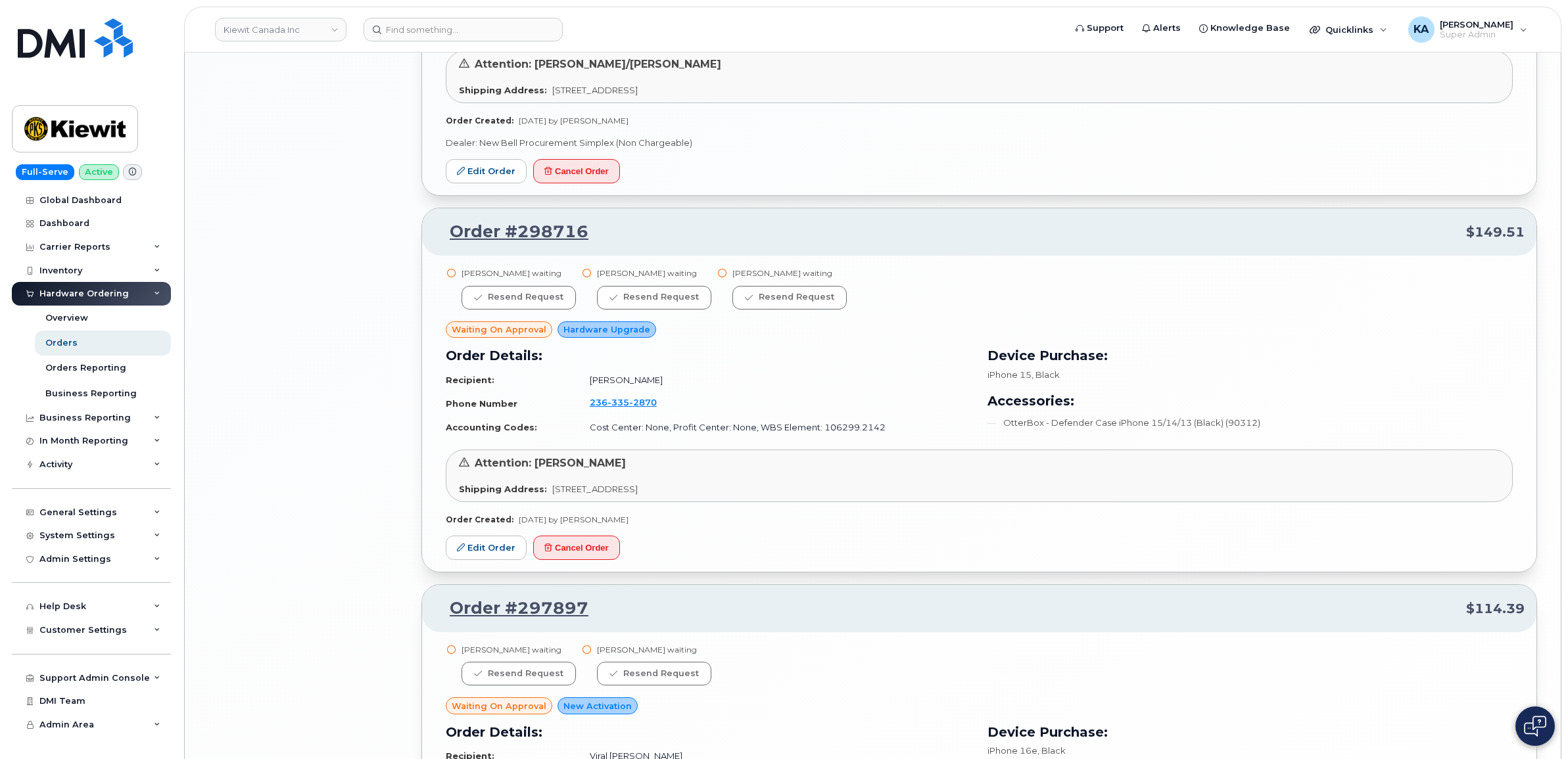
scroll to position [2415, 0]
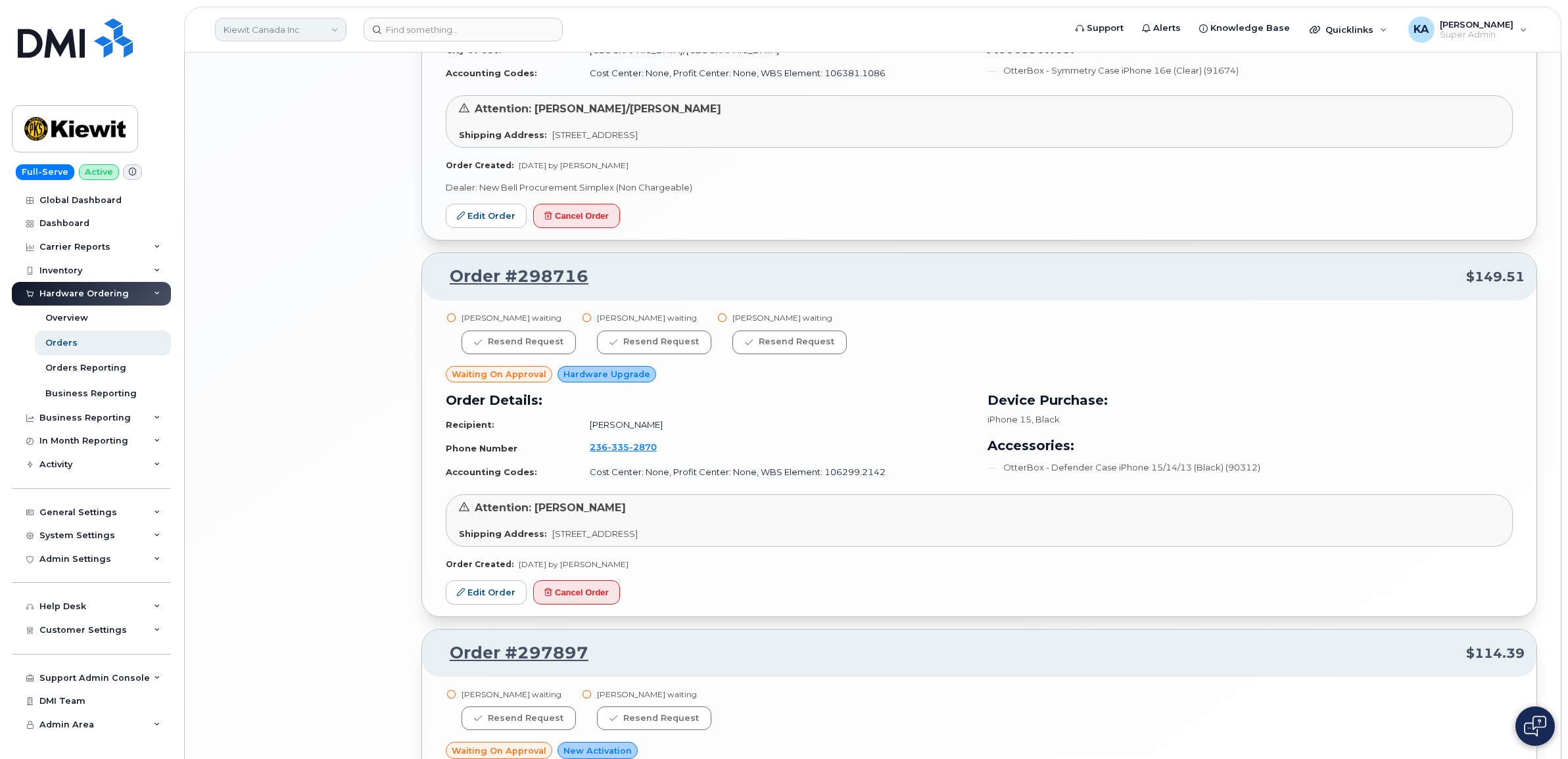
click at [328, 30] on link "Kiewit Canada Inc" at bounding box center [281, 29] width 132 height 23
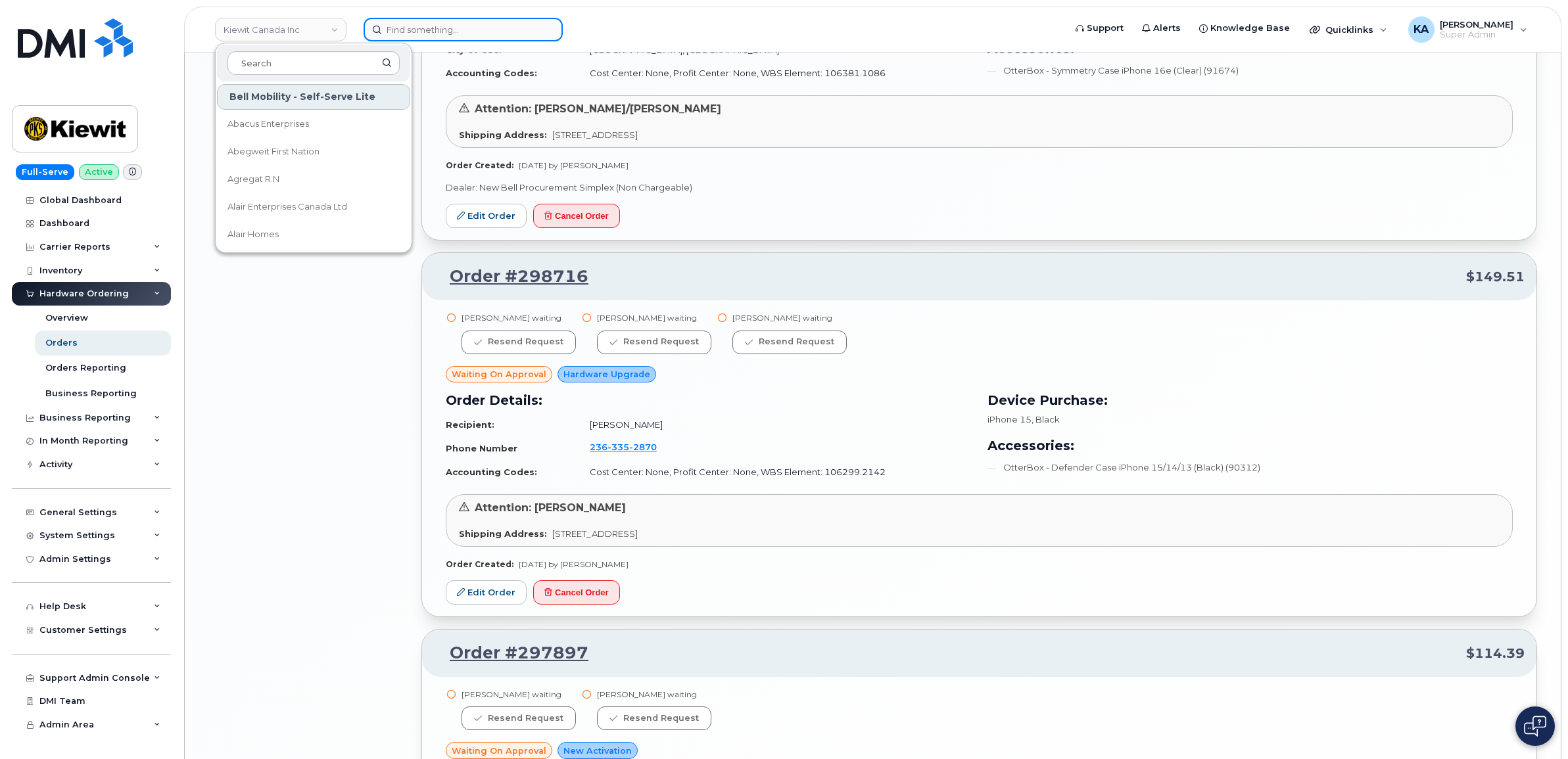
click at [490, 27] on input at bounding box center [463, 29] width 199 height 23
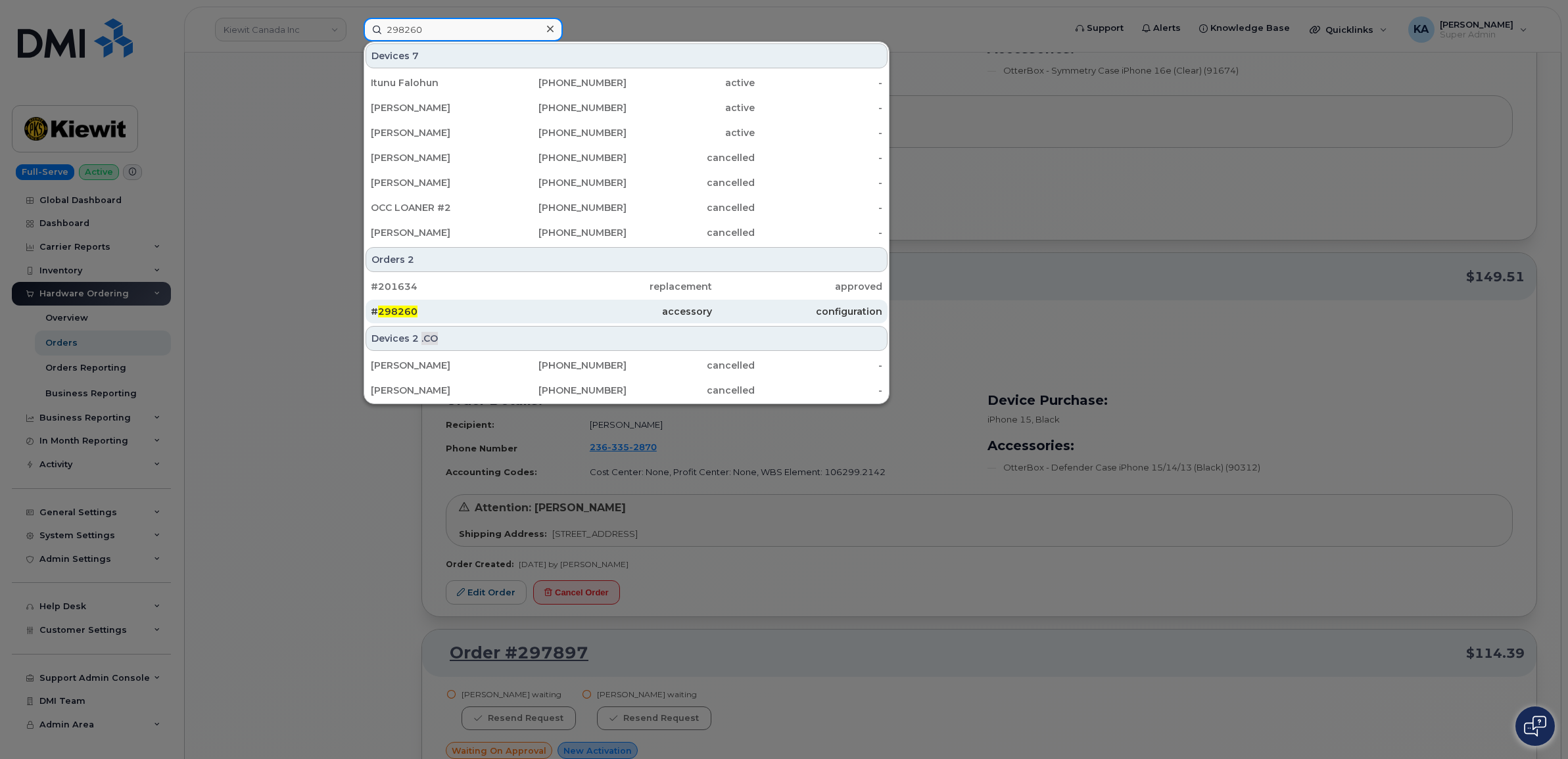
type input "298260"
click at [405, 307] on span "298260" at bounding box center [397, 312] width 40 height 12
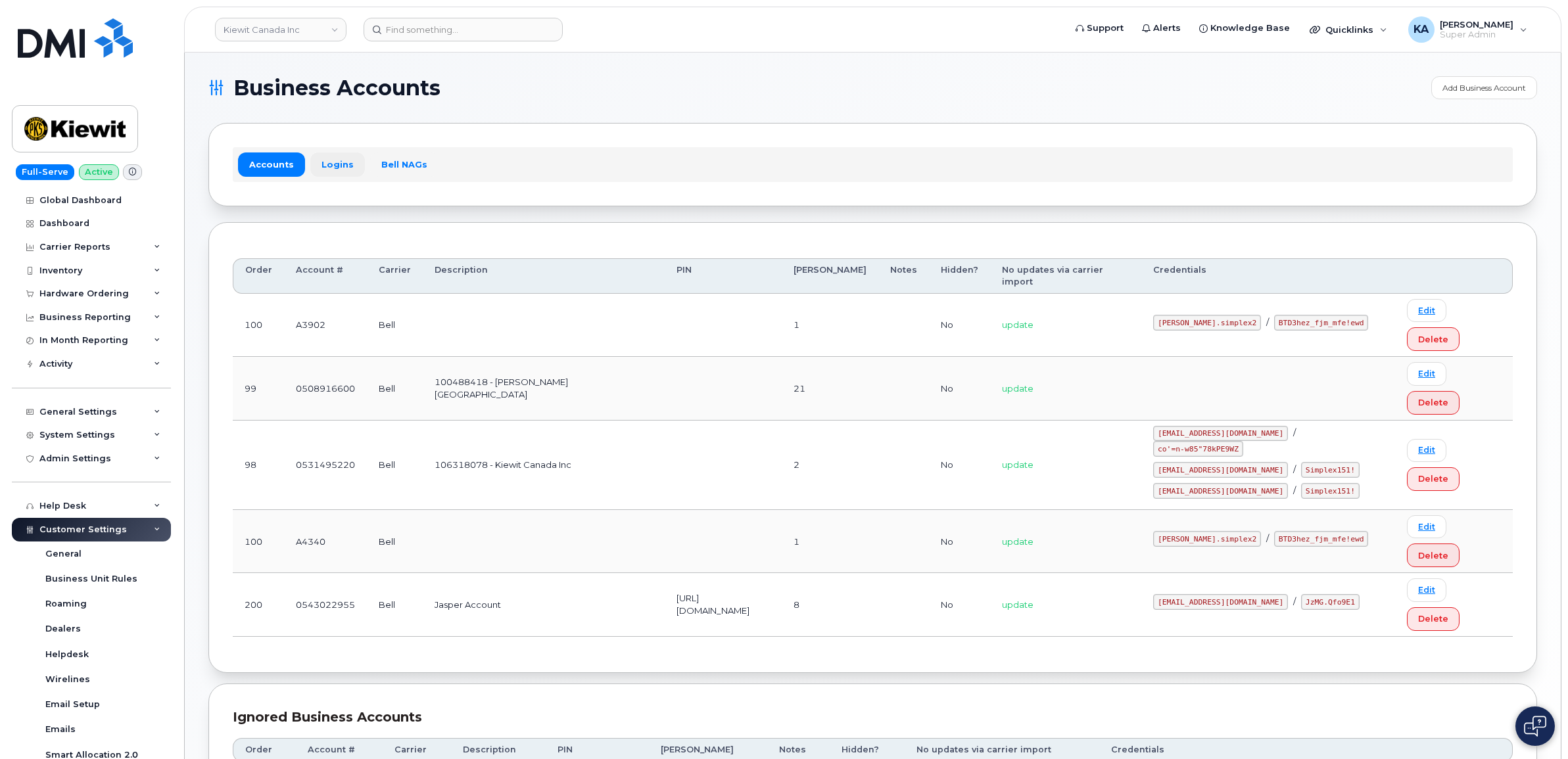
click at [336, 164] on link "Logins" at bounding box center [337, 164] width 54 height 23
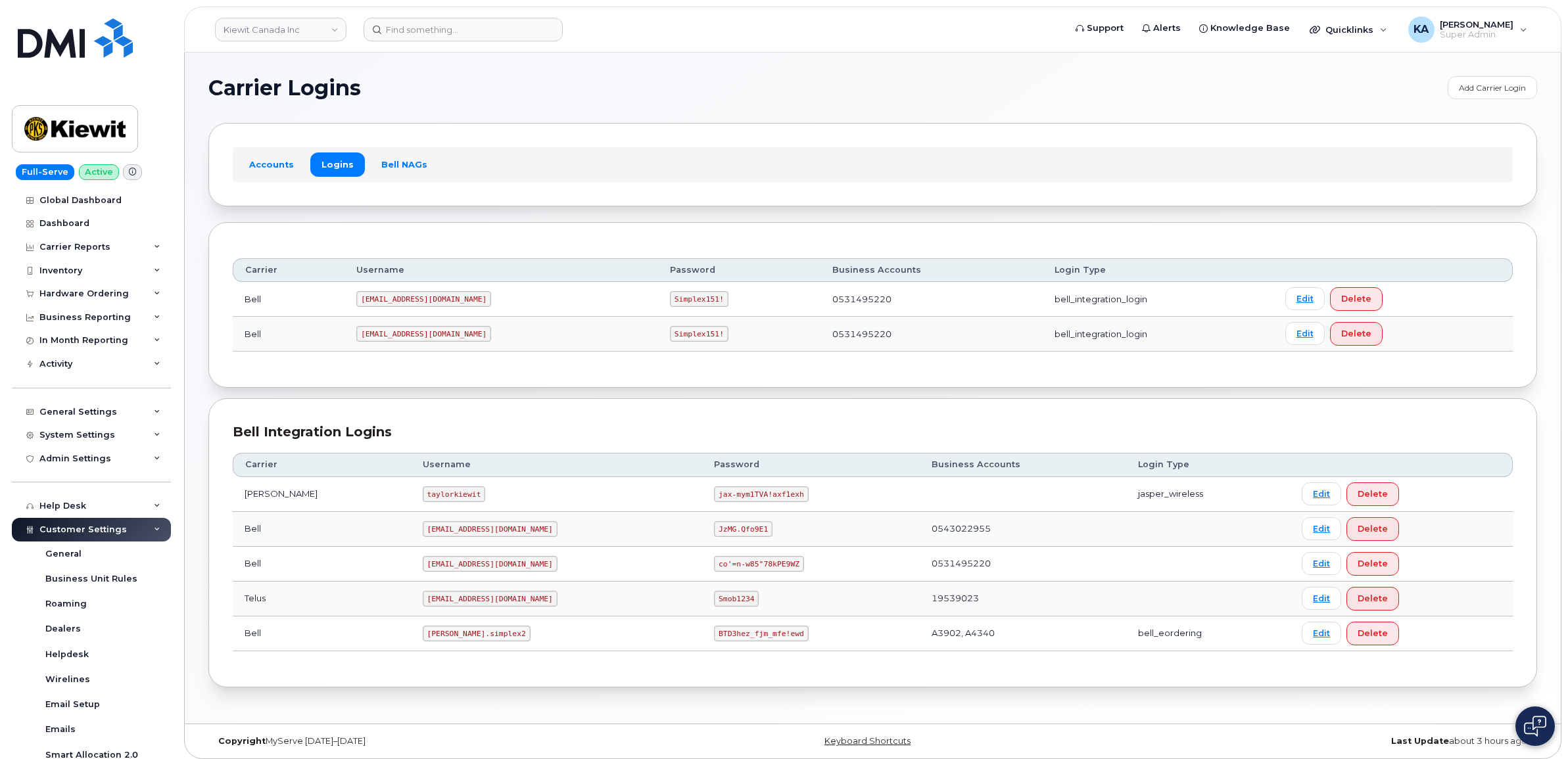
scroll to position [8, 0]
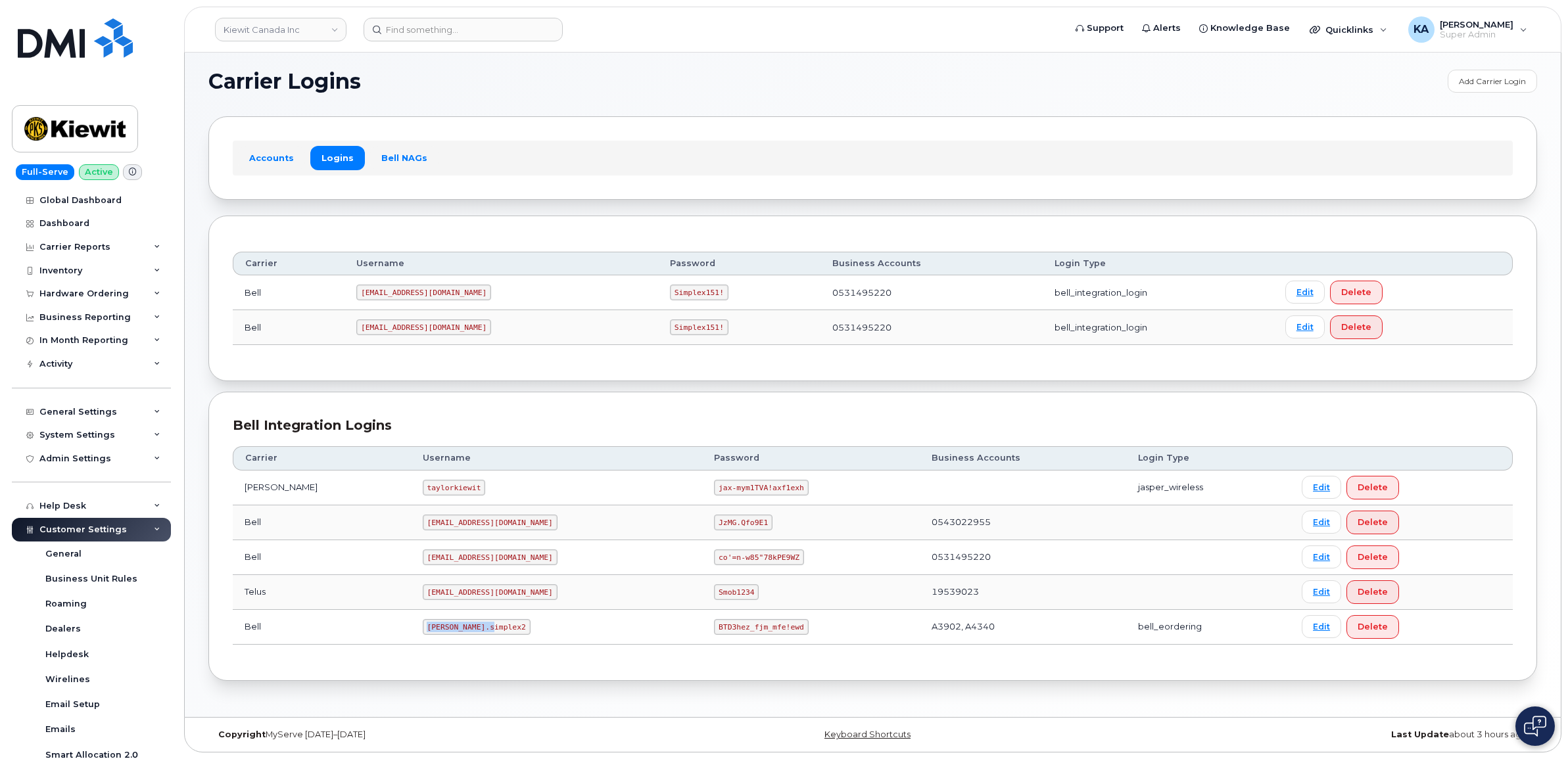
drag, startPoint x: 390, startPoint y: 628, endPoint x: 458, endPoint y: 629, distance: 68.0
click at [458, 629] on code "kiewit.simplex2" at bounding box center [477, 627] width 108 height 16
drag, startPoint x: 458, startPoint y: 629, endPoint x: 444, endPoint y: 631, distance: 14.1
copy code "kiewit.simplex2"
drag, startPoint x: 653, startPoint y: 626, endPoint x: 741, endPoint y: 633, distance: 88.3
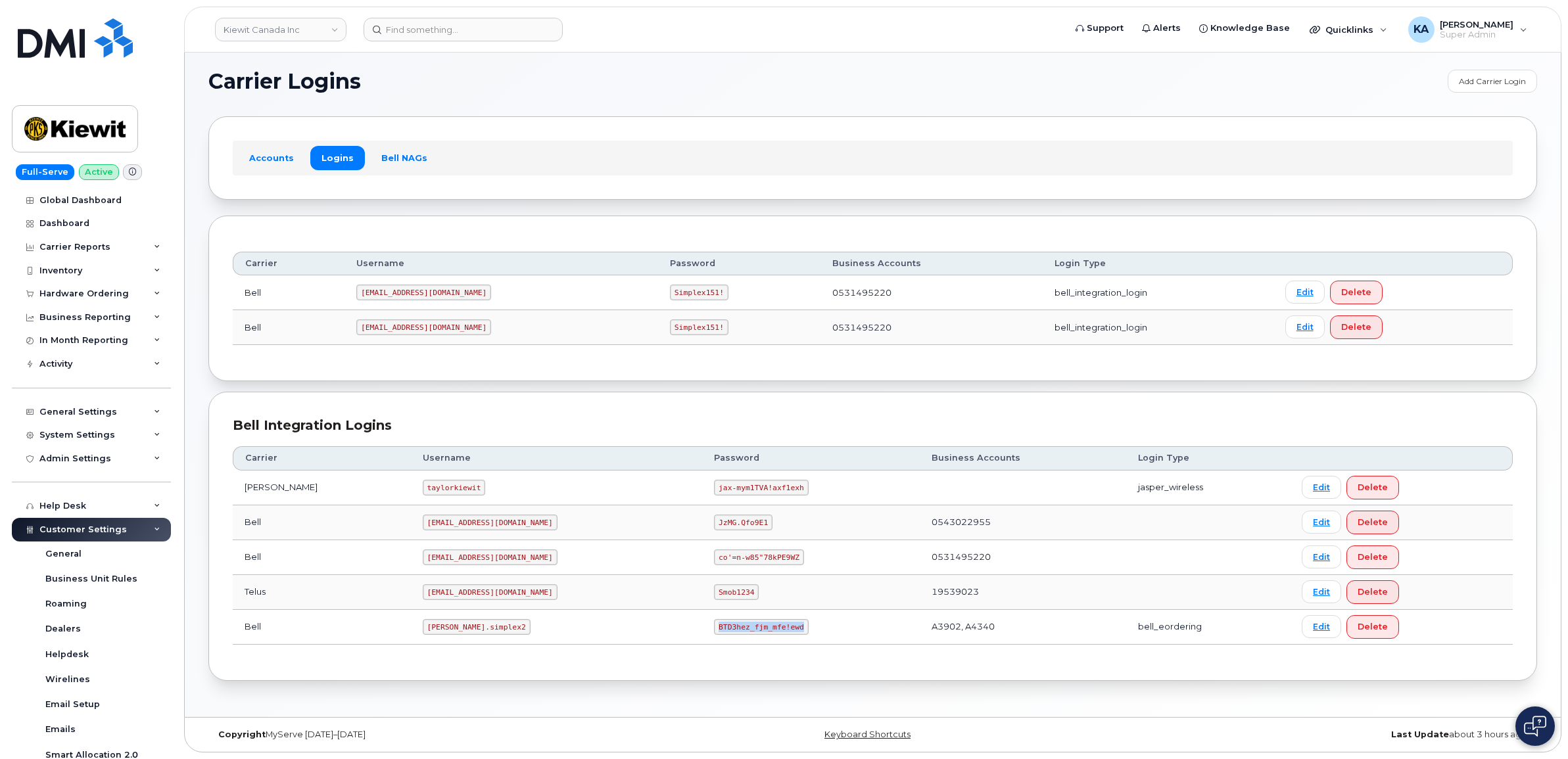
click at [742, 633] on td "BTD3hez_fjm_mfe!ewd" at bounding box center [810, 627] width 217 height 35
drag, startPoint x: 741, startPoint y: 633, endPoint x: 711, endPoint y: 628, distance: 30.4
copy code "BTD3hez_fjm_mfe!ewd"
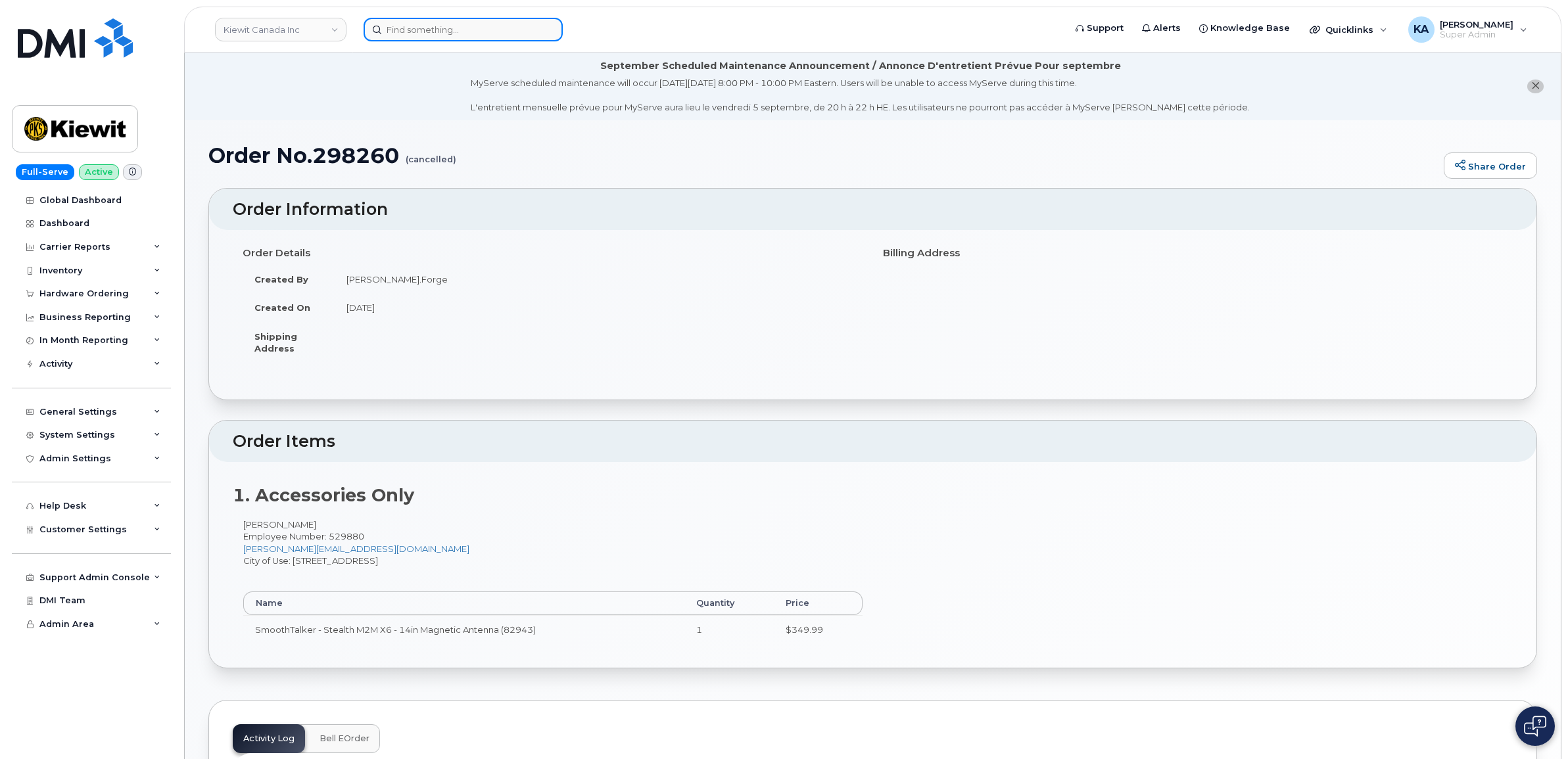
click at [438, 33] on input at bounding box center [463, 29] width 199 height 23
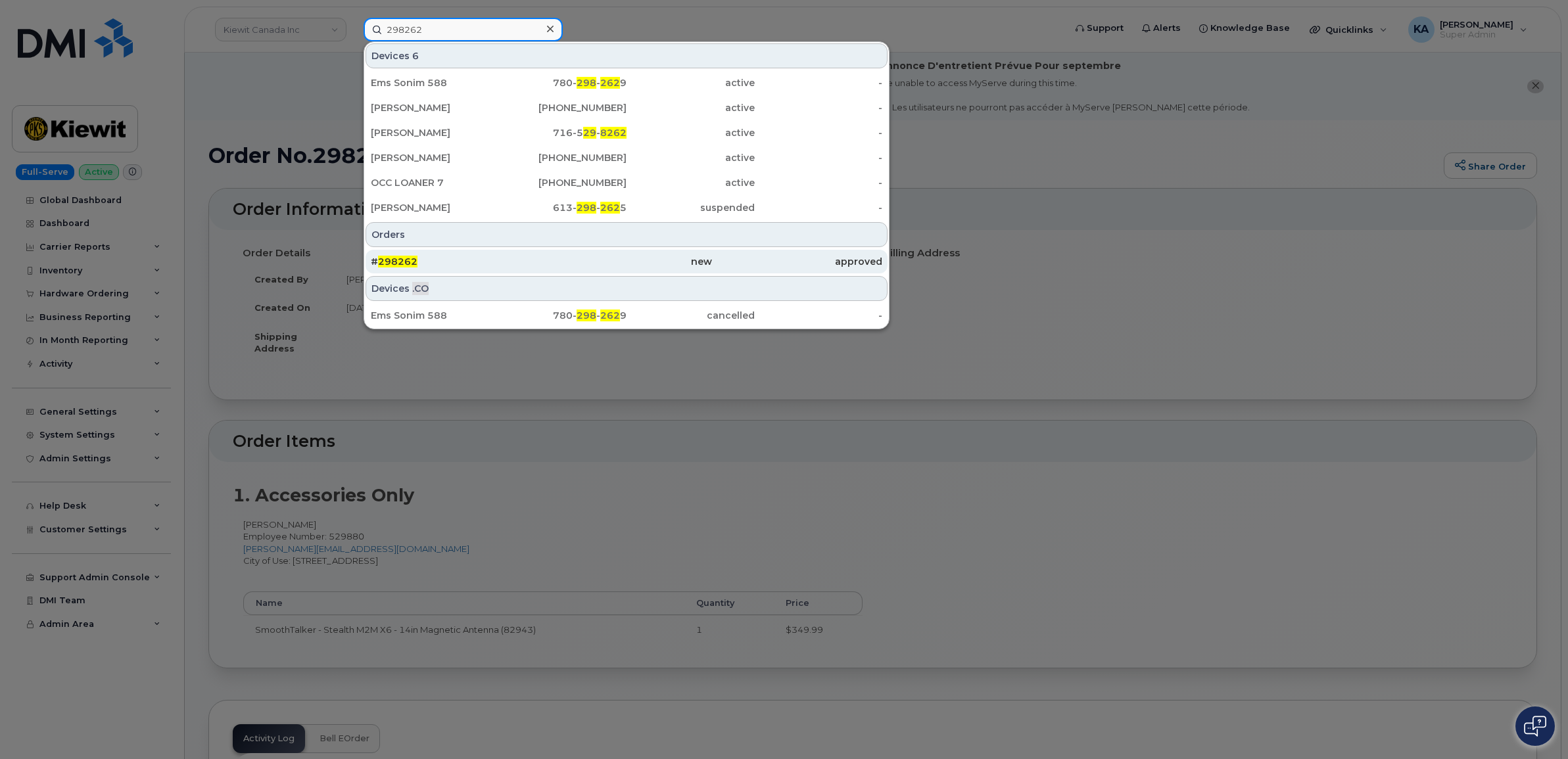
type input "298262"
click at [405, 261] on span "298262" at bounding box center [397, 262] width 40 height 12
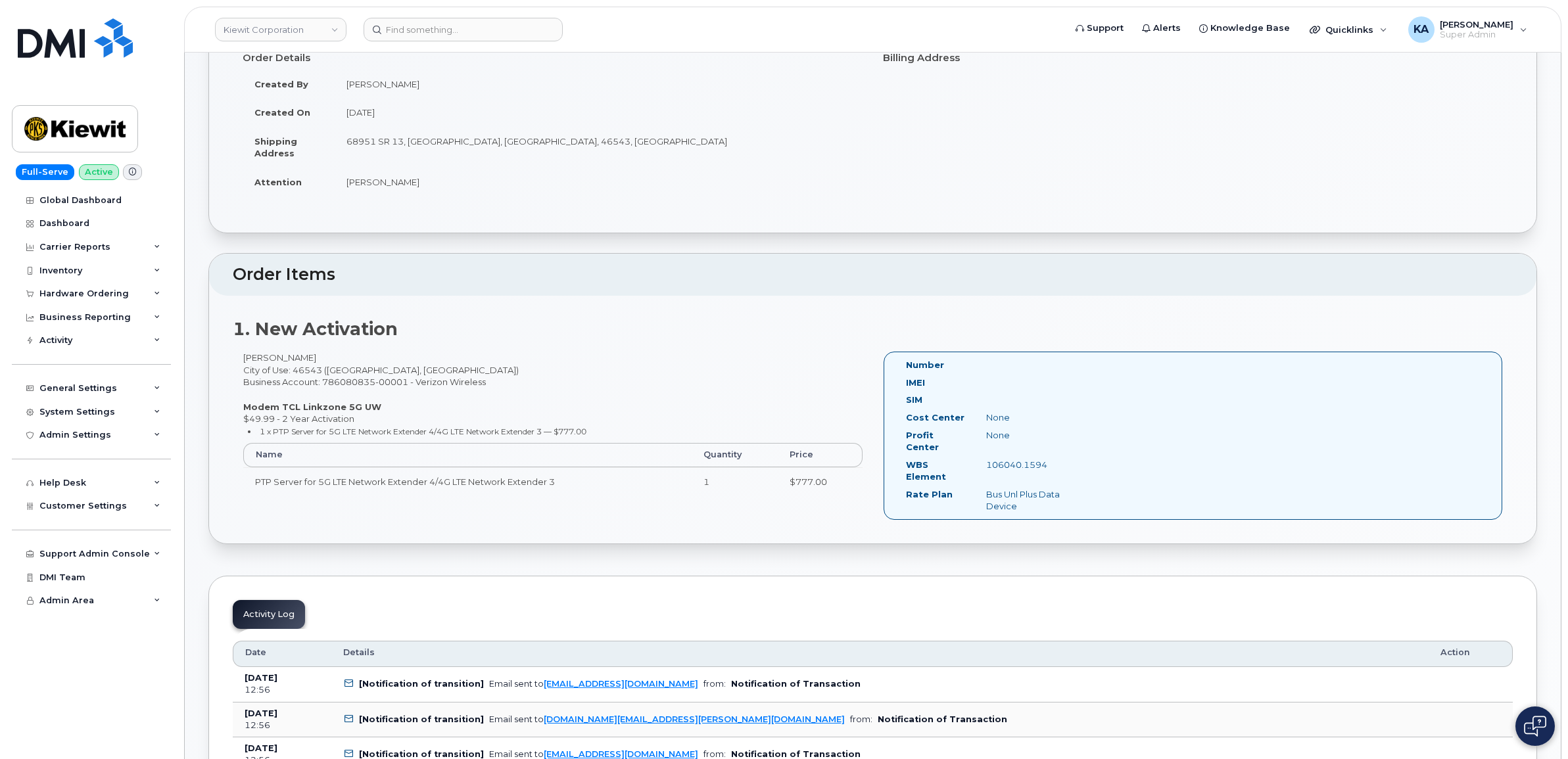
scroll to position [164, 0]
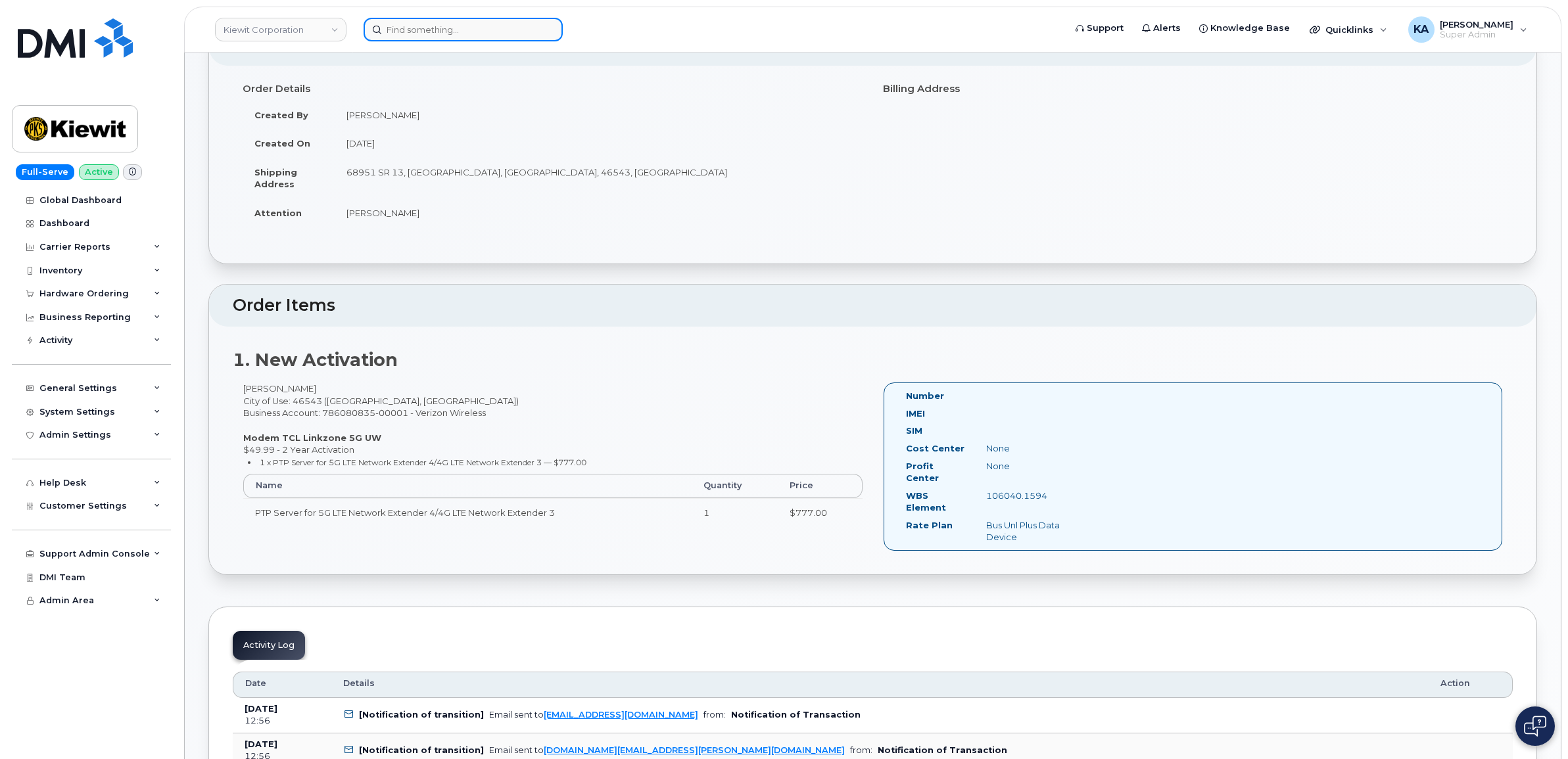
click at [398, 32] on input at bounding box center [463, 29] width 199 height 23
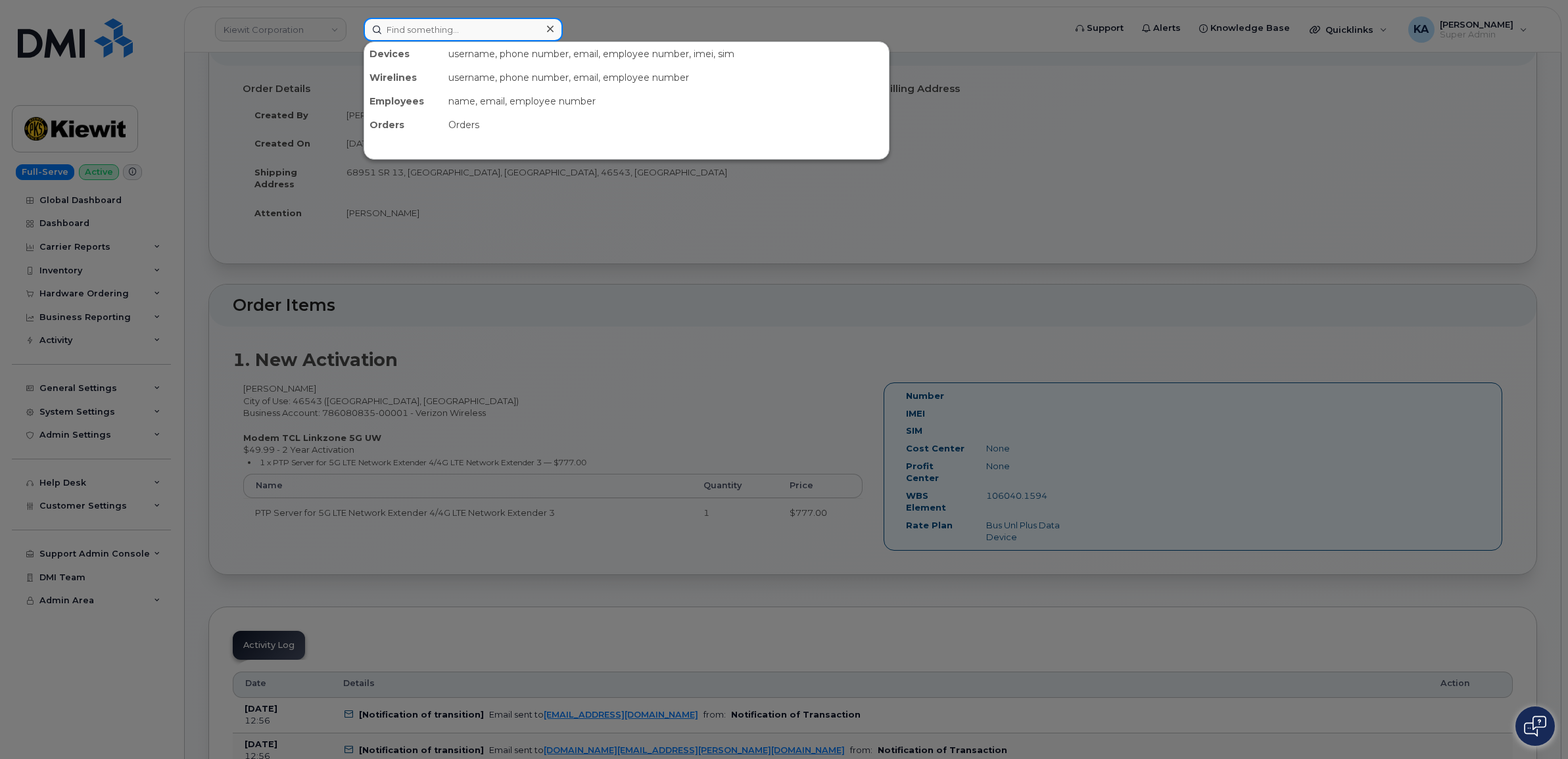
paste input "6660005284"
drag, startPoint x: 447, startPoint y: 25, endPoint x: 363, endPoint y: 23, distance: 84.0
click at [364, 24] on div "6660005284" at bounding box center [463, 29] width 199 height 23
paste input "506-227-0826"
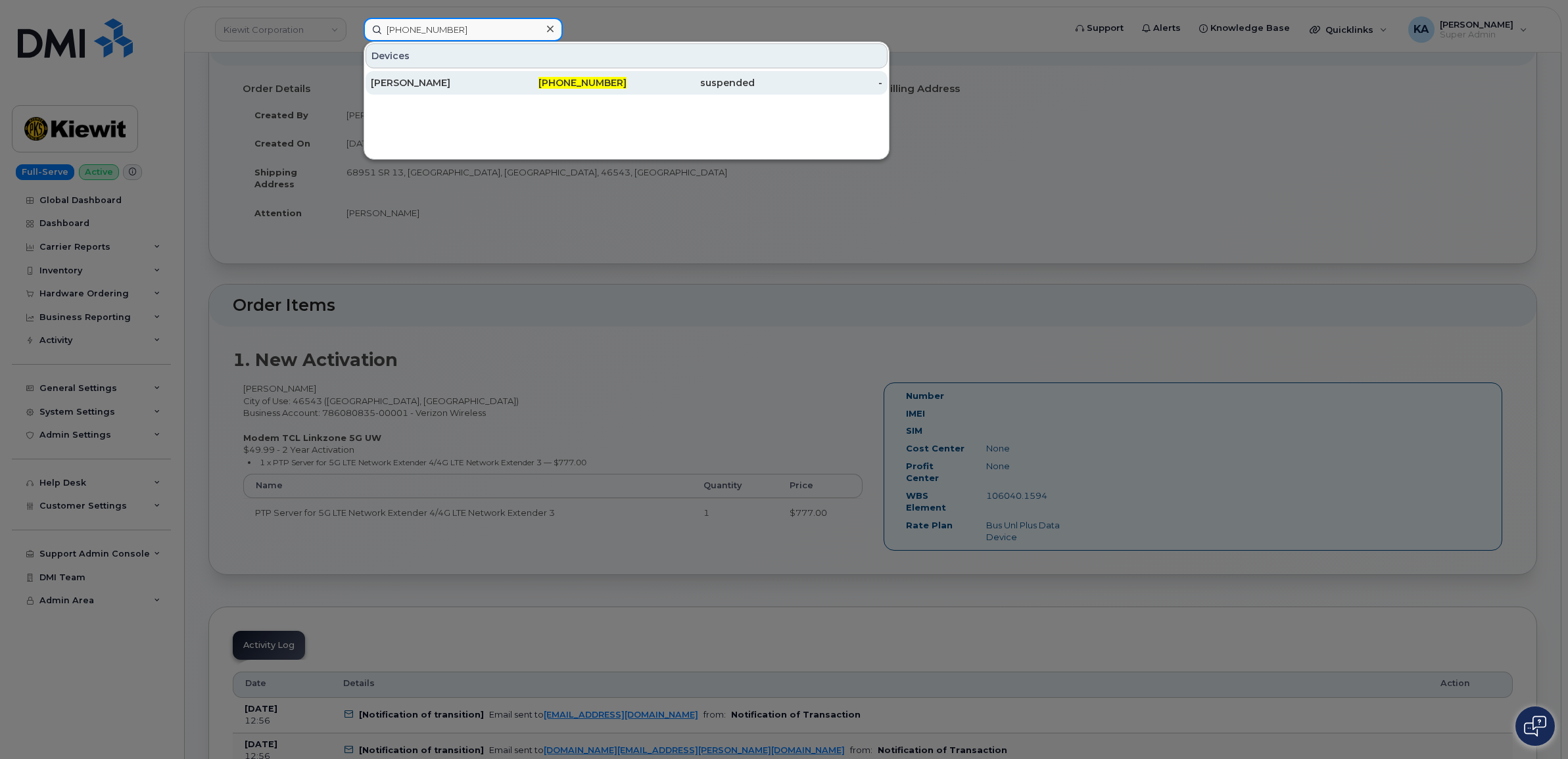
type input "506-227-0826"
click at [401, 81] on div "[PERSON_NAME]" at bounding box center [434, 83] width 128 height 13
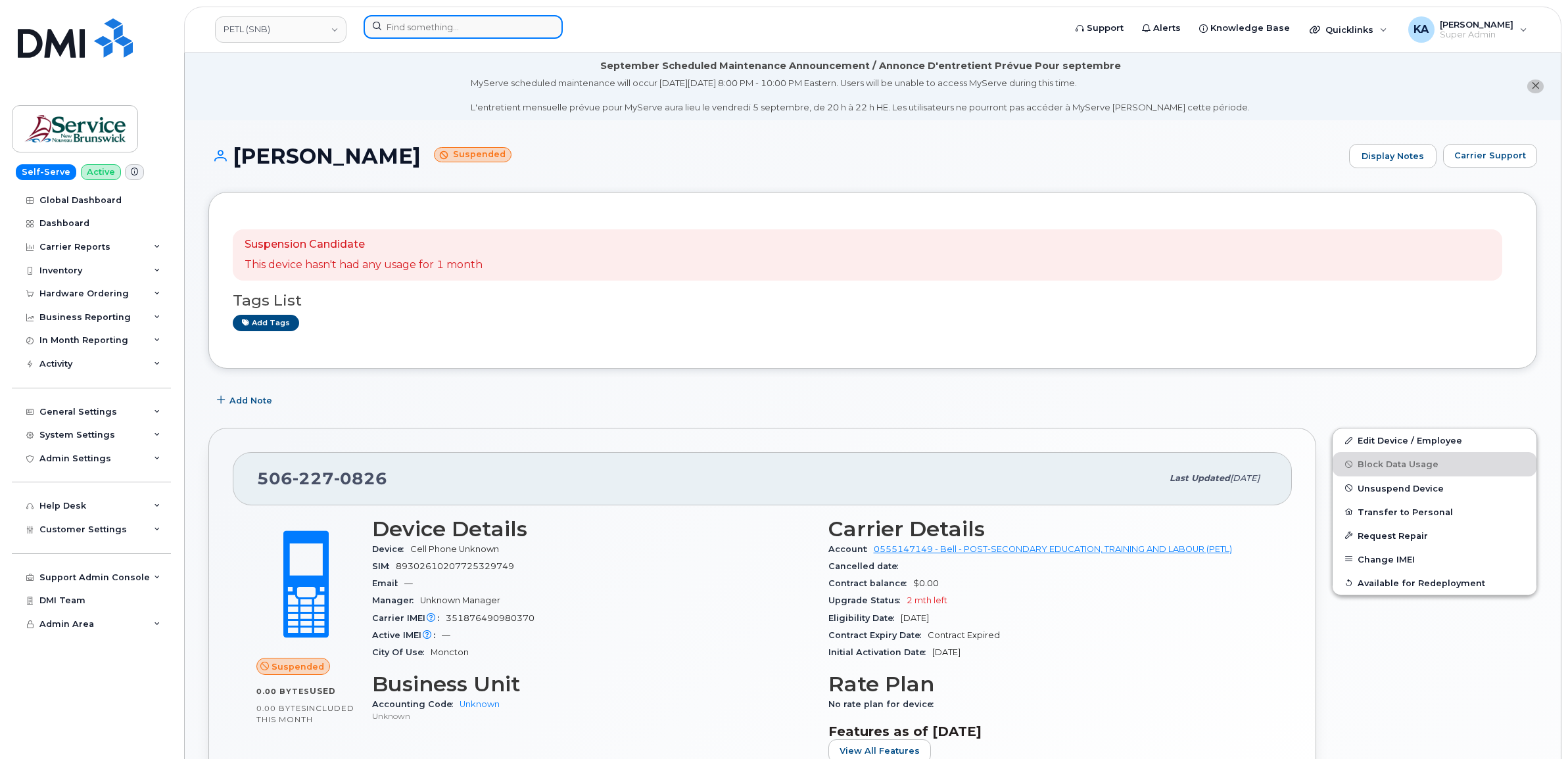
click at [460, 21] on input at bounding box center [463, 27] width 199 height 23
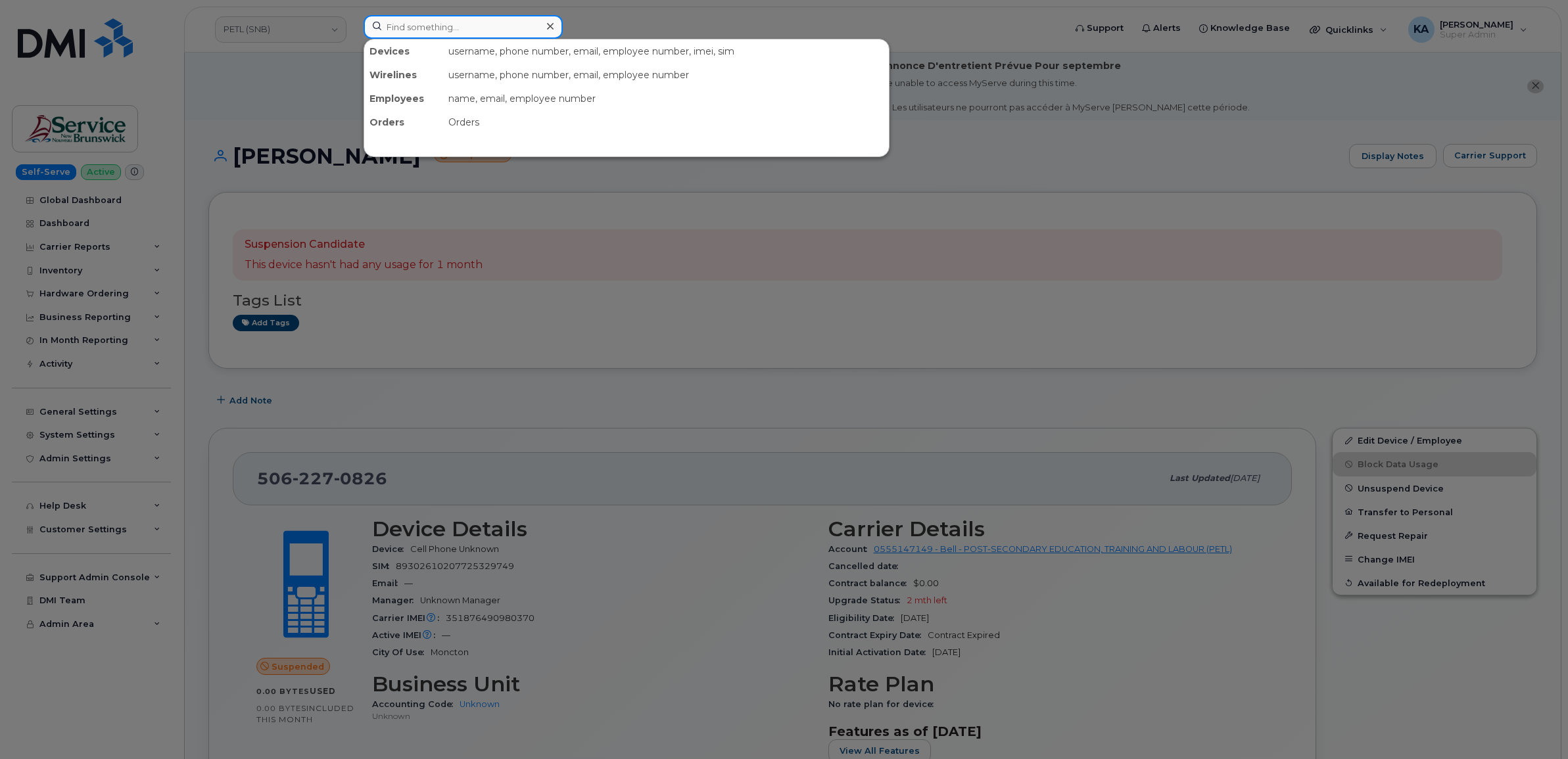
paste input "6393188270"
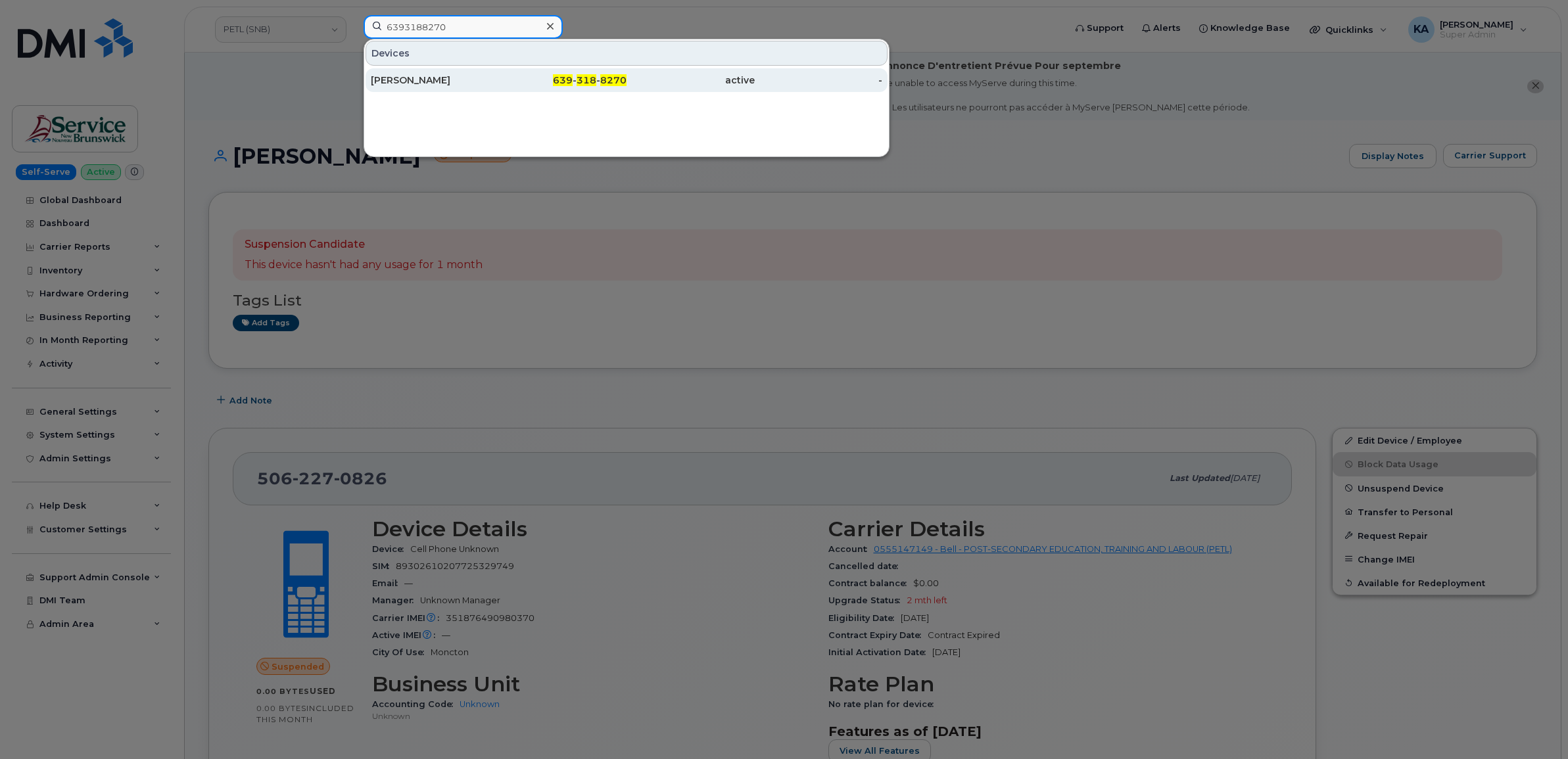
type input "6393188270"
click at [441, 78] on div "[PERSON_NAME]" at bounding box center [434, 81] width 128 height 13
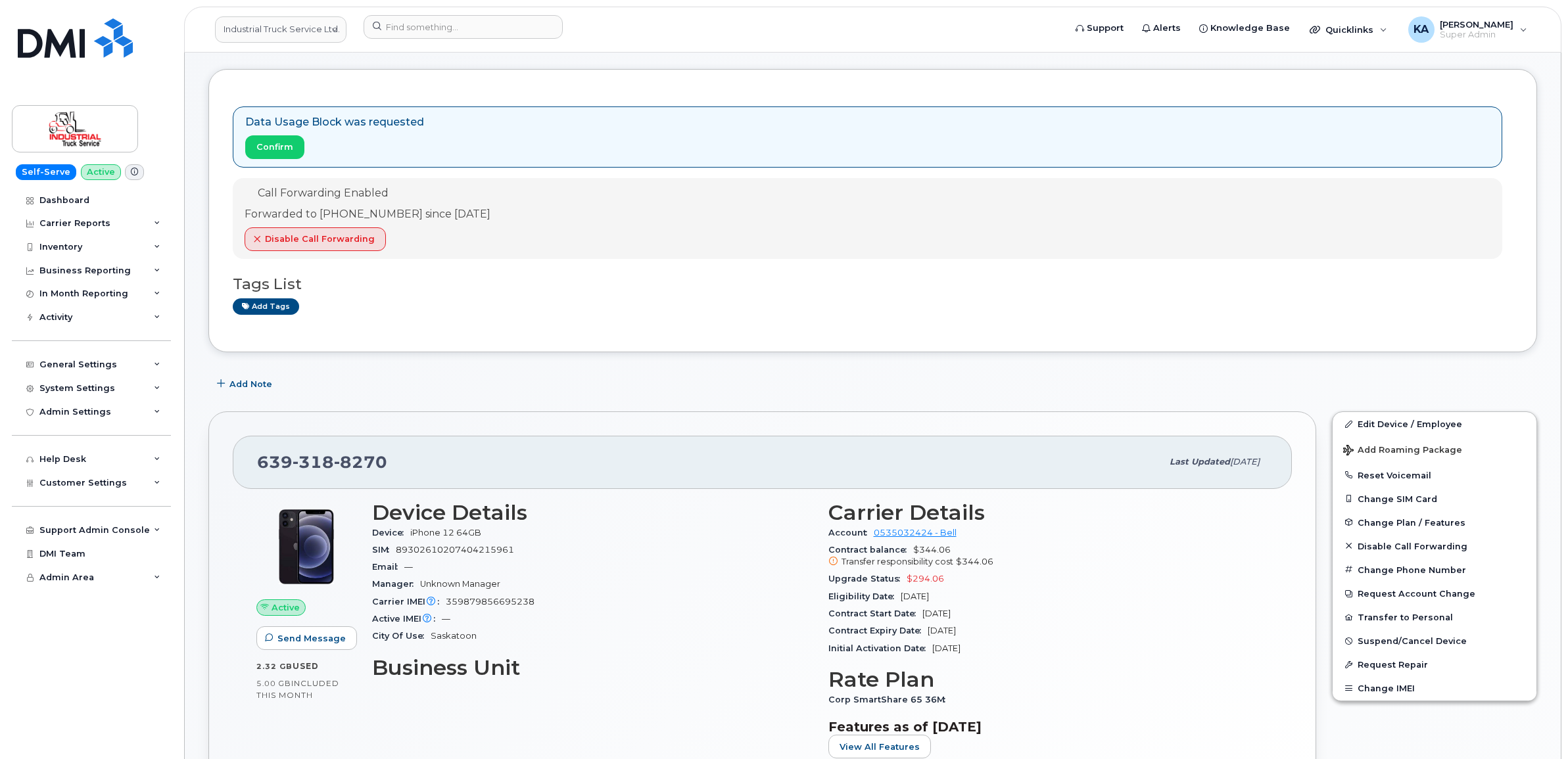
scroll to position [164, 0]
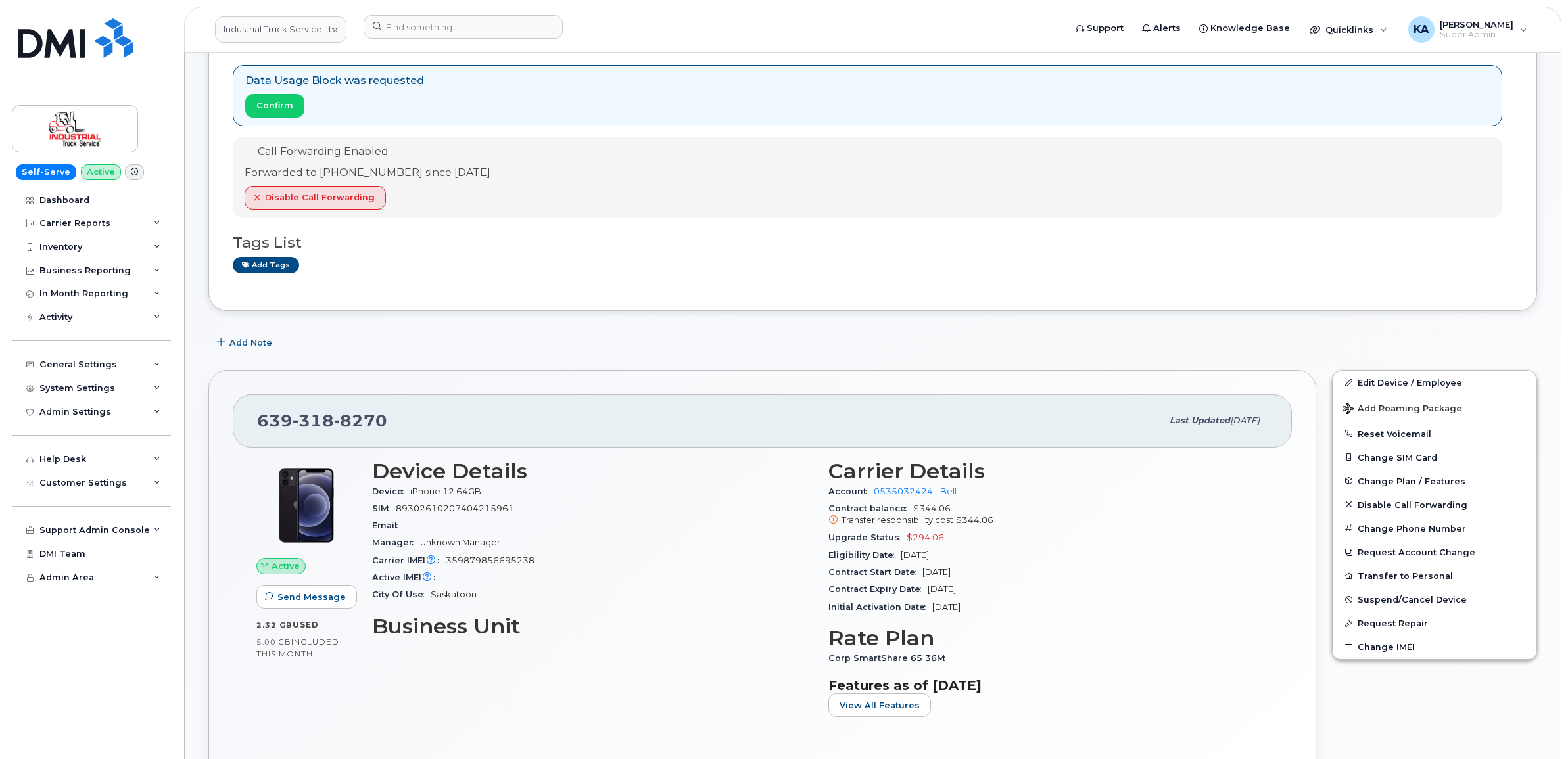
drag, startPoint x: 251, startPoint y: 152, endPoint x: 507, endPoint y: 175, distance: 257.0
click at [507, 175] on div "Call Forwarding Enabled Forwarded to 204-612-9459 since Aug 27, 2025 Disable Ca…" at bounding box center [868, 177] width 1270 height 81
drag, startPoint x: 507, startPoint y: 175, endPoint x: 487, endPoint y: 176, distance: 20.0
copy div "Call Forwarding Enabled Forwarded to 204-612-9459 since Aug 27, 2025"
click at [56, 484] on span "Customer Settings" at bounding box center [83, 483] width 87 height 10
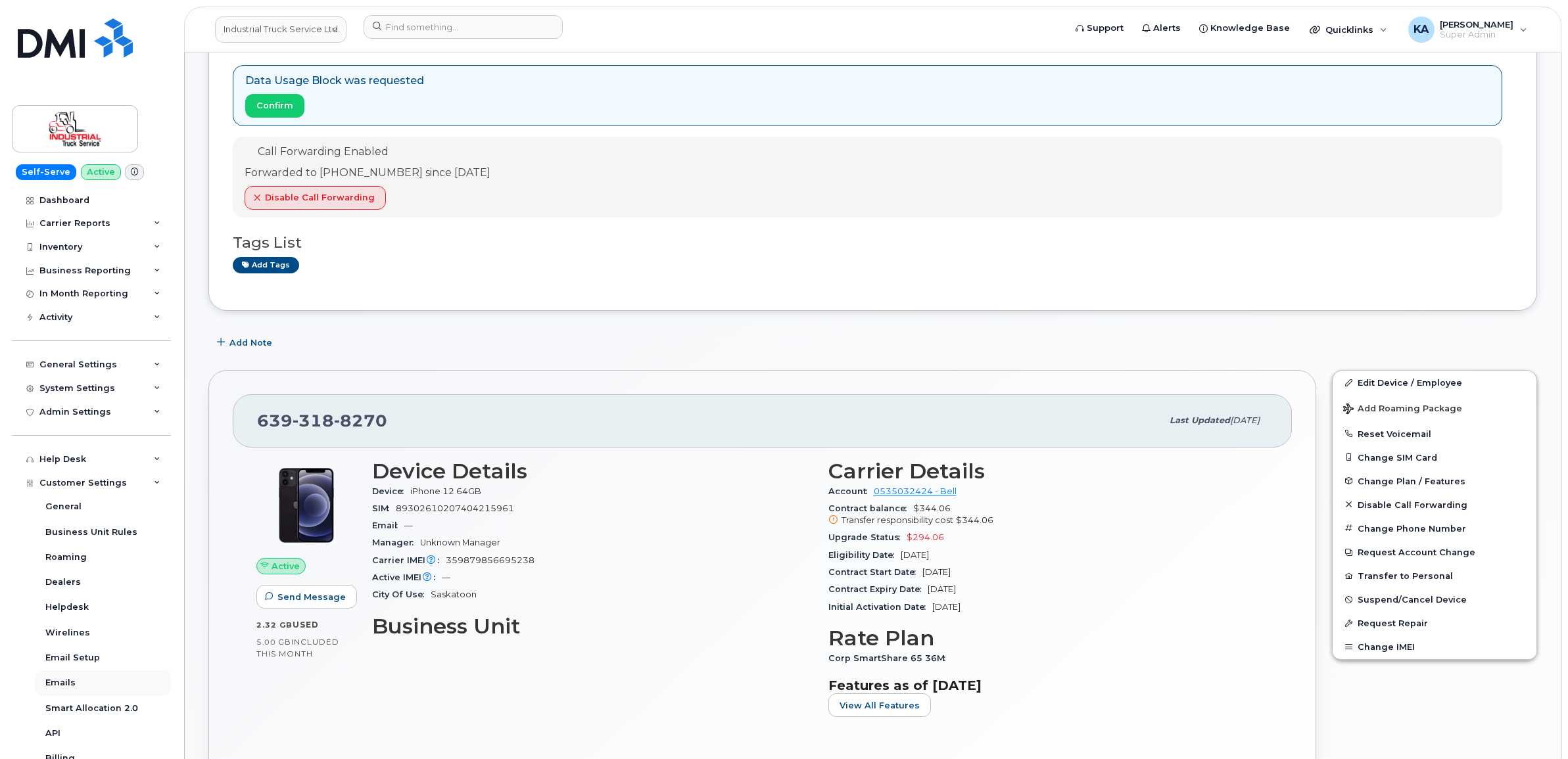
scroll to position [82, 0]
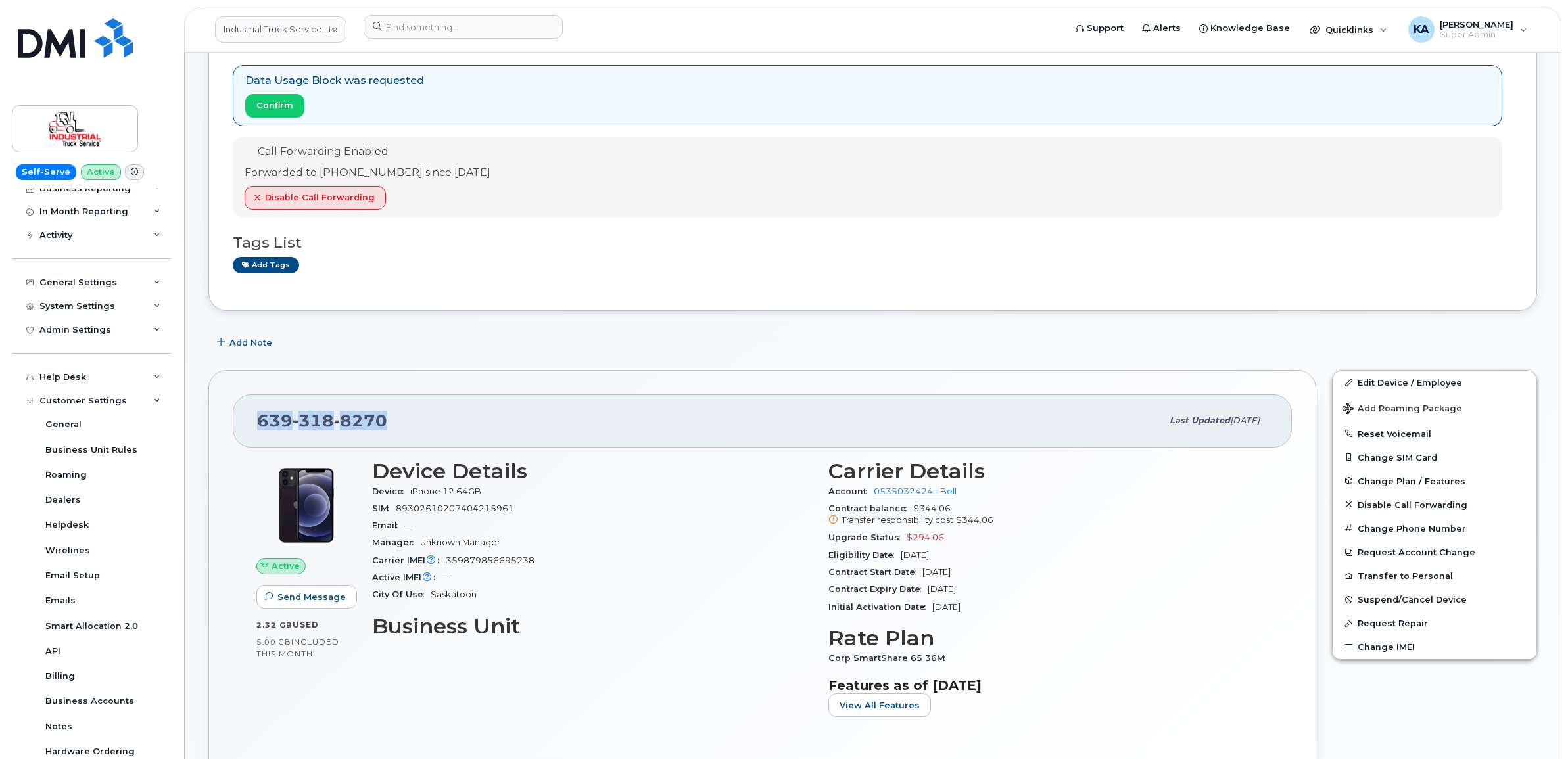
drag, startPoint x: 395, startPoint y: 421, endPoint x: 257, endPoint y: 418, distance: 138.0
click at [257, 418] on div "639 318 8270" at bounding box center [709, 420] width 905 height 28
drag, startPoint x: 257, startPoint y: 418, endPoint x: 265, endPoint y: 421, distance: 8.5
copy span "639 318 8270"
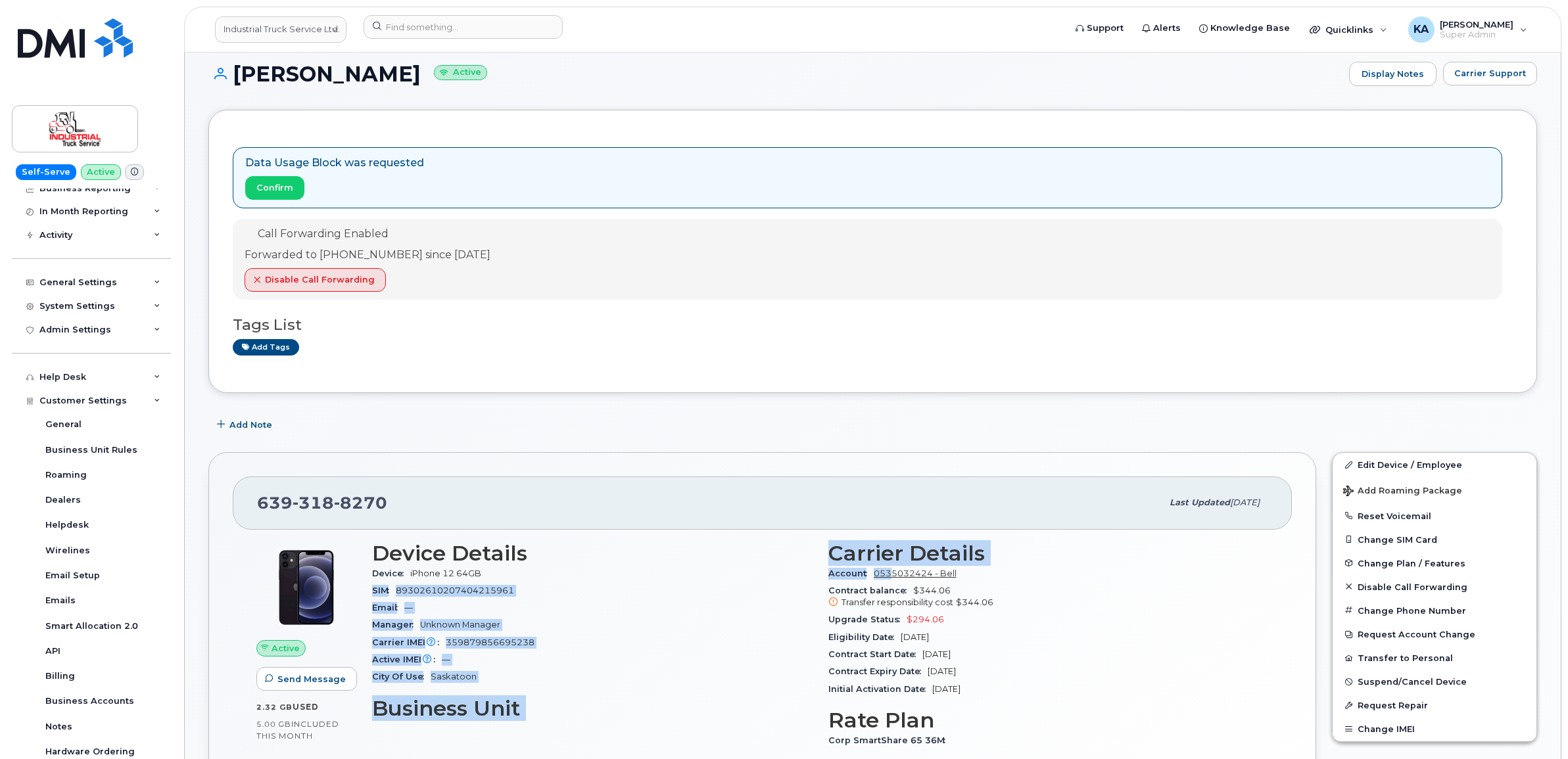
drag, startPoint x: 818, startPoint y: 570, endPoint x: 893, endPoint y: 574, distance: 75.1
click at [893, 574] on div "Device Details Device iPhone 12 64GB SIM 89302610207404215961 Email — Manager U…" at bounding box center [820, 676] width 912 height 285
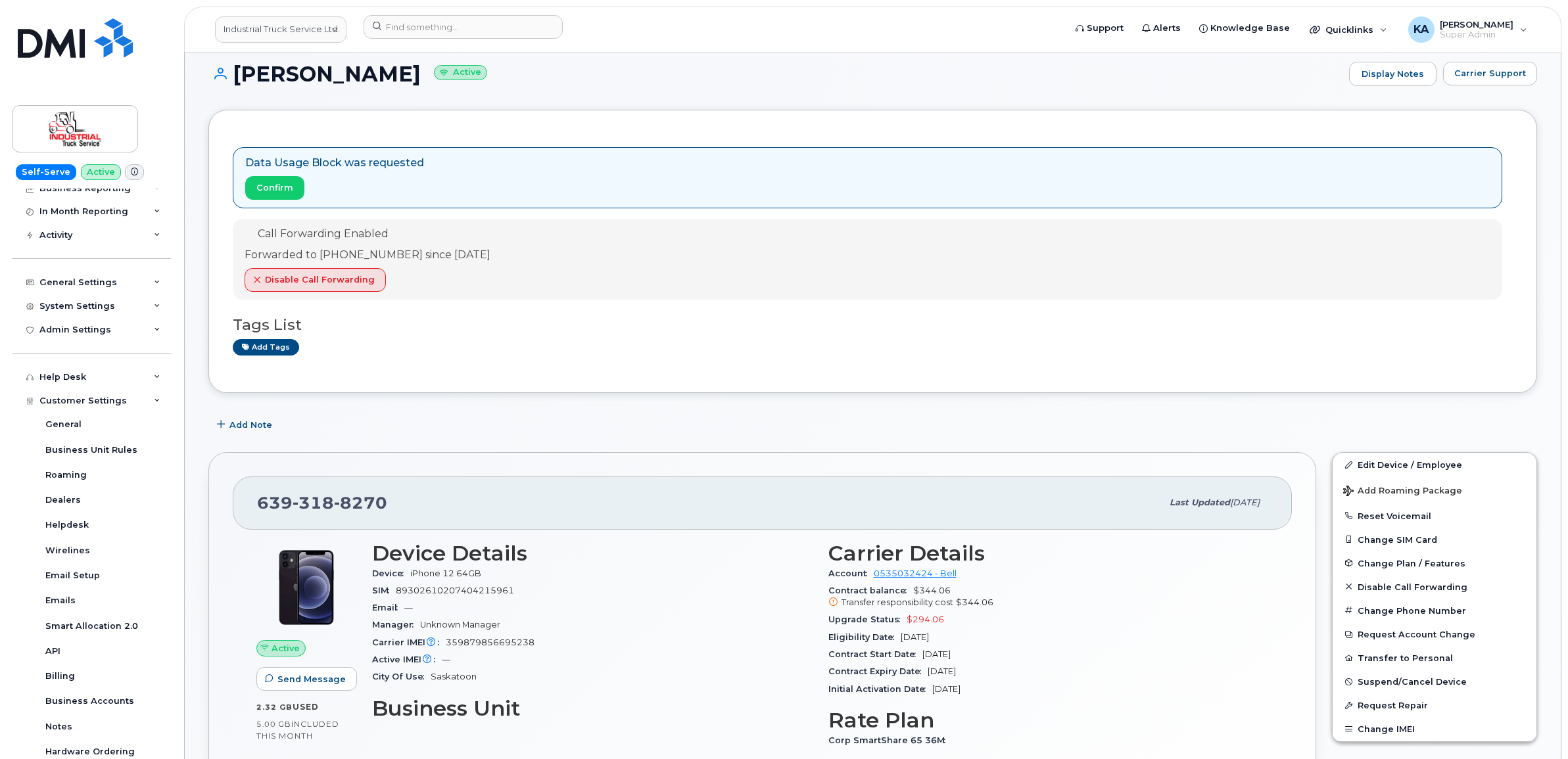
drag, startPoint x: 893, startPoint y: 574, endPoint x: 997, endPoint y: 590, distance: 105.2
click at [997, 590] on div "Contract balance $344.06 Transfer responsibility cost $344.06" at bounding box center [1048, 597] width 440 height 30
drag, startPoint x: 820, startPoint y: 573, endPoint x: 964, endPoint y: 580, distance: 144.2
click at [964, 580] on div "Carrier Details Account 0535032424 - Bell Contract balance $344.06 Transfer res…" at bounding box center [1049, 676] width 456 height 285
drag, startPoint x: 964, startPoint y: 580, endPoint x: 935, endPoint y: 576, distance: 29.3
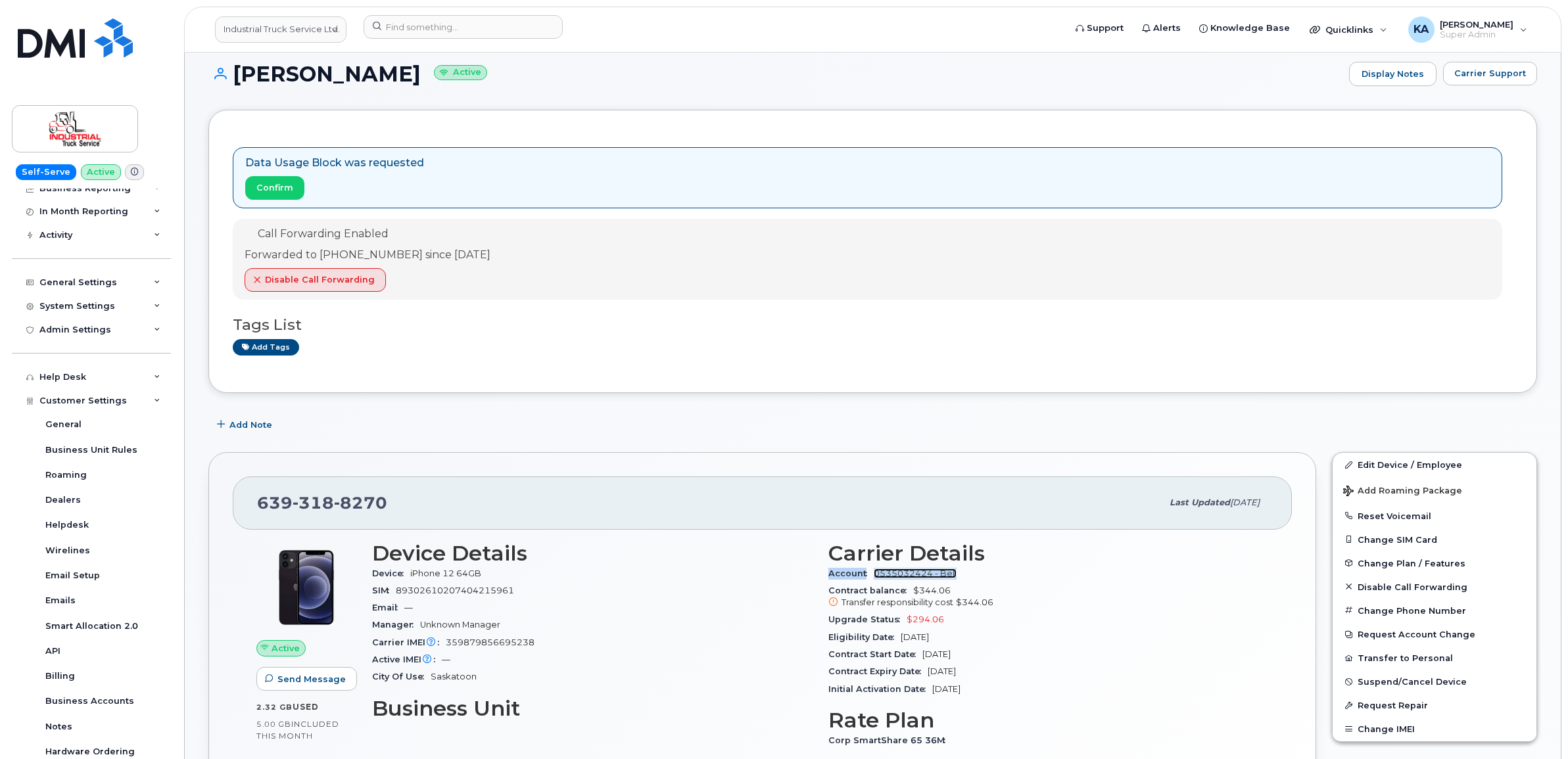
copy div "Account 0535032424 - Bell"
click at [268, 28] on link "Industrial Truck Service Ltd." at bounding box center [281, 29] width 132 height 26
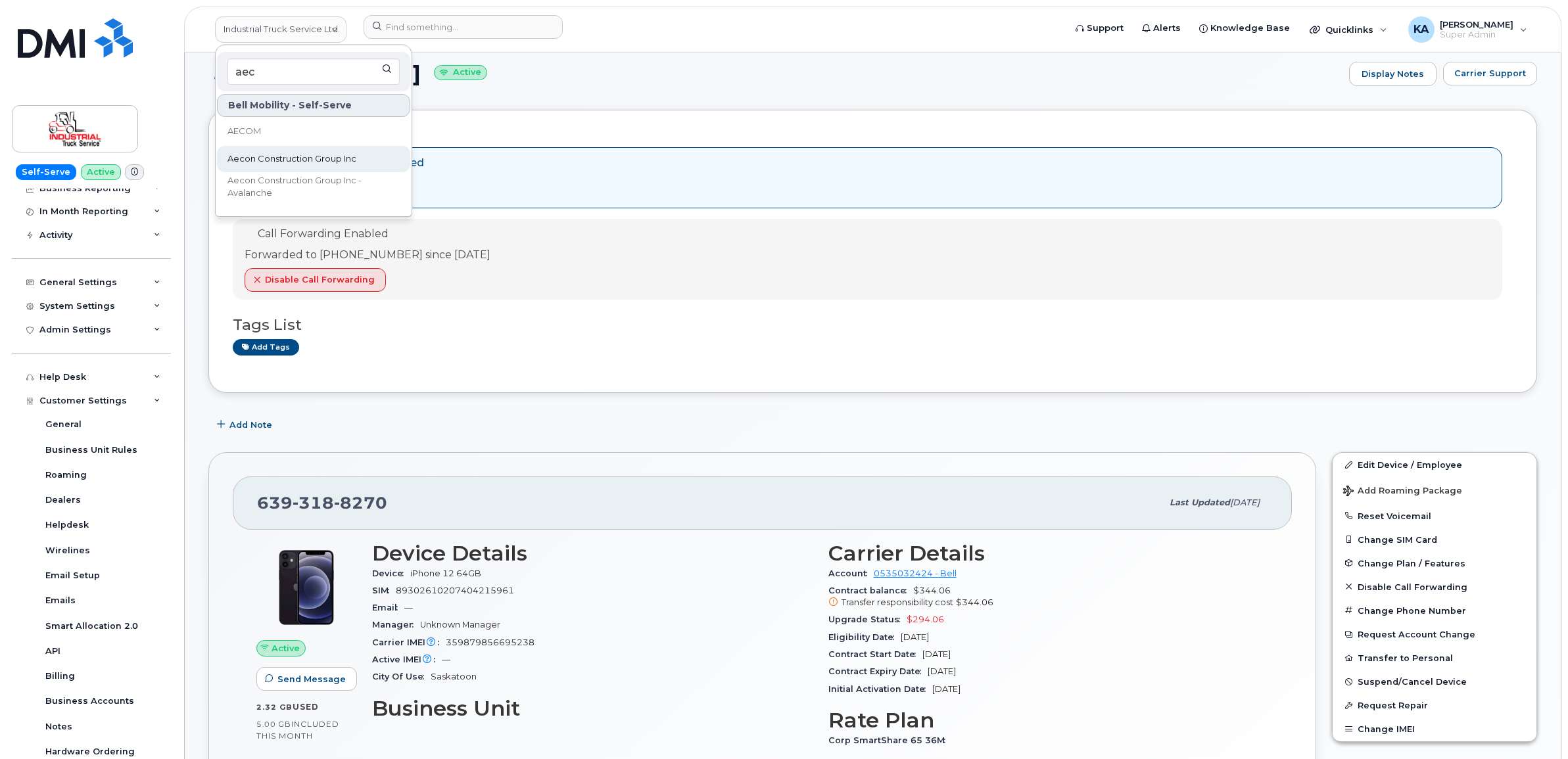
type input "aec"
click at [271, 159] on span "Aecon Construction Group Inc" at bounding box center [292, 159] width 129 height 13
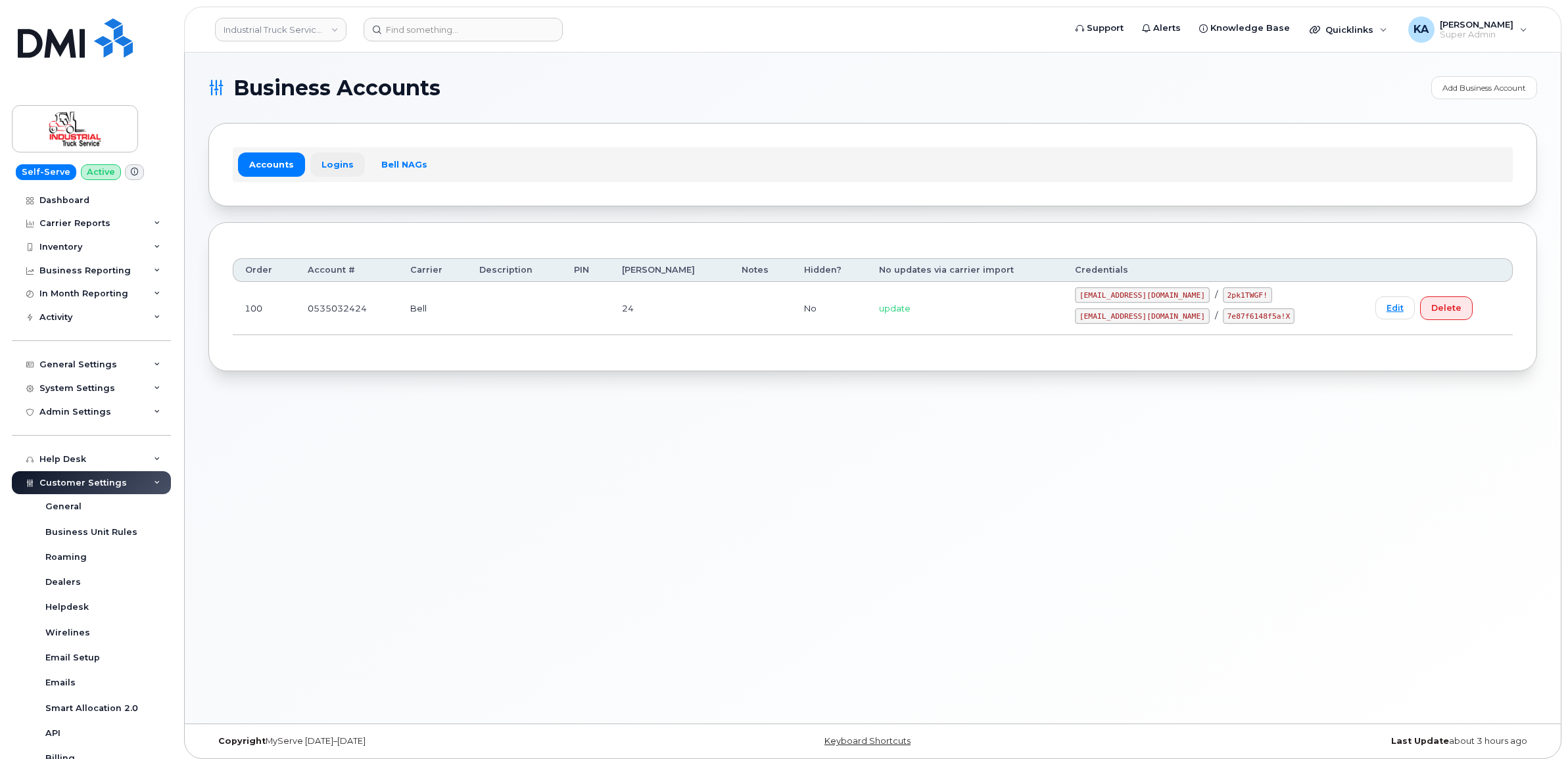
click at [328, 161] on link "Logins" at bounding box center [337, 164] width 54 height 23
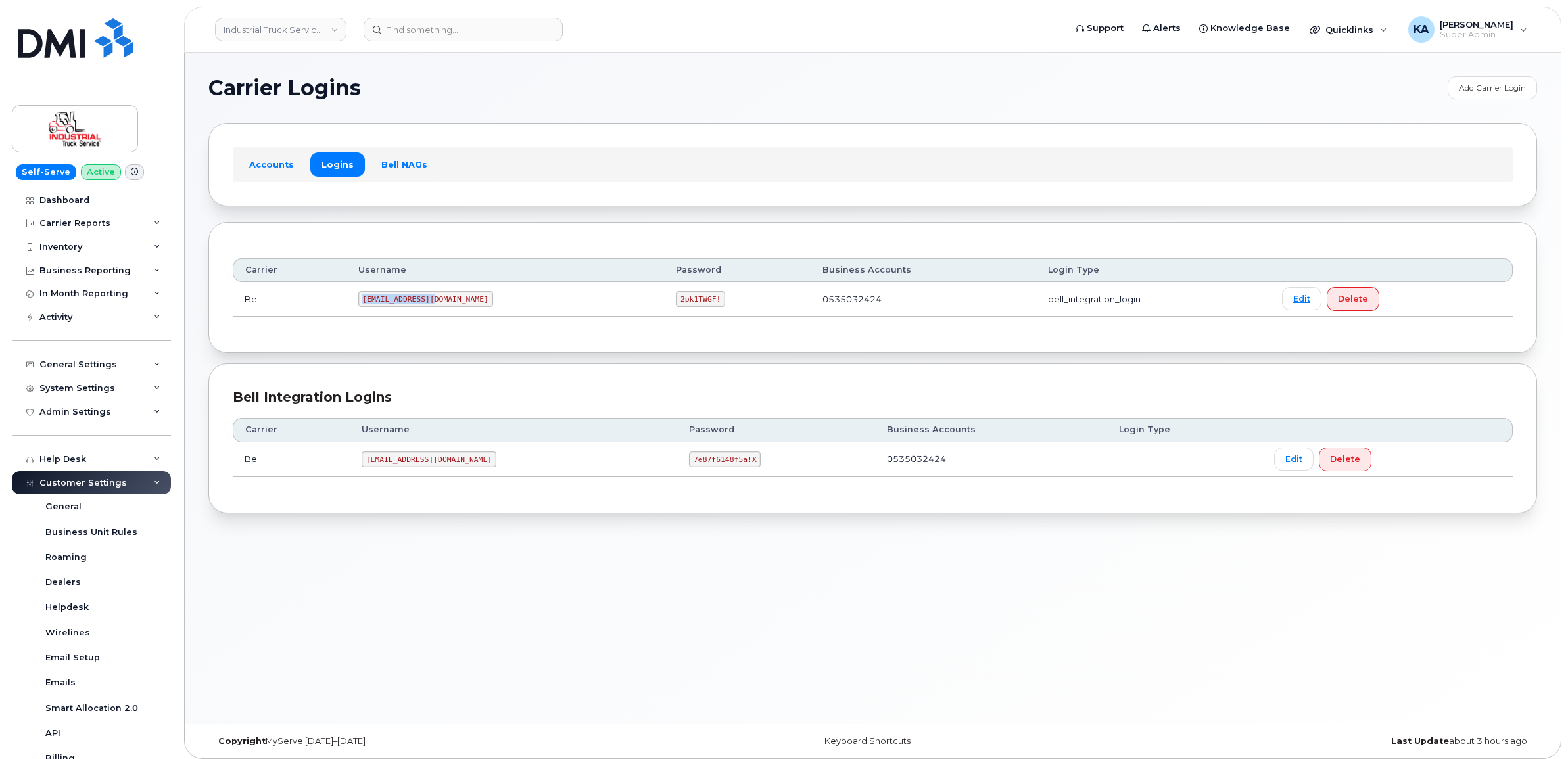
drag, startPoint x: 373, startPoint y: 300, endPoint x: 438, endPoint y: 303, distance: 65.1
click at [441, 303] on code "[EMAIL_ADDRESS][DOMAIN_NAME]" at bounding box center [426, 299] width 135 height 16
drag, startPoint x: 438, startPoint y: 303, endPoint x: 422, endPoint y: 297, distance: 17.1
copy code "itssm@myserve.ca"
drag, startPoint x: 593, startPoint y: 298, endPoint x: 642, endPoint y: 307, distance: 49.8
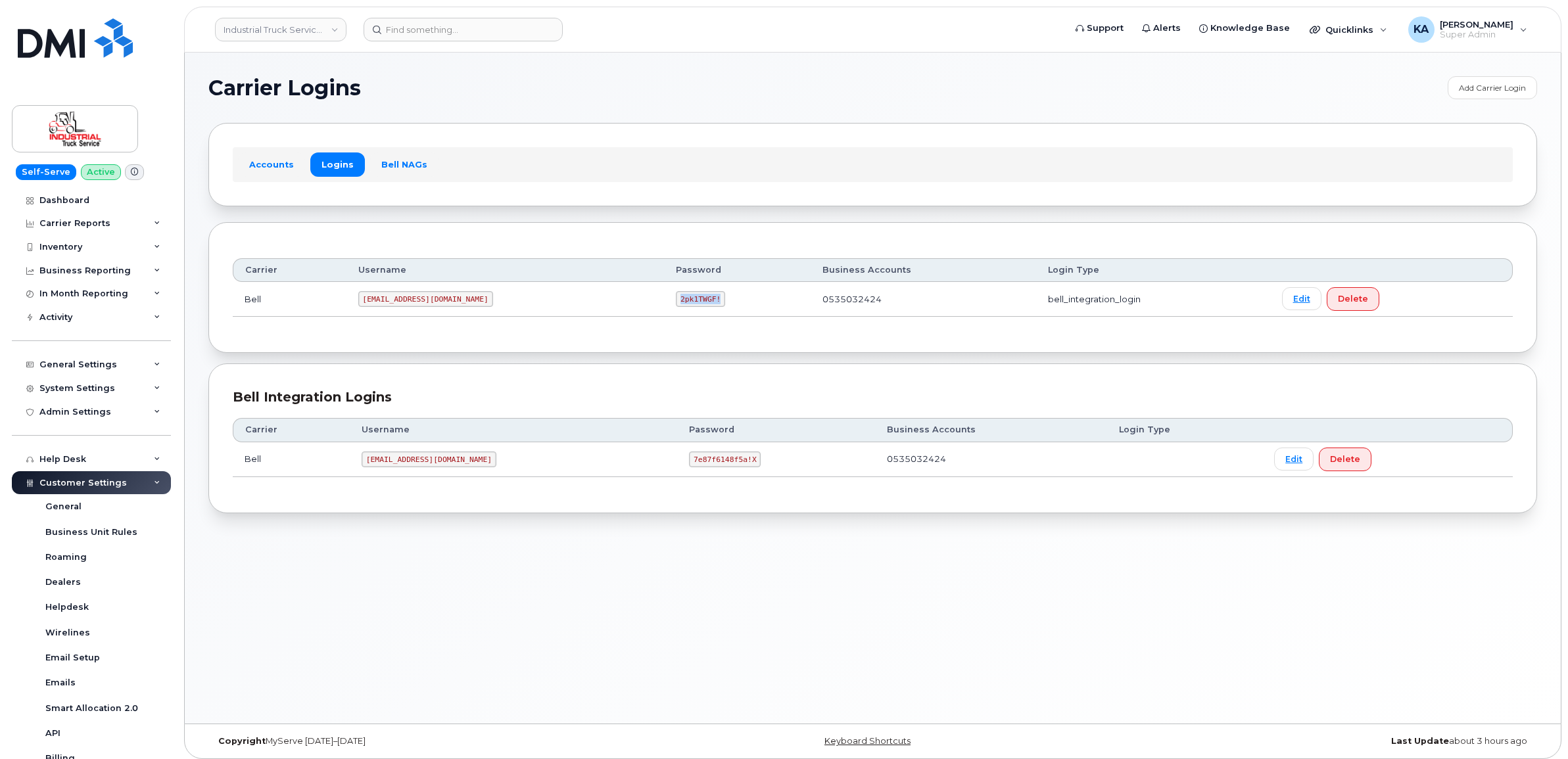
click at [664, 307] on td "2pk1TWGF!" at bounding box center [737, 299] width 146 height 35
drag, startPoint x: 642, startPoint y: 307, endPoint x: 625, endPoint y: 297, distance: 19.7
copy code "2pk1TWGF!"
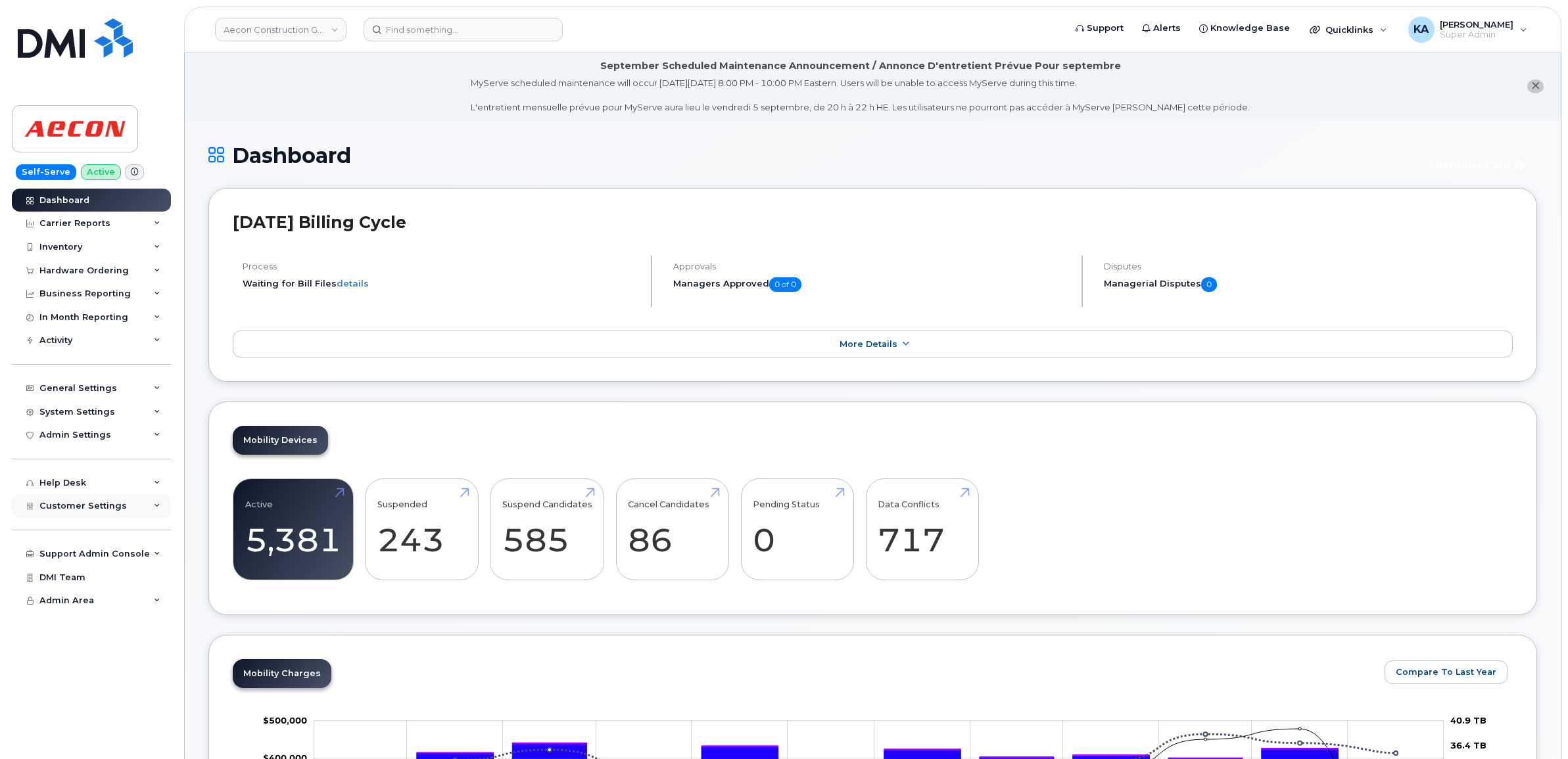
click at [80, 510] on span "Customer Settings" at bounding box center [83, 505] width 87 height 10
click at [83, 272] on div "Hardware Ordering" at bounding box center [84, 271] width 89 height 11
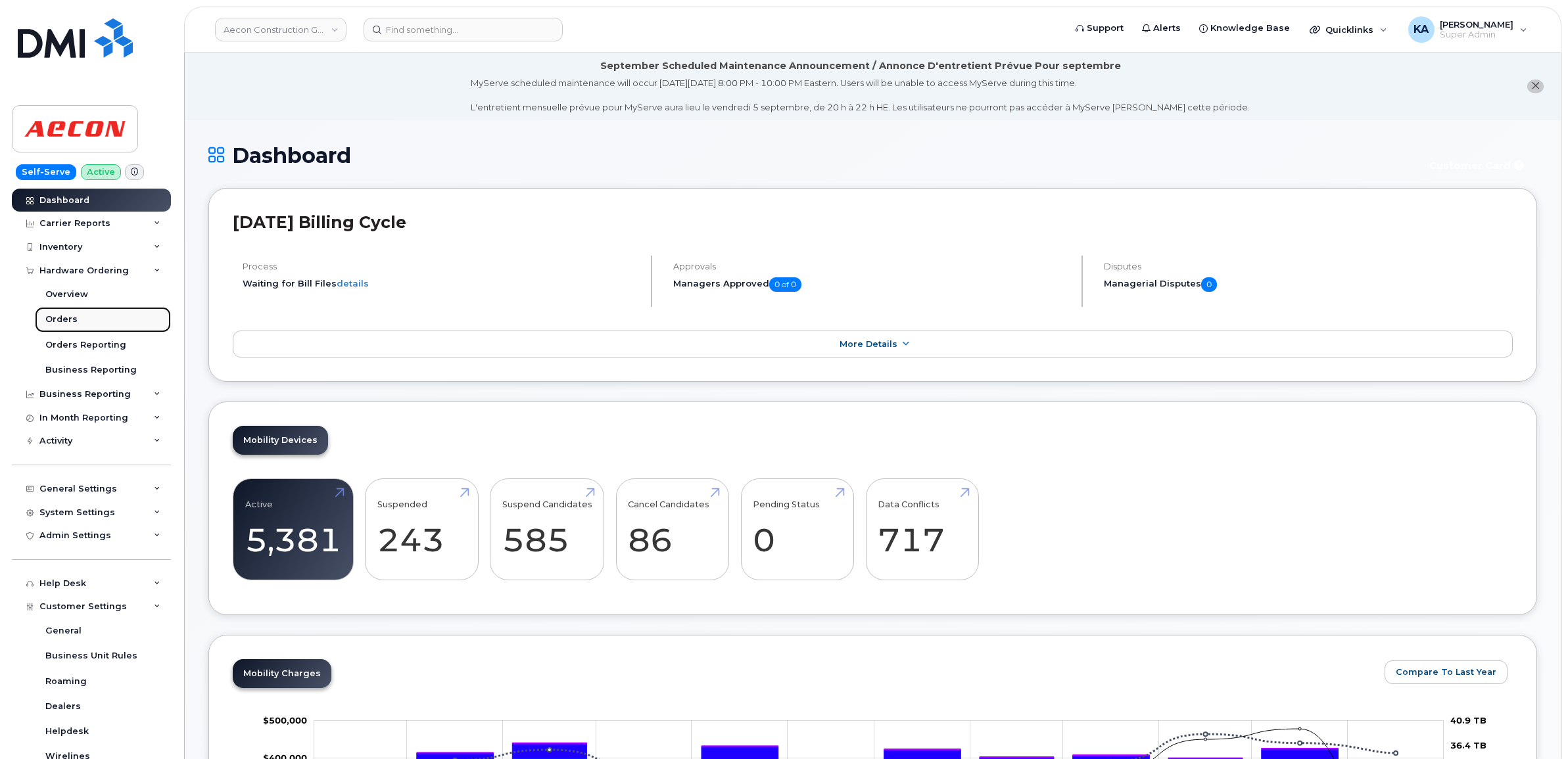
click at [66, 319] on div "Orders" at bounding box center [62, 319] width 32 height 12
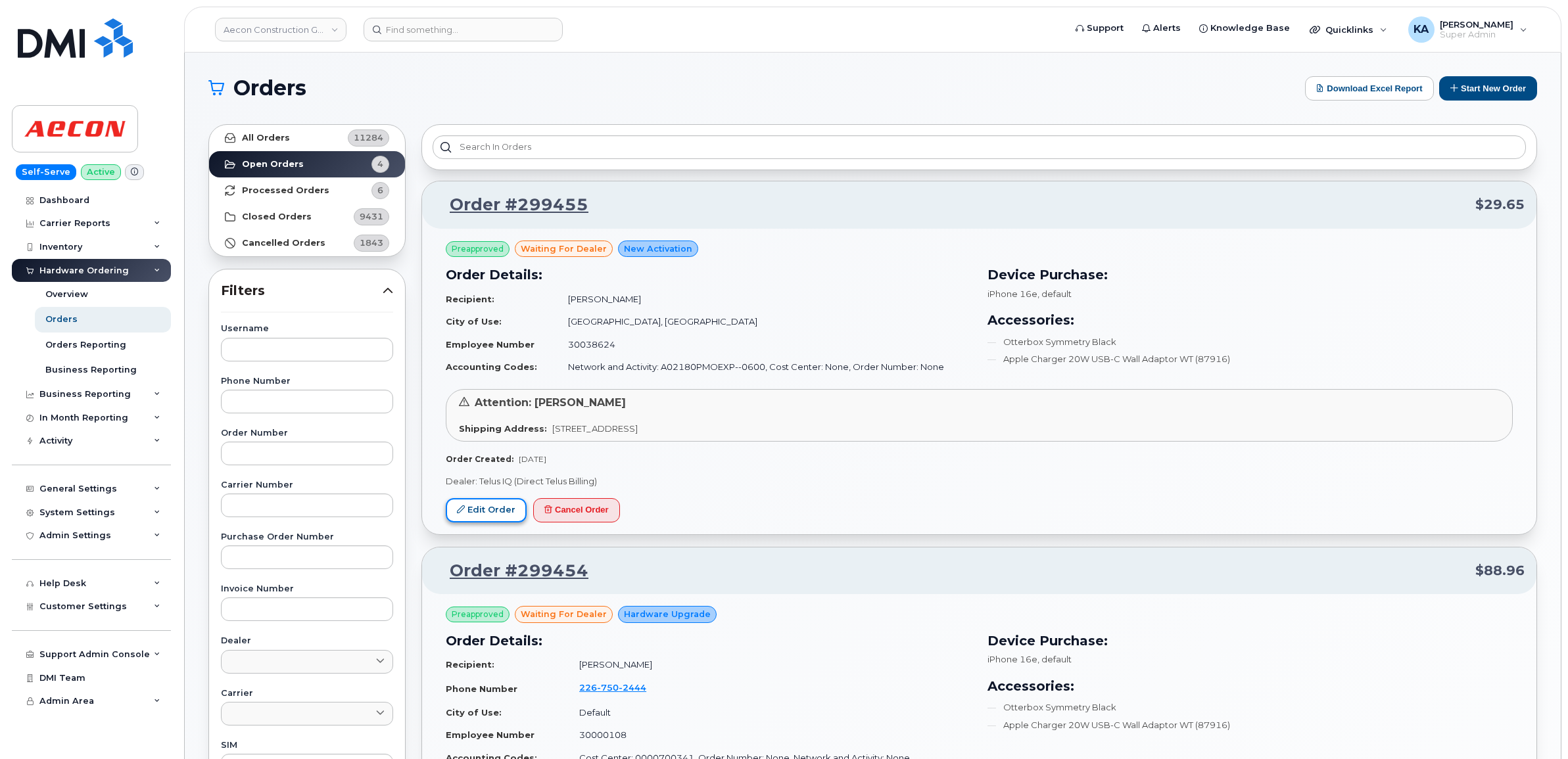
click at [472, 508] on link "Edit Order" at bounding box center [486, 511] width 81 height 24
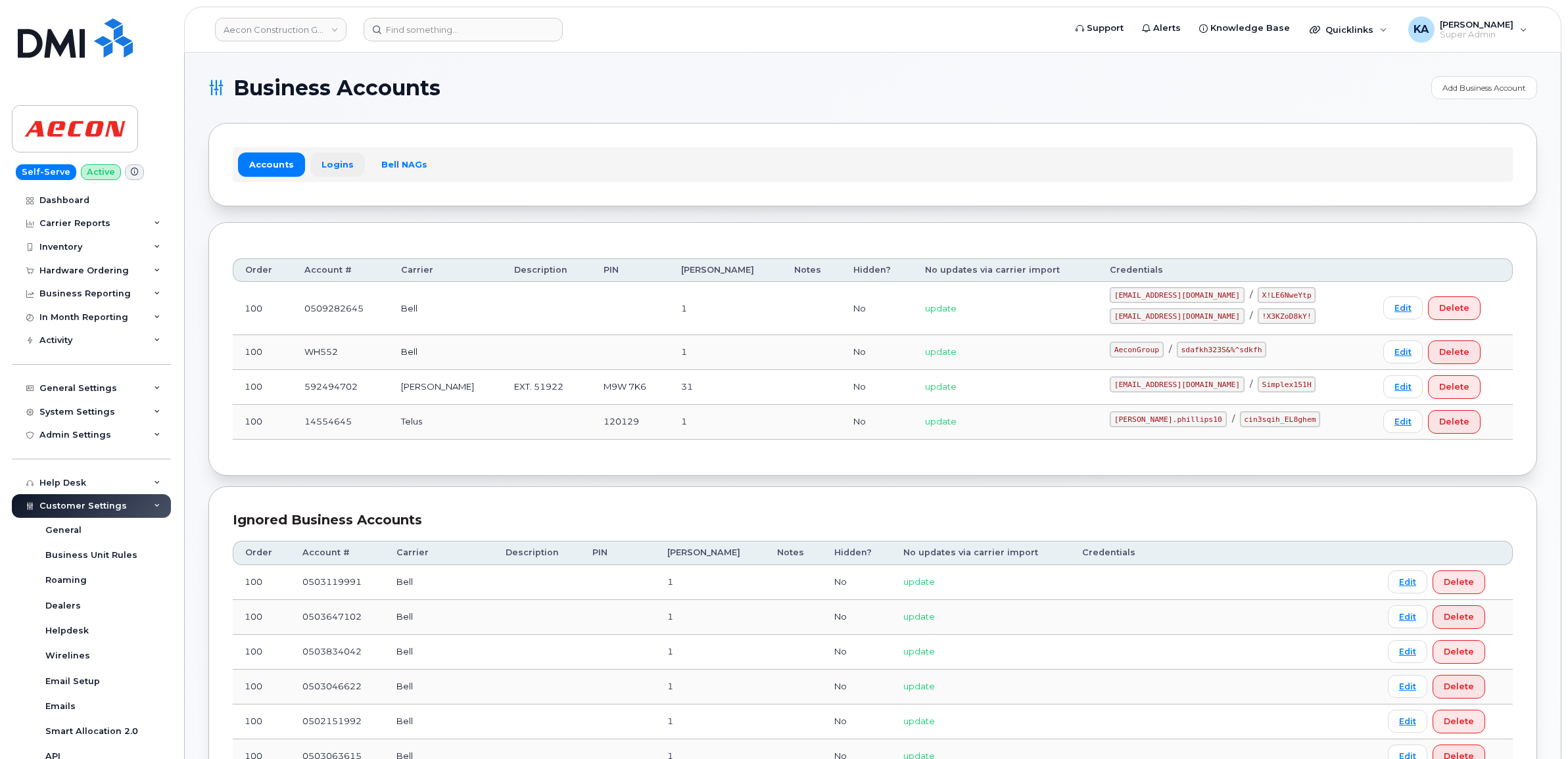
click at [324, 162] on link "Logins" at bounding box center [337, 164] width 54 height 23
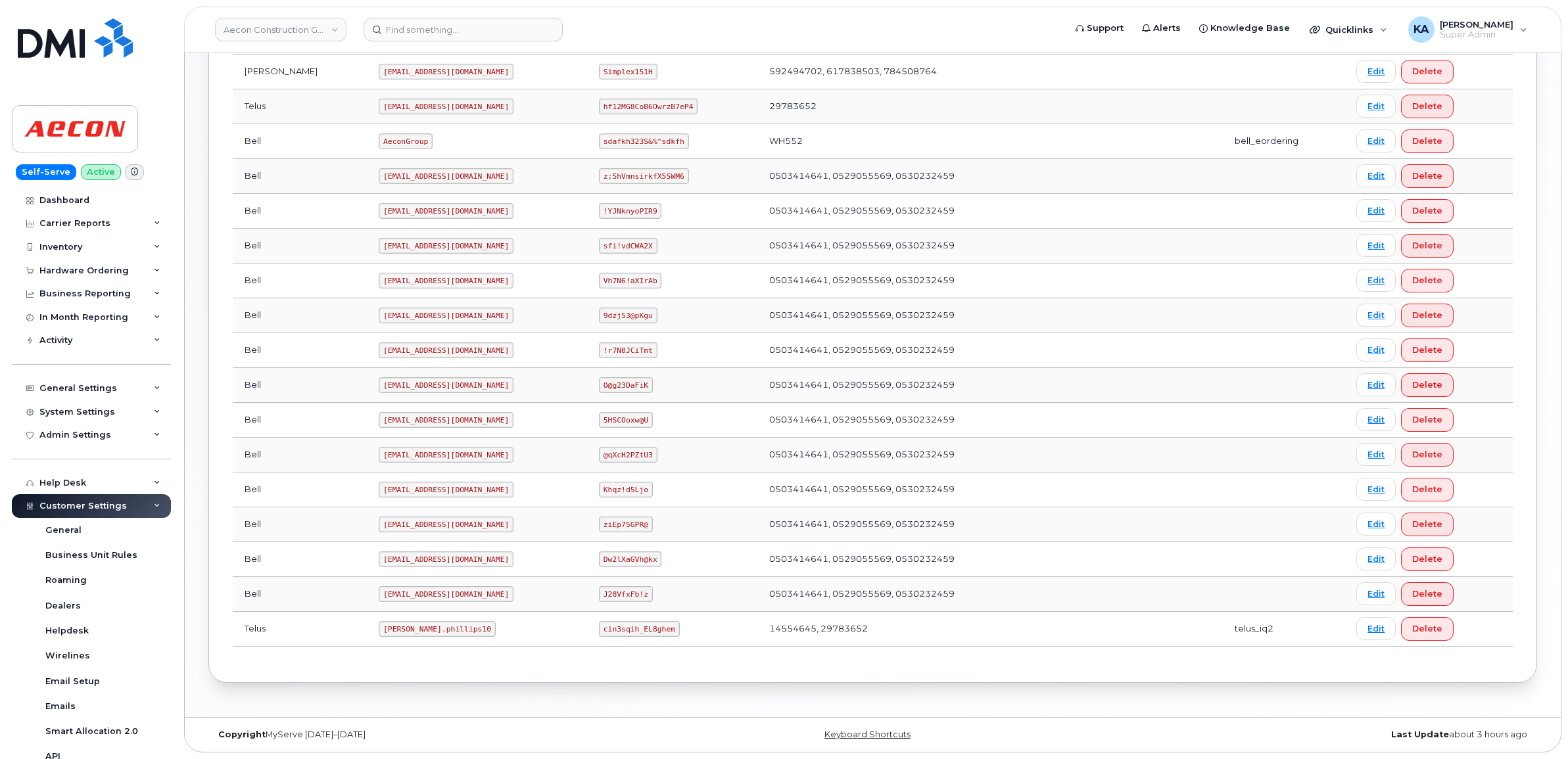
scroll to position [462, 0]
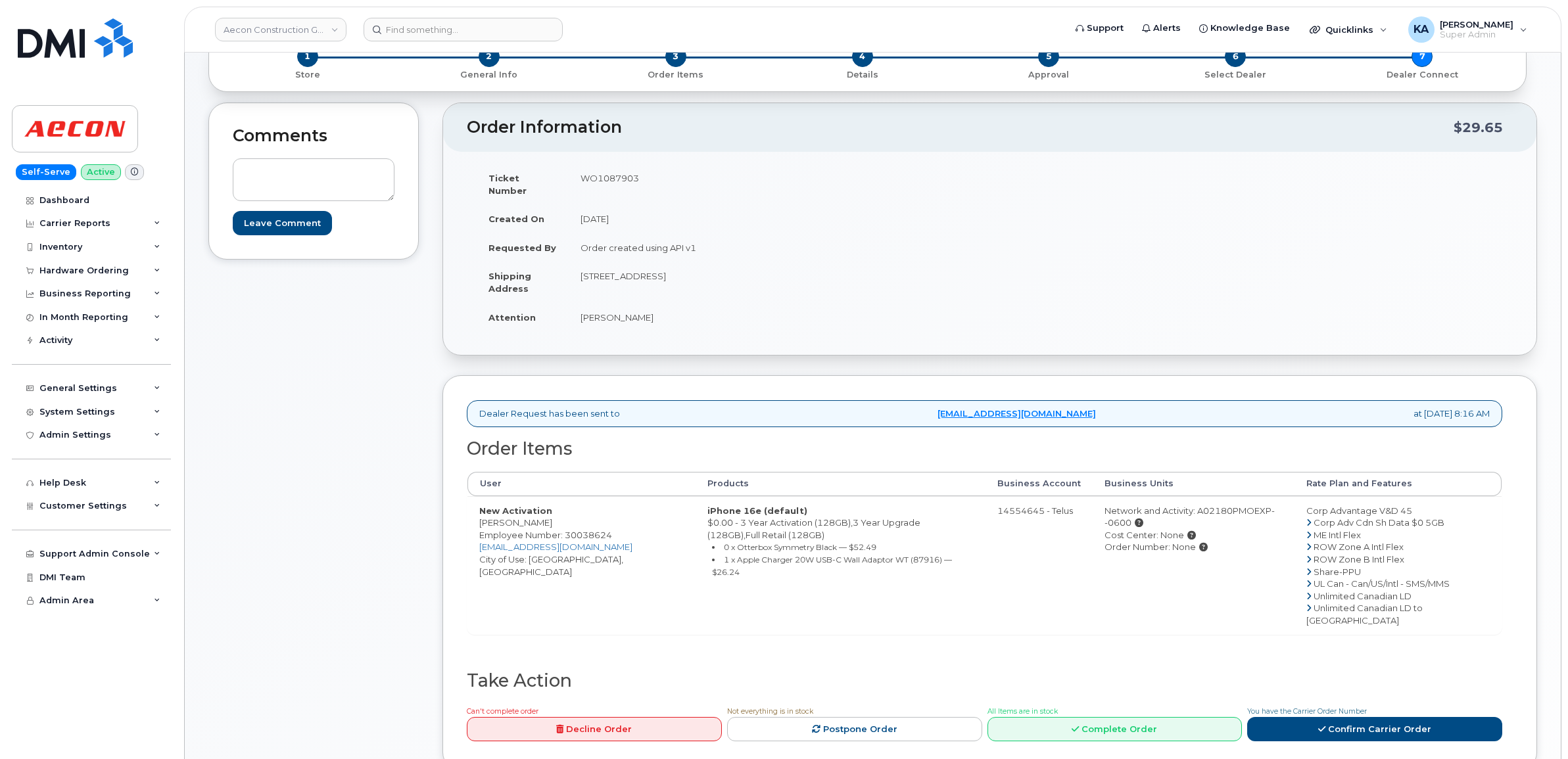
scroll to position [164, 0]
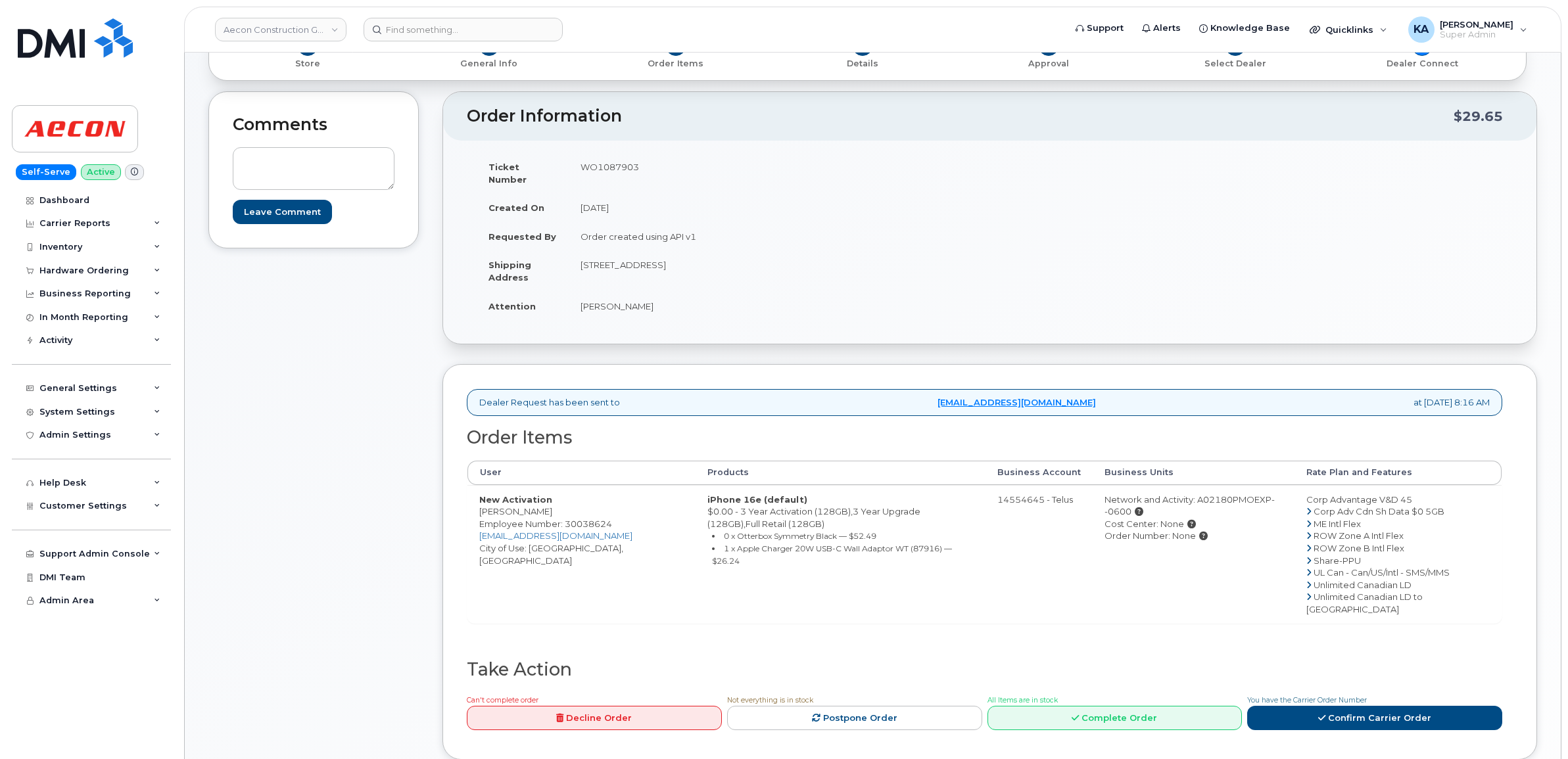
drag, startPoint x: 471, startPoint y: 501, endPoint x: 544, endPoint y: 503, distance: 73.0
click at [544, 503] on td "New Activation Danielle Collins Employee Number: 30038624 DCOLLINS@AECON.COM Ci…" at bounding box center [581, 554] width 228 height 139
drag, startPoint x: 540, startPoint y: 501, endPoint x: 520, endPoint y: 499, distance: 20.1
copy td "[PERSON_NAME]"
drag, startPoint x: 580, startPoint y: 166, endPoint x: 639, endPoint y: 168, distance: 59.0
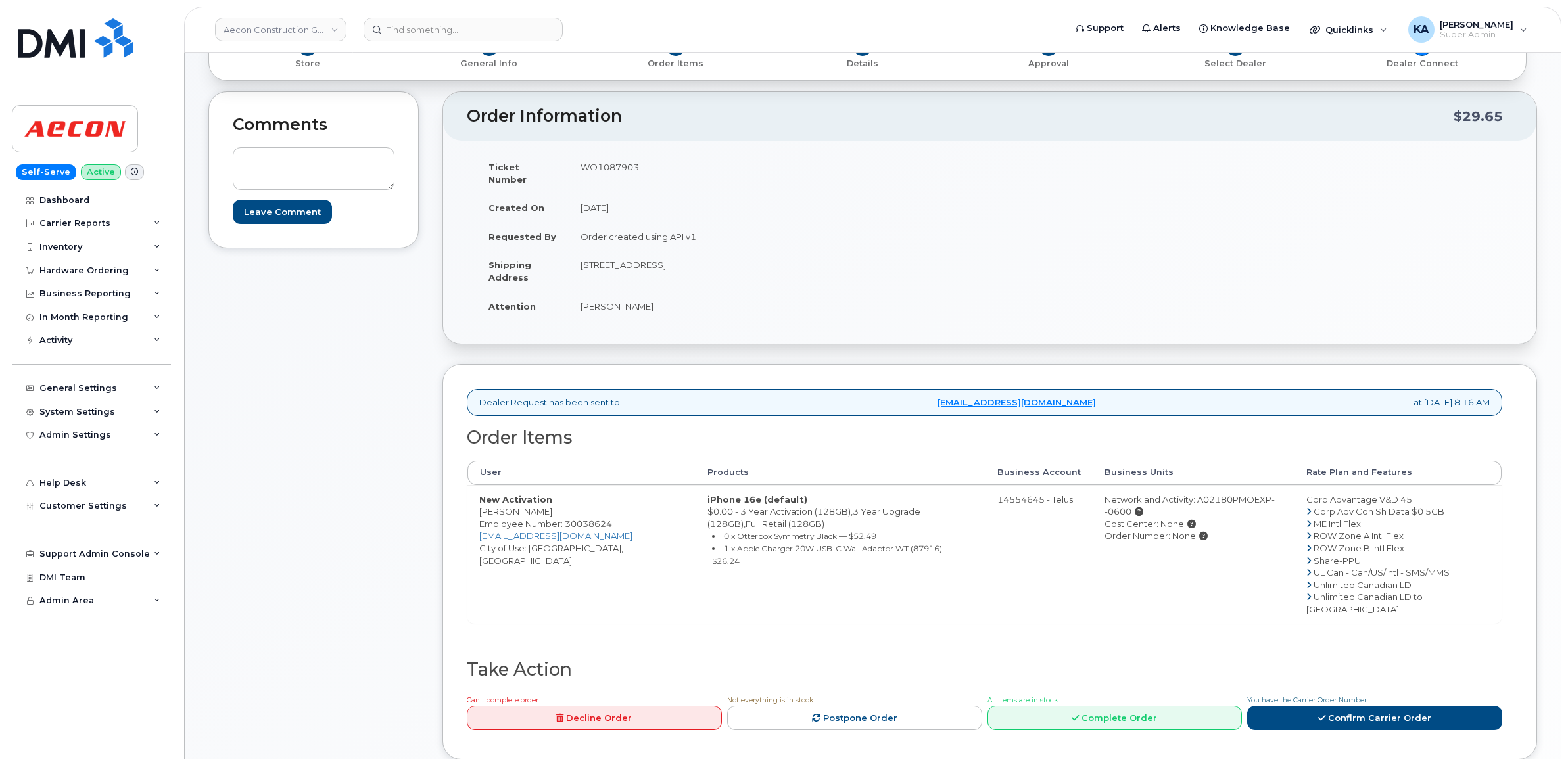
click at [641, 169] on td "WO1087903" at bounding box center [774, 172] width 411 height 41
drag, startPoint x: 639, startPoint y: 168, endPoint x: 627, endPoint y: 166, distance: 12.2
copy td "WO1087903"
drag, startPoint x: 579, startPoint y: 293, endPoint x: 648, endPoint y: 297, distance: 69.1
click at [649, 299] on td "Danielle Collins" at bounding box center [774, 306] width 411 height 29
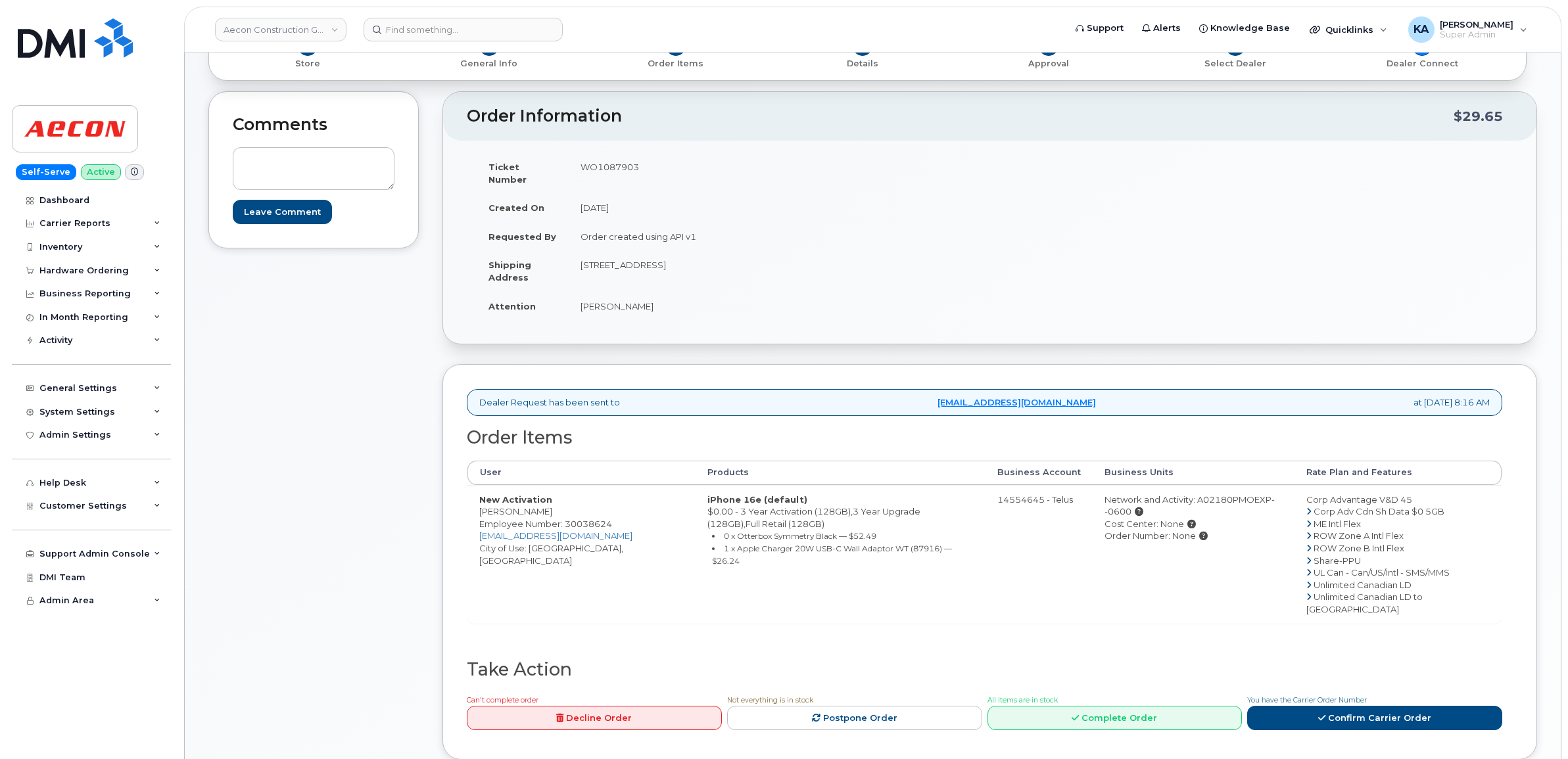
drag, startPoint x: 648, startPoint y: 297, endPoint x: 638, endPoint y: 294, distance: 10.4
copy td "Danielle Collins"
drag, startPoint x: 580, startPoint y: 253, endPoint x: 654, endPoint y: 257, distance: 74.1
click at [654, 258] on td "1635 Tricont Ave, Whitby, L1N 7N5 Whitby ON L1N 7N5" at bounding box center [774, 270] width 411 height 41
copy td "1635 Tricont Ave"
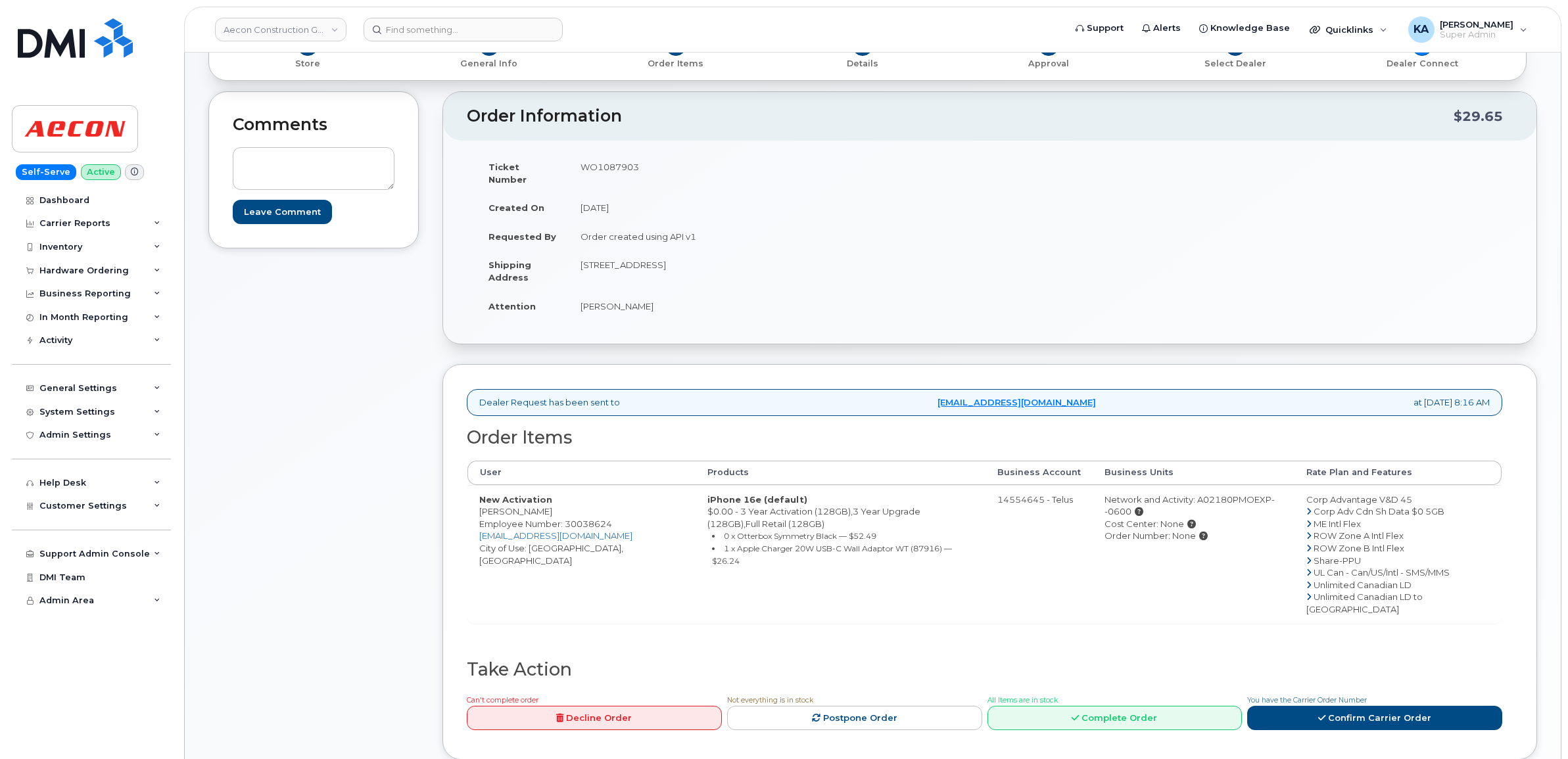
drag, startPoint x: 663, startPoint y: 257, endPoint x: 688, endPoint y: 264, distance: 26.0
click at [688, 264] on td "1635 Tricont Ave, Whitby, L1N 7N5 Whitby ON L1N 7N5" at bounding box center [774, 270] width 411 height 41
drag, startPoint x: 688, startPoint y: 264, endPoint x: 681, endPoint y: 255, distance: 11.4
copy td "Whitby"
drag, startPoint x: 787, startPoint y: 257, endPoint x: 822, endPoint y: 258, distance: 35.0
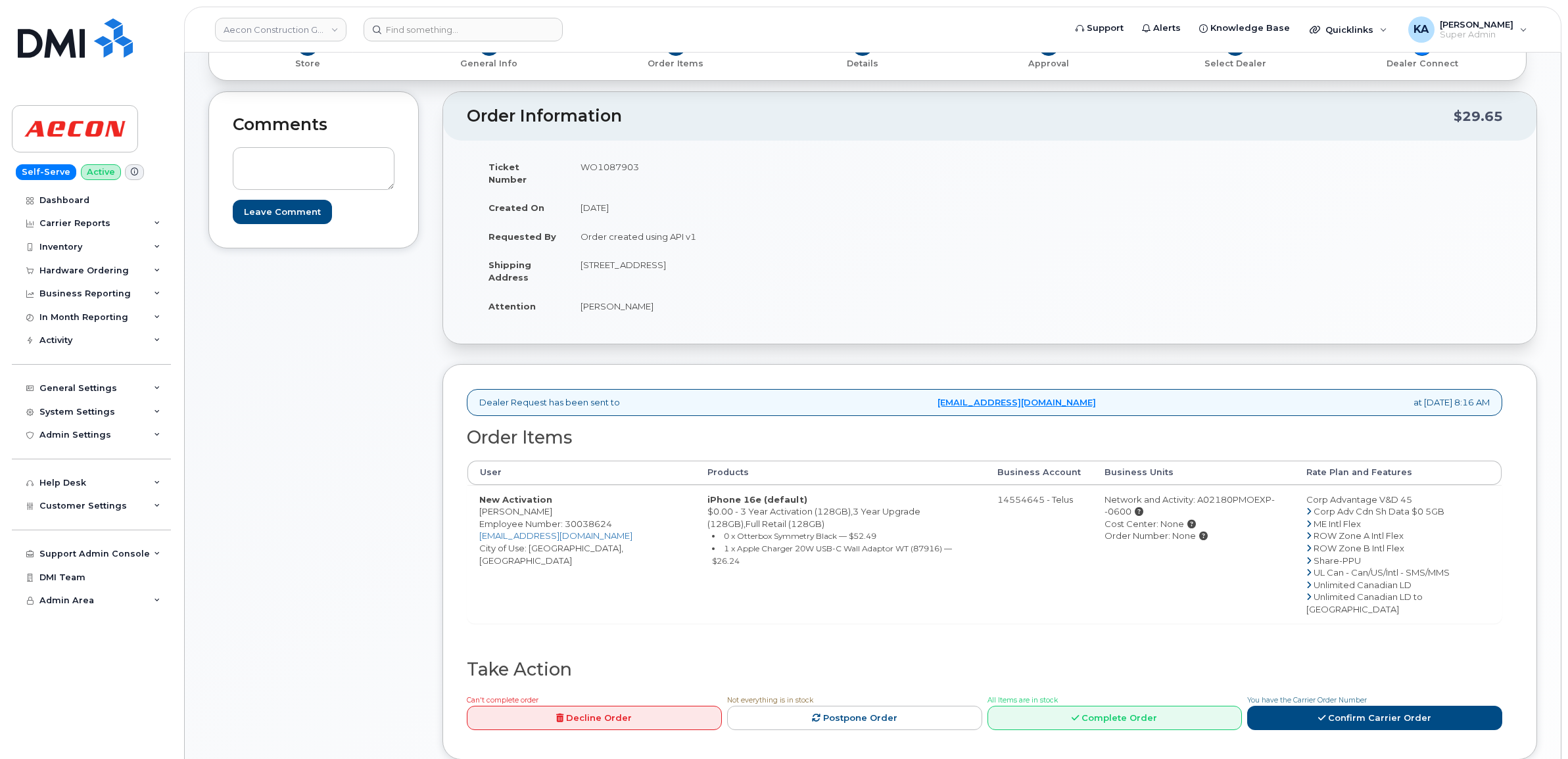
click at [822, 258] on td "1635 Tricont Ave, Whitby, L1N 7N5 Whitby ON L1N 7N5" at bounding box center [774, 270] width 411 height 41
copy td "L1N 7N5"
click at [1324, 714] on icon at bounding box center [1322, 718] width 7 height 9
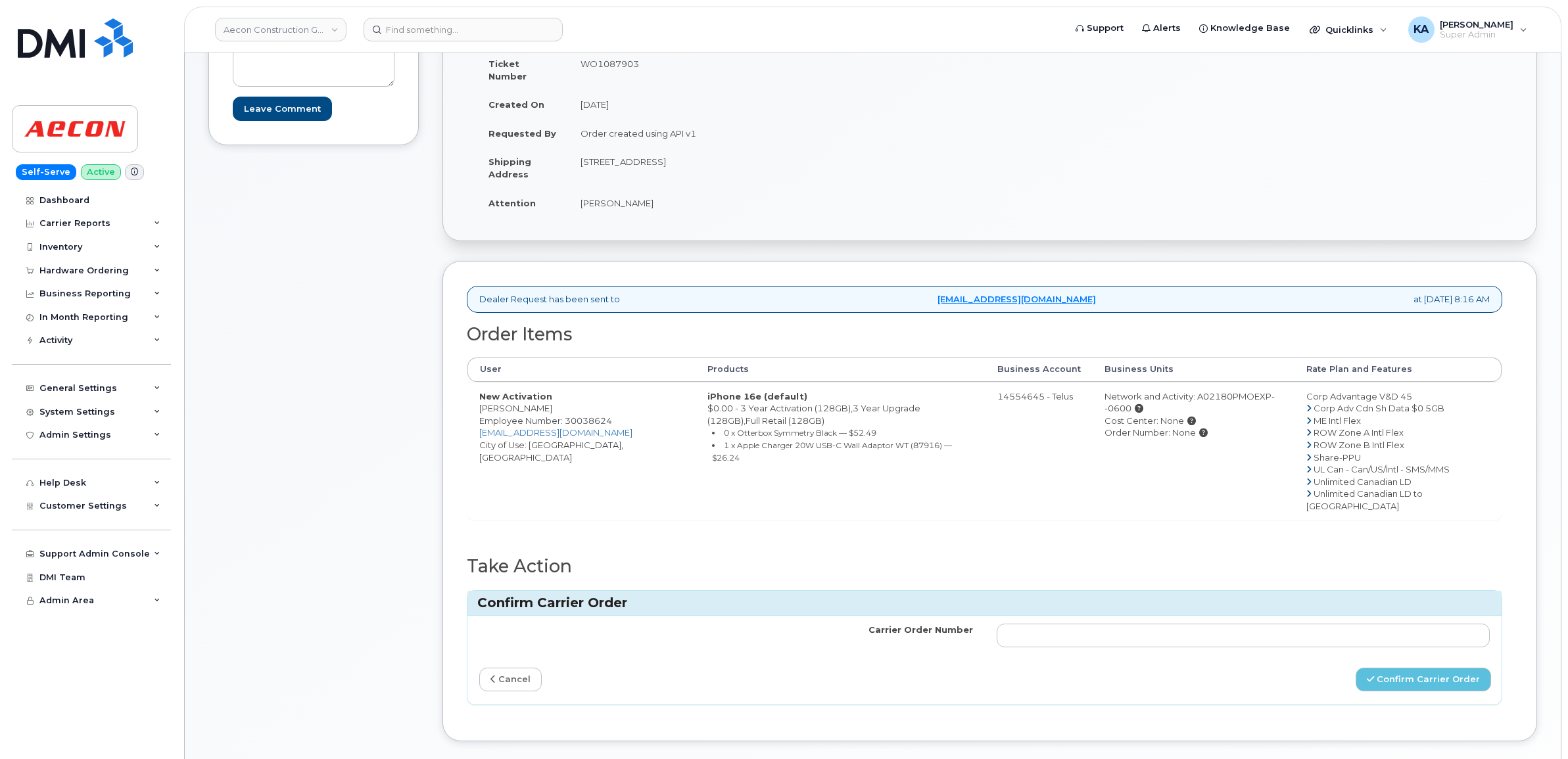
scroll to position [329, 0]
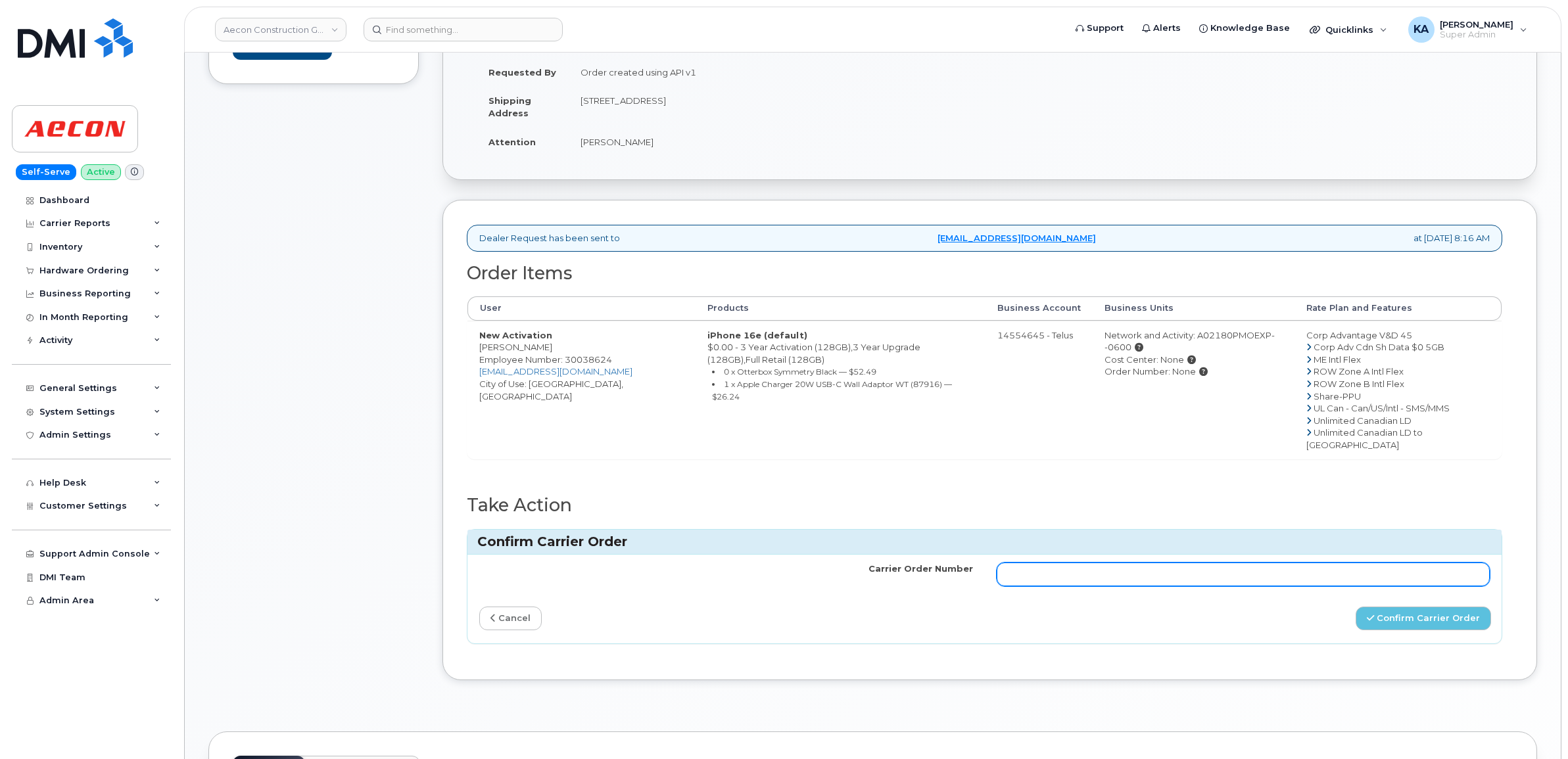
click at [1066, 563] on input "Carrier Order Number" at bounding box center [1244, 574] width 494 height 23
paste input "TL60023198"
type input "TL60023198"
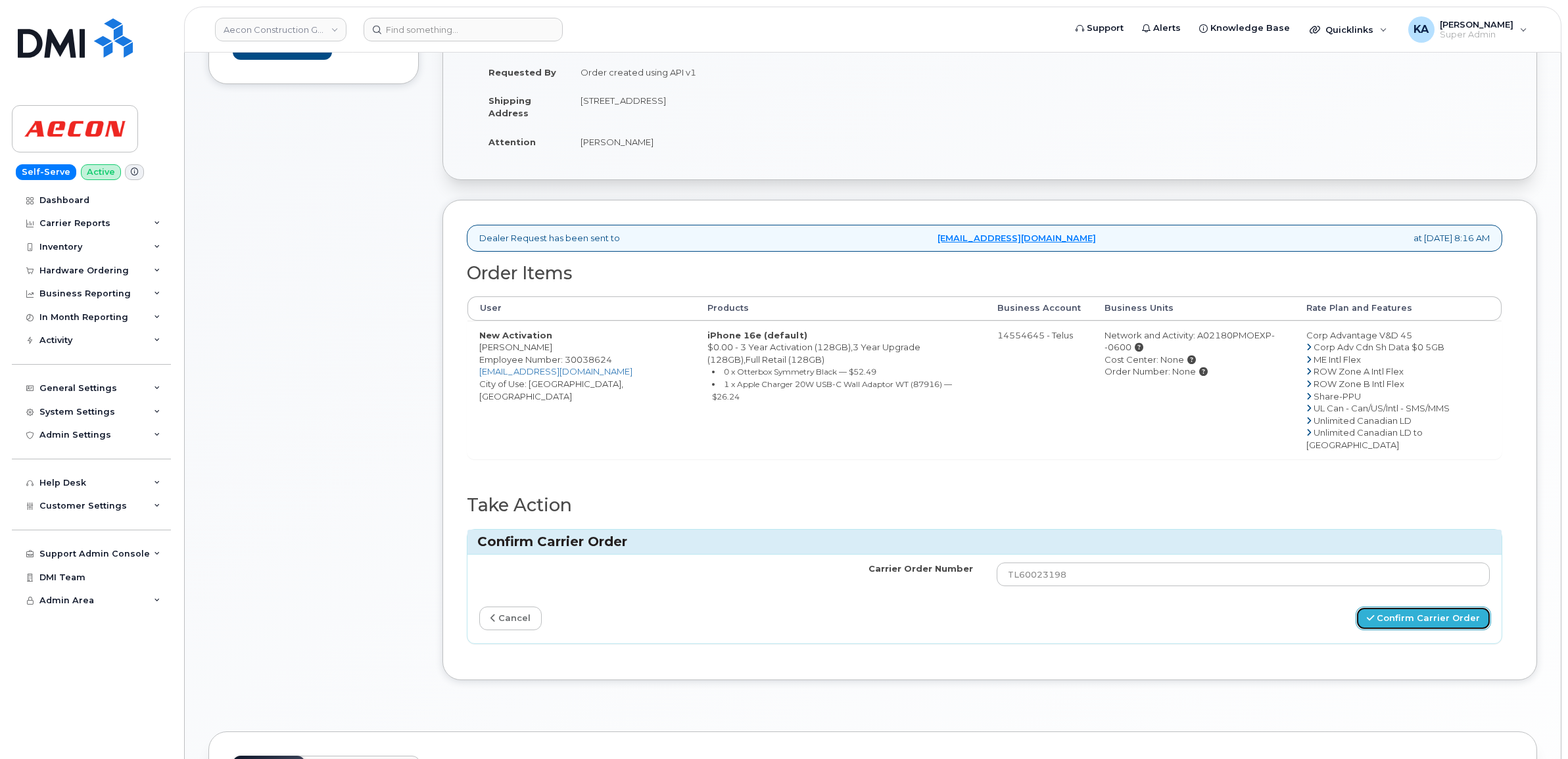
click at [1373, 614] on icon "submit" at bounding box center [1371, 618] width 7 height 9
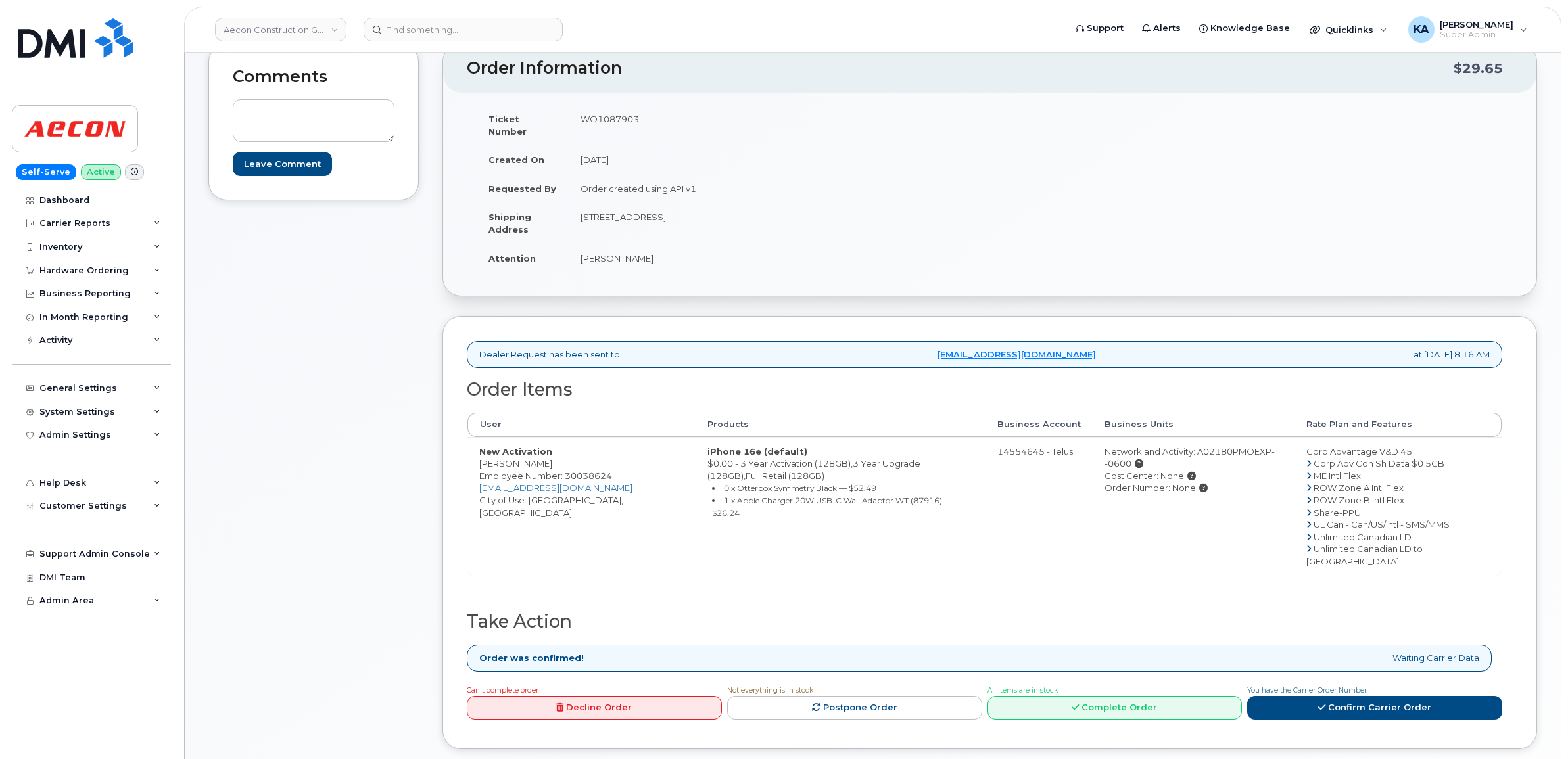
scroll to position [246, 0]
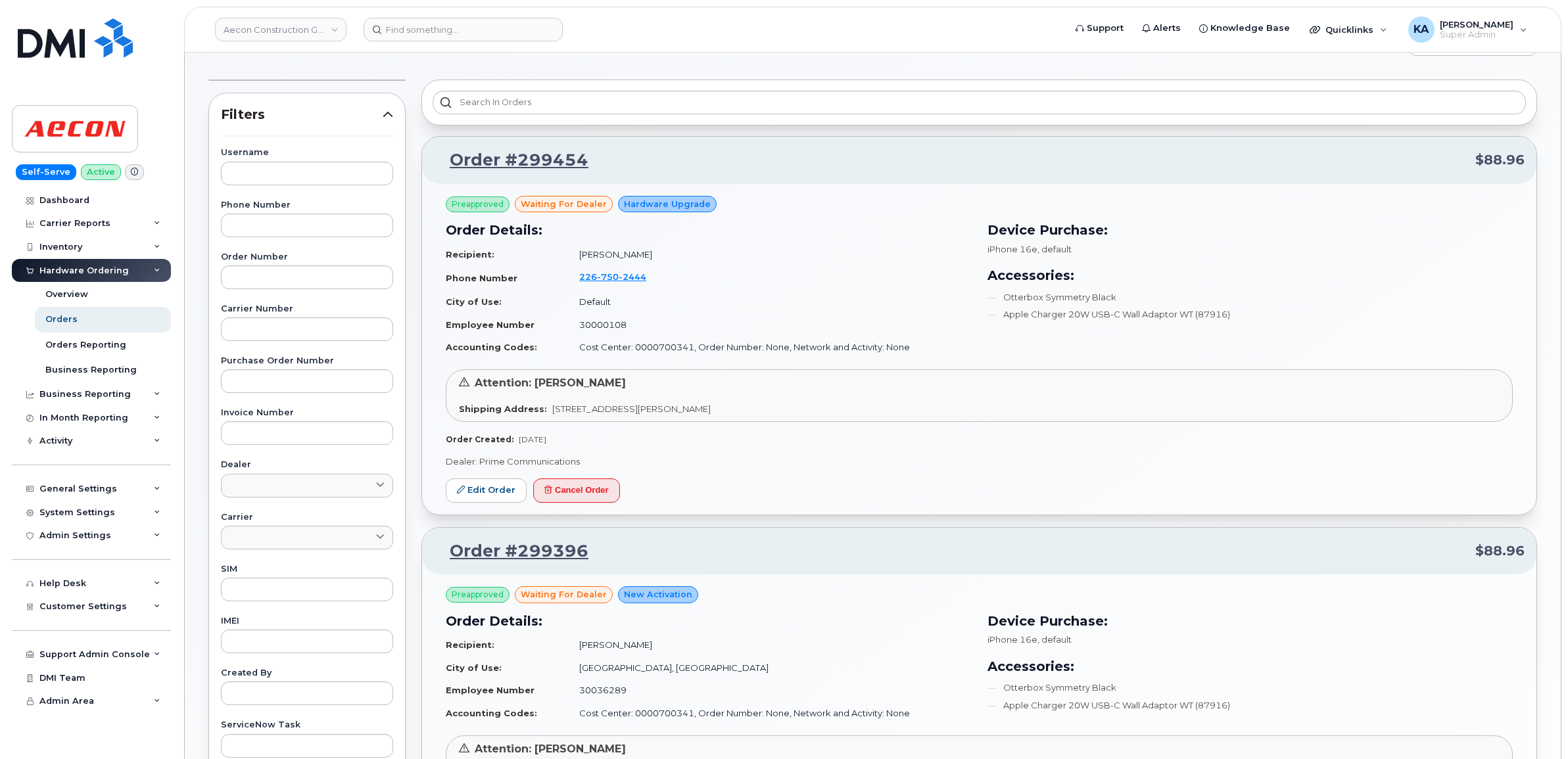
scroll to position [82, 0]
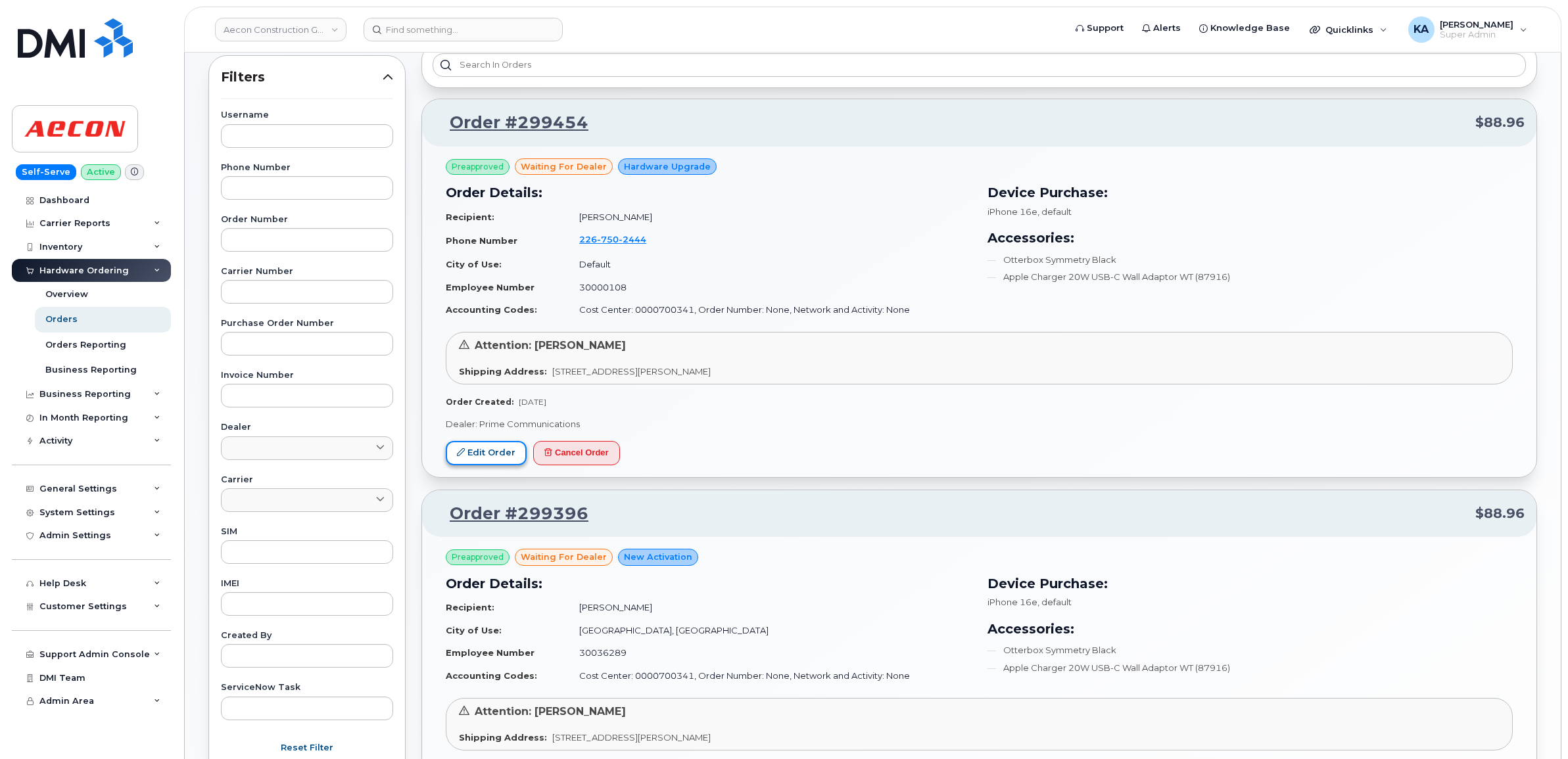
click at [477, 456] on link "Edit Order" at bounding box center [486, 453] width 81 height 24
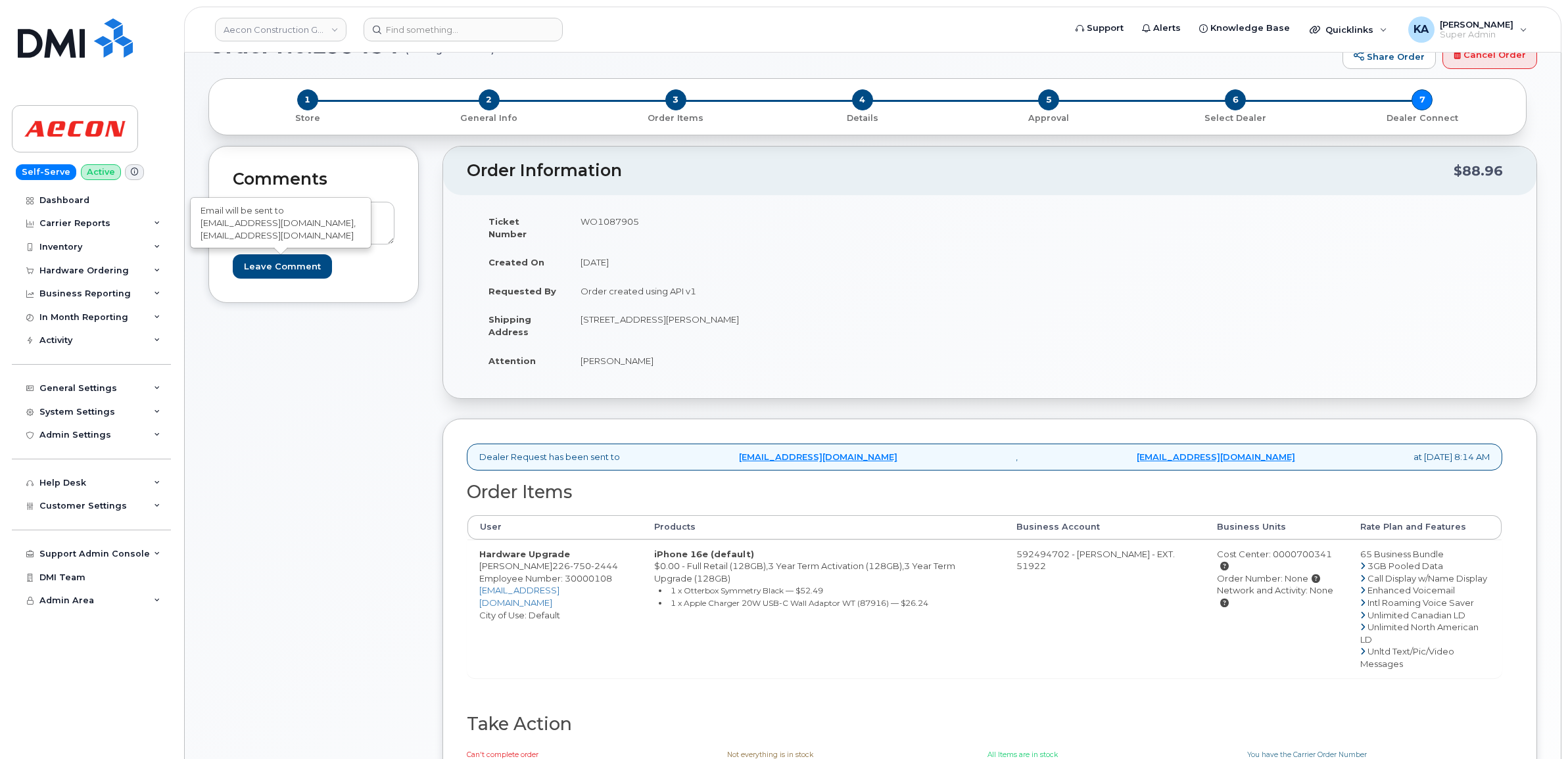
scroll to position [82, 0]
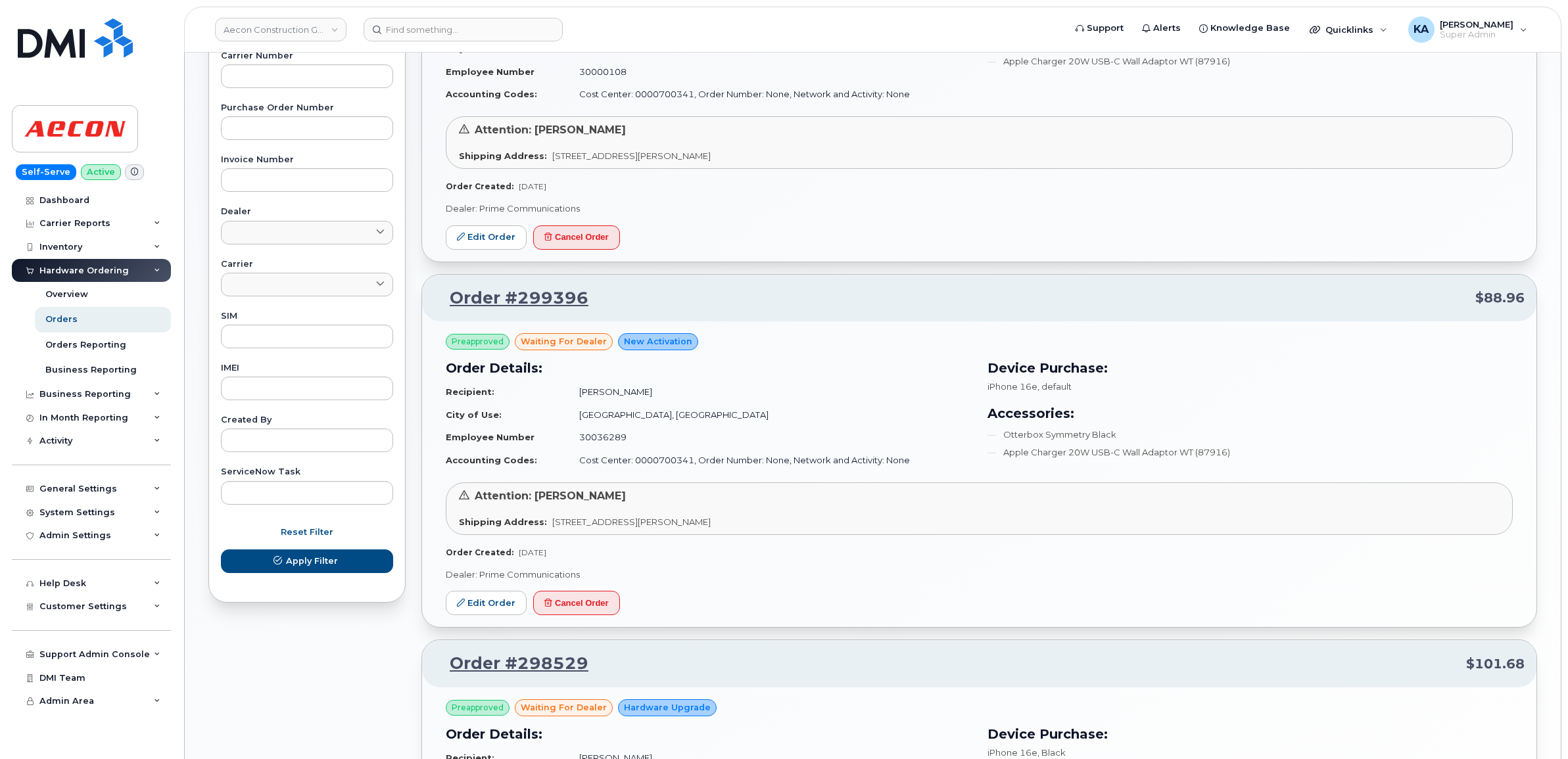
scroll to position [329, 0]
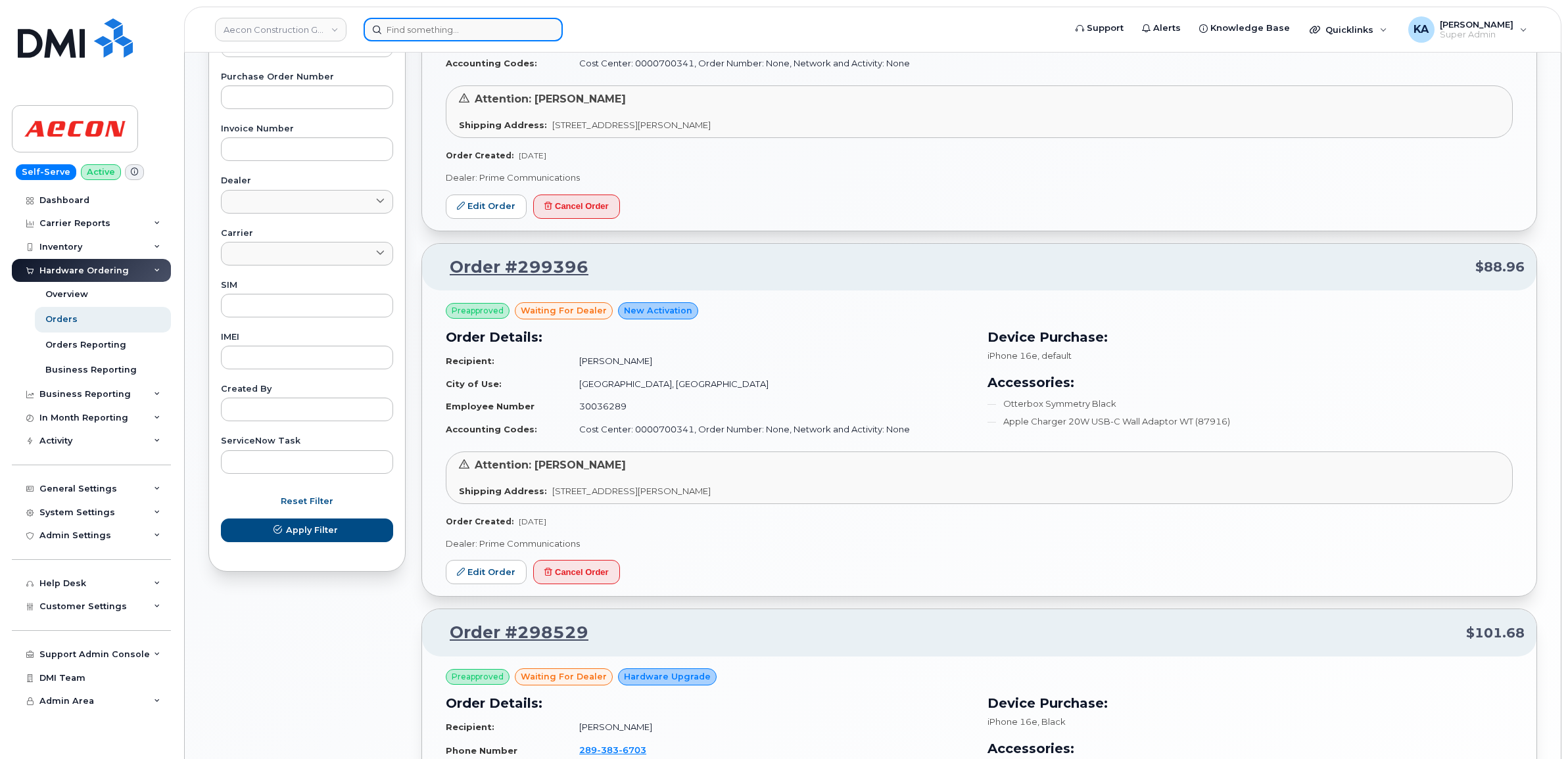
click at [472, 28] on input at bounding box center [463, 29] width 199 height 23
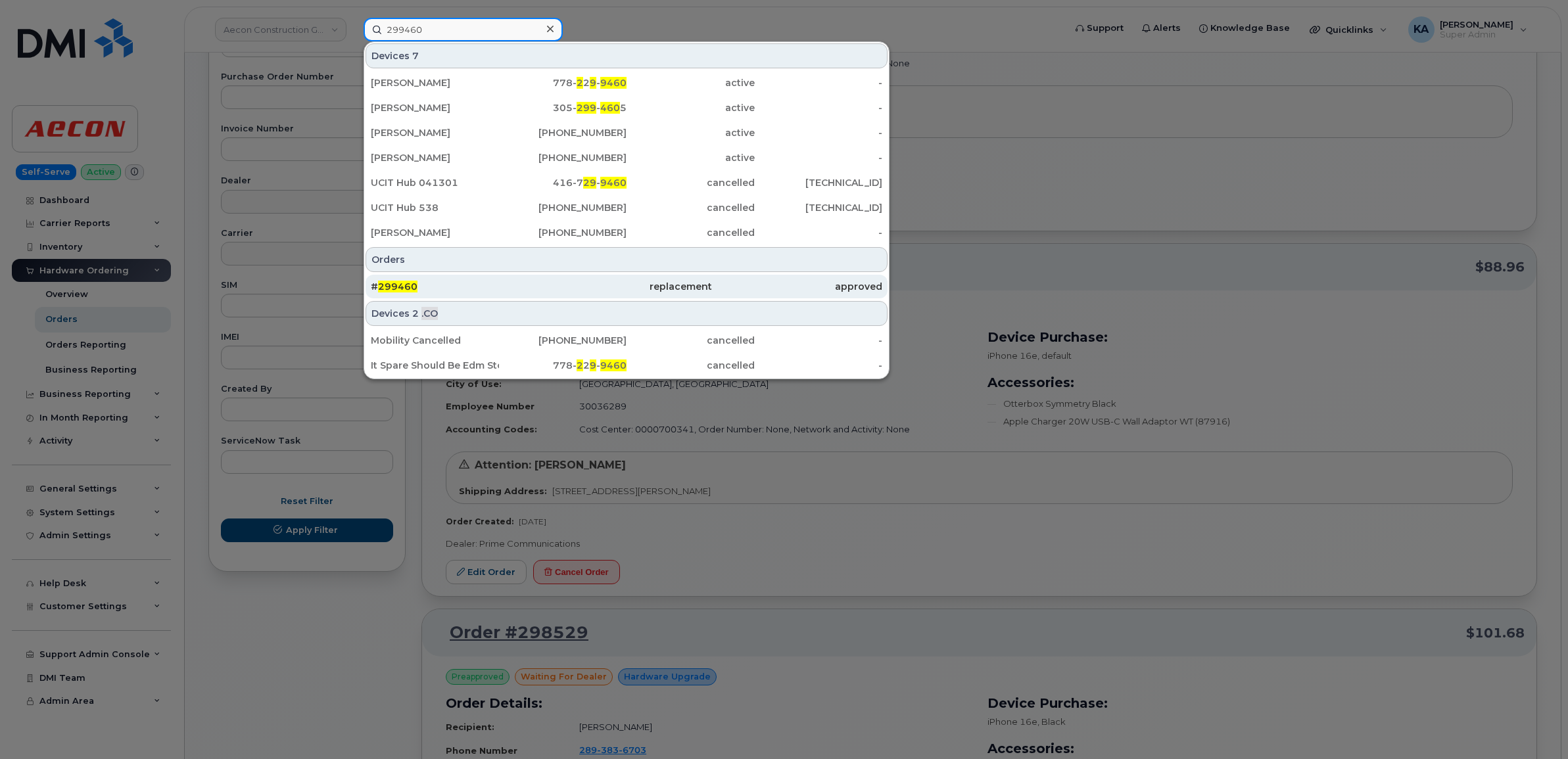
type input "299460"
click at [402, 281] on span "299460" at bounding box center [397, 287] width 40 height 12
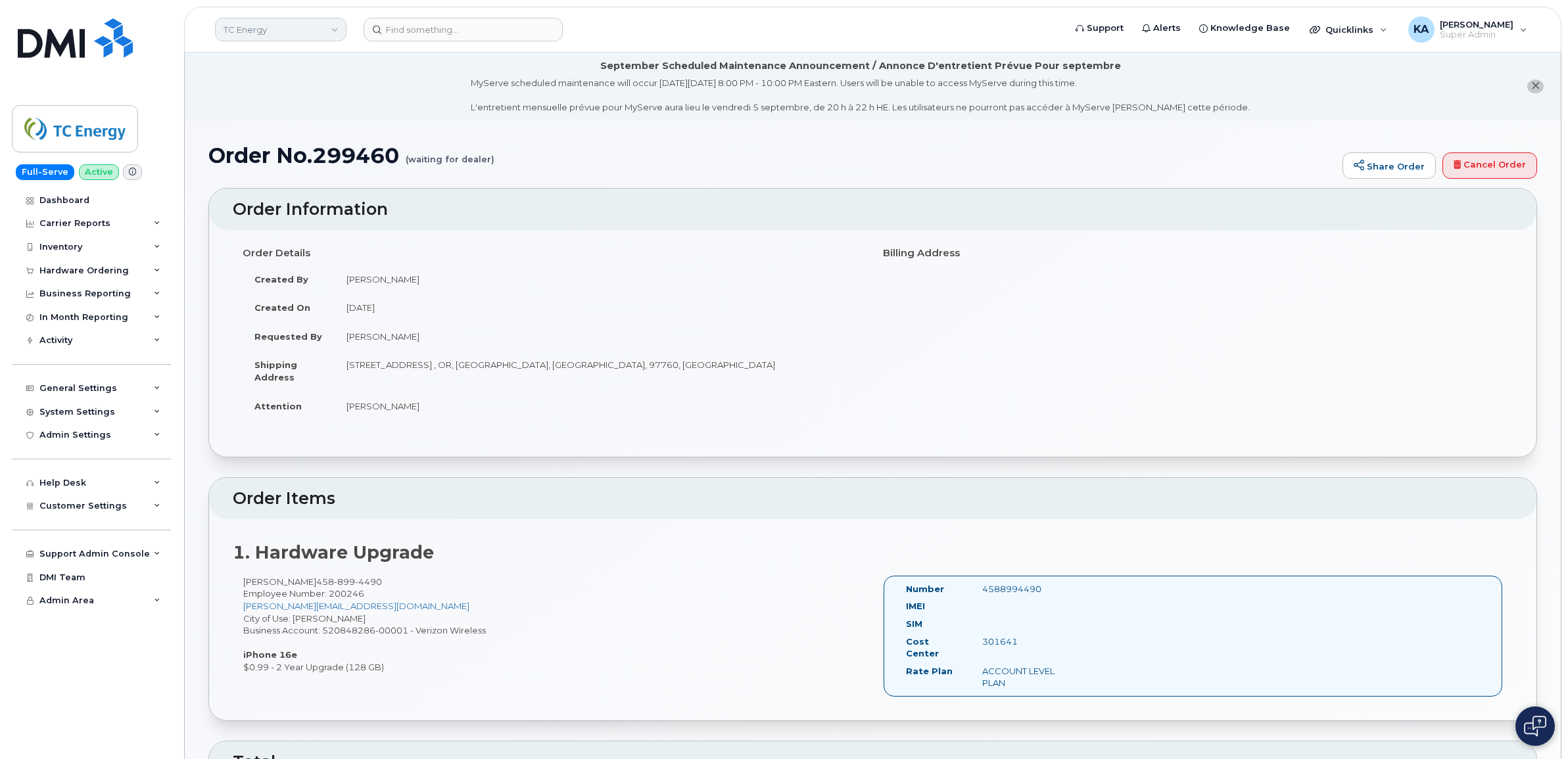
click at [298, 31] on link "TC Energy" at bounding box center [281, 29] width 132 height 23
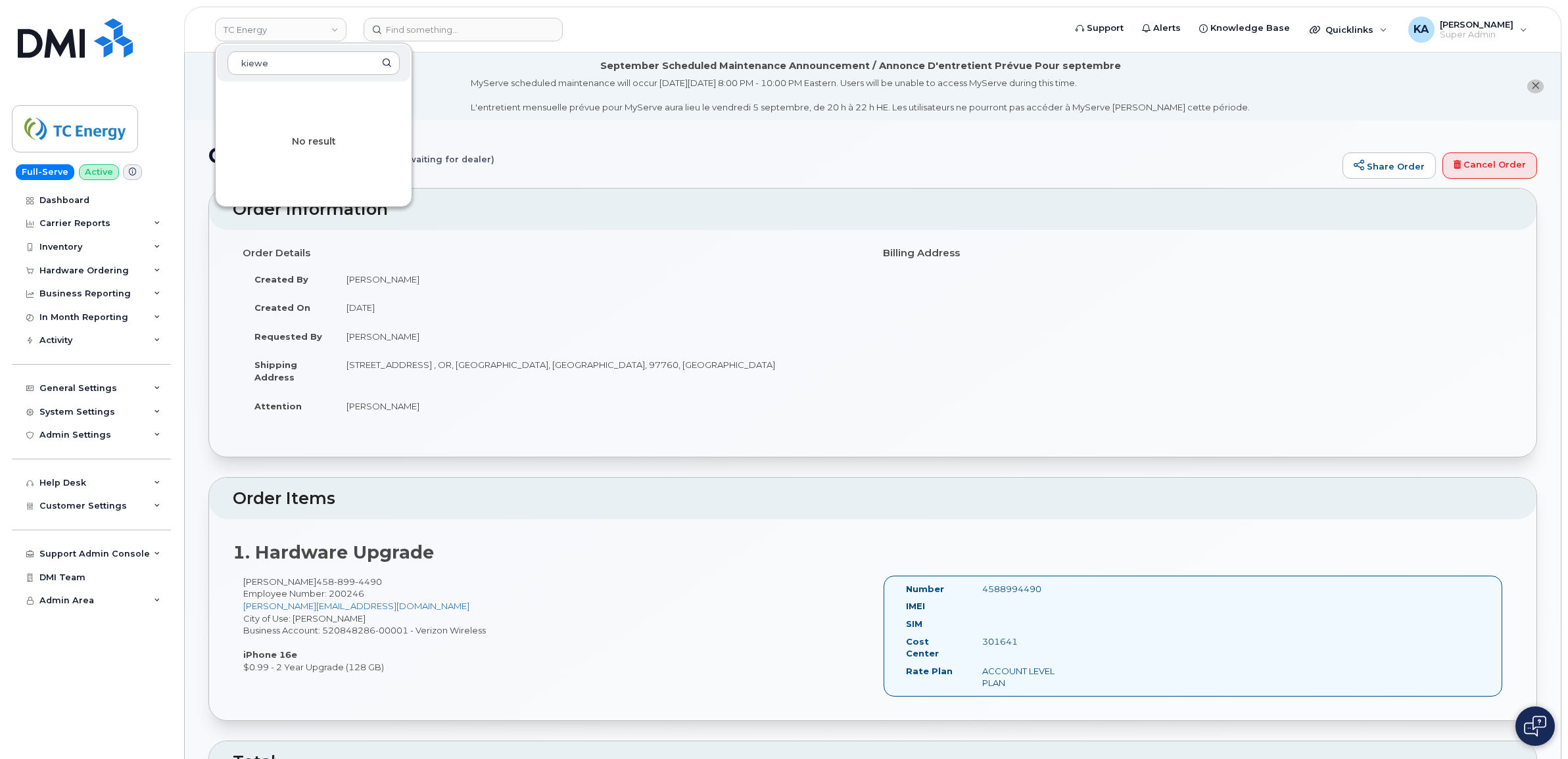
type input "kiewe"
click at [457, 96] on li "September Scheduled Maintenance Announcement / Annonce D'entretient Prévue Pour…" at bounding box center [873, 86] width 1376 height 68
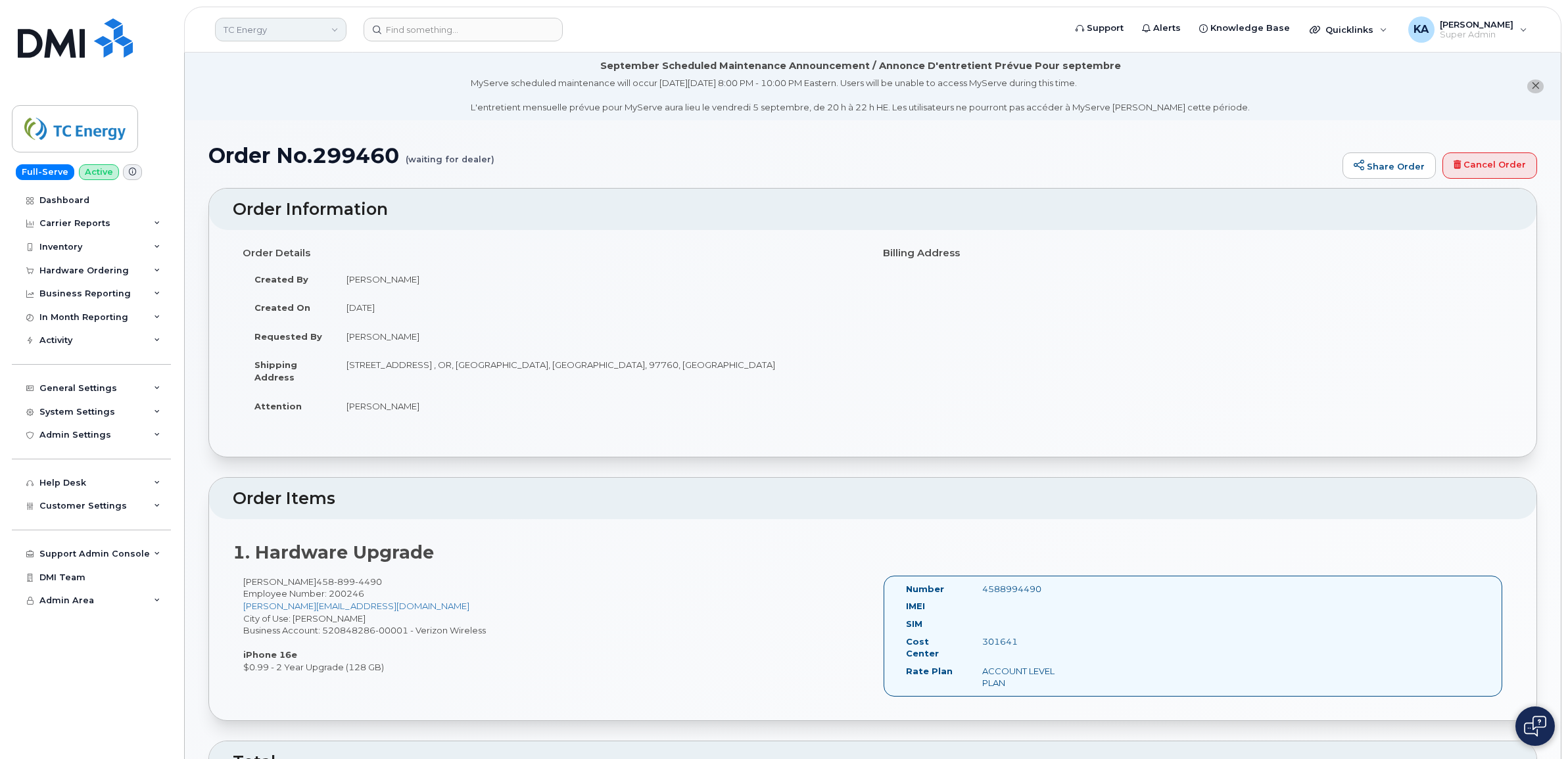
click at [277, 34] on link "TC Energy" at bounding box center [281, 29] width 132 height 23
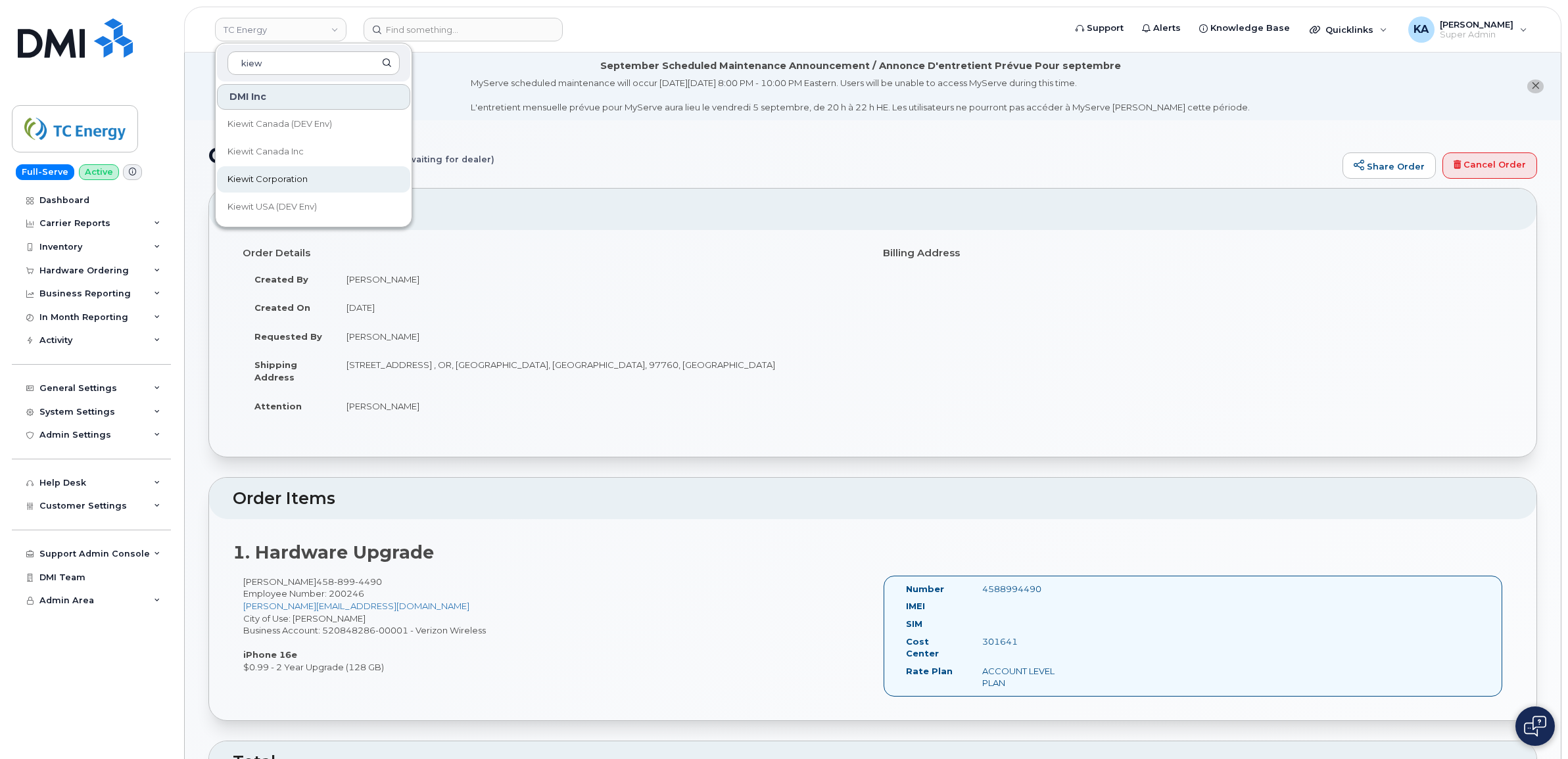
type input "kiew"
drag, startPoint x: 257, startPoint y: 177, endPoint x: 271, endPoint y: 179, distance: 14.1
click at [257, 177] on span "Kiewit Corporation" at bounding box center [268, 180] width 81 height 13
